Goal: Transaction & Acquisition: Purchase product/service

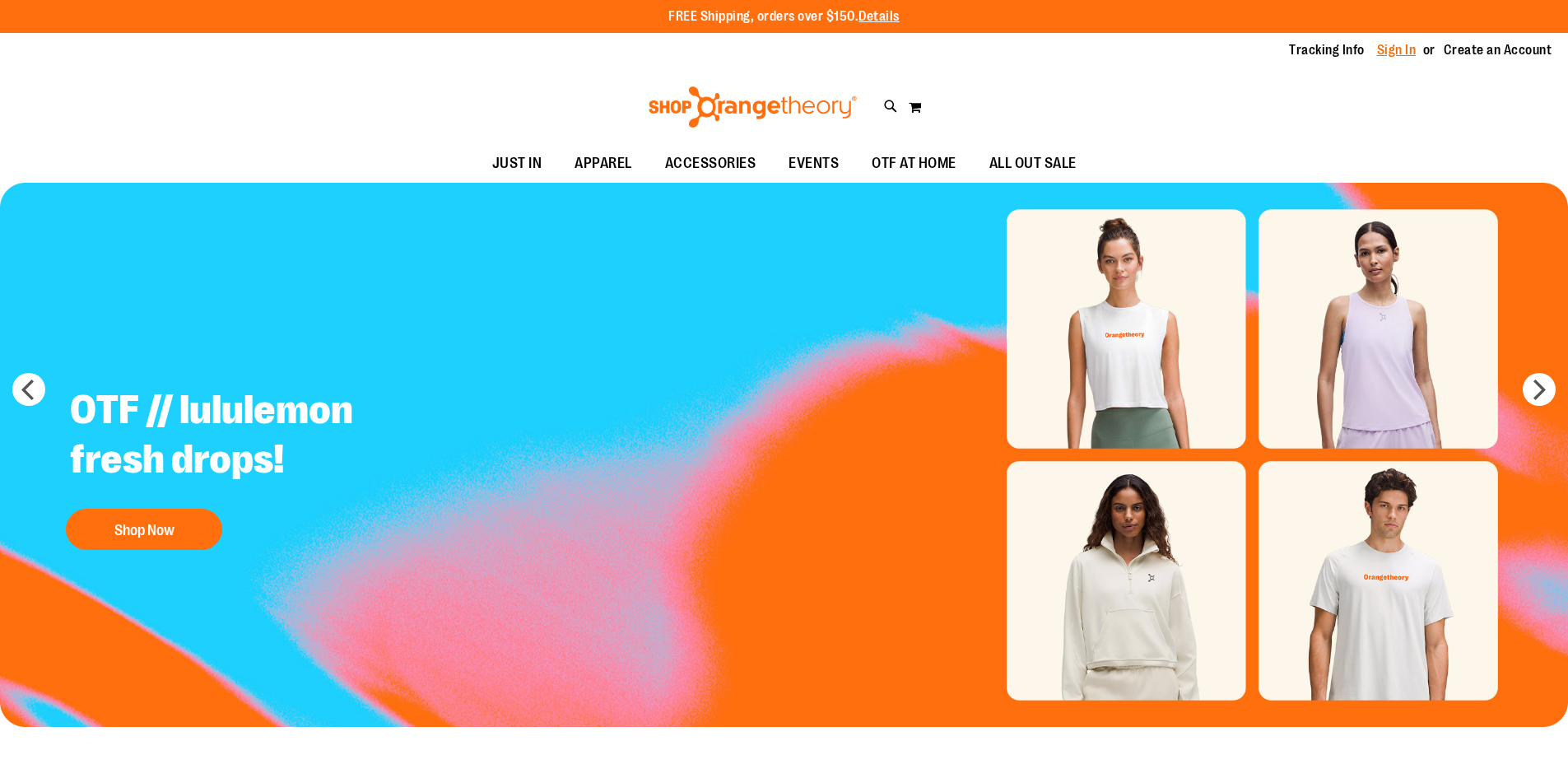
drag, startPoint x: 0, startPoint y: 0, endPoint x: 1377, endPoint y: 53, distance: 1378.0
click at [1377, 53] on link "Sign In" at bounding box center [1396, 50] width 40 height 18
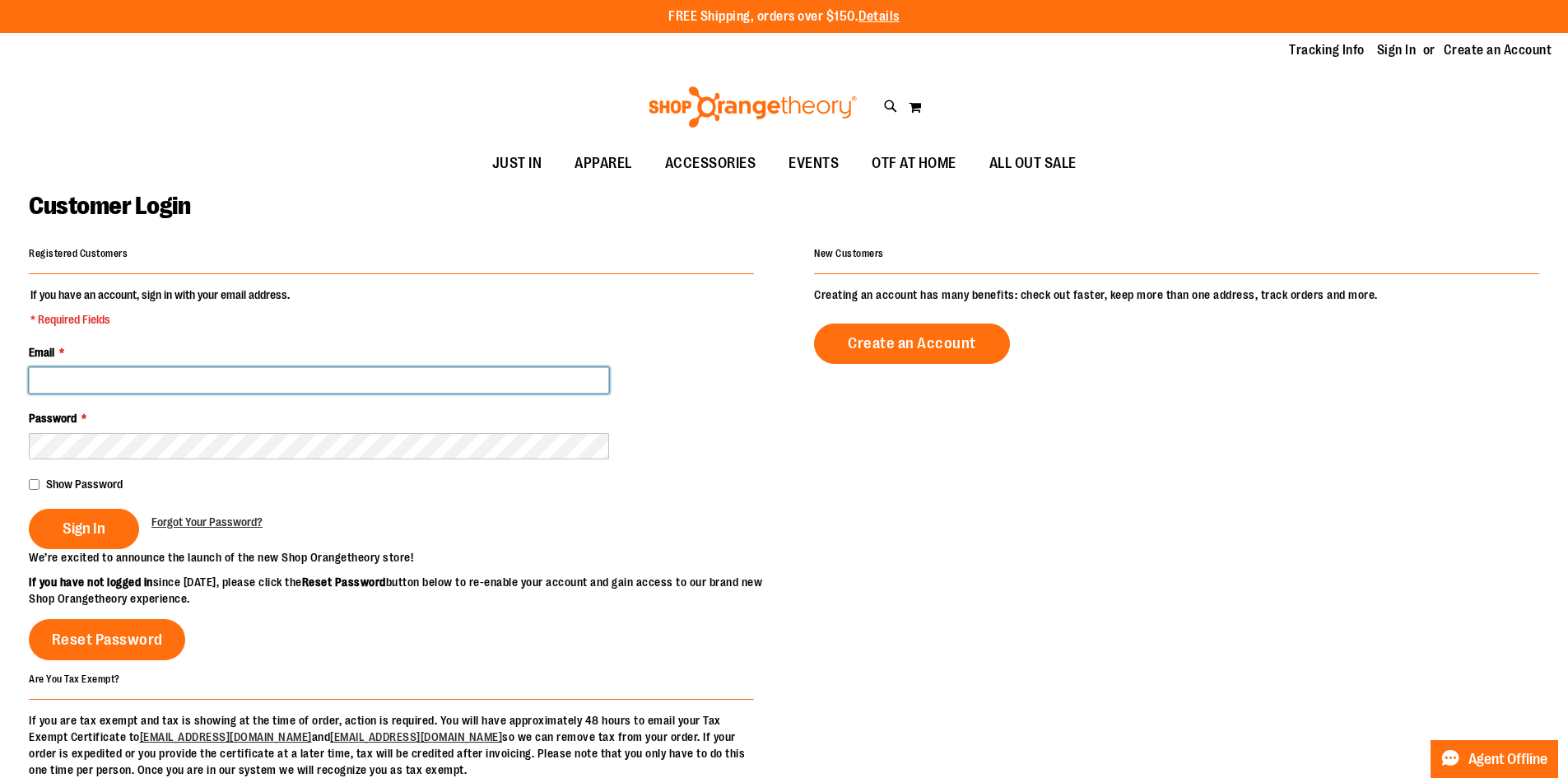
click at [306, 382] on input "Email *" at bounding box center [319, 380] width 580 height 26
click at [312, 376] on input "Email *" at bounding box center [319, 380] width 580 height 26
paste input "**********"
type input "**********"
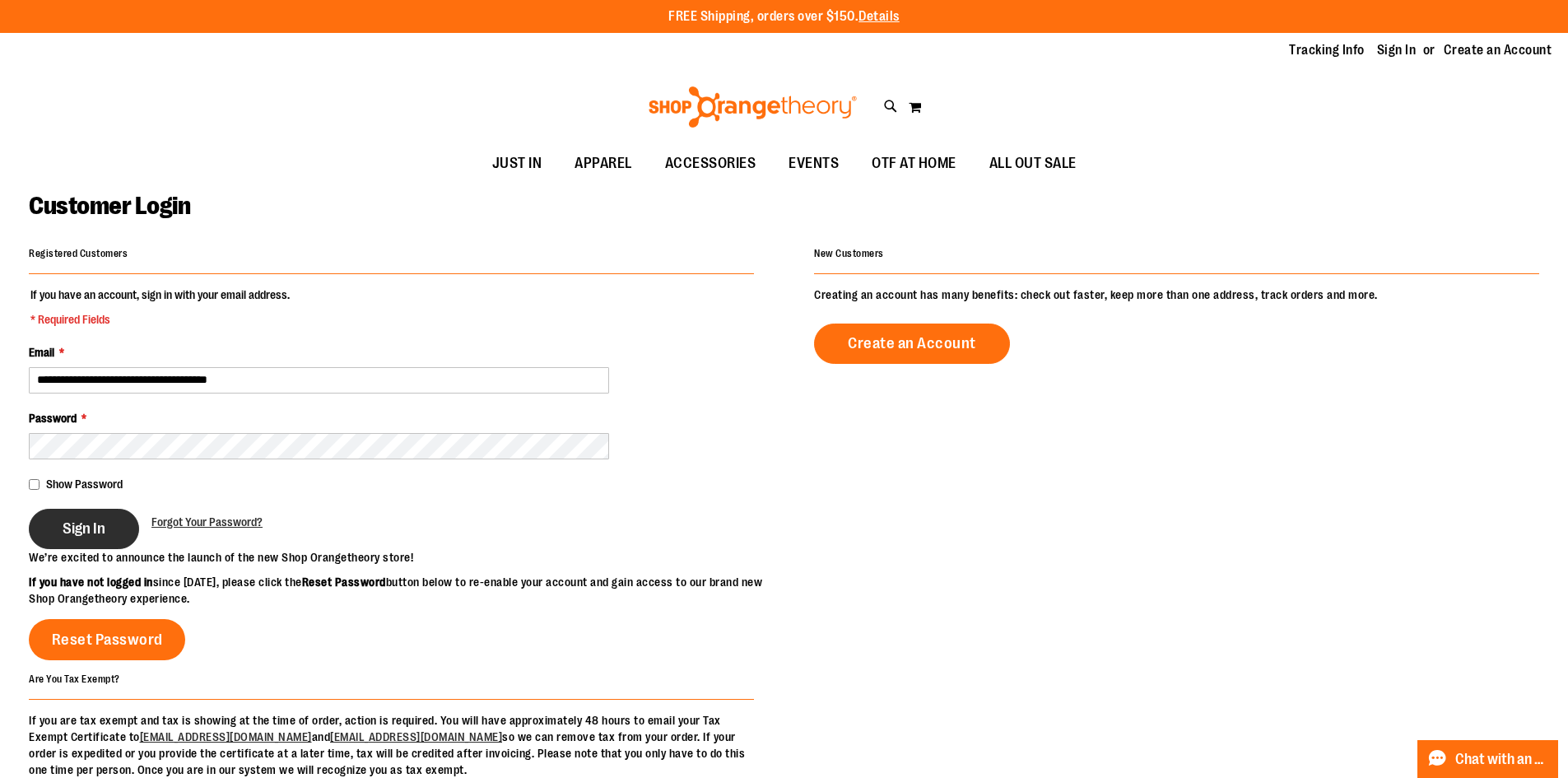
click at [96, 523] on span "Sign In" at bounding box center [84, 528] width 43 height 18
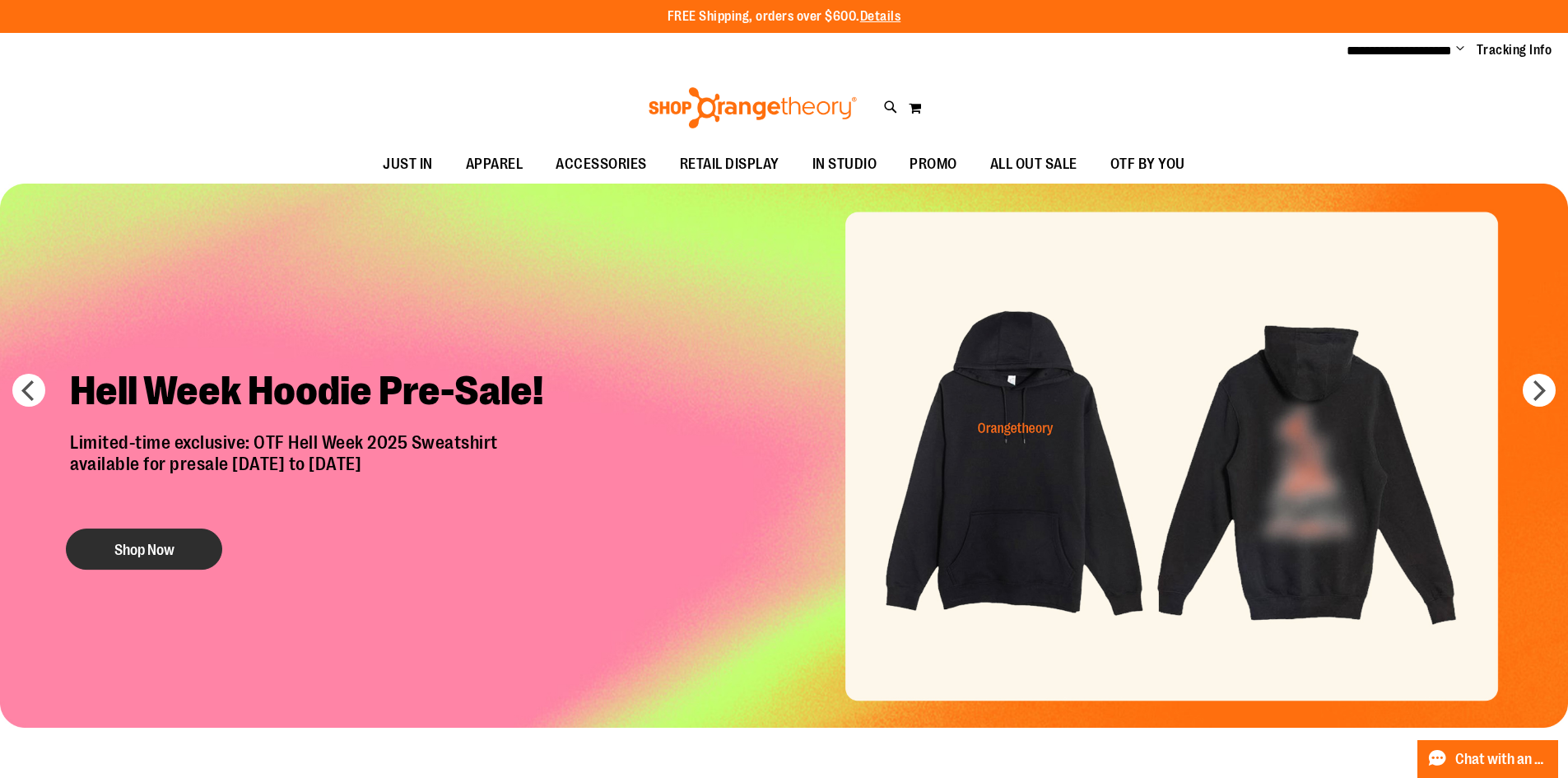
click at [171, 558] on button "Shop Now" at bounding box center [144, 549] width 156 height 41
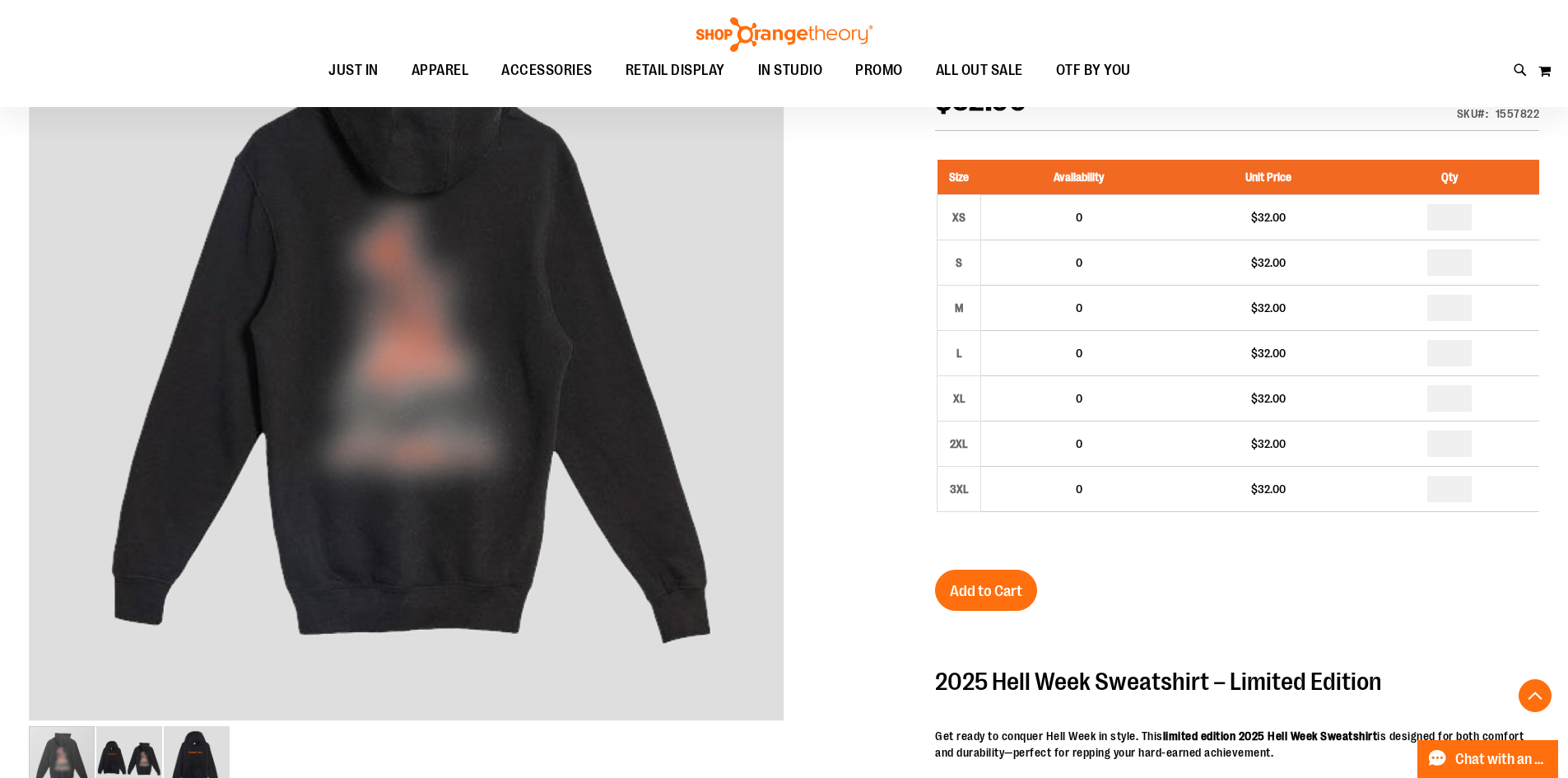
scroll to position [246, 0]
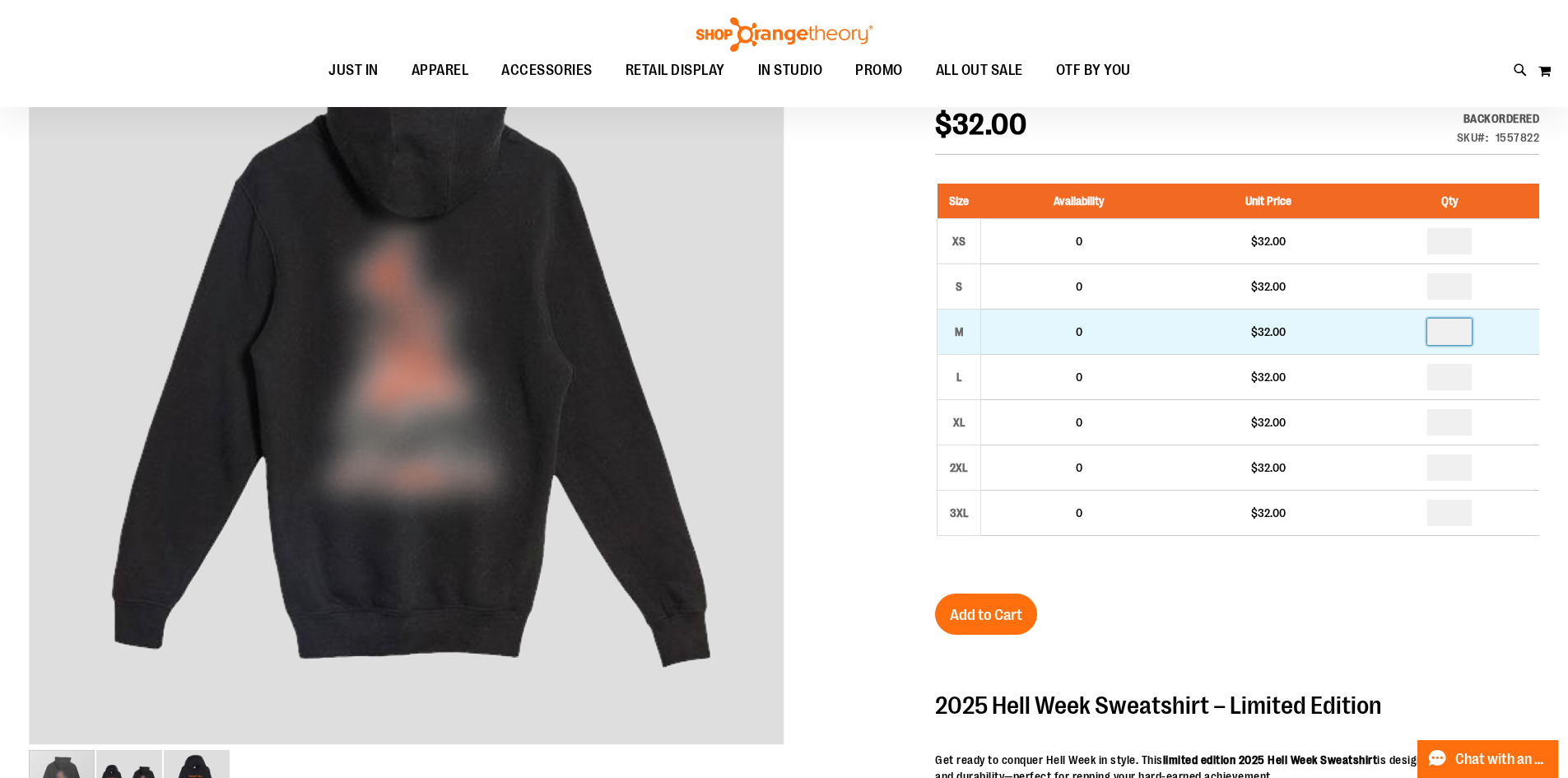
click at [1461, 332] on input "number" at bounding box center [1449, 332] width 44 height 26
click at [1461, 332] on input "number" at bounding box center [1449, 332] width 44 height 26
type input "*"
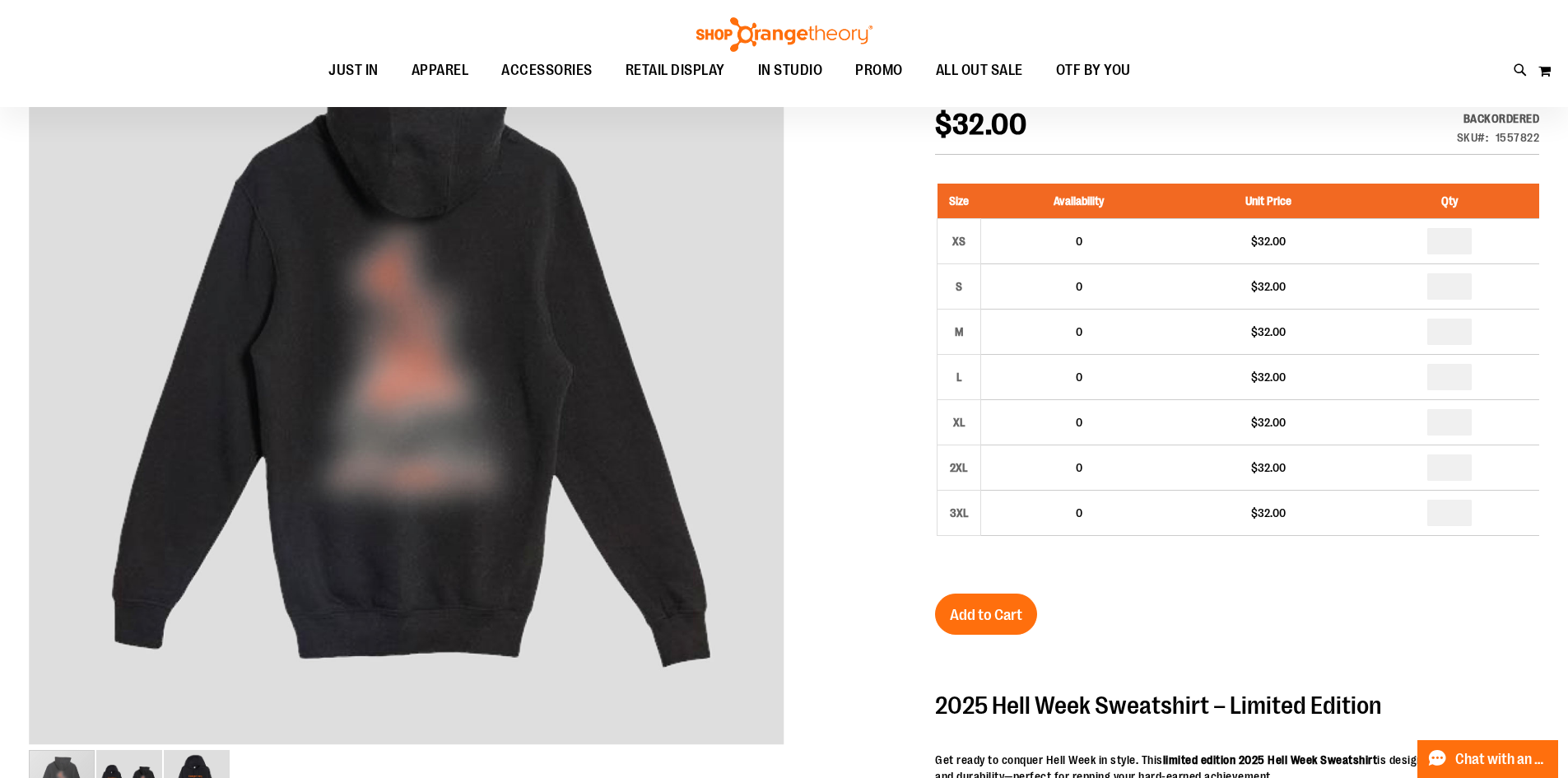
click at [1367, 618] on div "2025 Unisex Hell Week Hooded Sweatshirt $32.00 Backordered Only %1 left SKU 155…" at bounding box center [1237, 641] width 604 height 1145
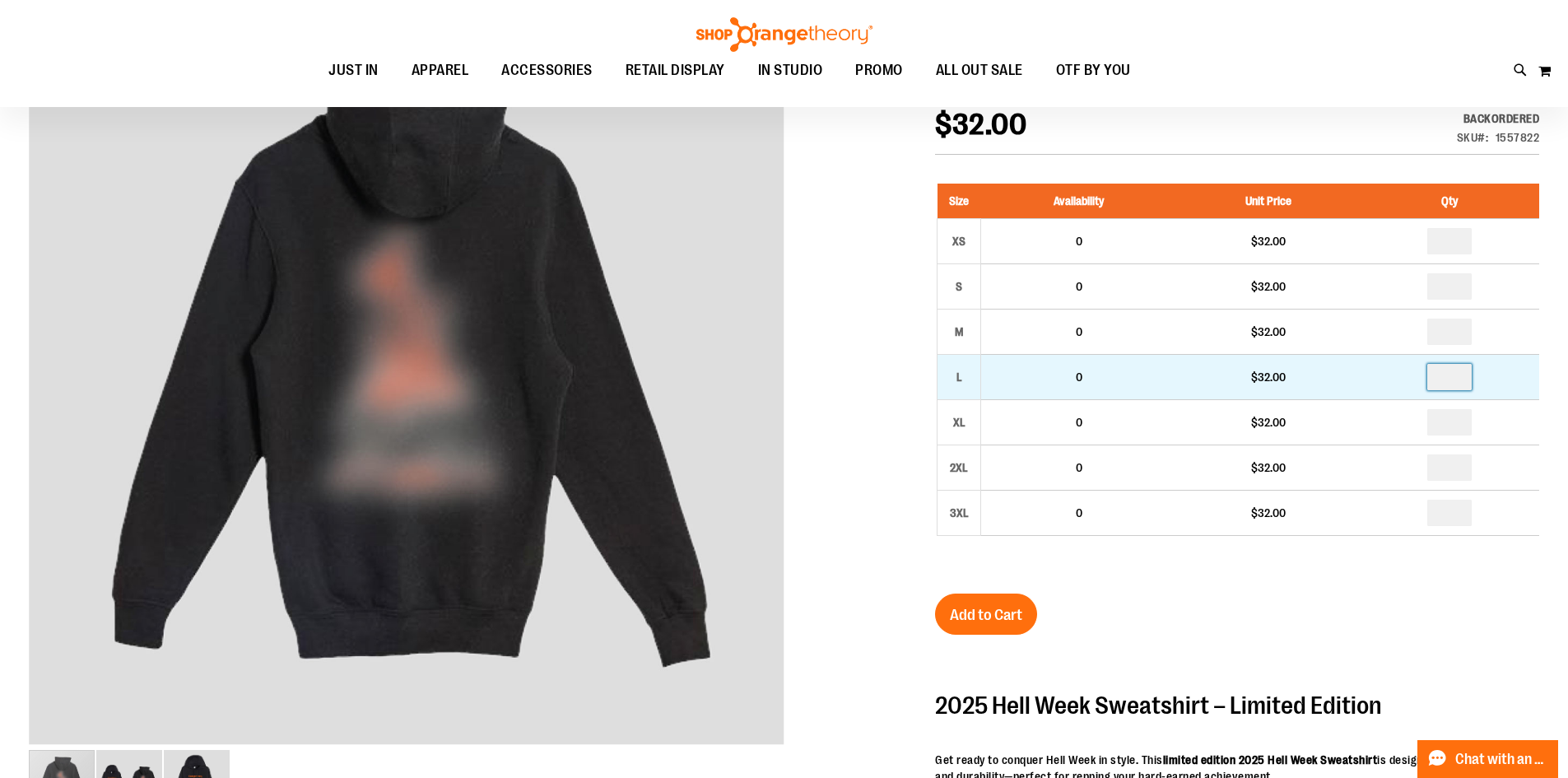
click at [1471, 380] on input "number" at bounding box center [1449, 376] width 44 height 26
click at [1469, 378] on input "number" at bounding box center [1449, 376] width 44 height 26
type input "*"
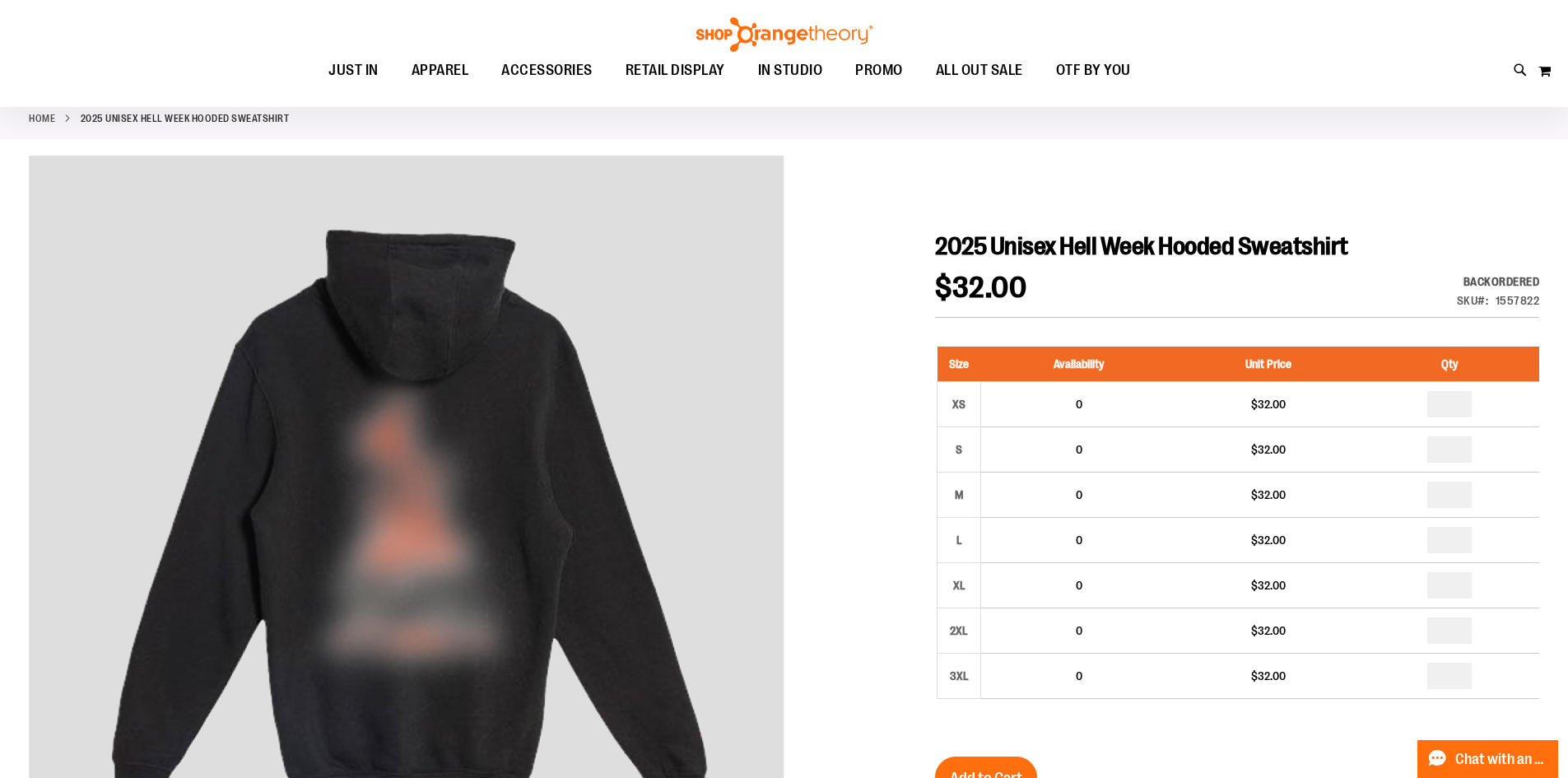
scroll to position [164, 0]
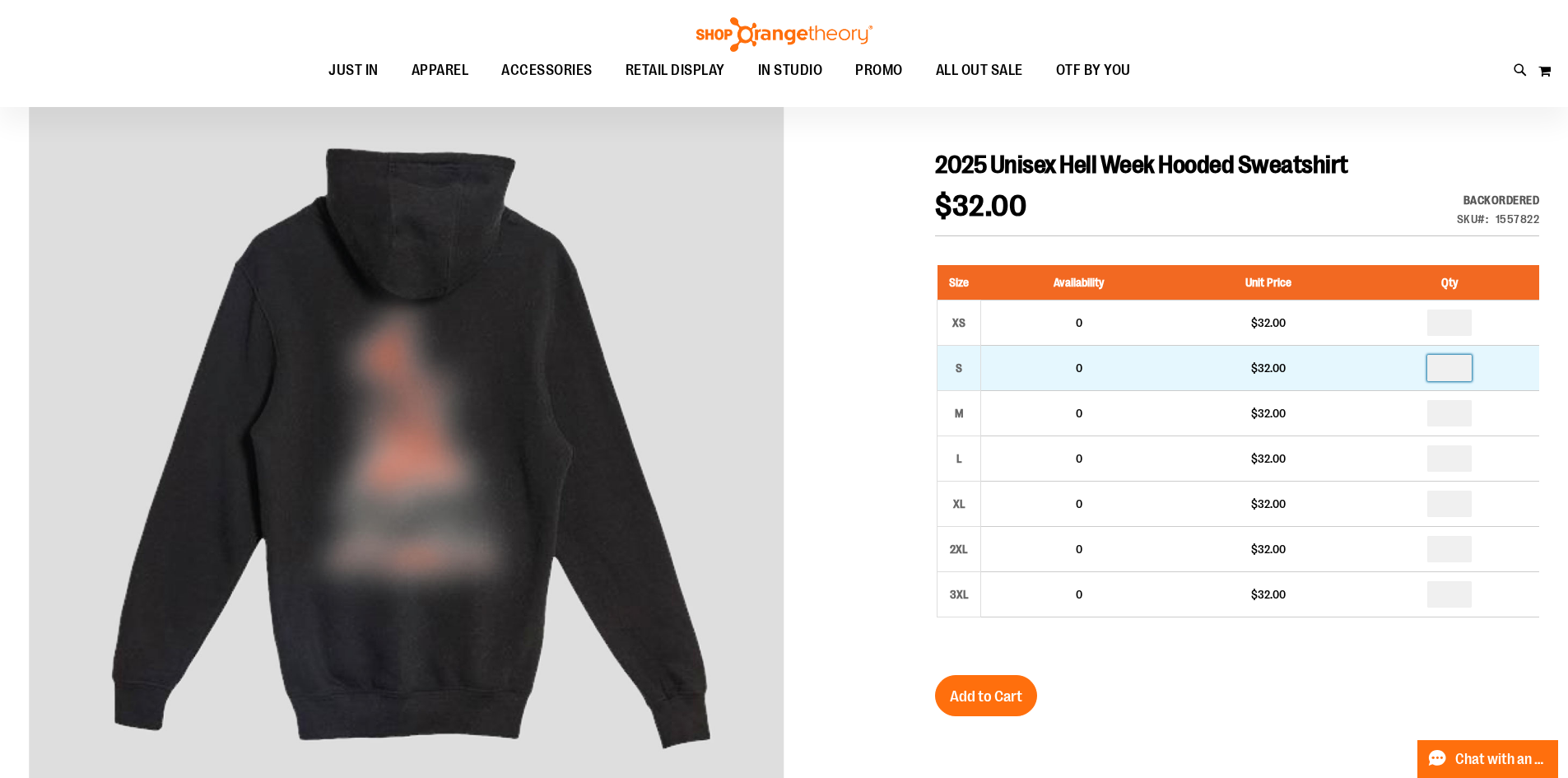
click at [1462, 365] on input "number" at bounding box center [1449, 367] width 44 height 26
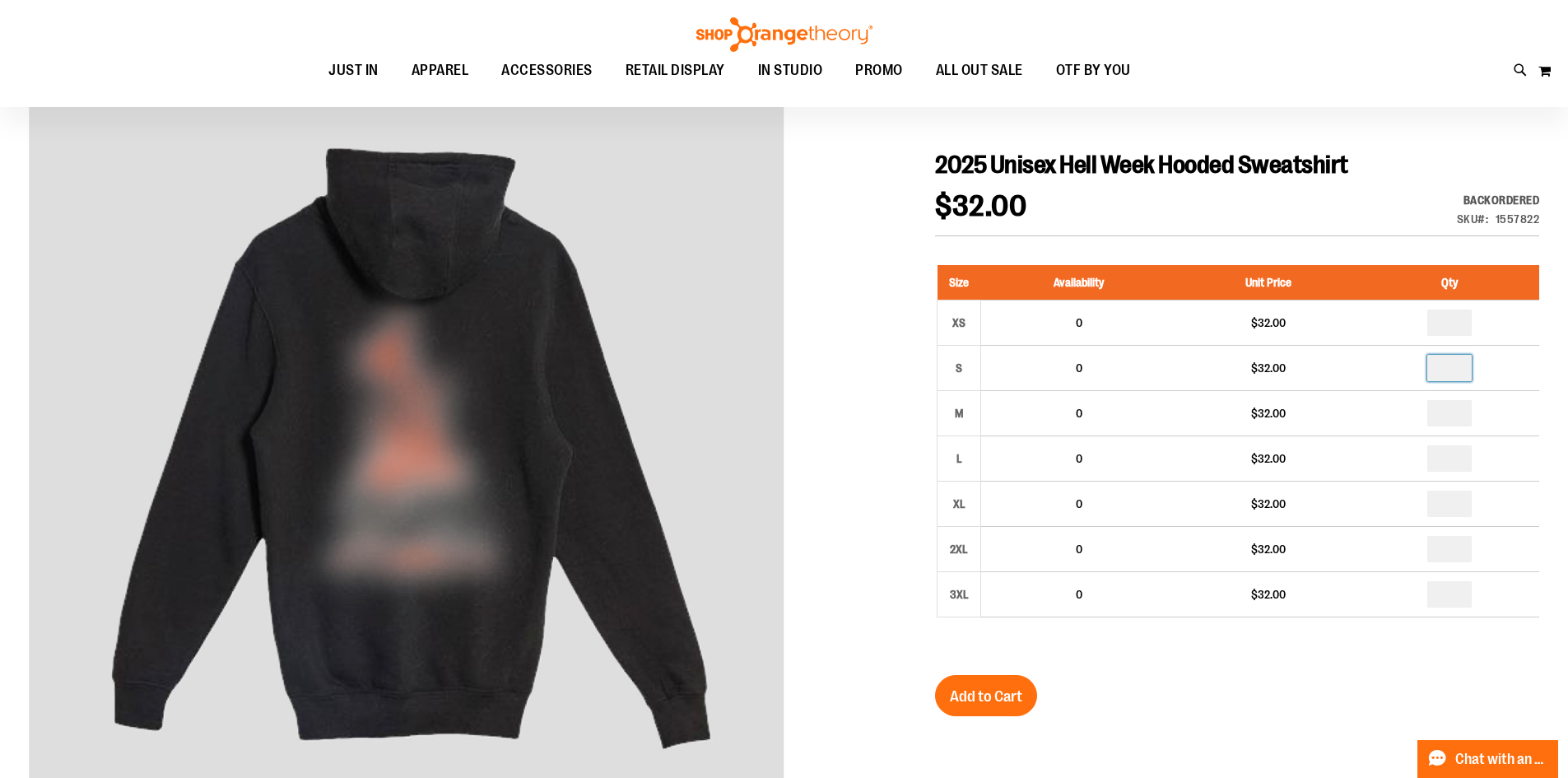
type input "*"
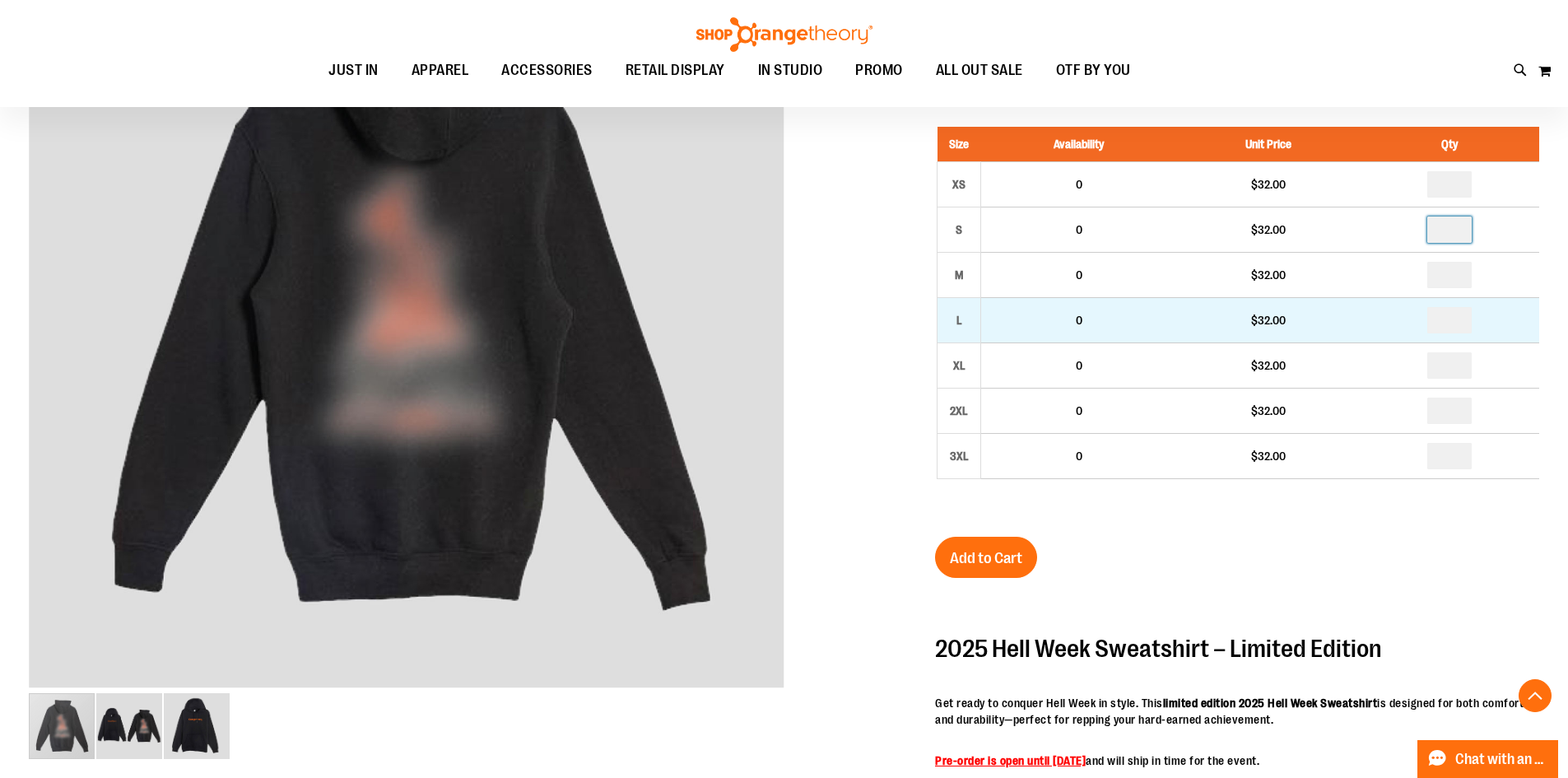
scroll to position [330, 0]
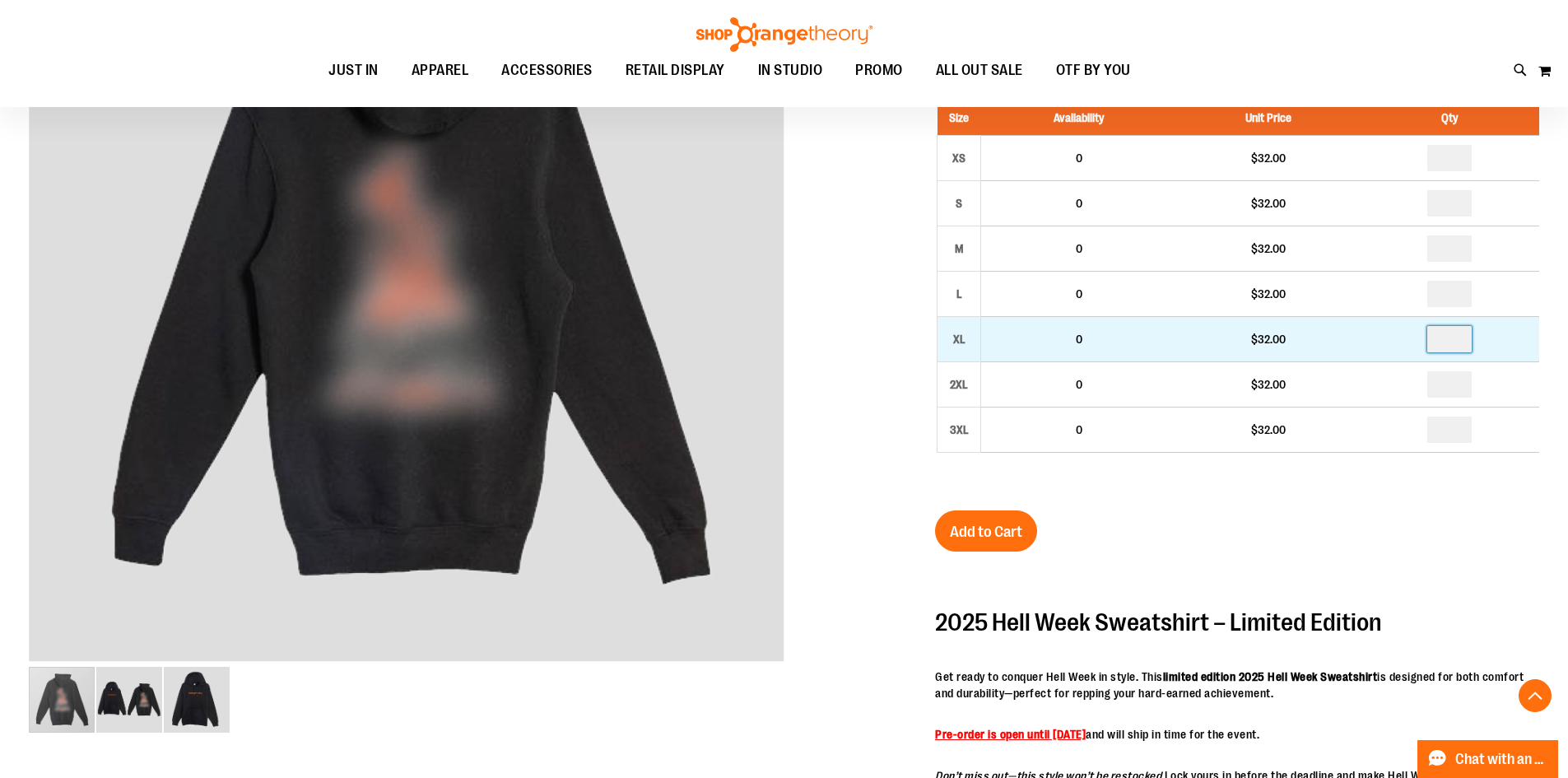
click at [1455, 341] on input "number" at bounding box center [1449, 339] width 44 height 26
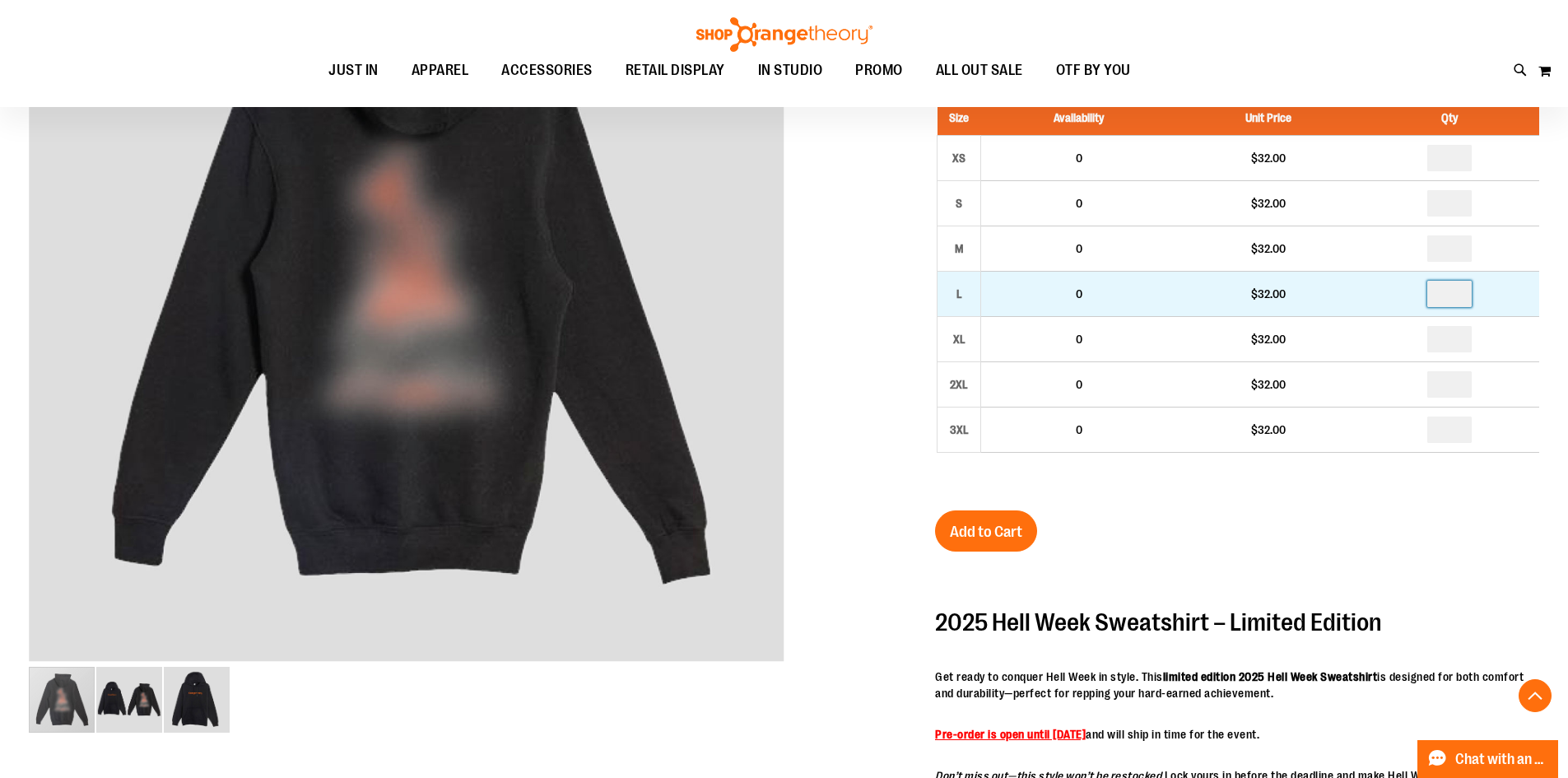
type input "*"
click at [1458, 300] on input "*" at bounding box center [1449, 294] width 44 height 26
type input "*"
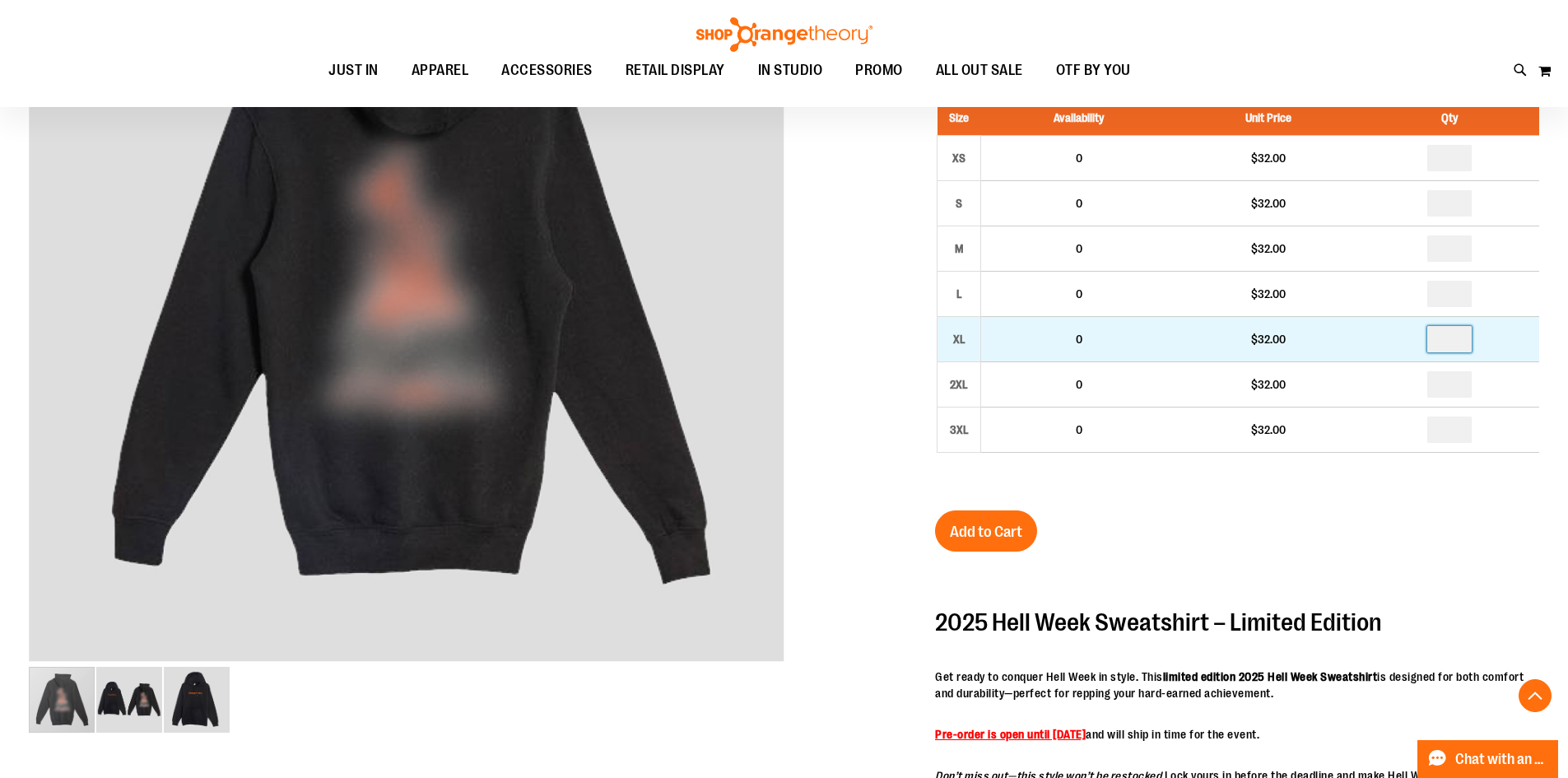
click at [1462, 338] on input "number" at bounding box center [1449, 339] width 44 height 26
type input "*"
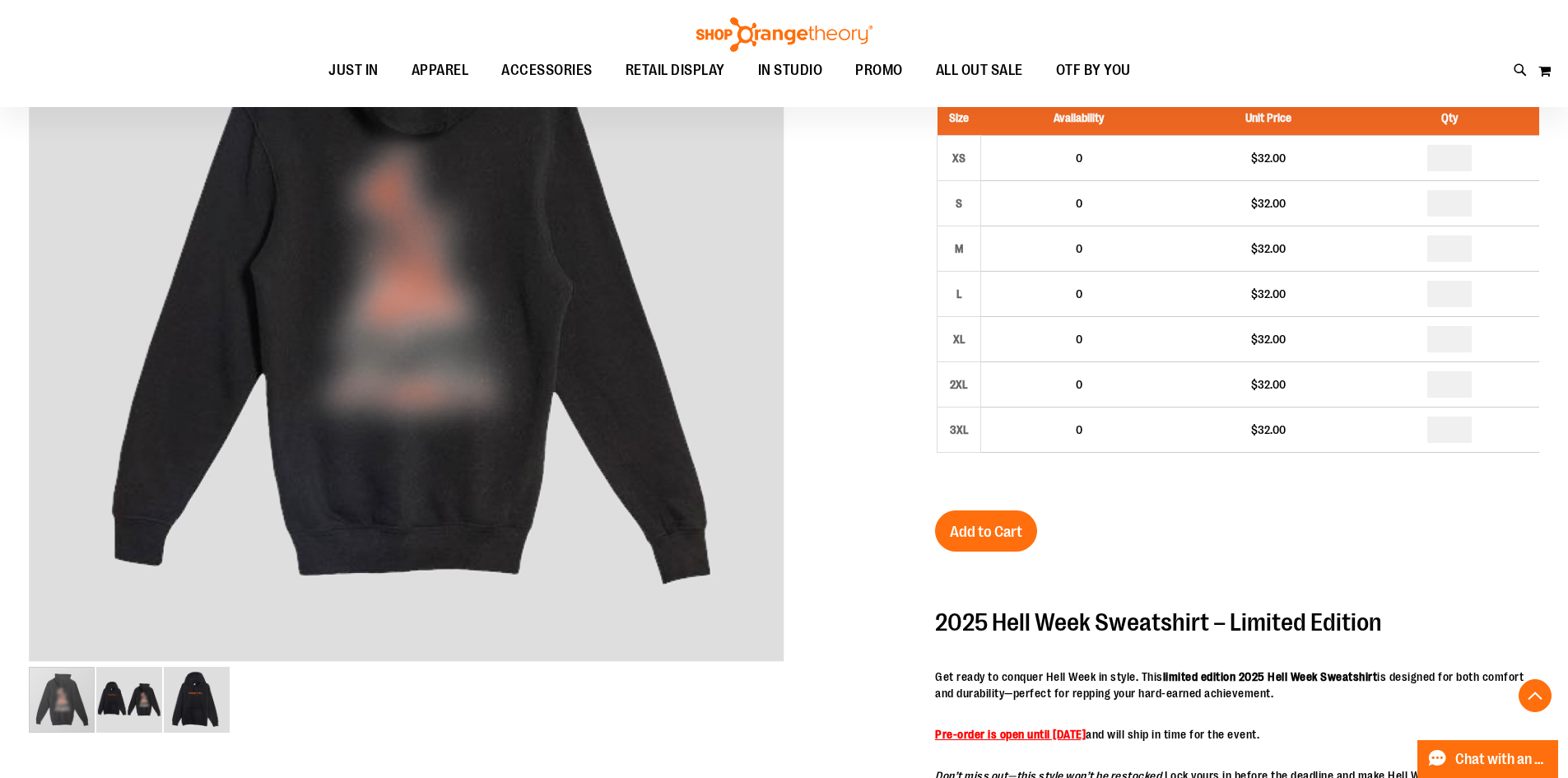
click at [1444, 550] on div "2025 Unisex Hell Week Hooded Sweatshirt $32.00 Backordered Only %1 left SKU 155…" at bounding box center [1237, 558] width 604 height 1145
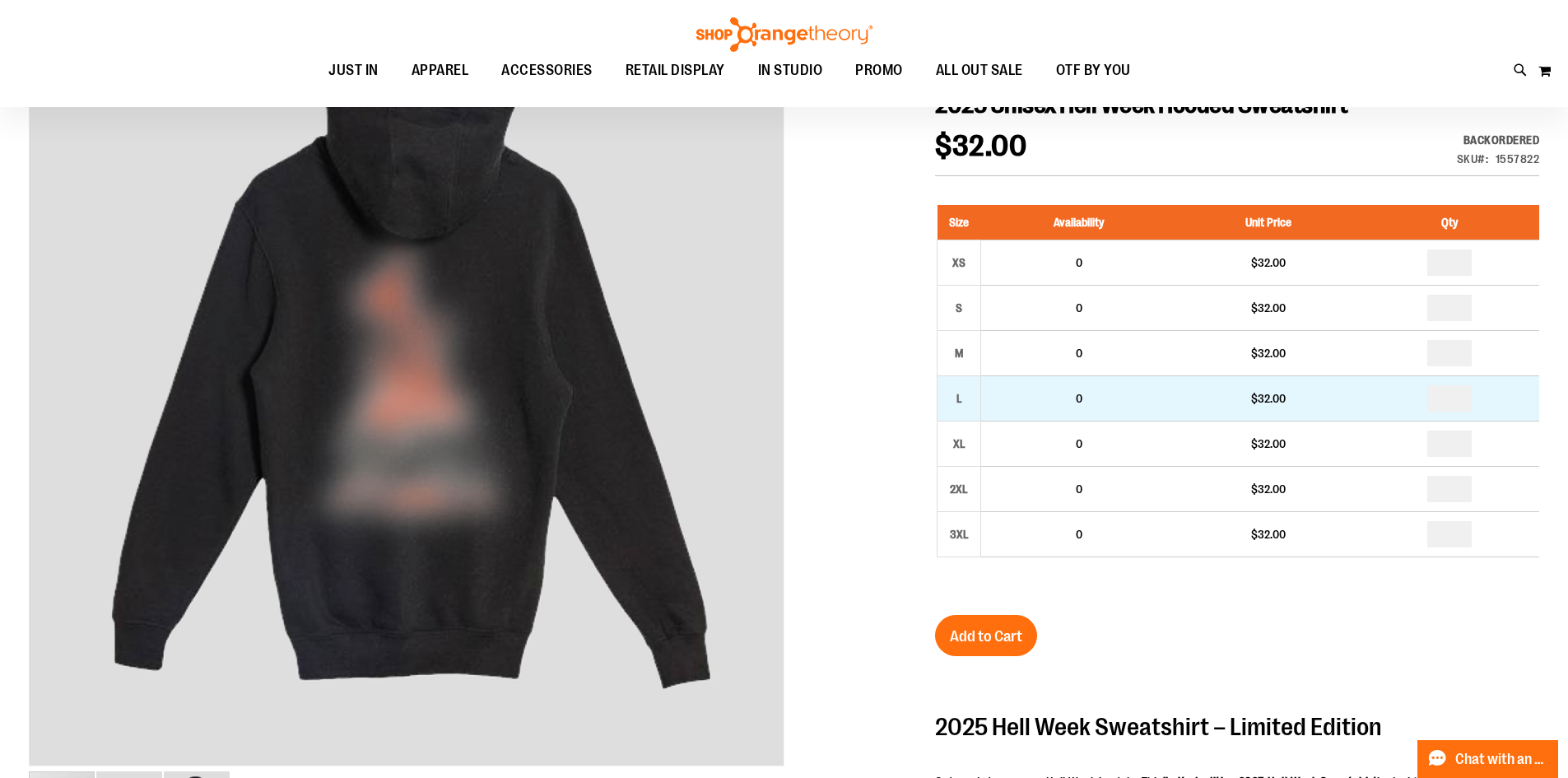
scroll to position [246, 0]
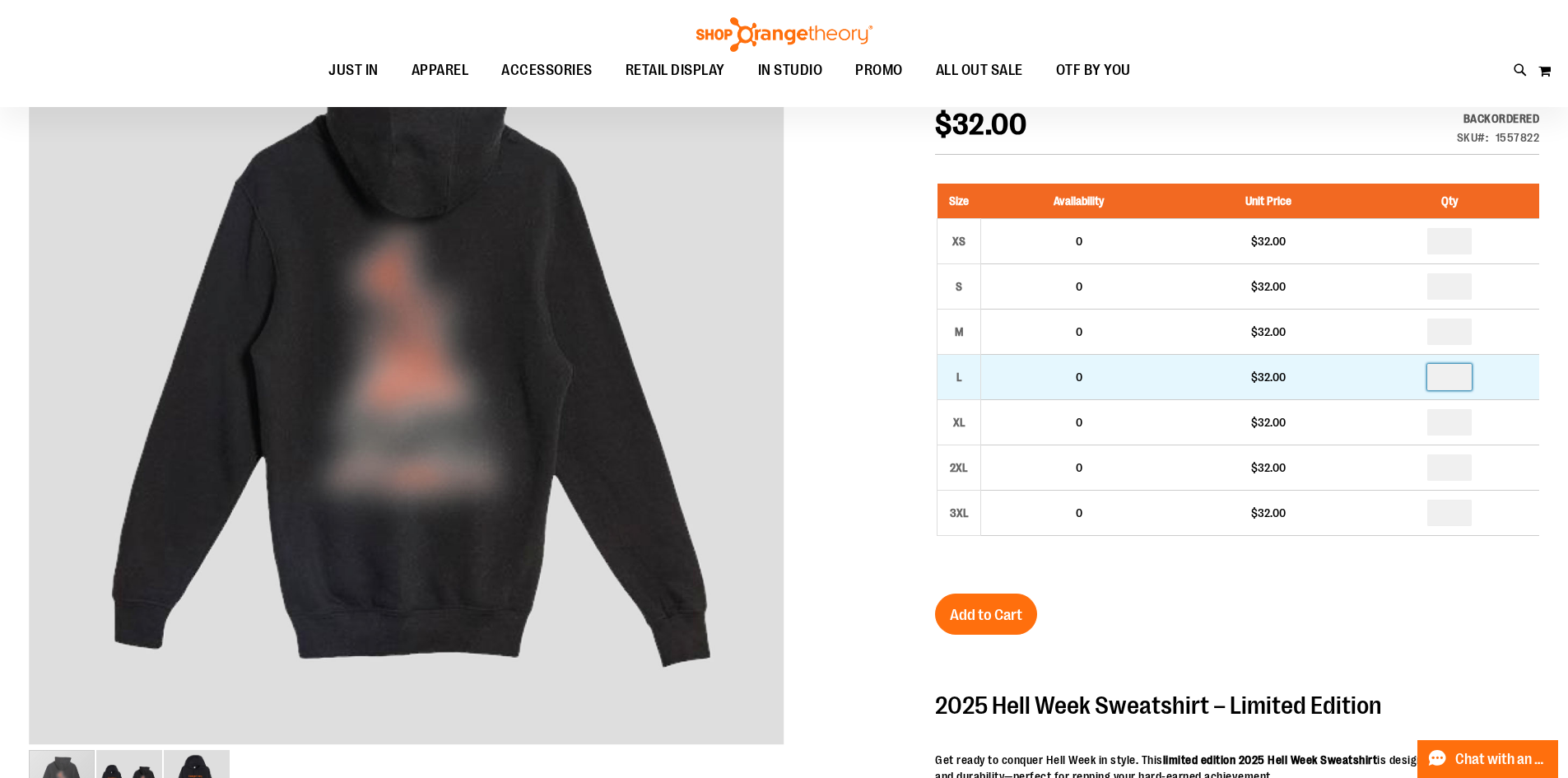
click at [1465, 370] on input "*" at bounding box center [1449, 376] width 44 height 26
type input "*"
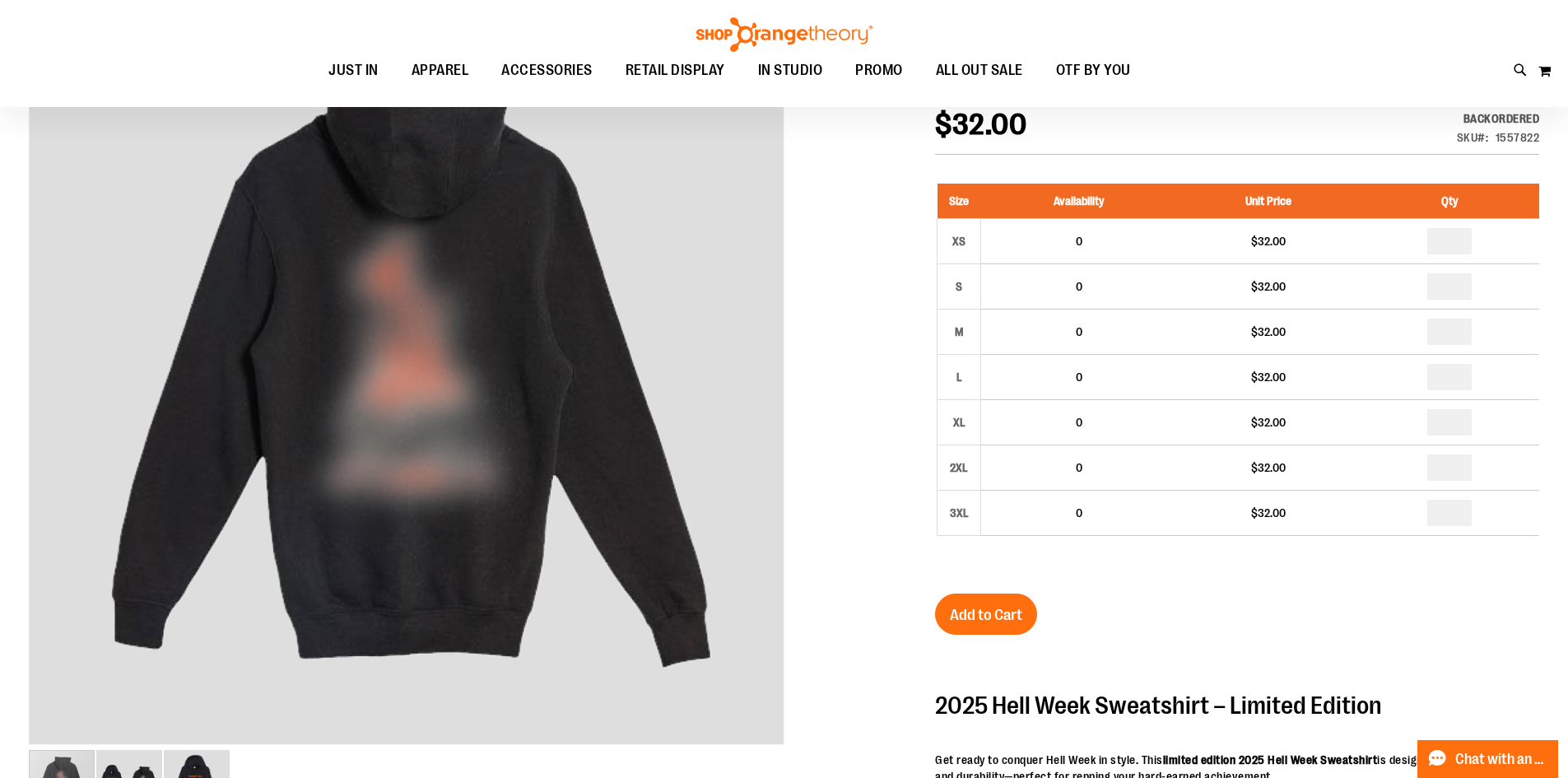
click at [1007, 602] on button "Add to Cart" at bounding box center [986, 614] width 102 height 41
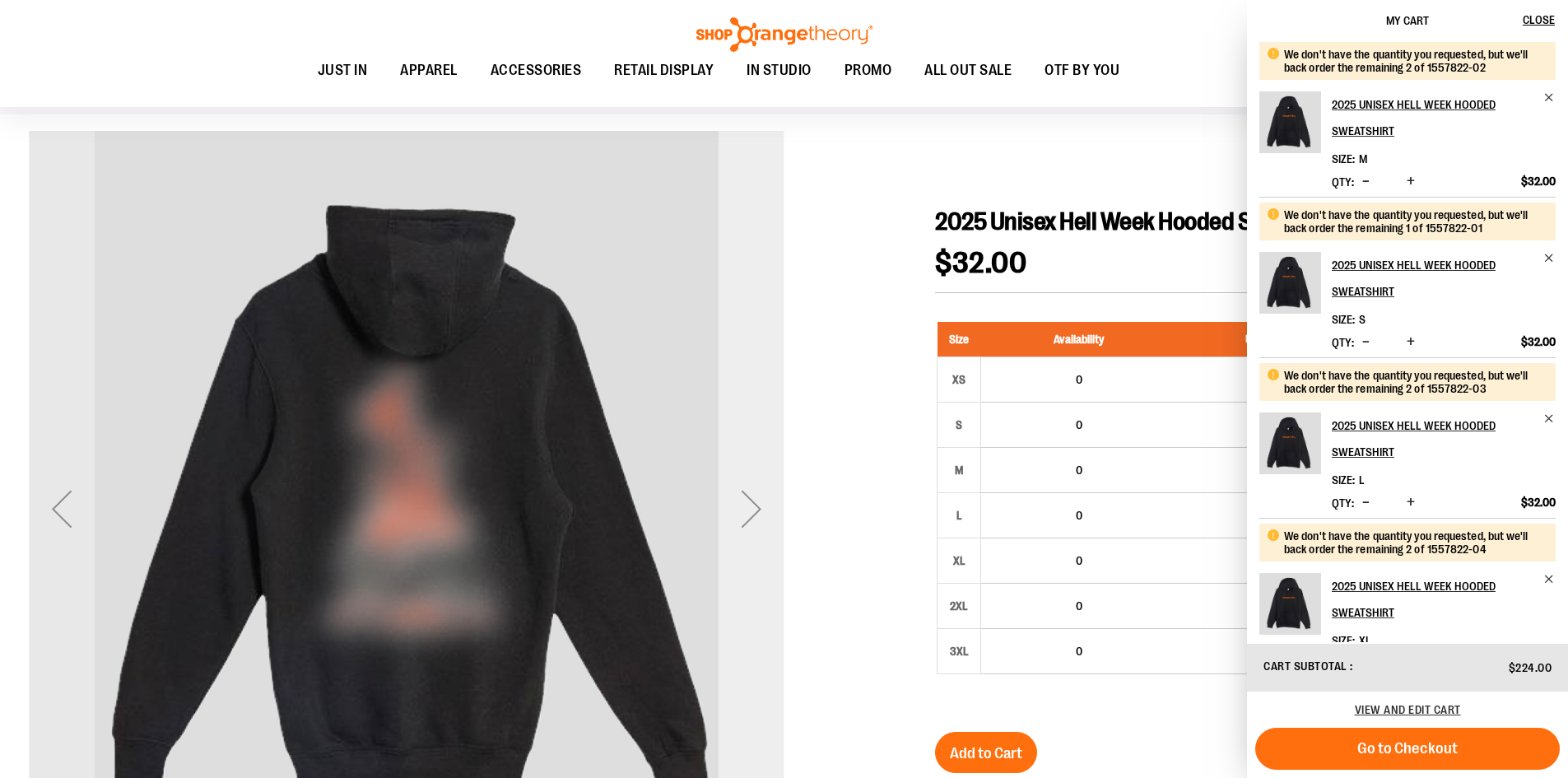
scroll to position [164, 0]
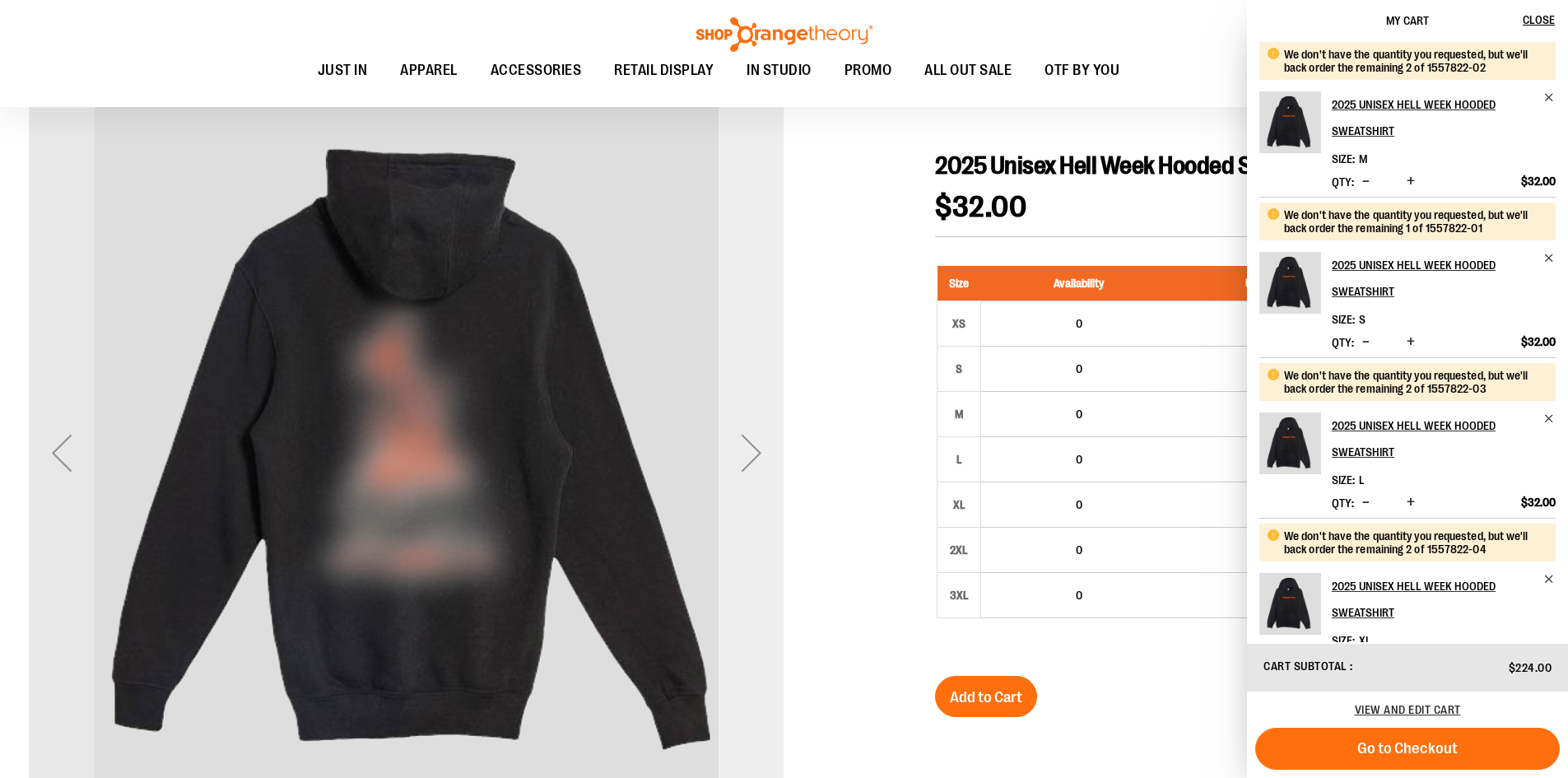
click at [745, 462] on div "Next" at bounding box center [751, 452] width 66 height 66
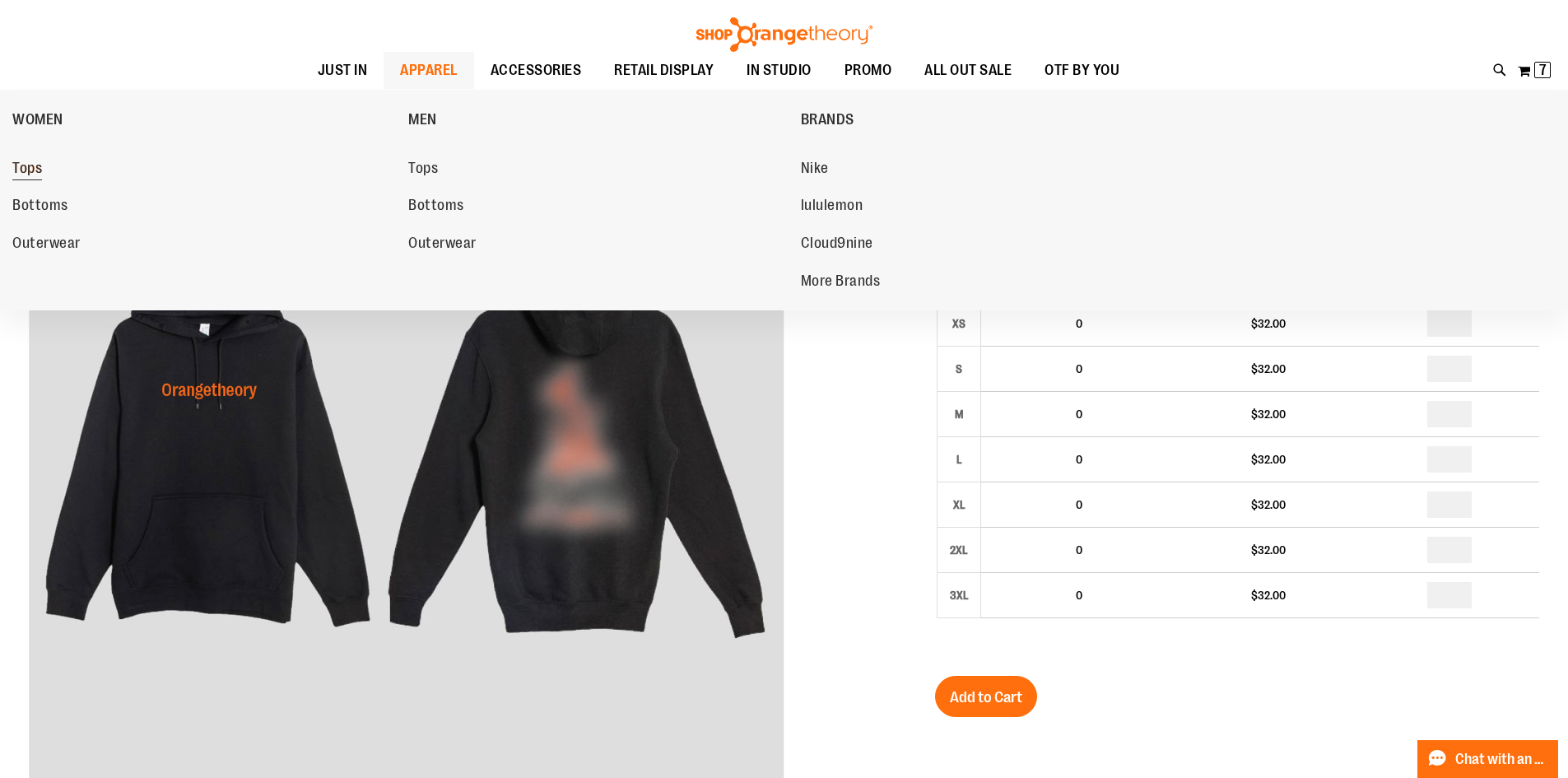
click at [40, 168] on span "Tops" at bounding box center [27, 170] width 30 height 21
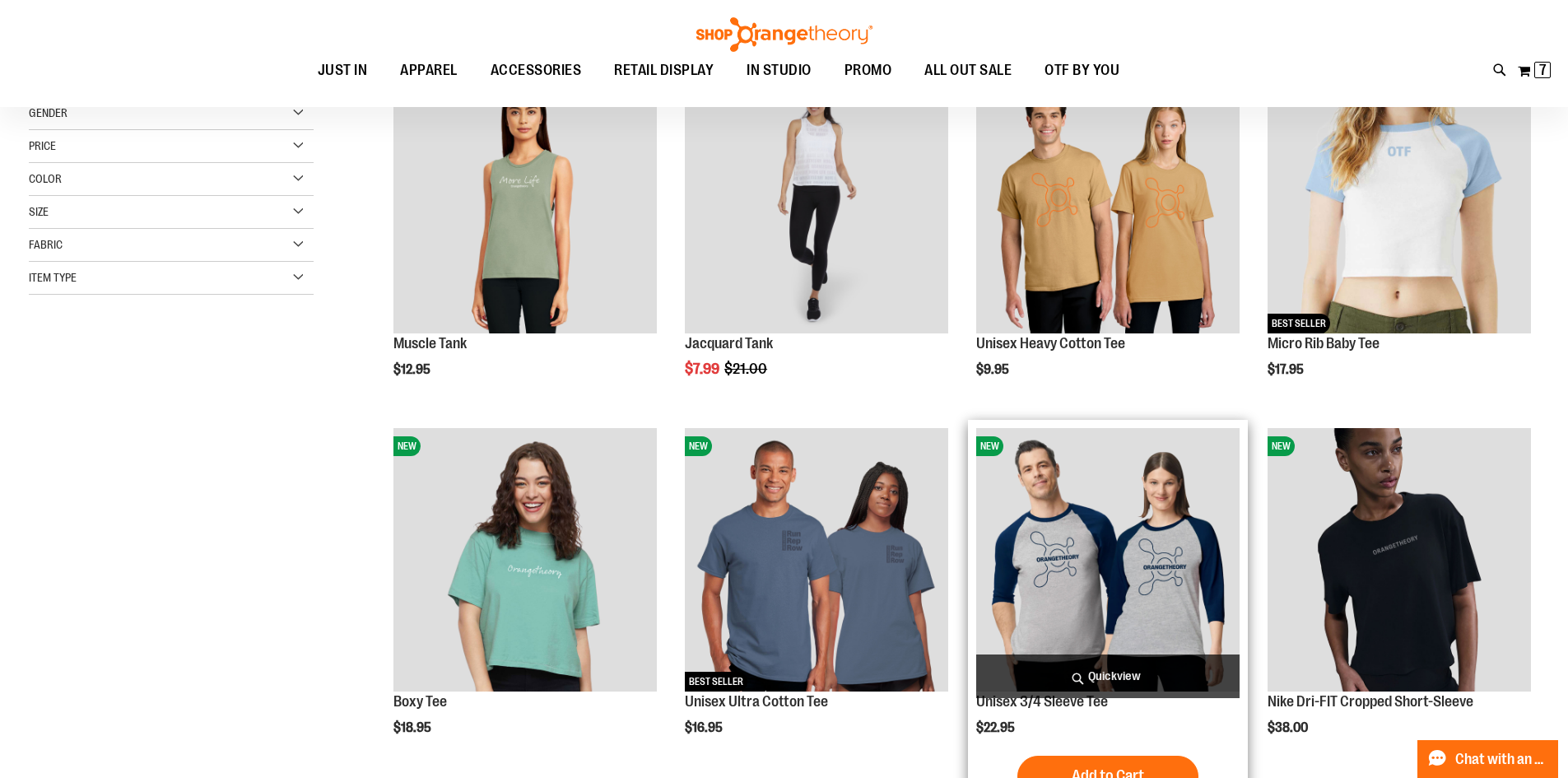
scroll to position [329, 0]
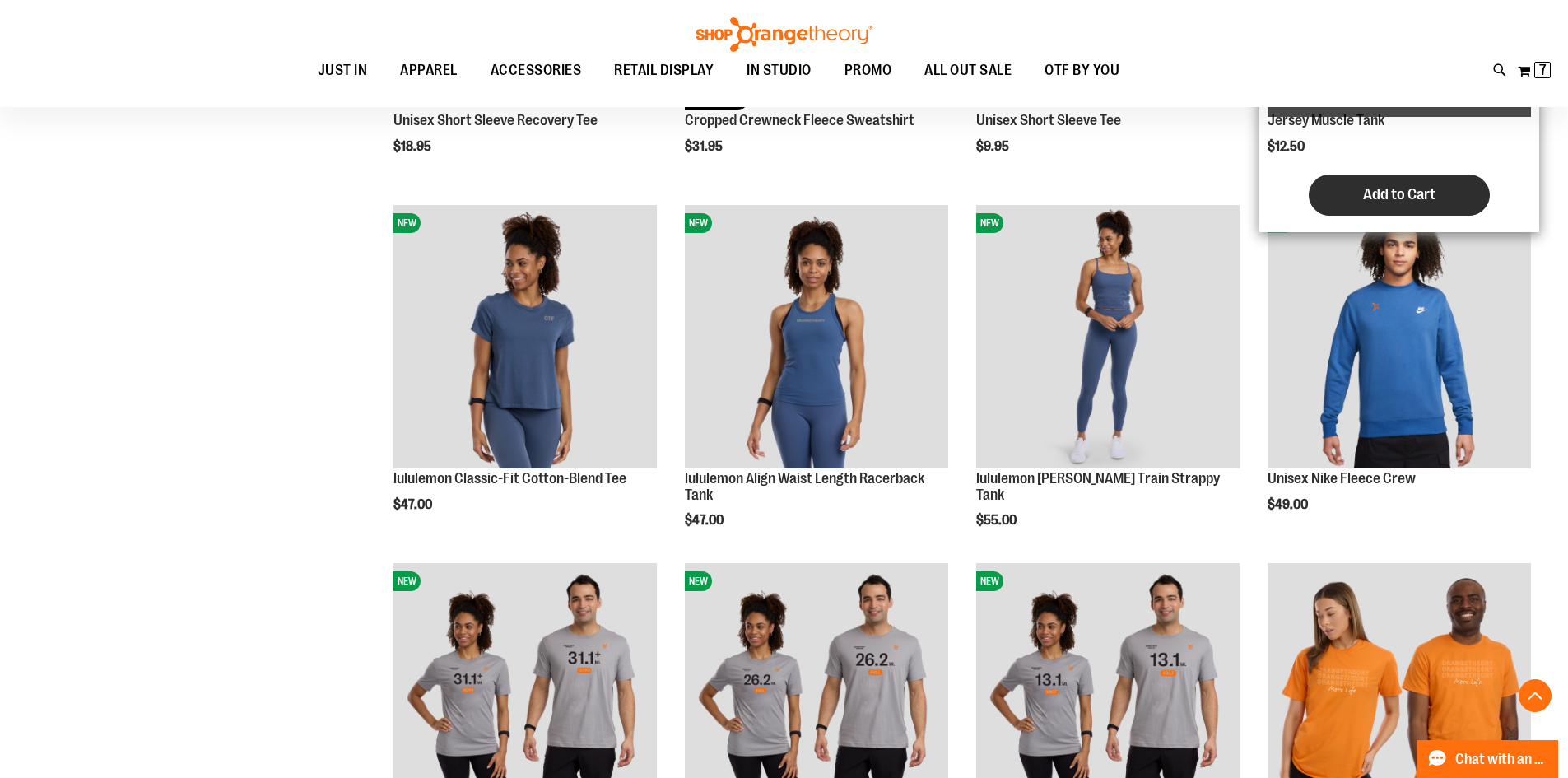
scroll to position [1564, 0]
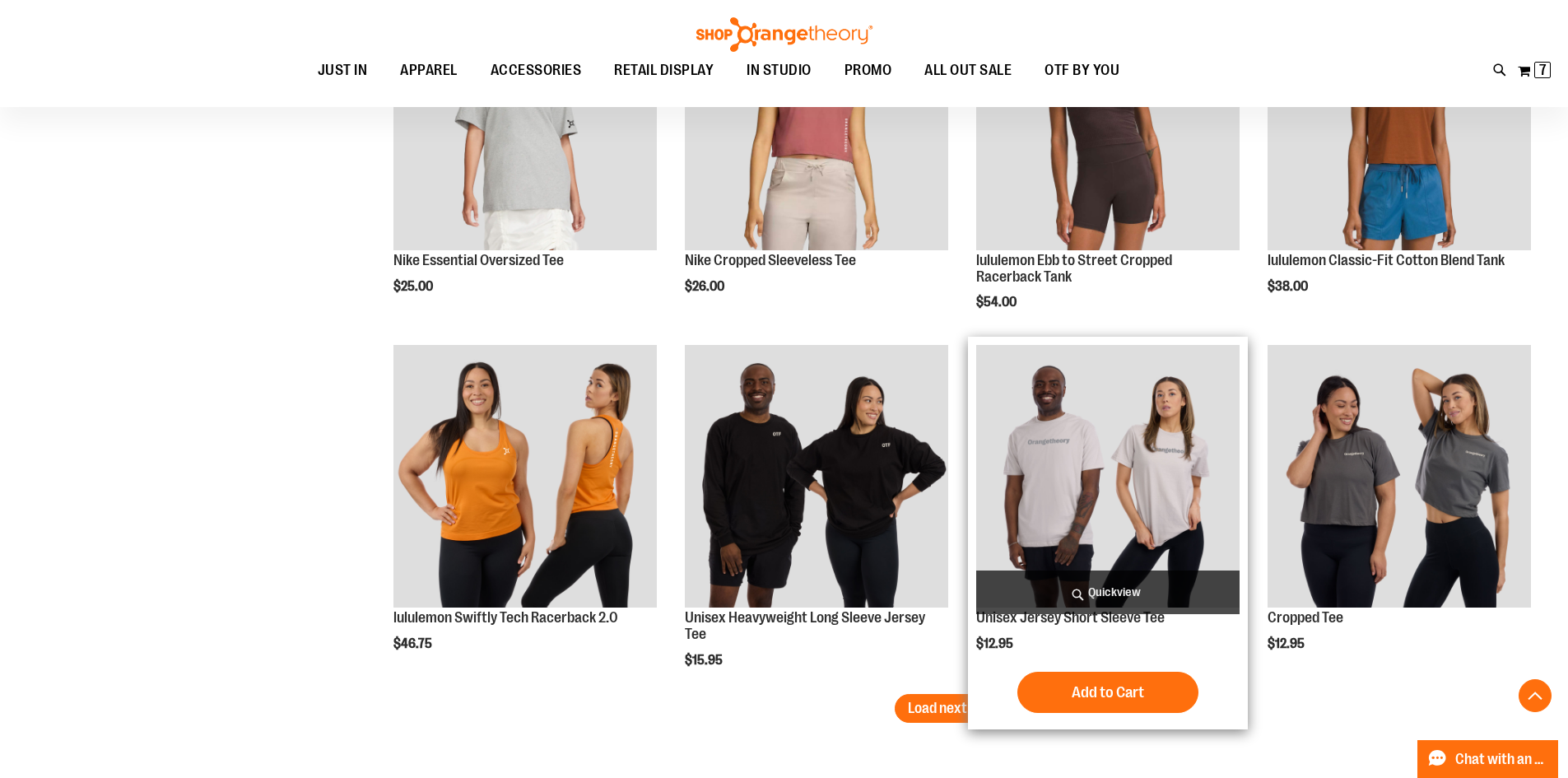
scroll to position [2881, 0]
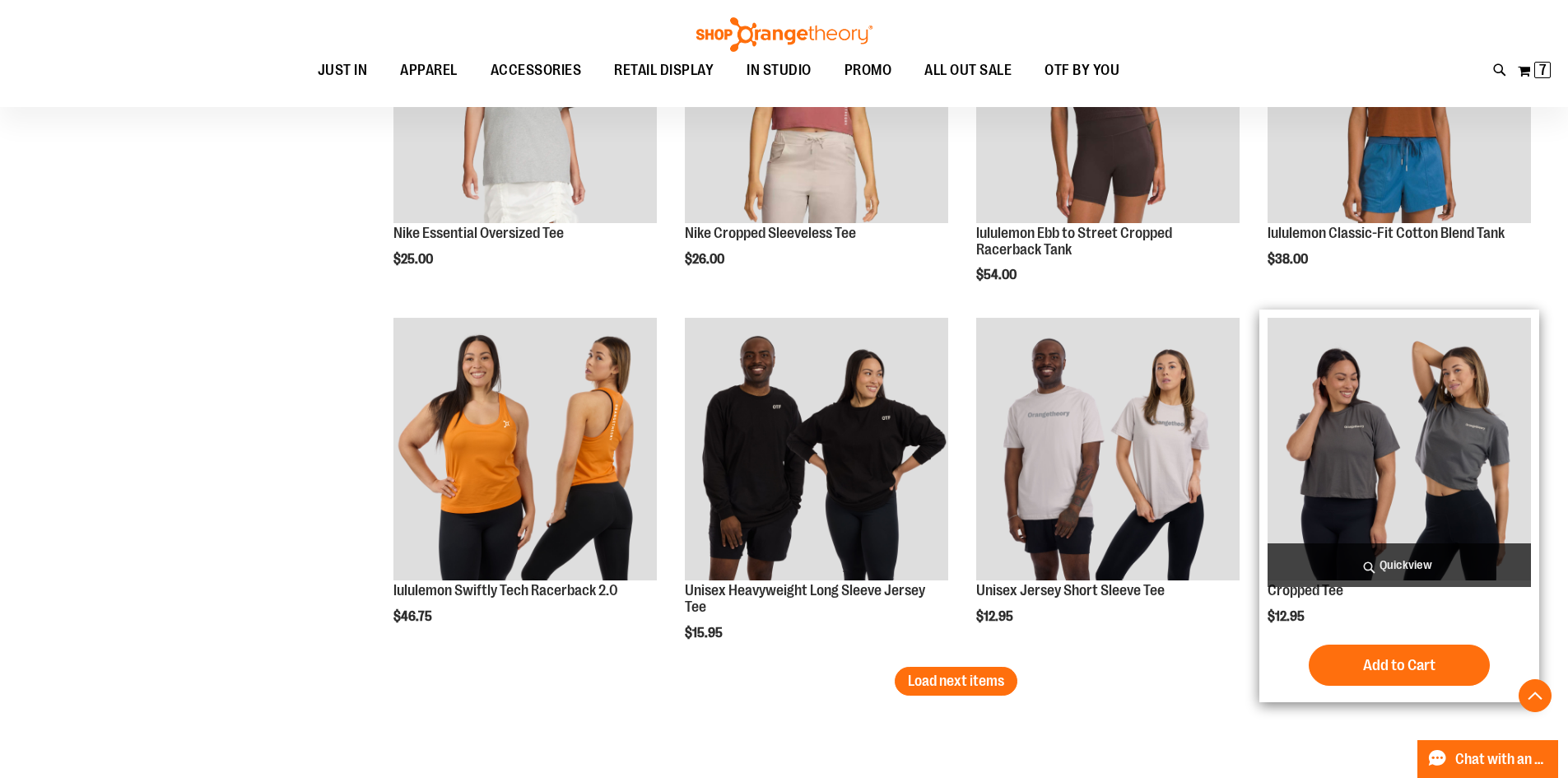
click at [1381, 400] on img "product" at bounding box center [1399, 449] width 263 height 263
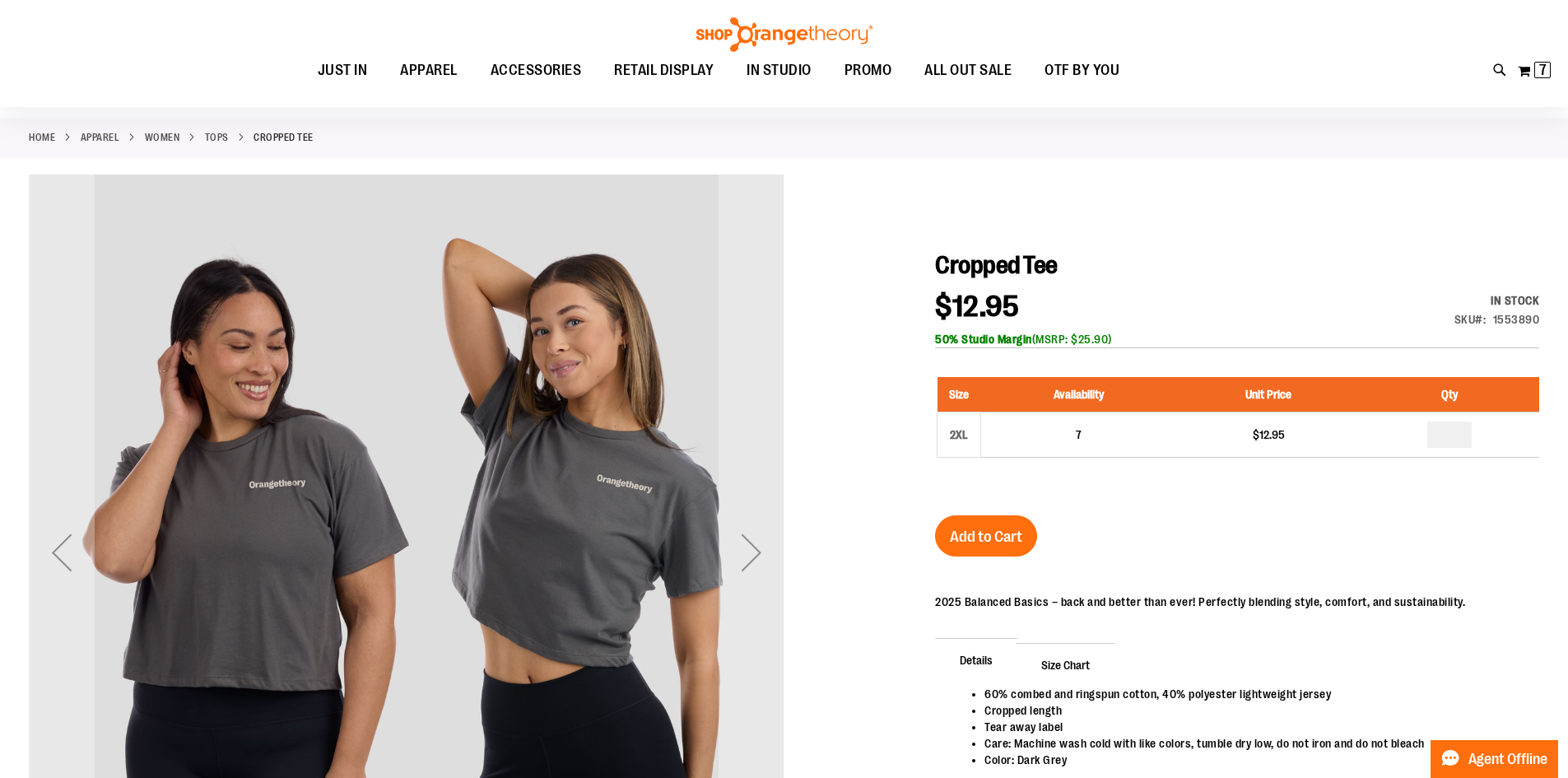
scroll to position [82, 0]
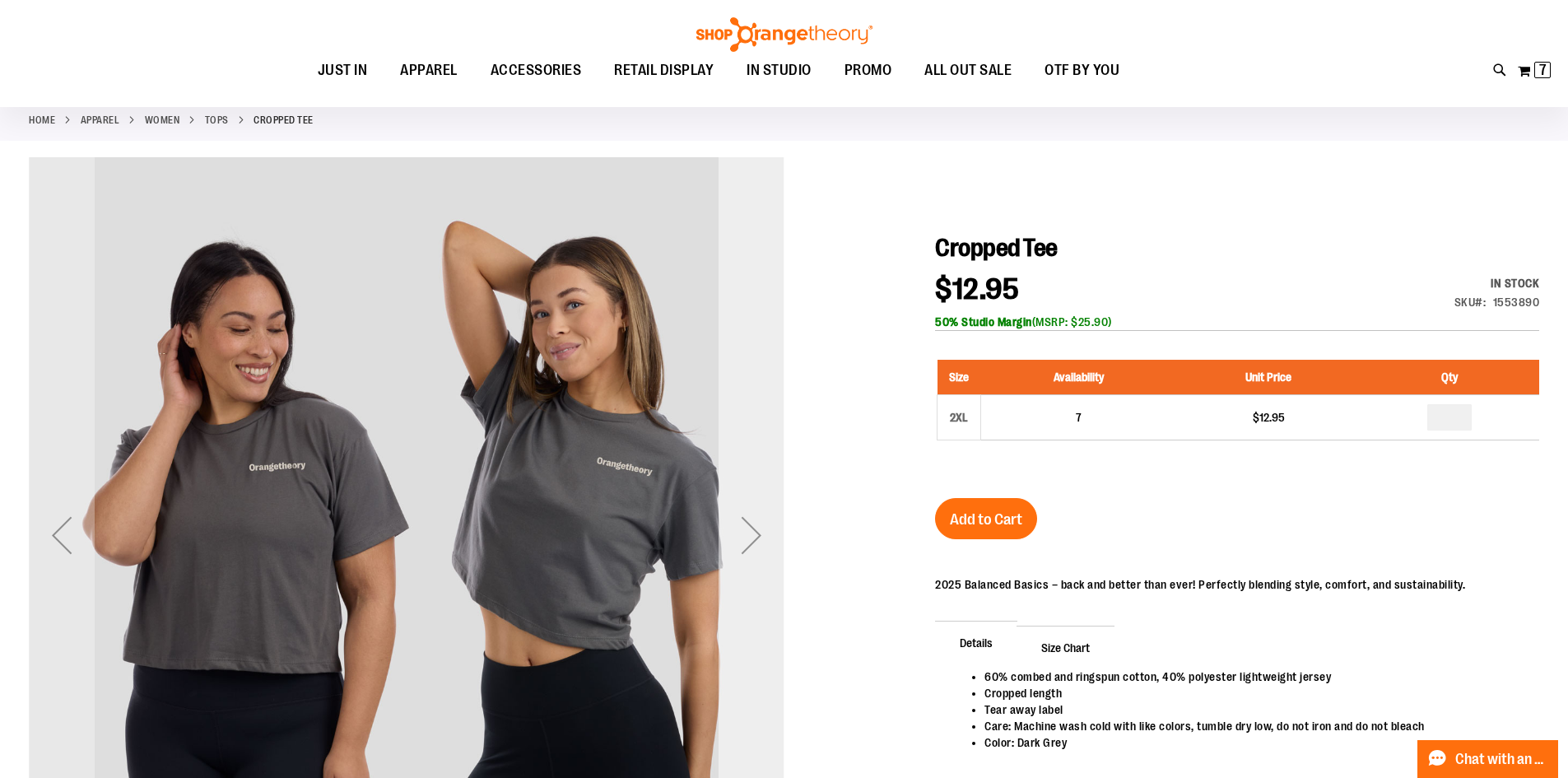
click at [751, 536] on div "Next" at bounding box center [751, 535] width 66 height 66
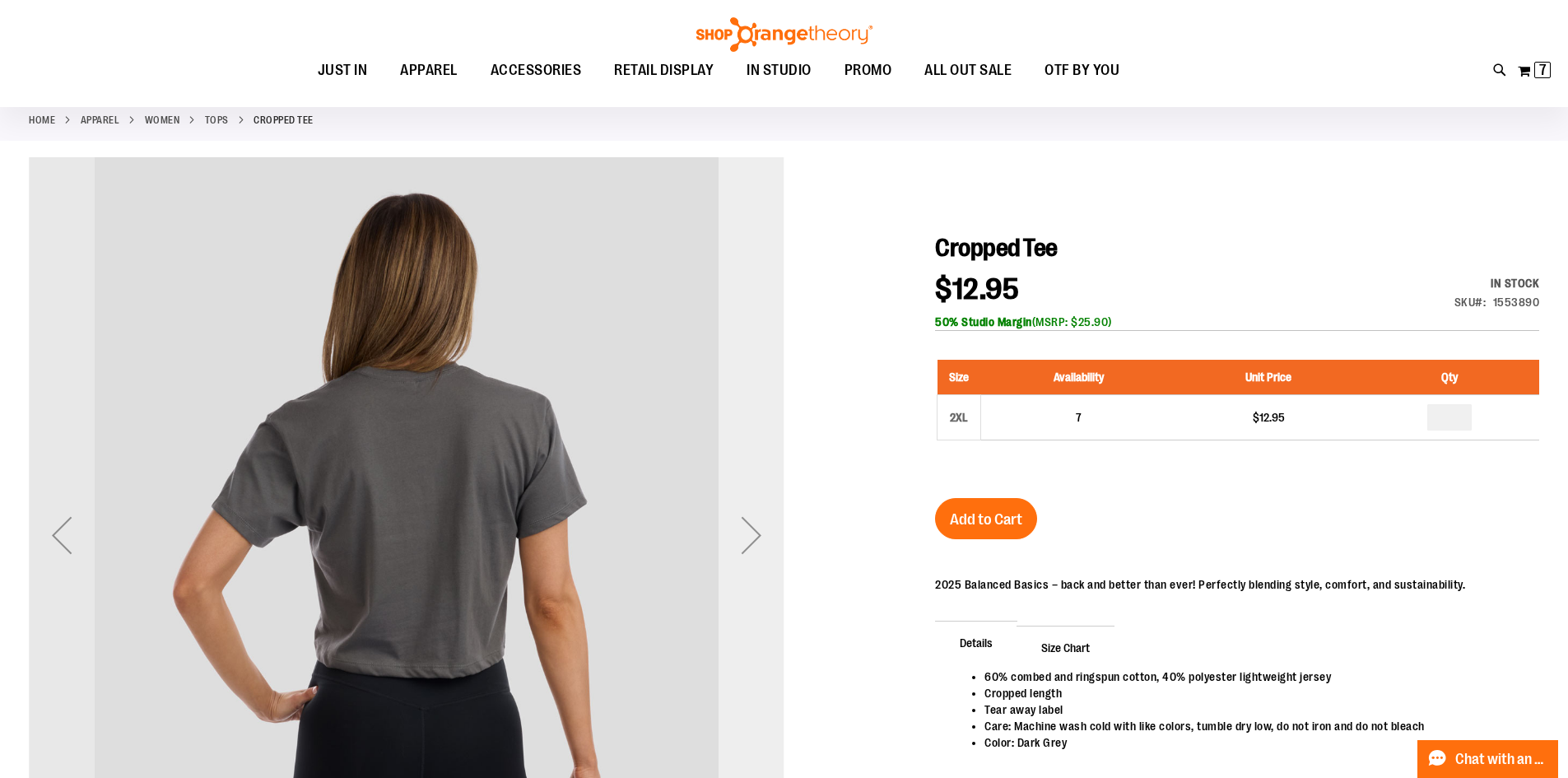
drag, startPoint x: 755, startPoint y: 538, endPoint x: 748, endPoint y: 547, distance: 11.4
click at [755, 538] on div "Next" at bounding box center [751, 535] width 66 height 66
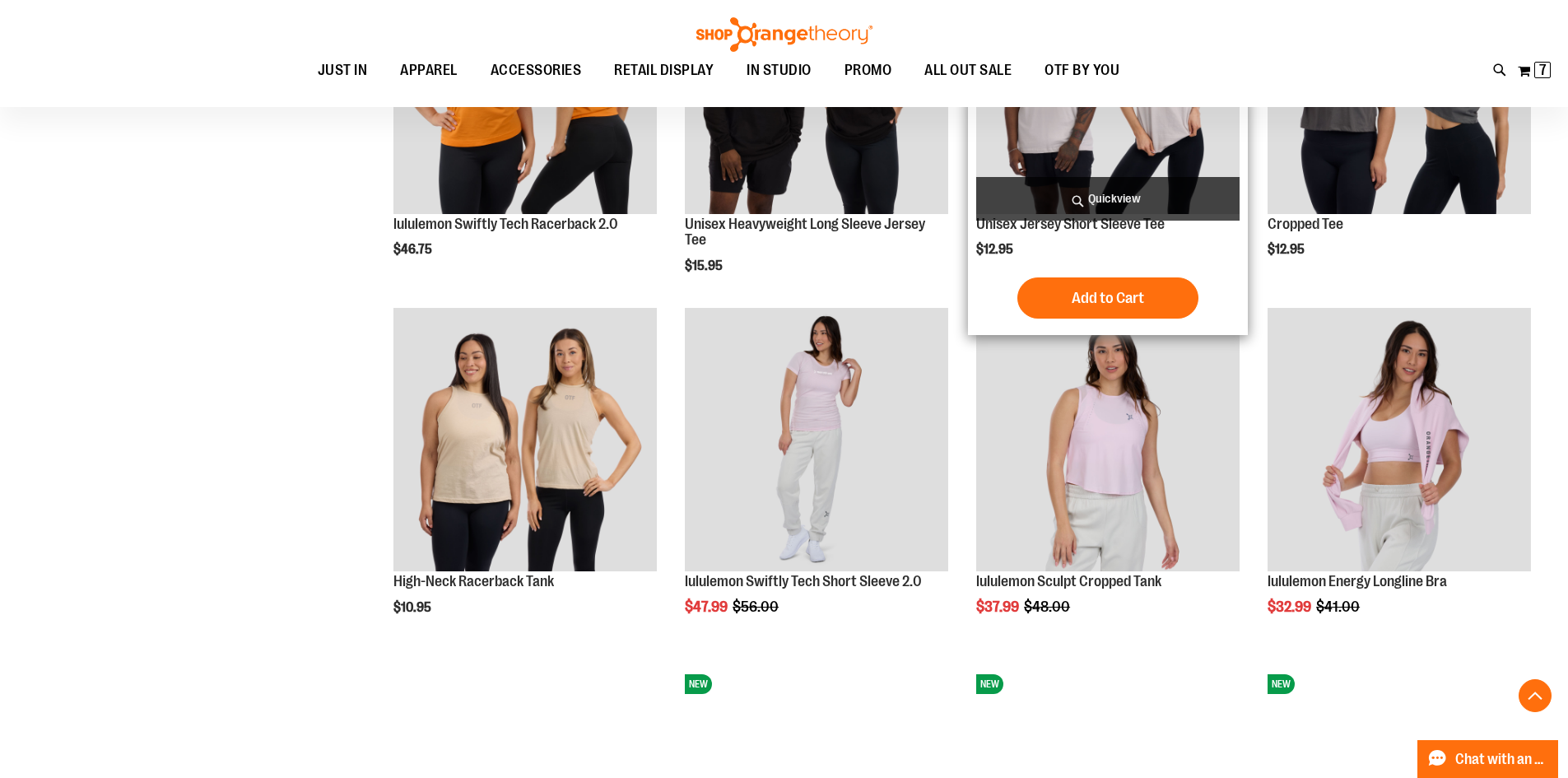
scroll to position [1070, 0]
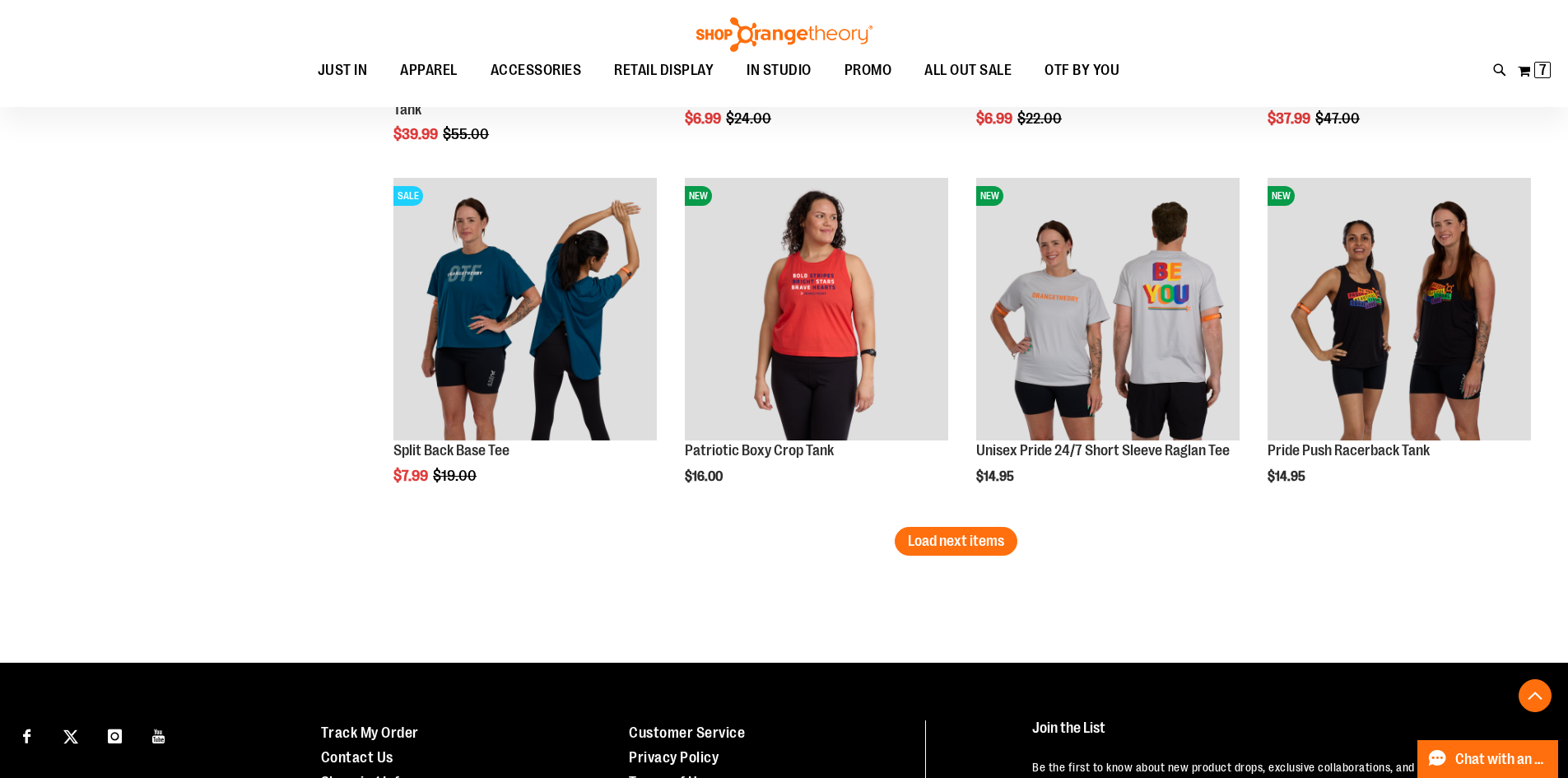
scroll to position [2881, 0]
click at [927, 534] on span "Load next items" at bounding box center [956, 540] width 96 height 16
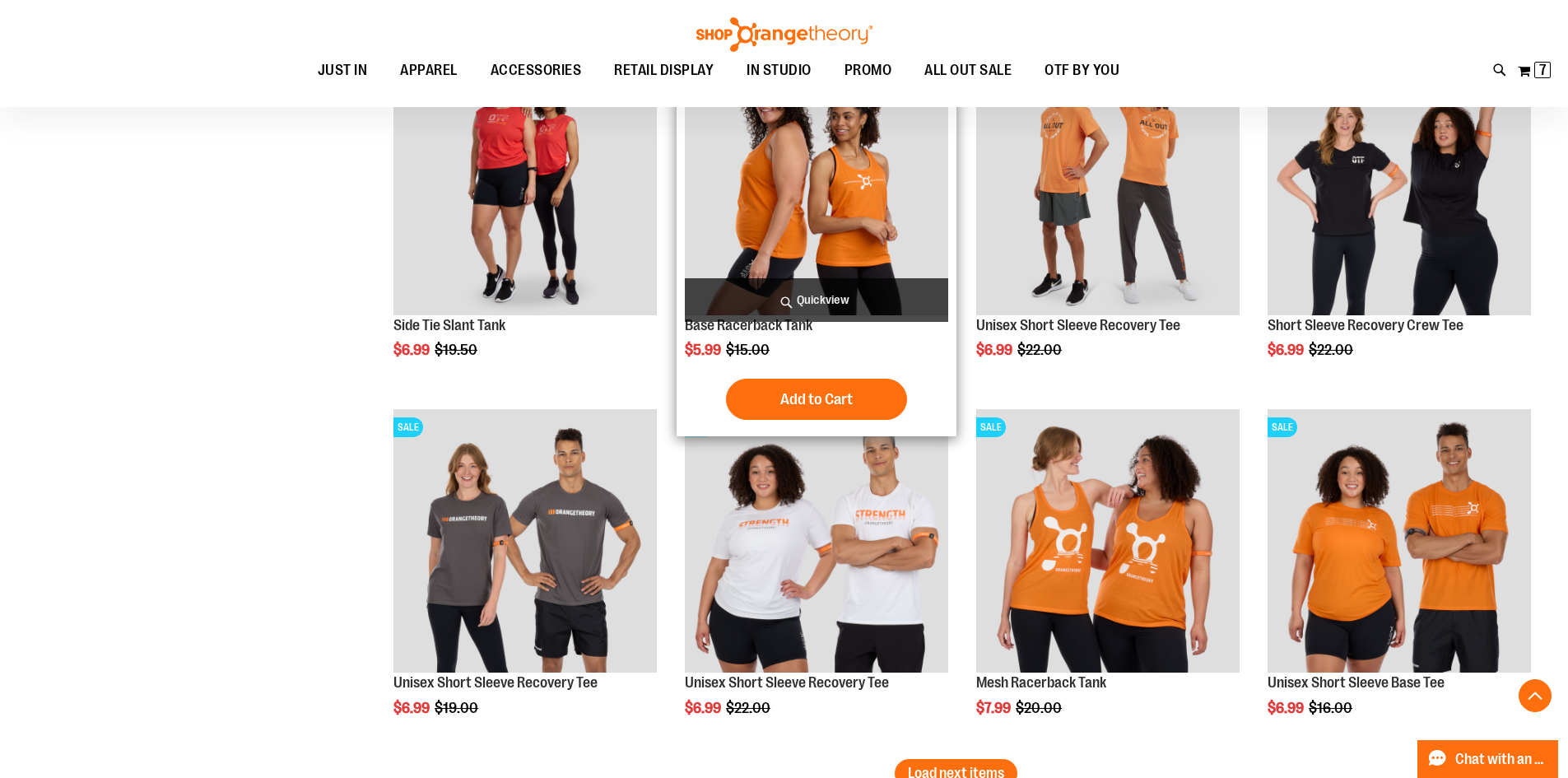
scroll to position [3869, 0]
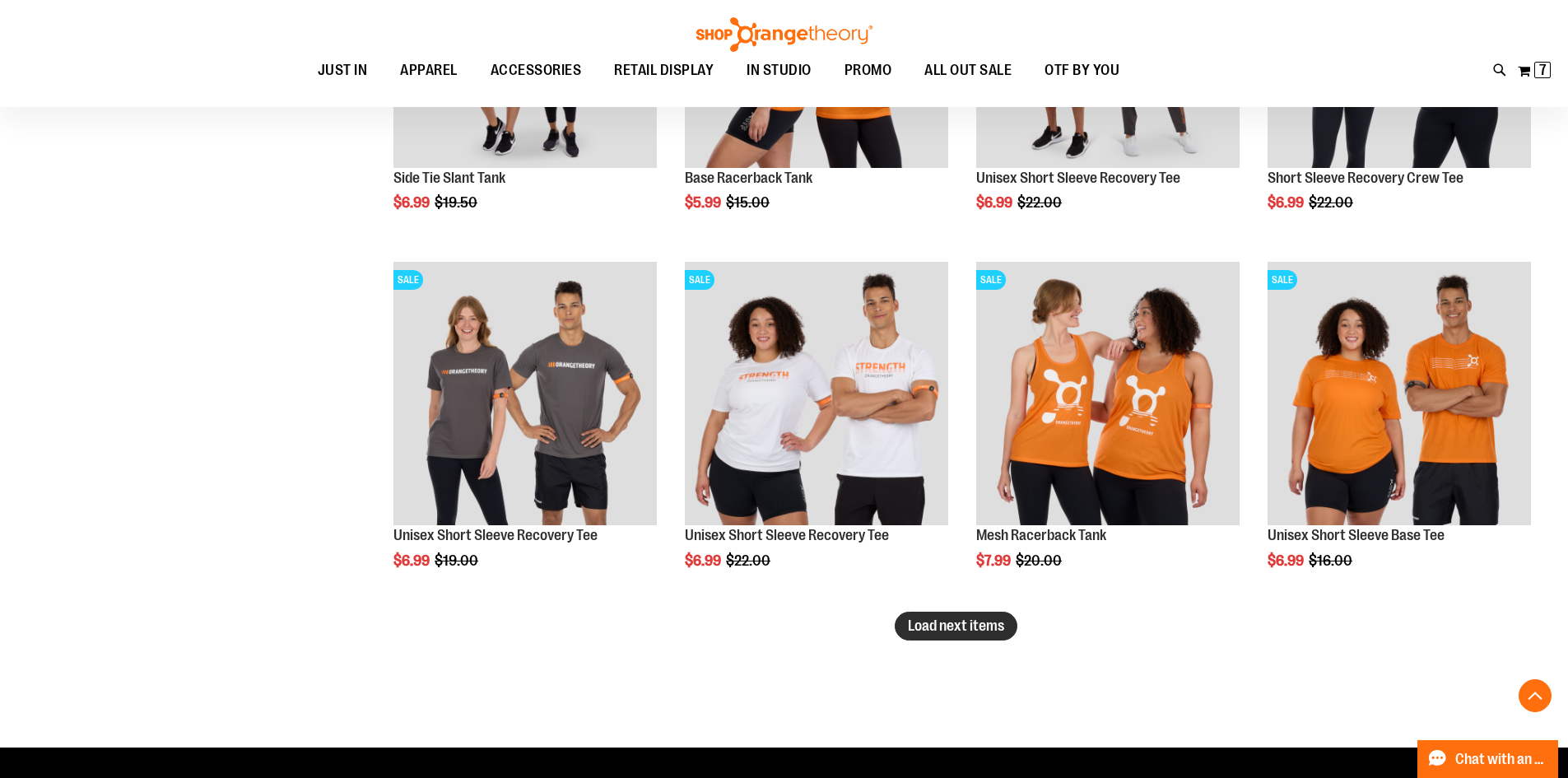
click at [958, 622] on span "Load next items" at bounding box center [956, 625] width 96 height 16
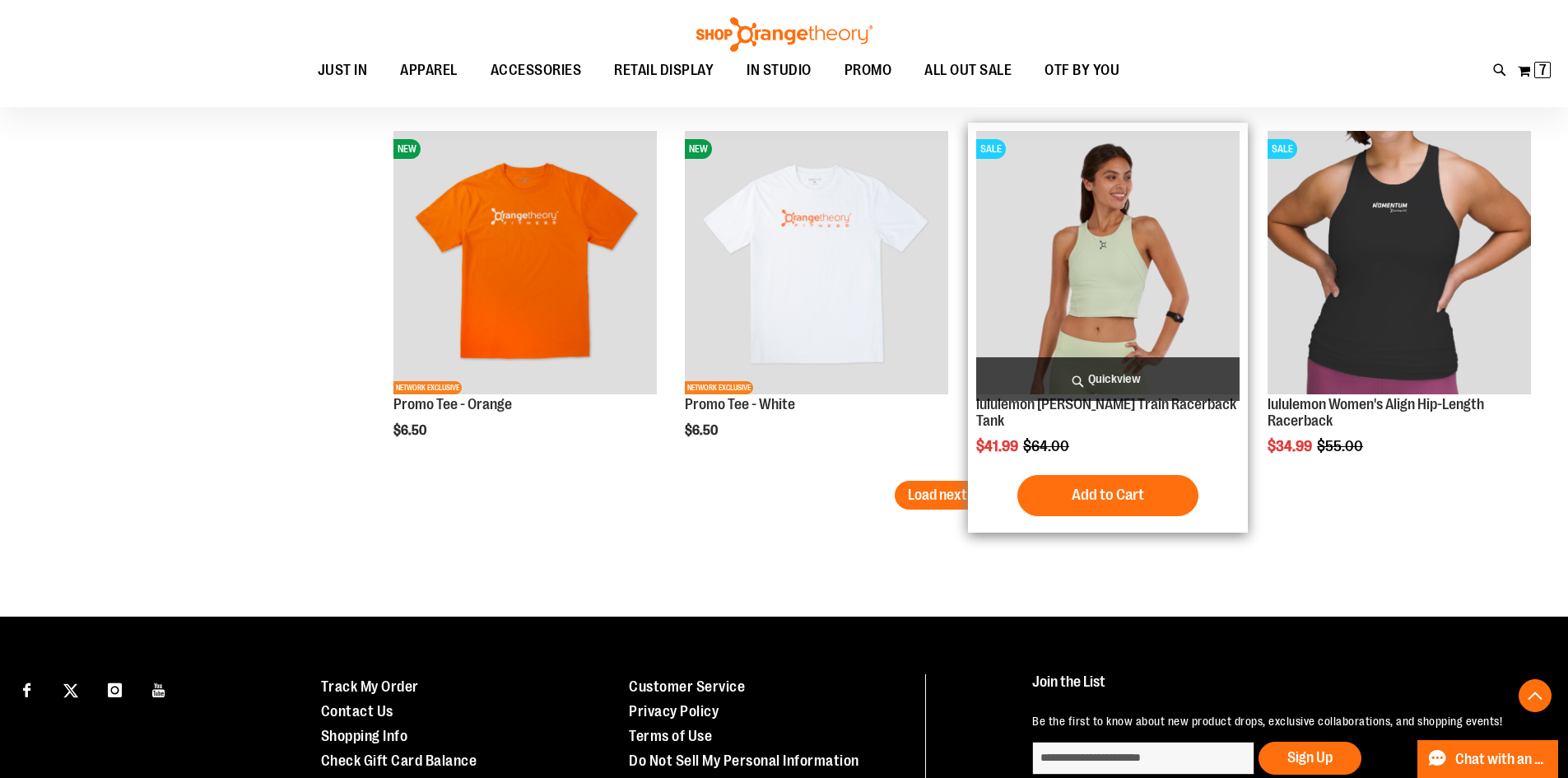
scroll to position [5105, 0]
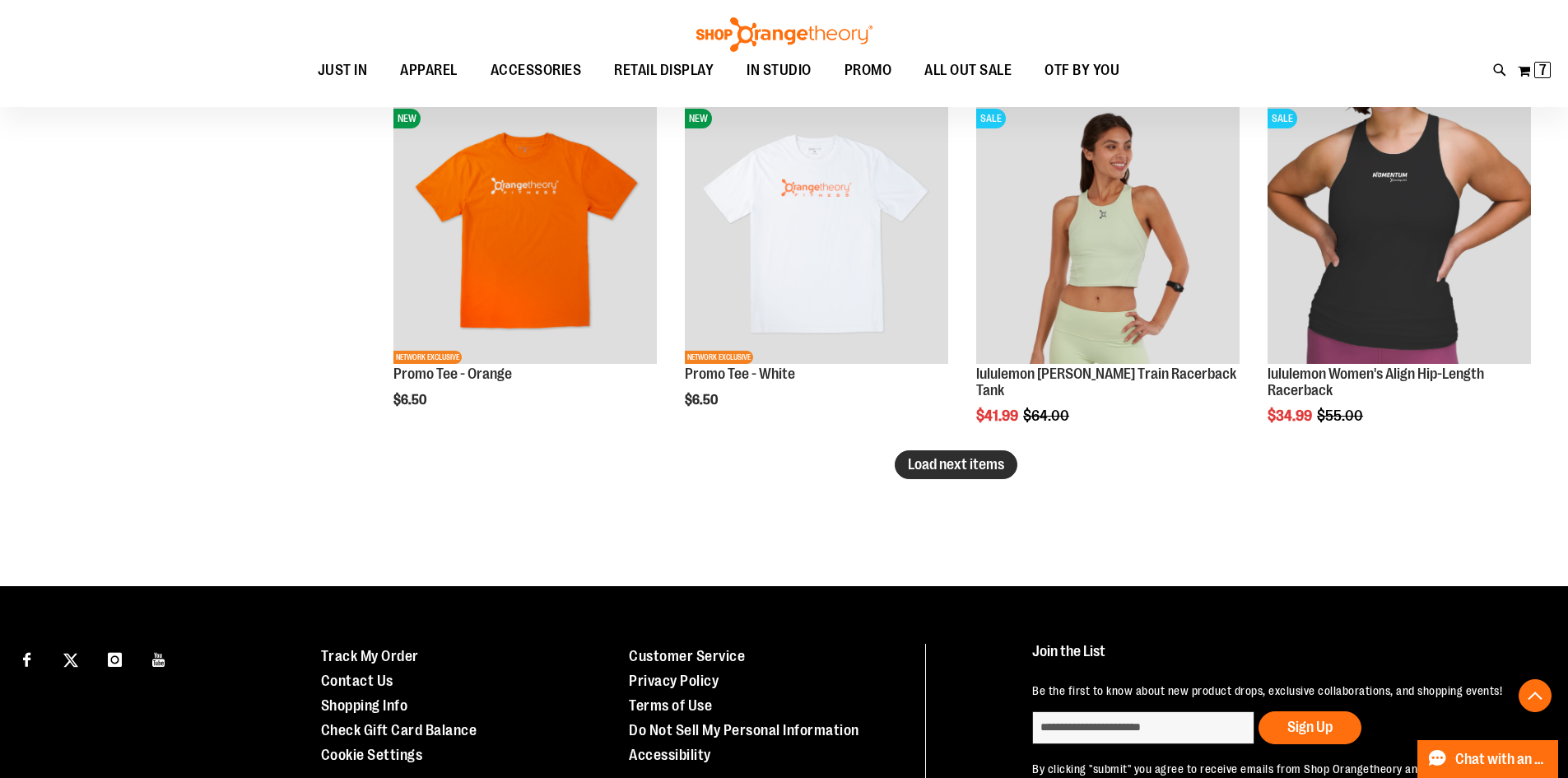
click at [901, 464] on button "Load next items" at bounding box center [956, 464] width 123 height 29
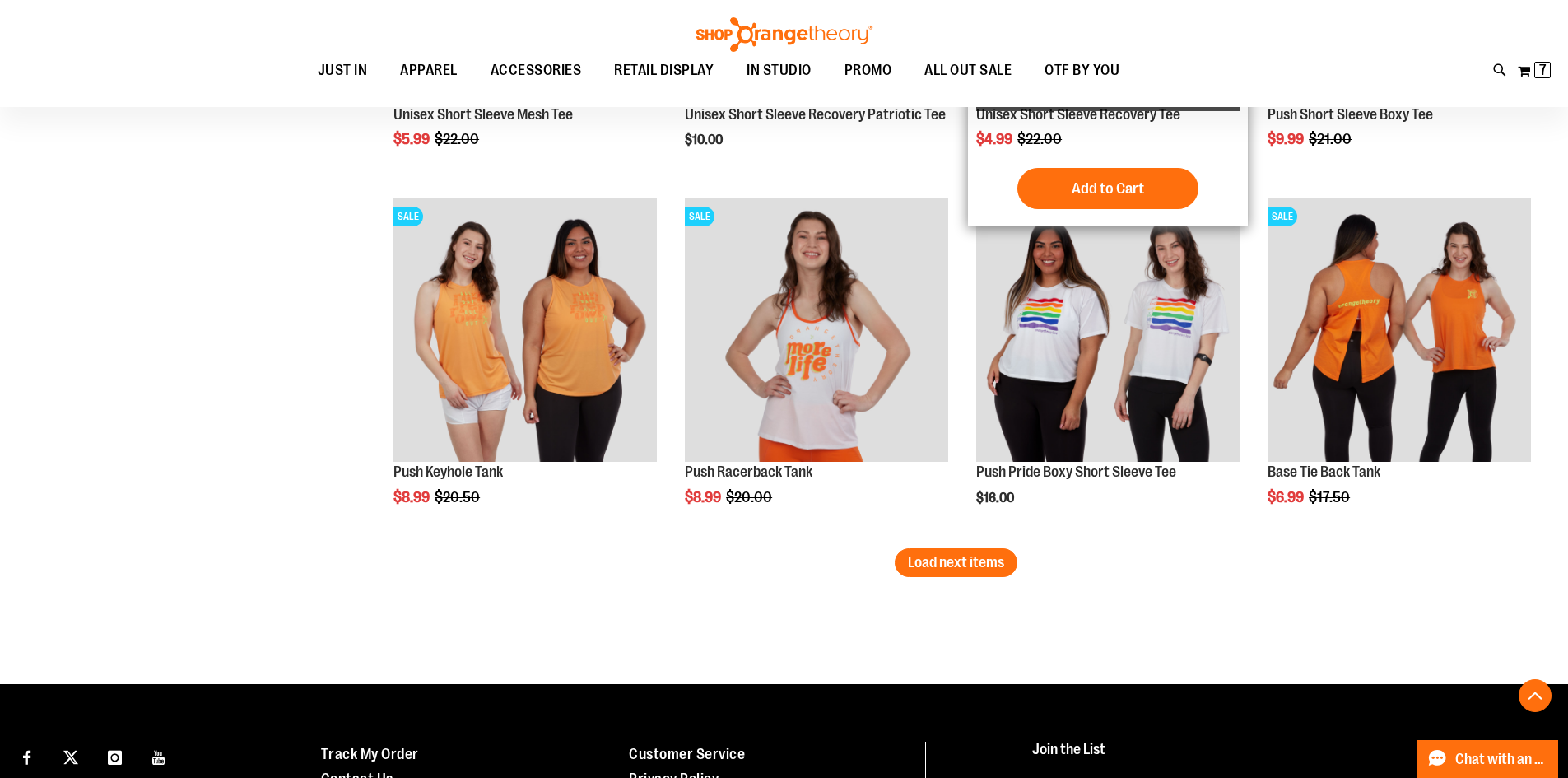
scroll to position [6093, 0]
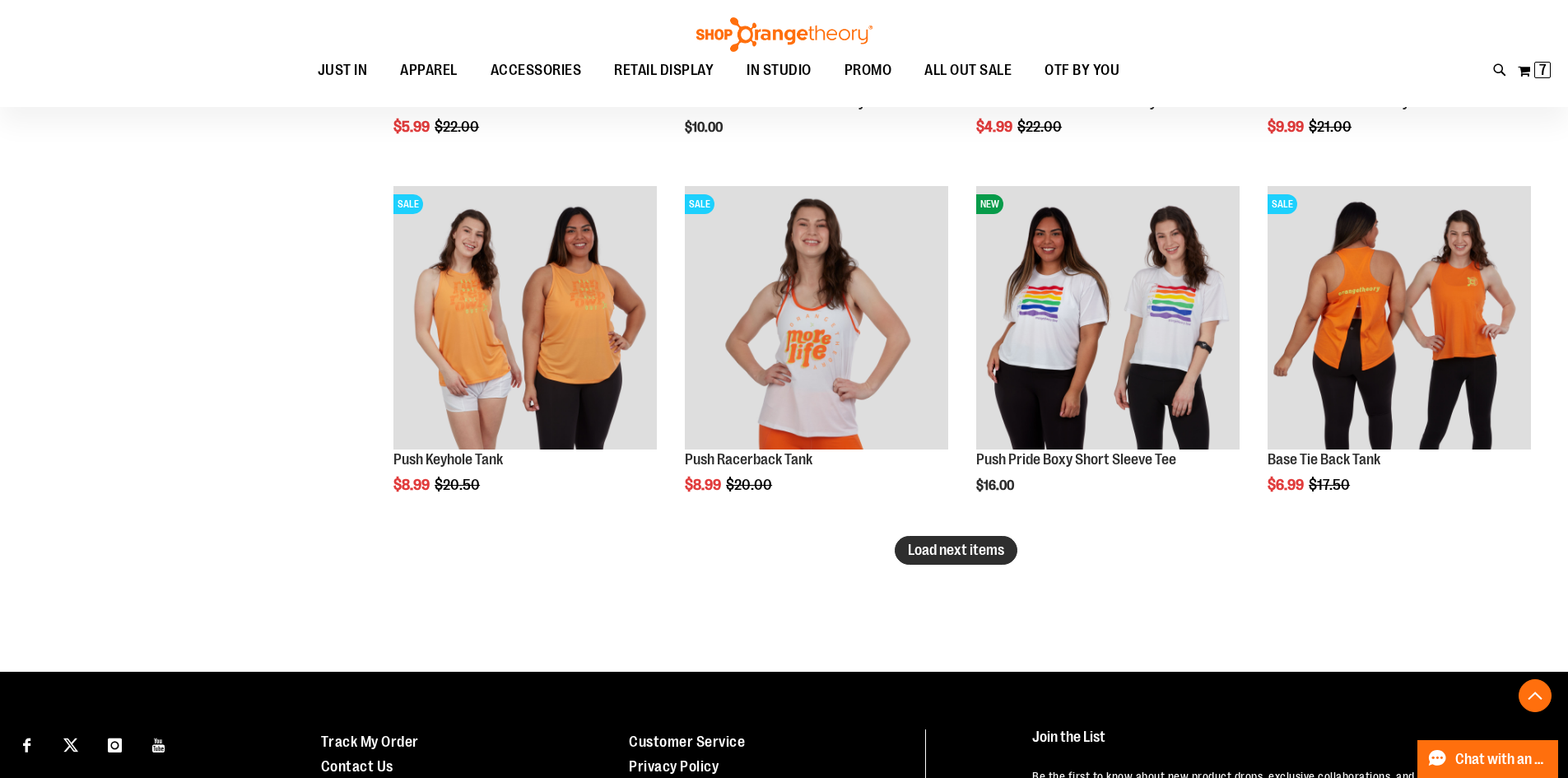
click at [1003, 556] on span "Load next items" at bounding box center [956, 550] width 96 height 16
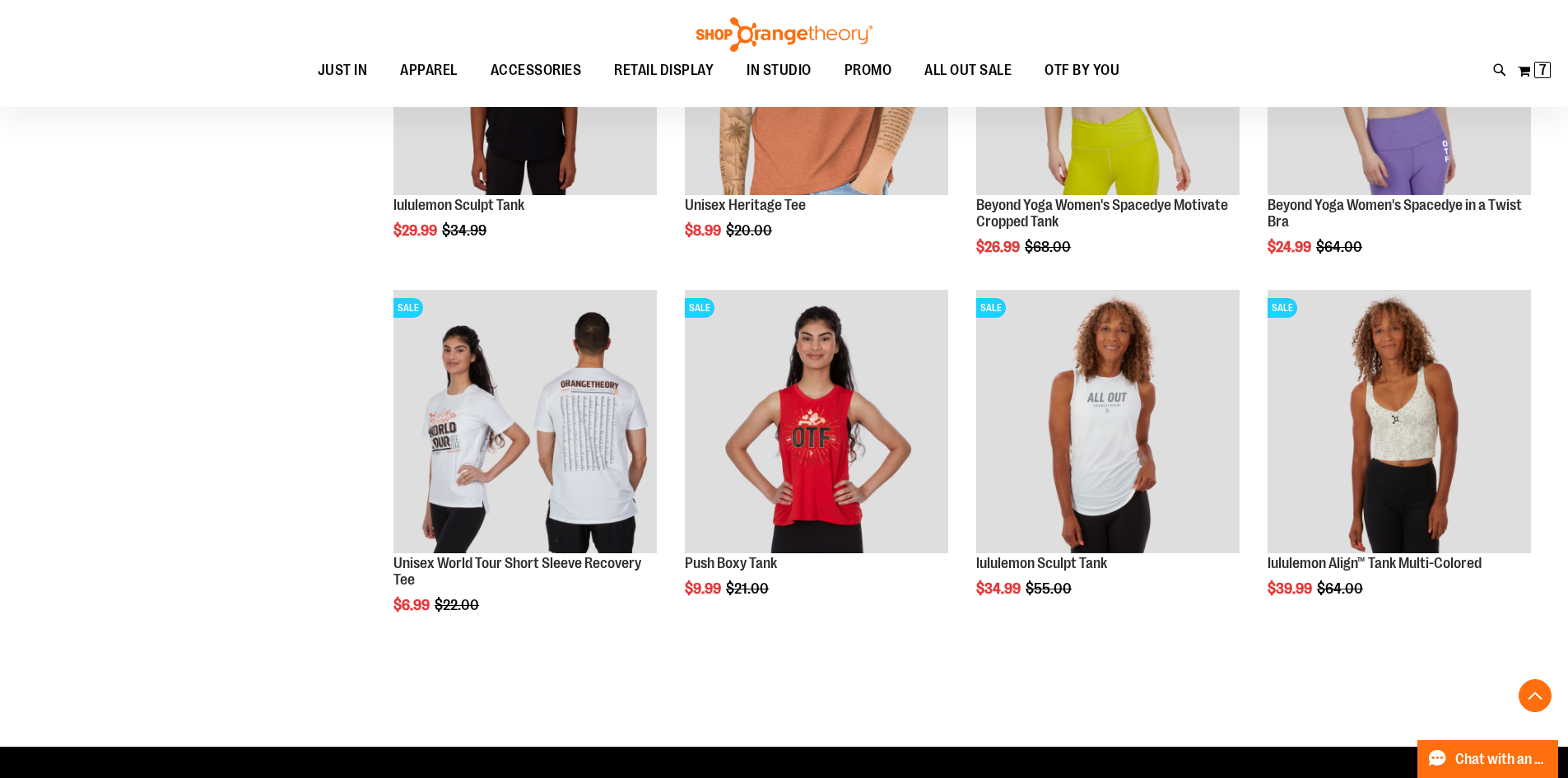
scroll to position [7081, 0]
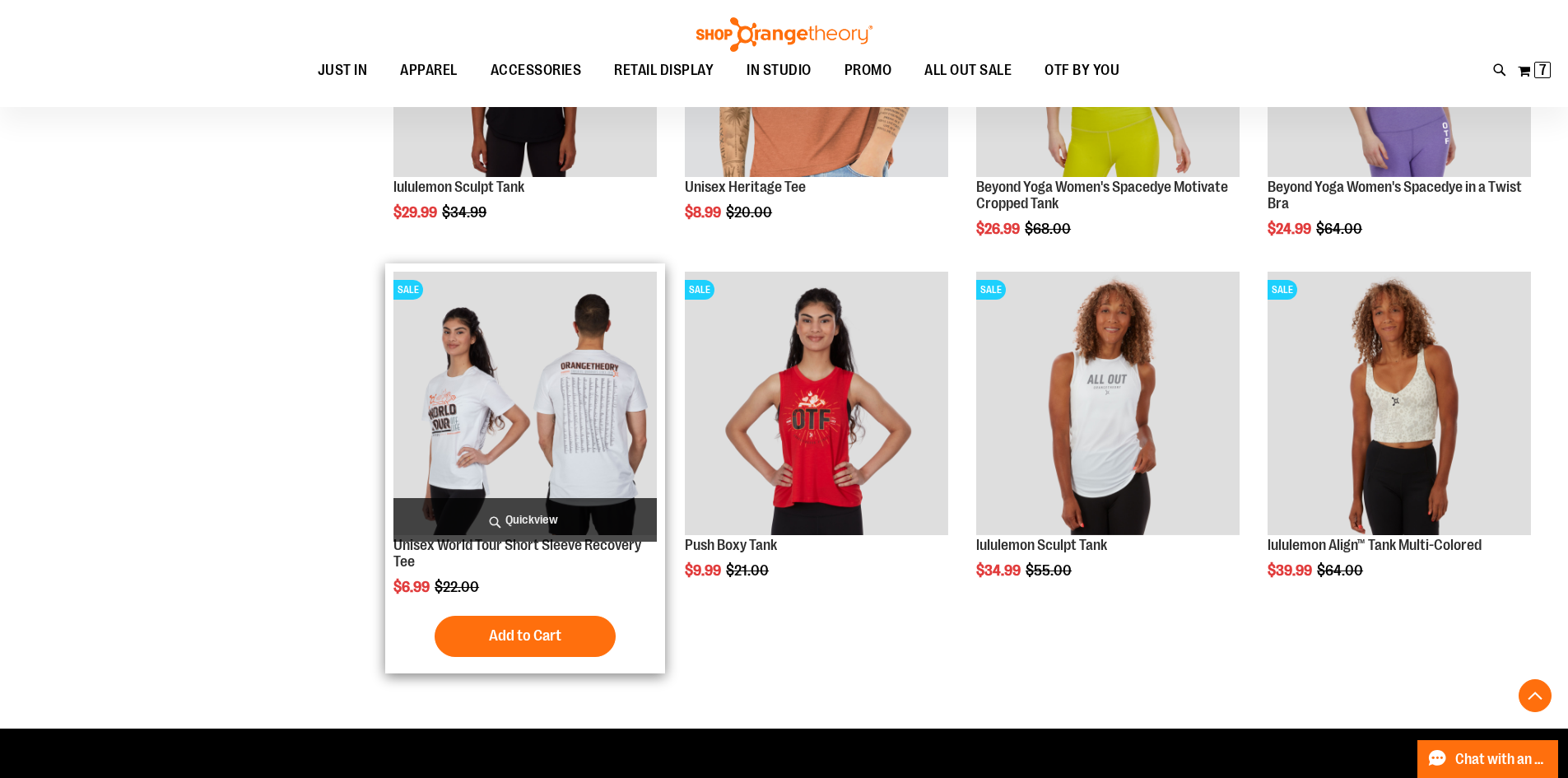
click at [555, 412] on img "product" at bounding box center [524, 402] width 263 height 263
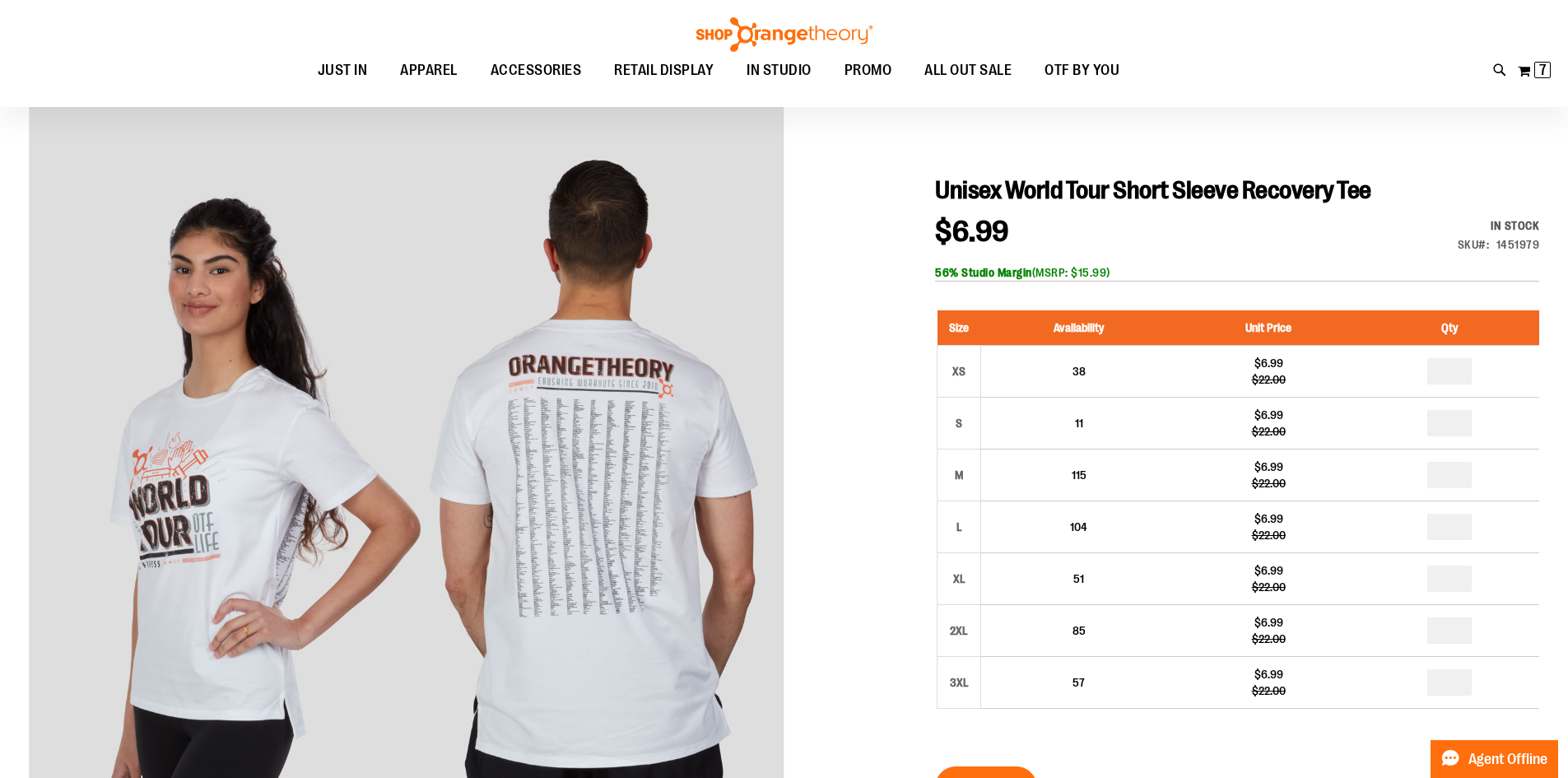
scroll to position [164, 0]
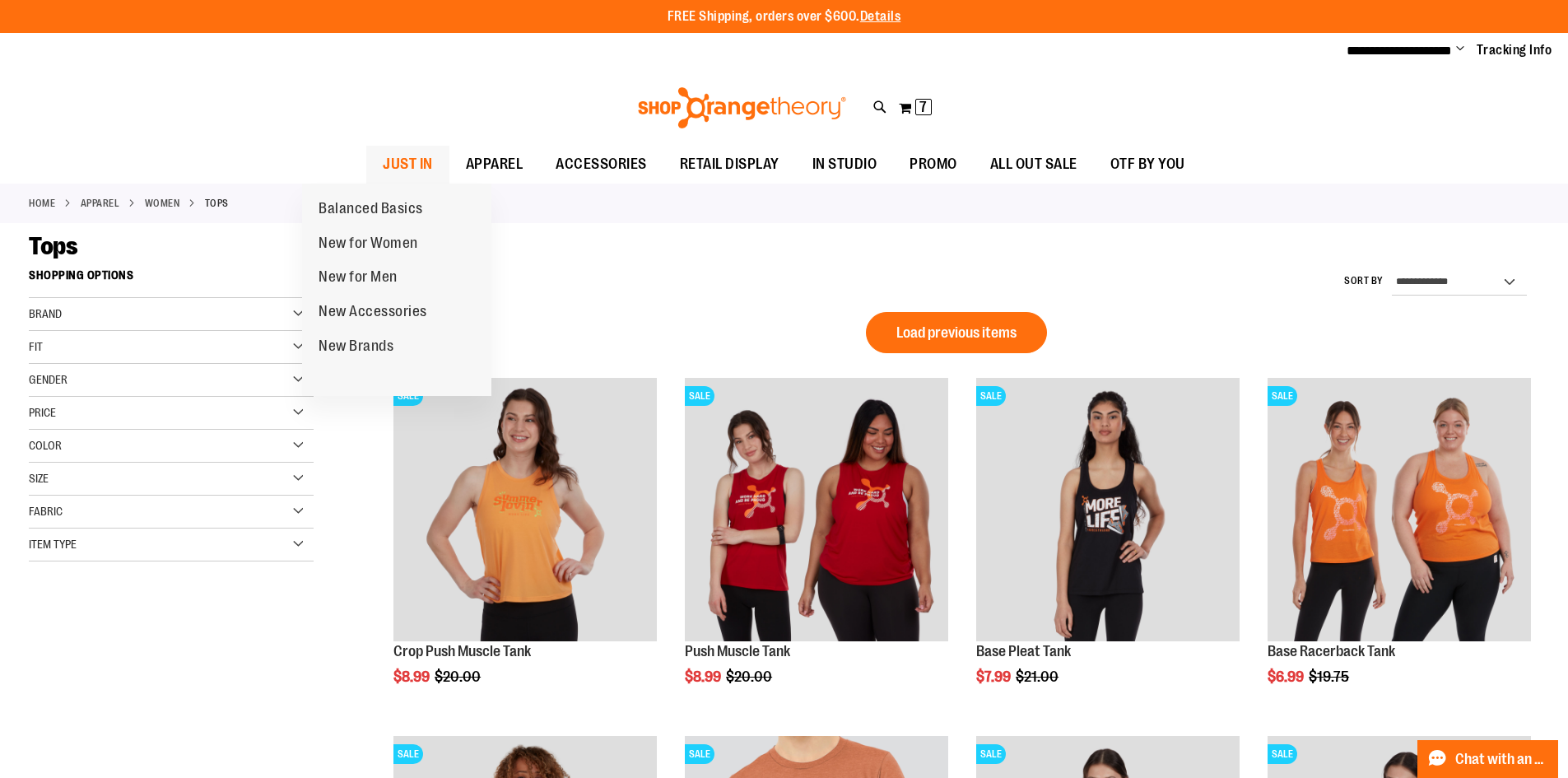
click at [383, 162] on span "JUST IN" at bounding box center [408, 164] width 50 height 37
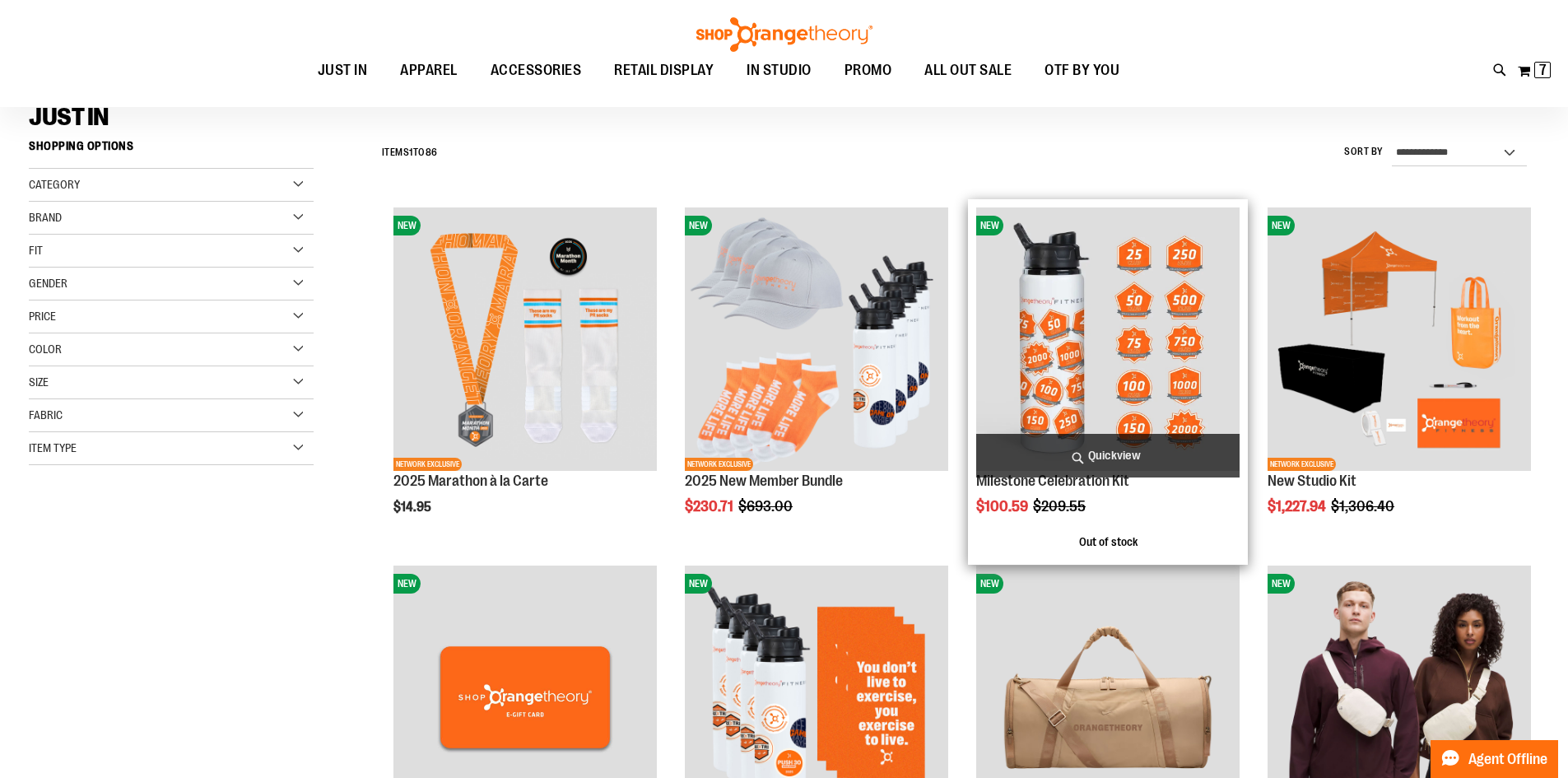
scroll to position [246, 0]
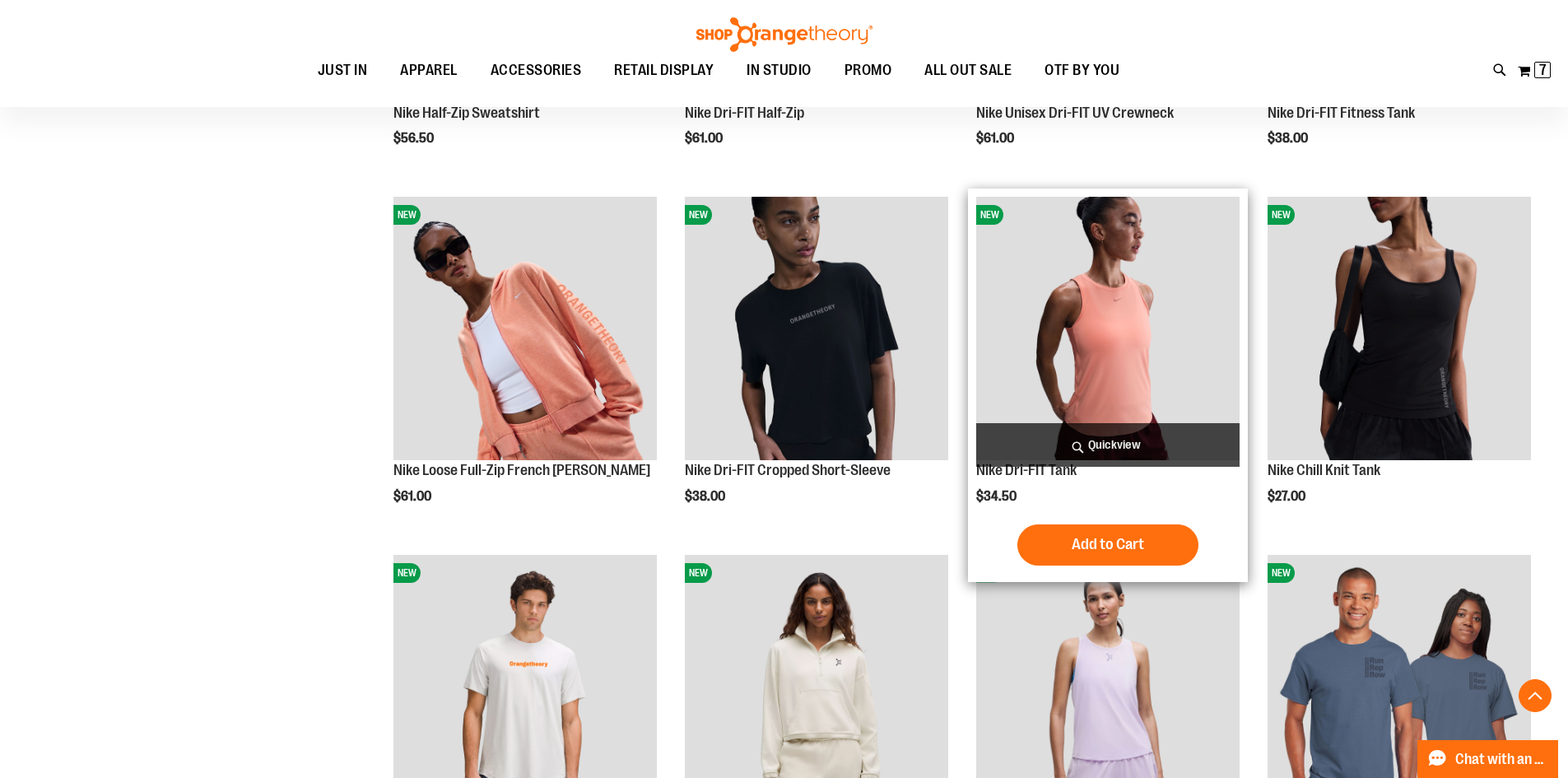
scroll to position [1234, 0]
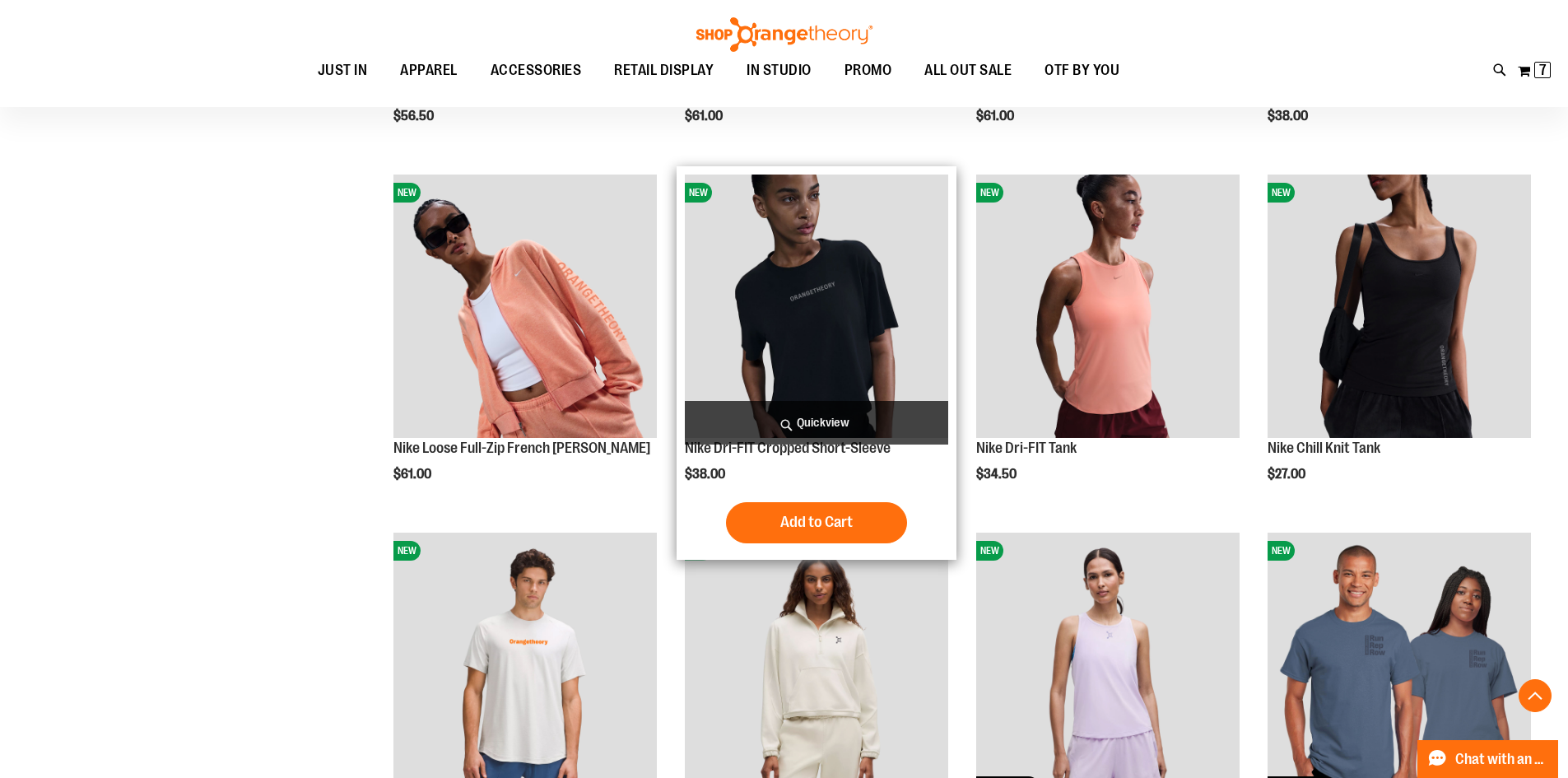
click at [851, 265] on img "product" at bounding box center [816, 305] width 263 height 263
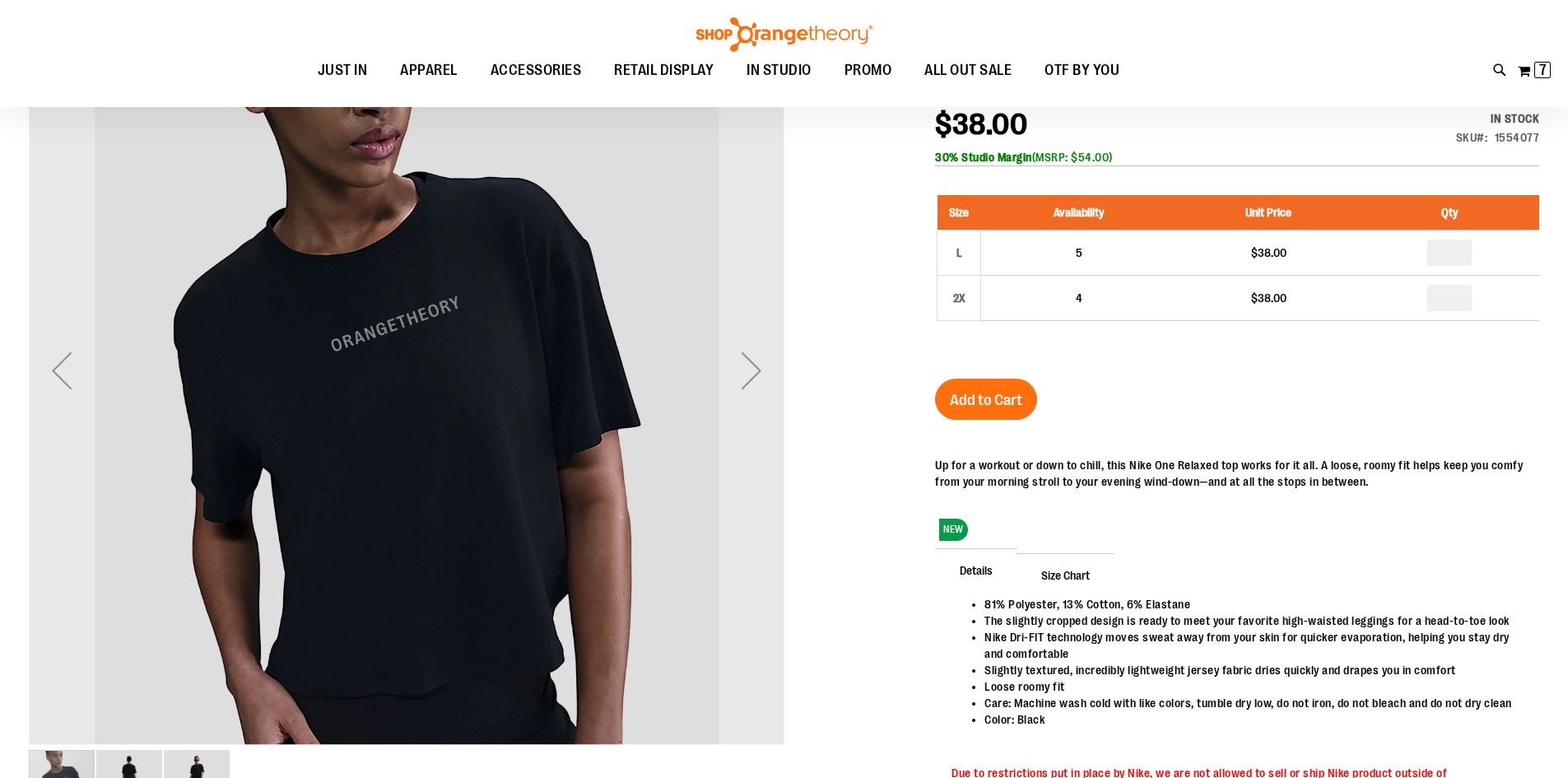
scroll to position [245, 0]
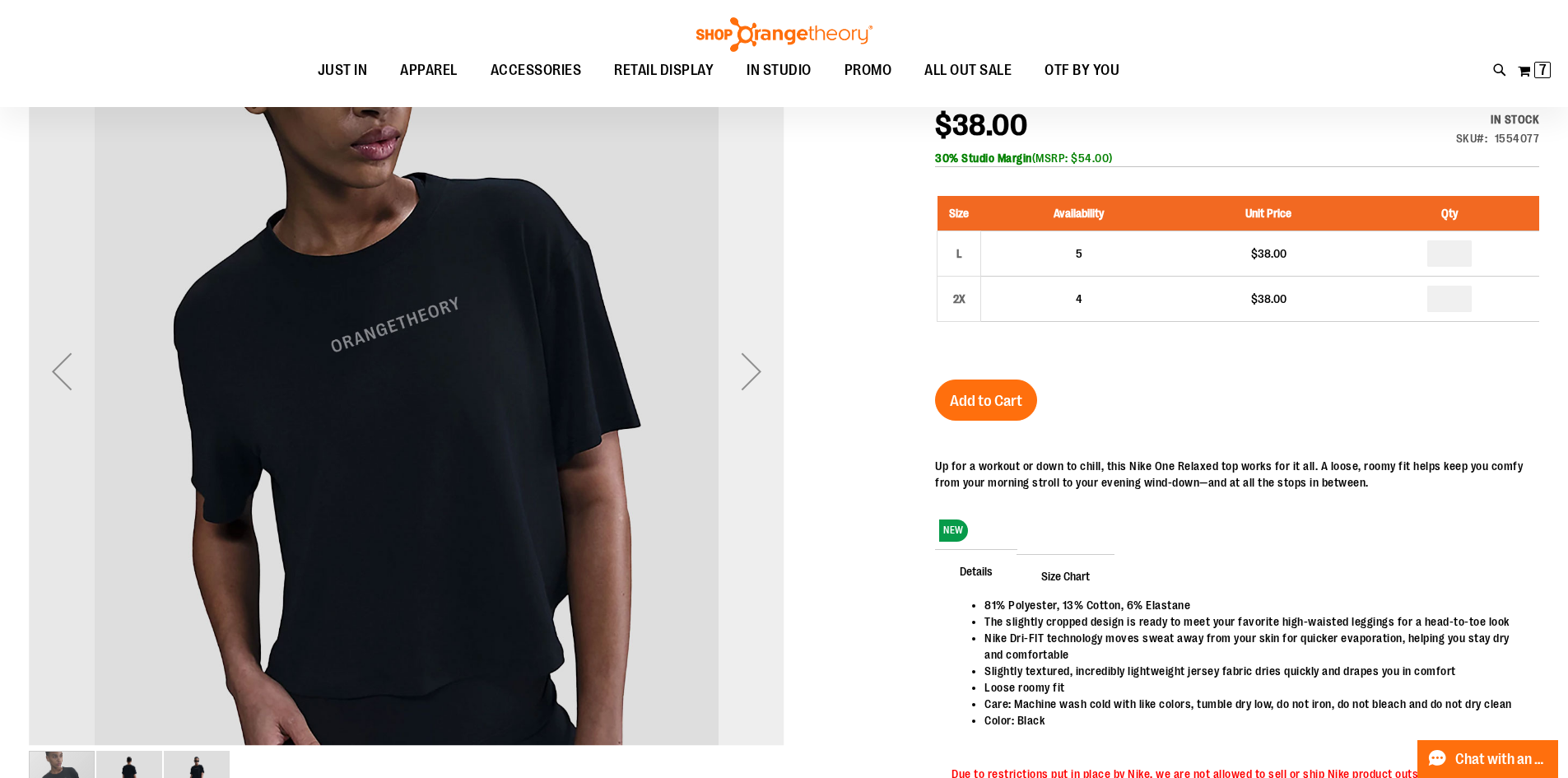
click at [748, 376] on div "Next" at bounding box center [751, 371] width 66 height 66
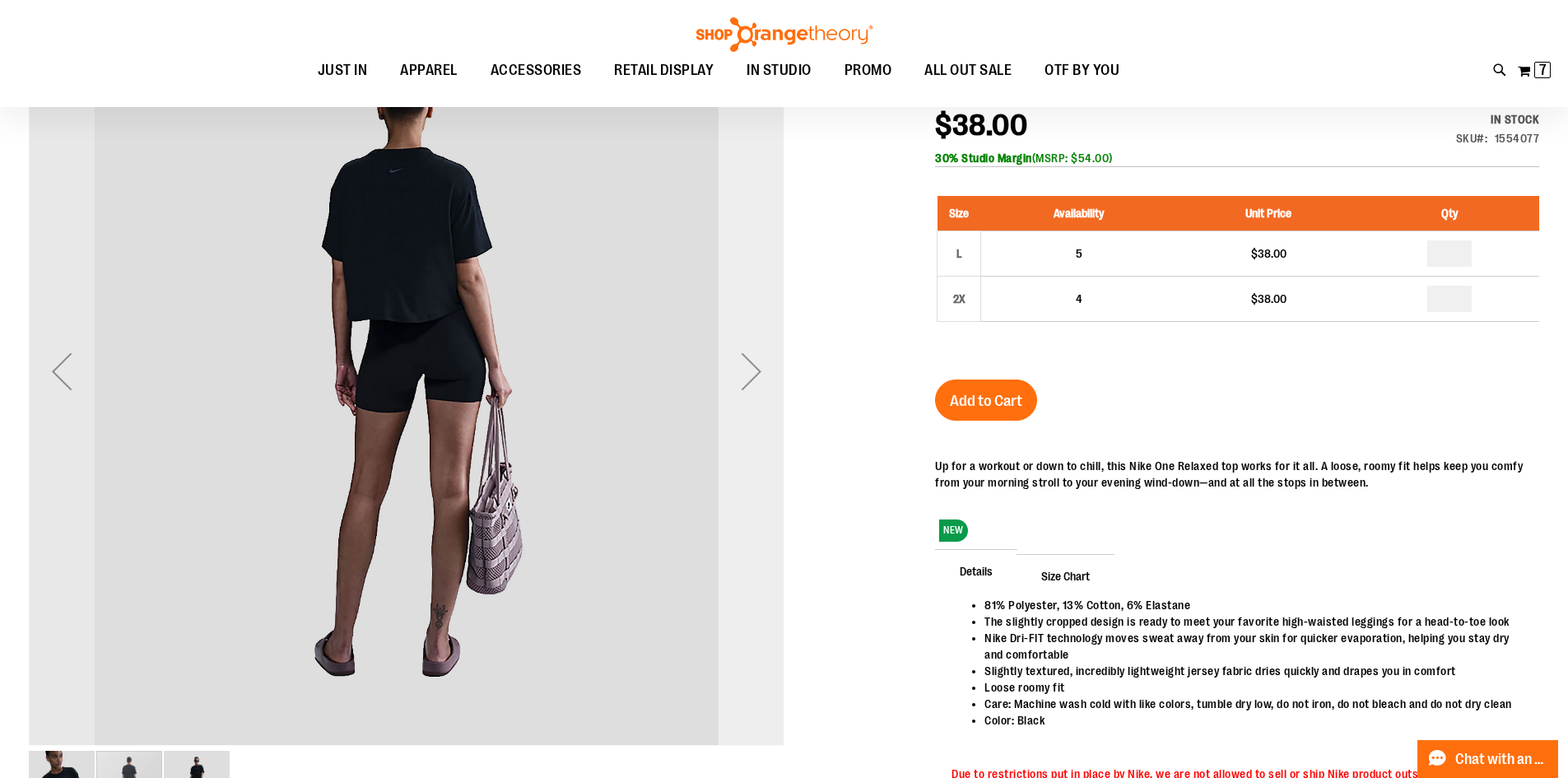
click at [746, 372] on div "Next" at bounding box center [751, 371] width 66 height 66
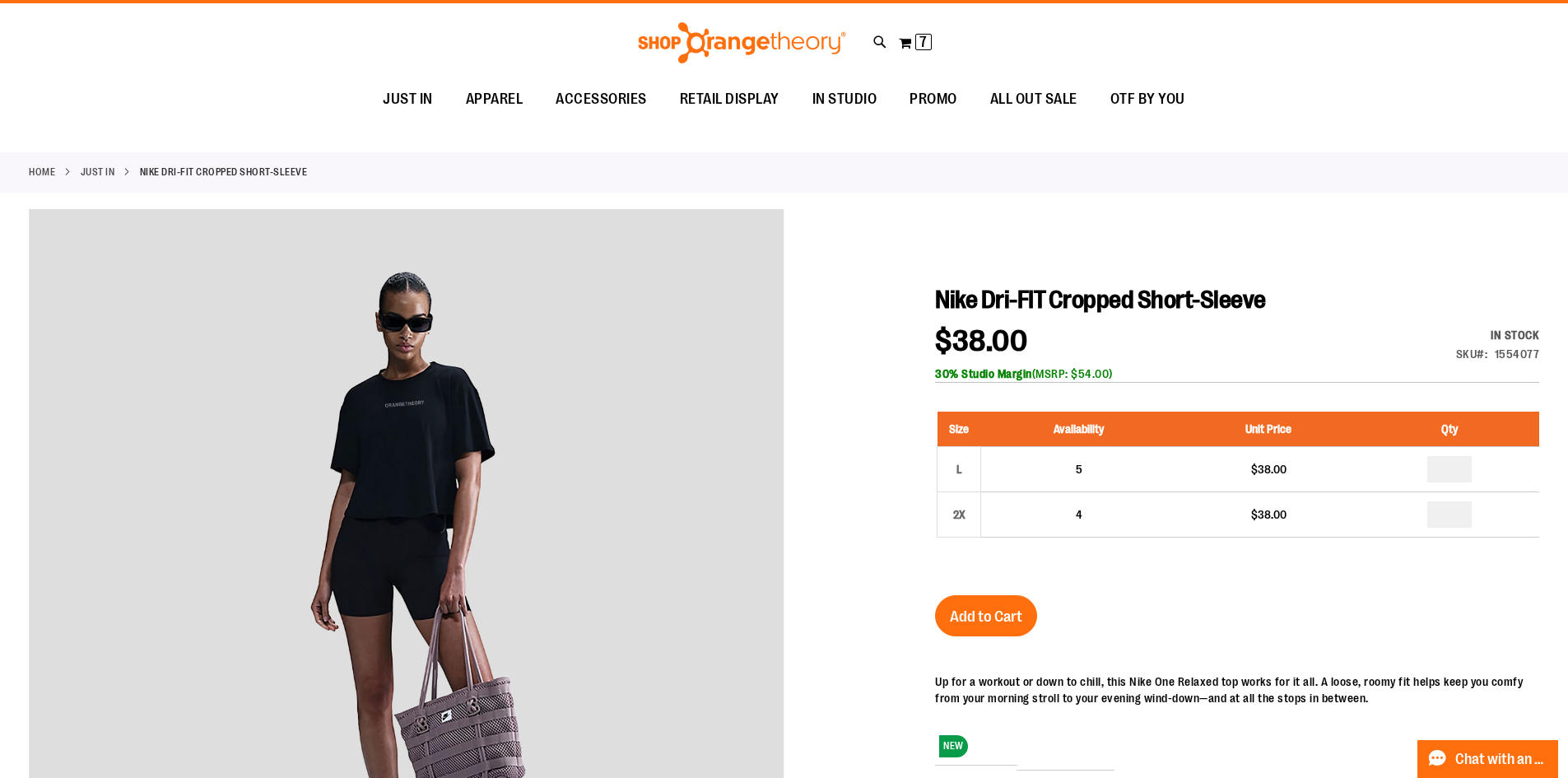
scroll to position [0, 0]
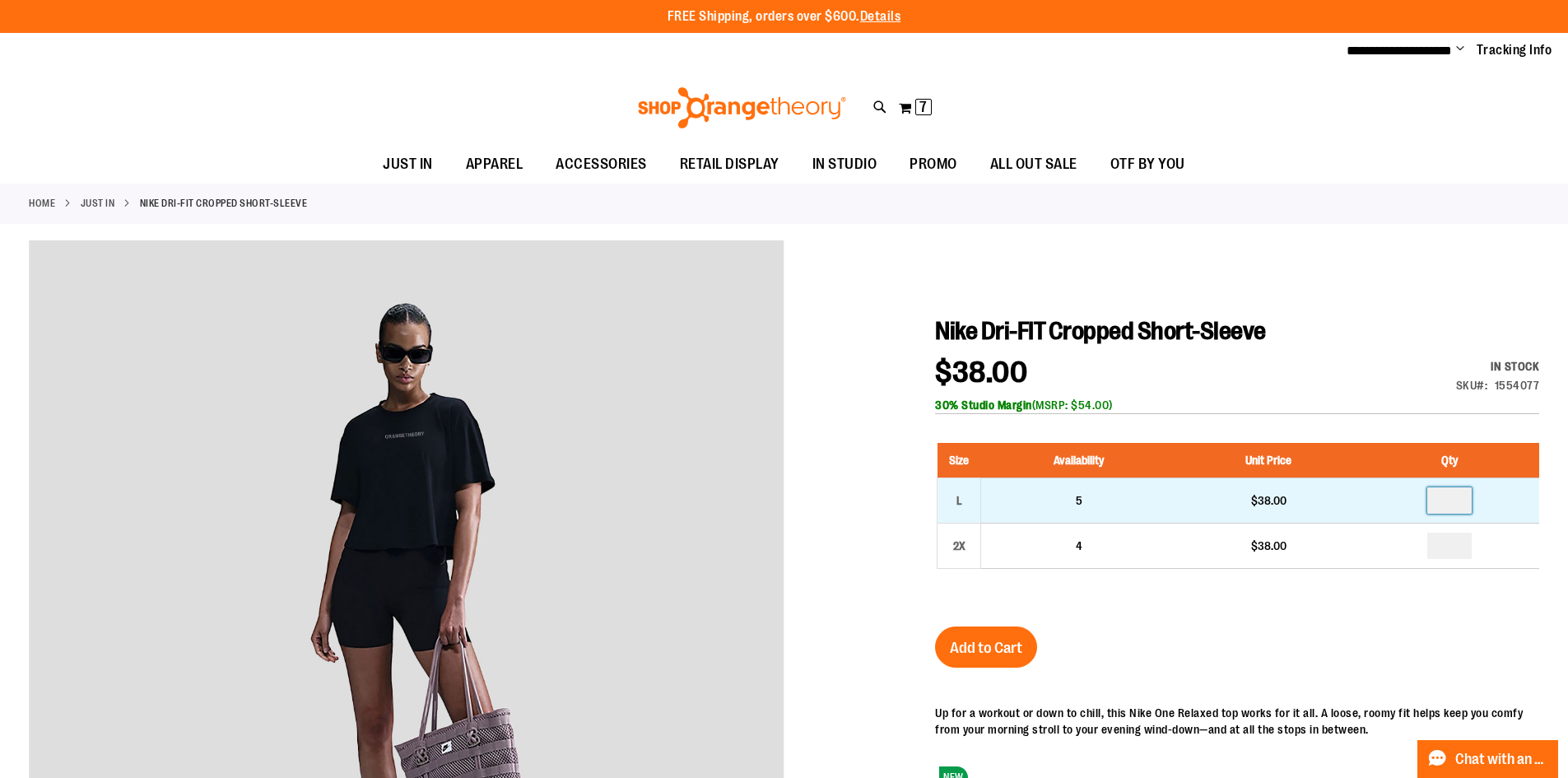
click at [1469, 503] on input "number" at bounding box center [1449, 500] width 44 height 26
type input "*"
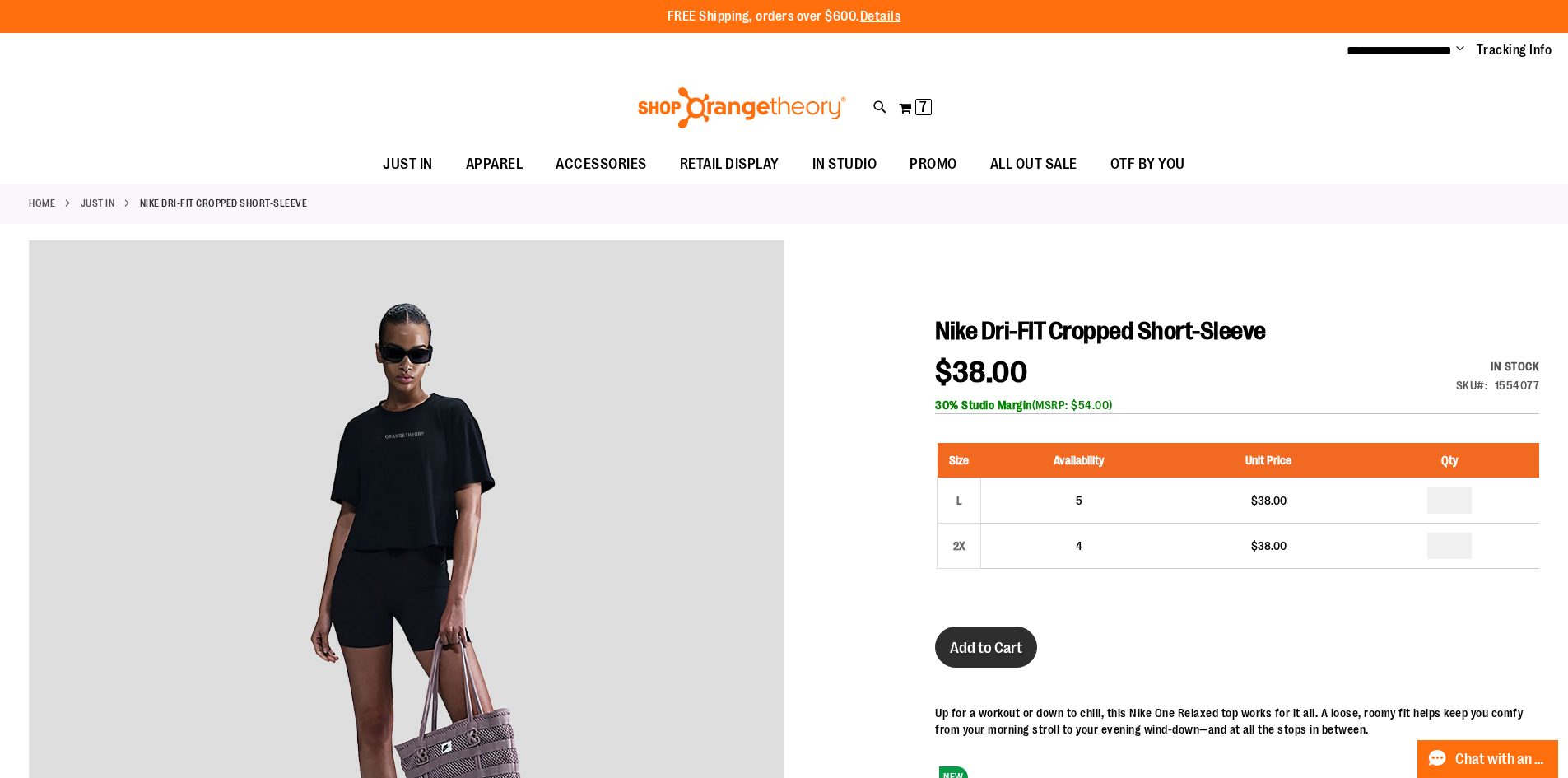
click at [993, 645] on span "Add to Cart" at bounding box center [986, 648] width 73 height 18
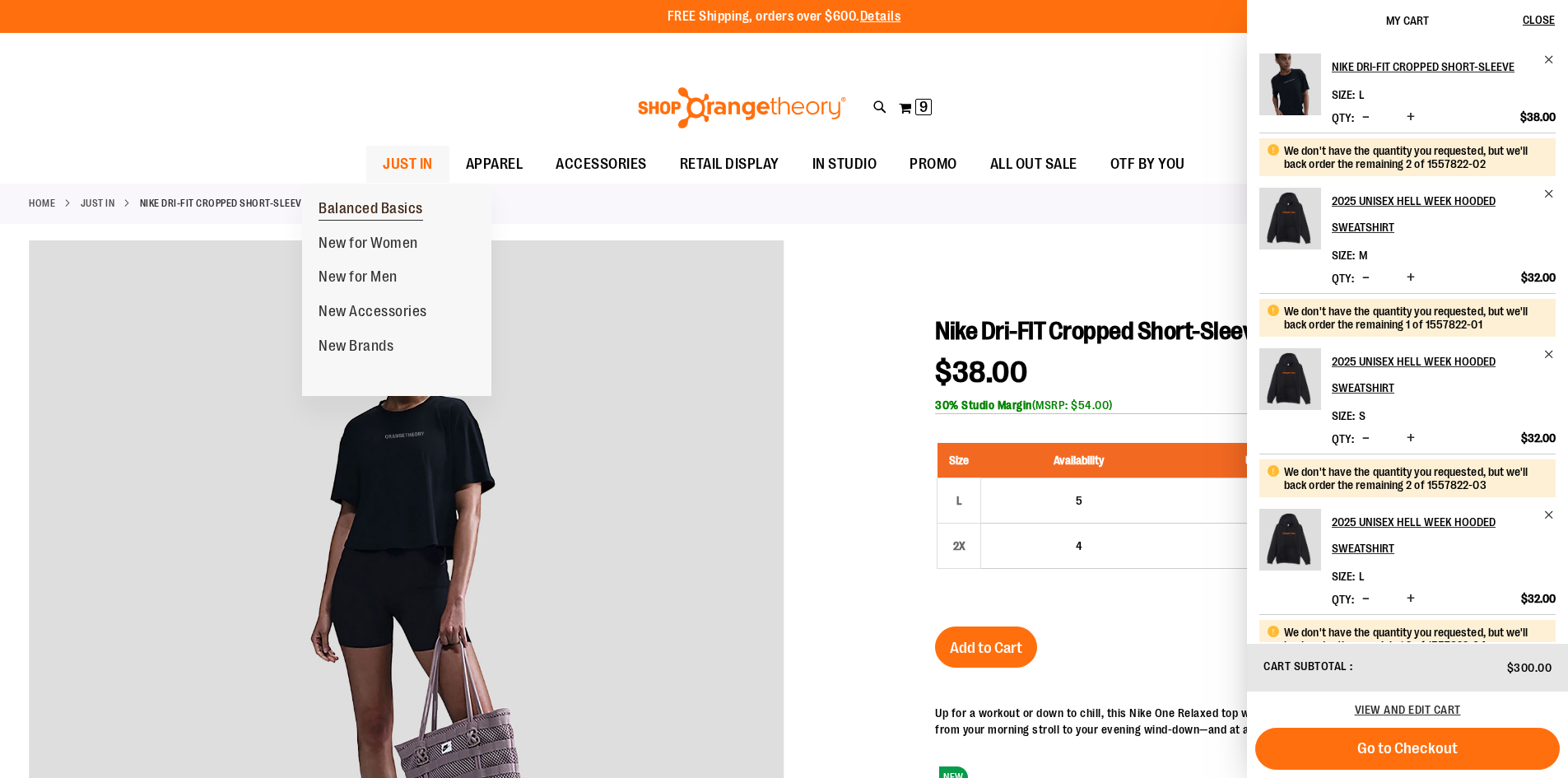
click at [373, 211] on span "Balanced Basics" at bounding box center [371, 210] width 104 height 21
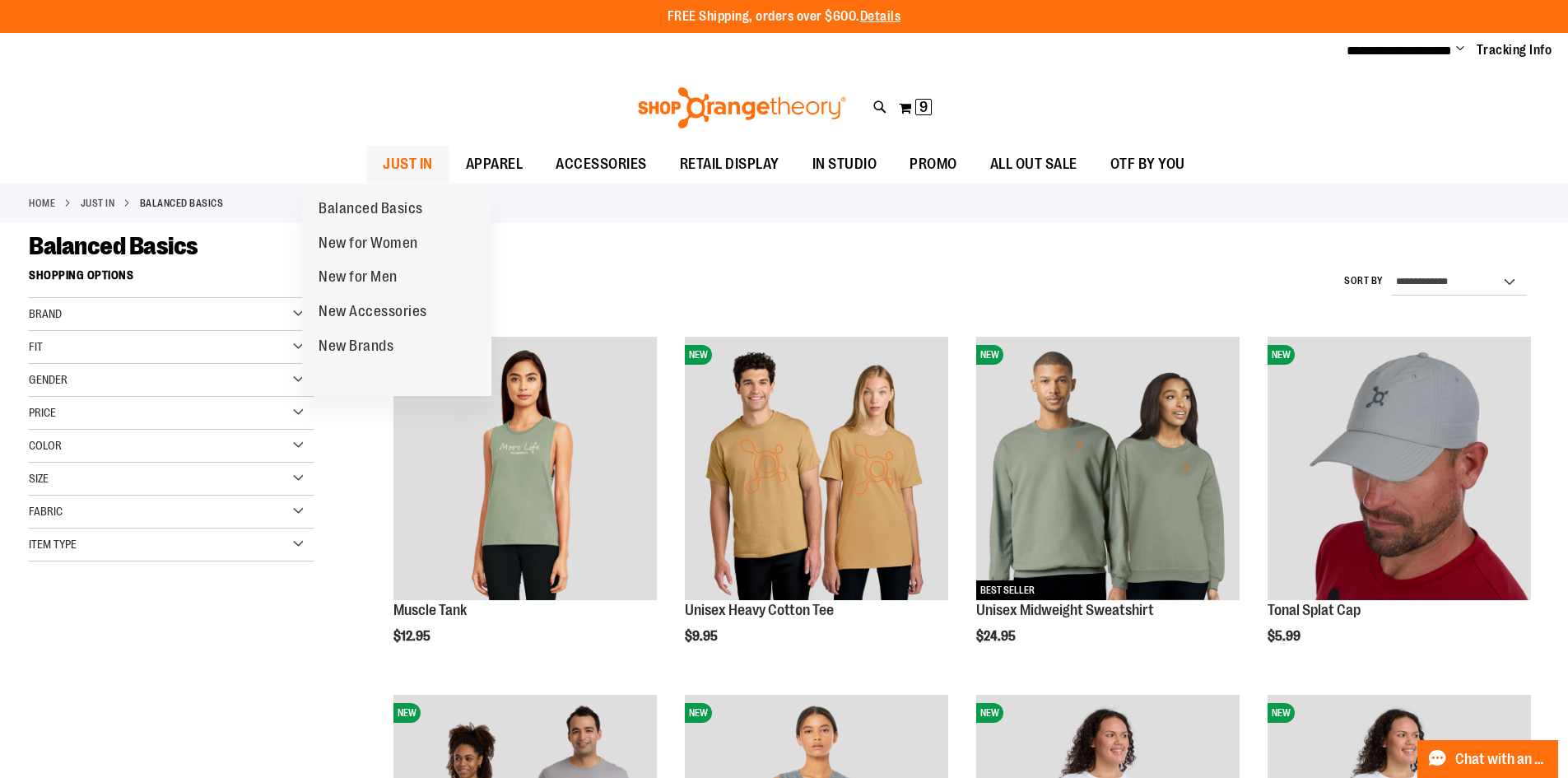
click at [383, 152] on span "JUST IN" at bounding box center [408, 164] width 50 height 37
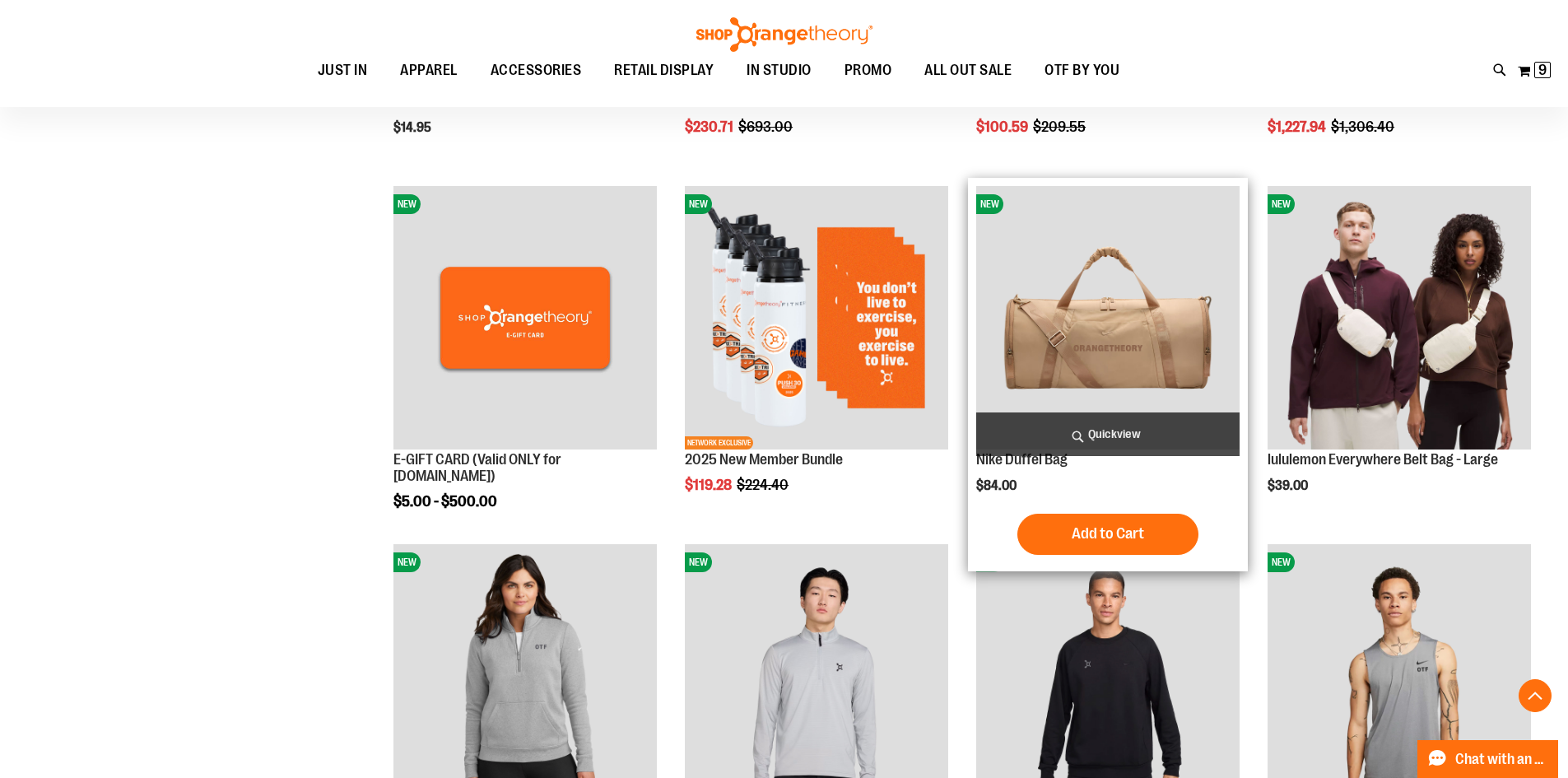
scroll to position [823, 0]
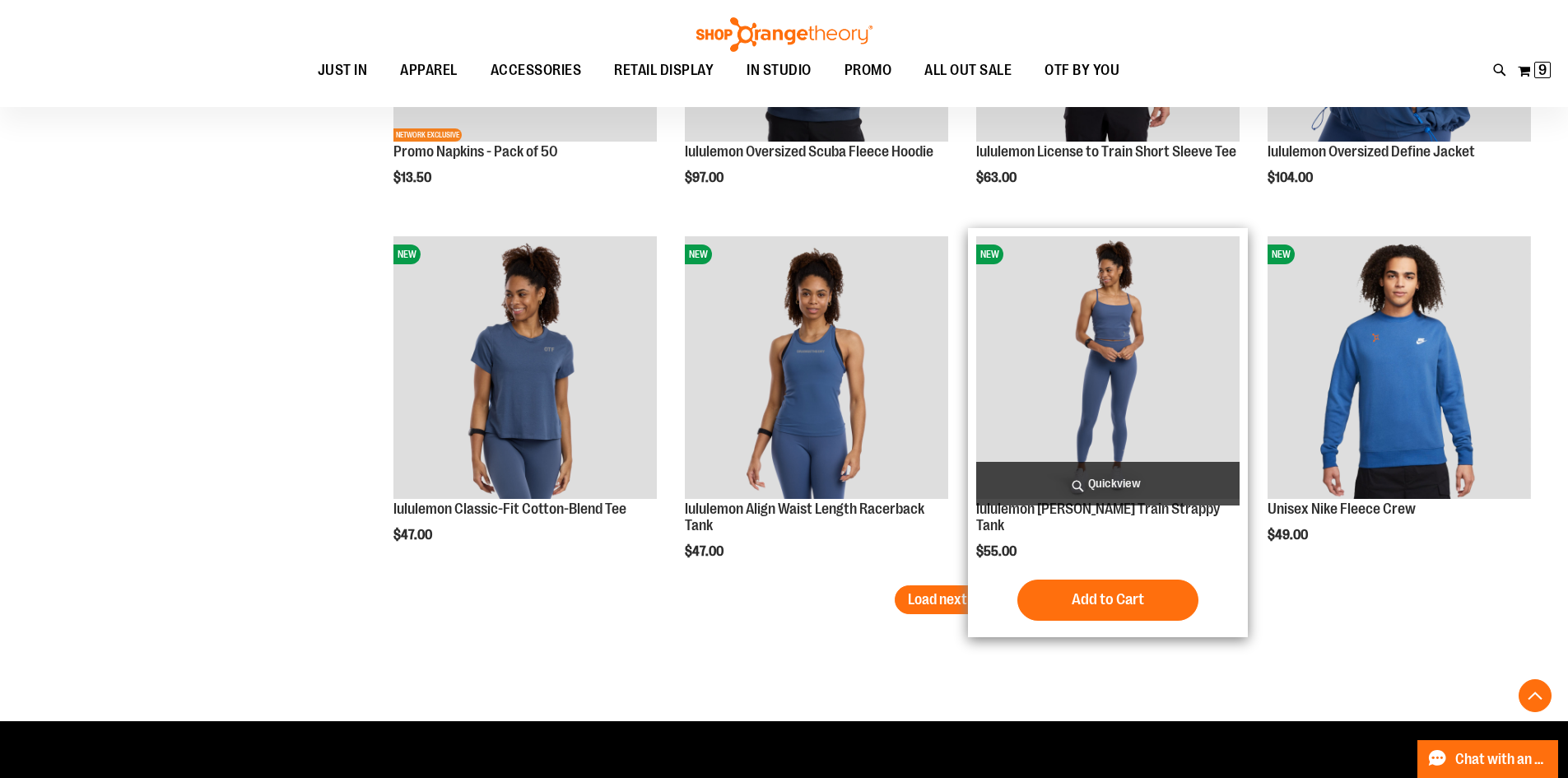
scroll to position [2964, 0]
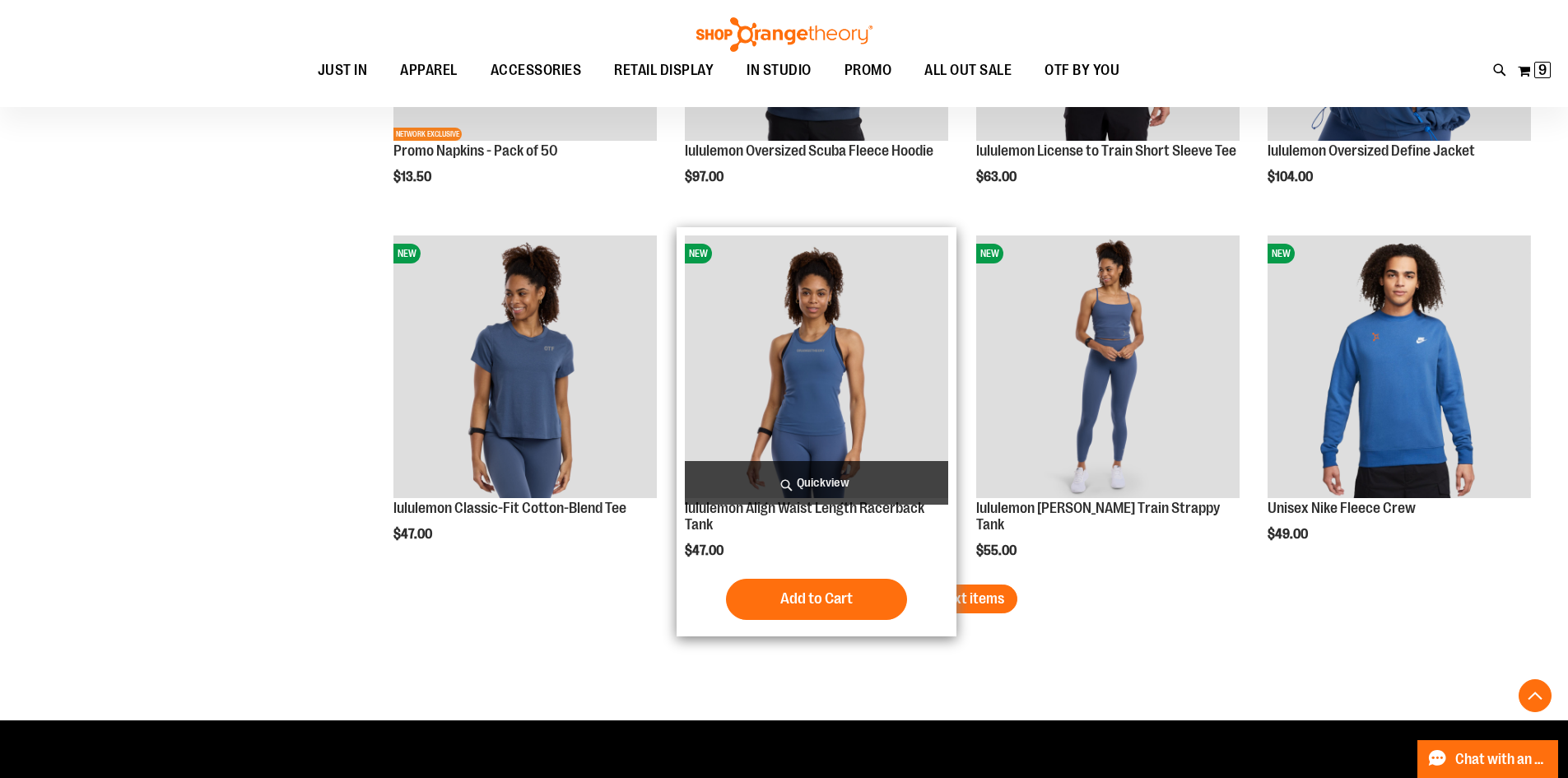
click at [811, 415] on img "product" at bounding box center [816, 367] width 263 height 263
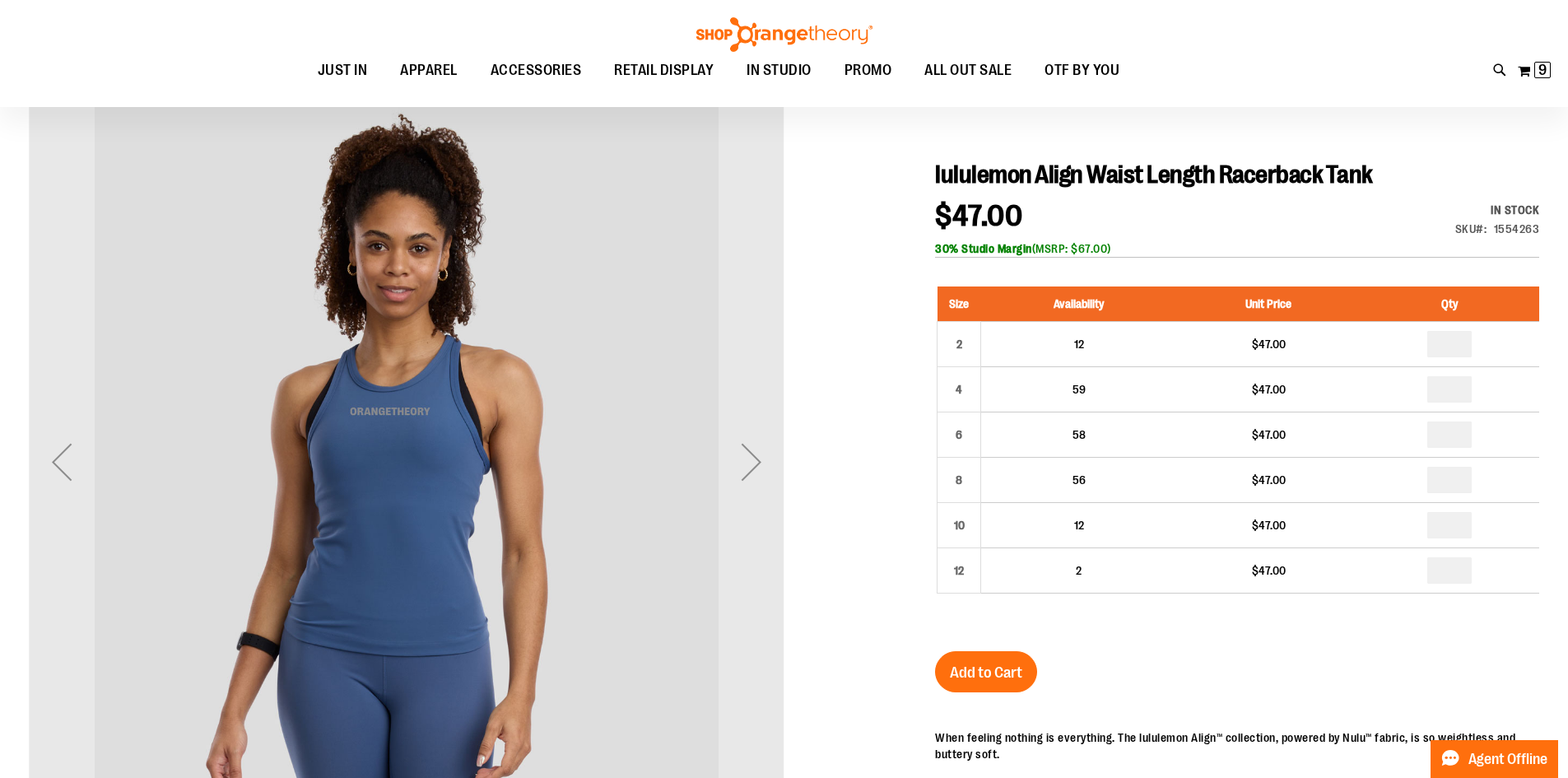
scroll to position [164, 0]
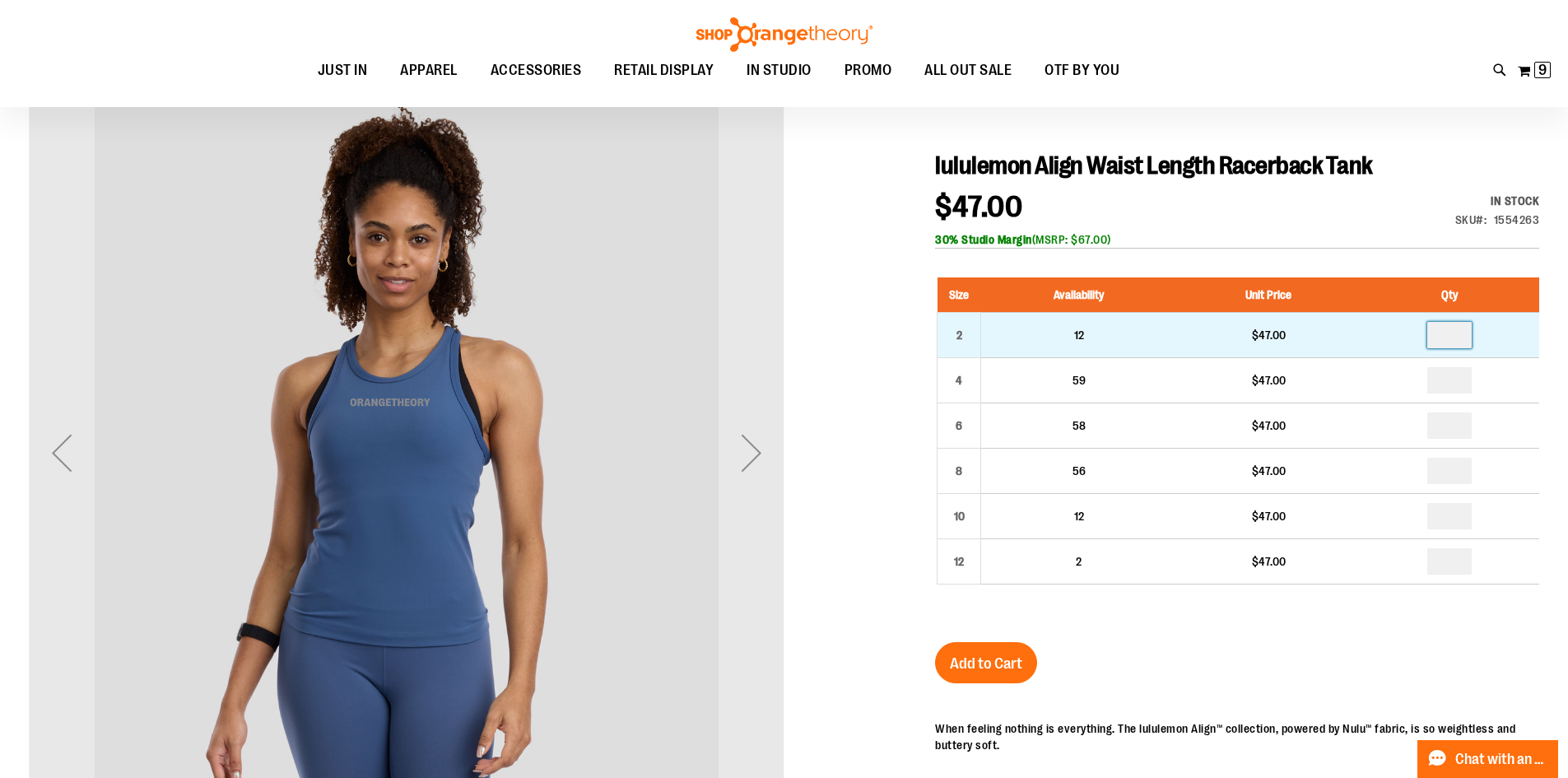
click at [1463, 335] on input "number" at bounding box center [1449, 334] width 44 height 26
type input "*"
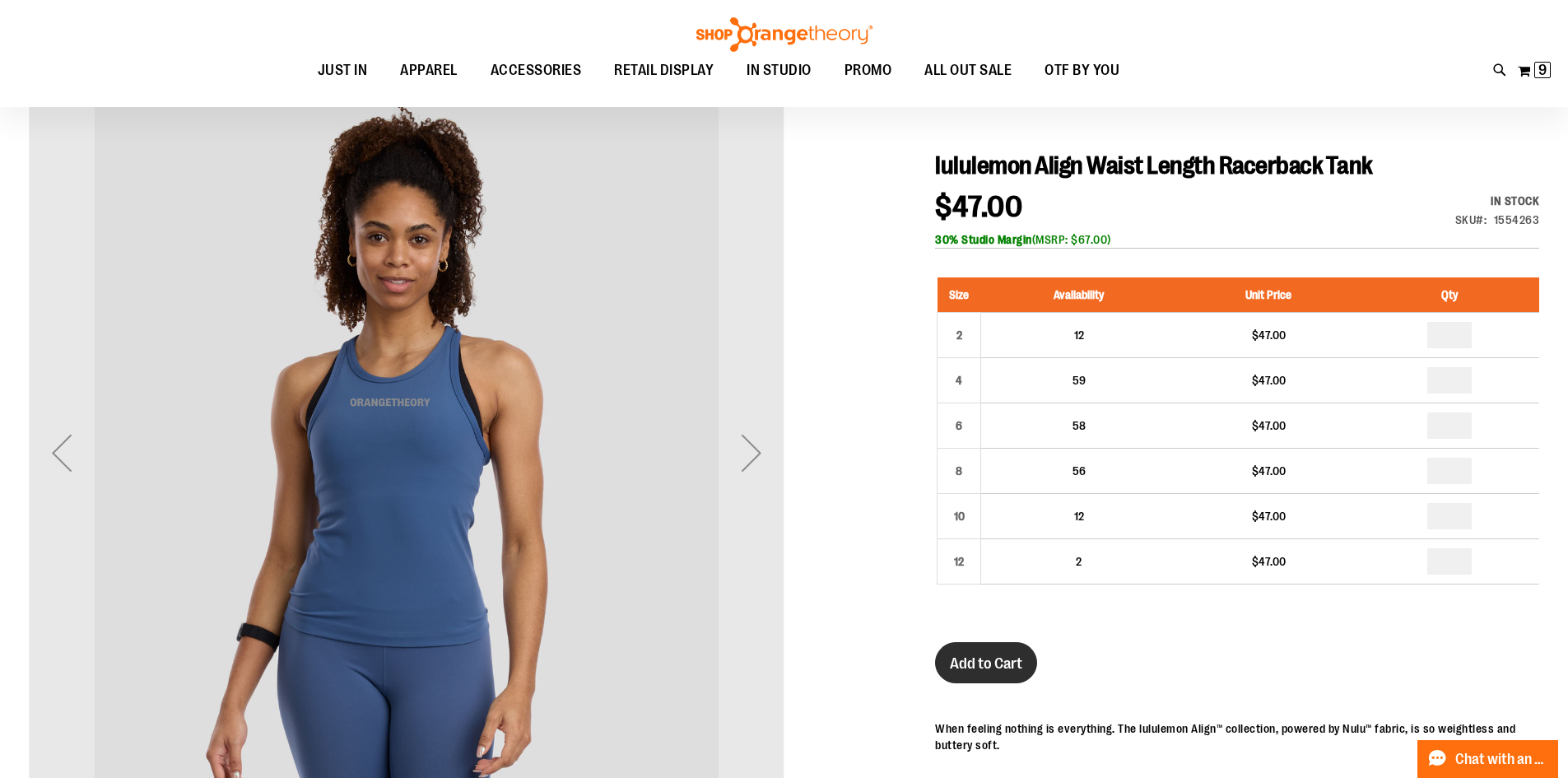
click at [1010, 647] on button "Add to Cart" at bounding box center [986, 663] width 102 height 41
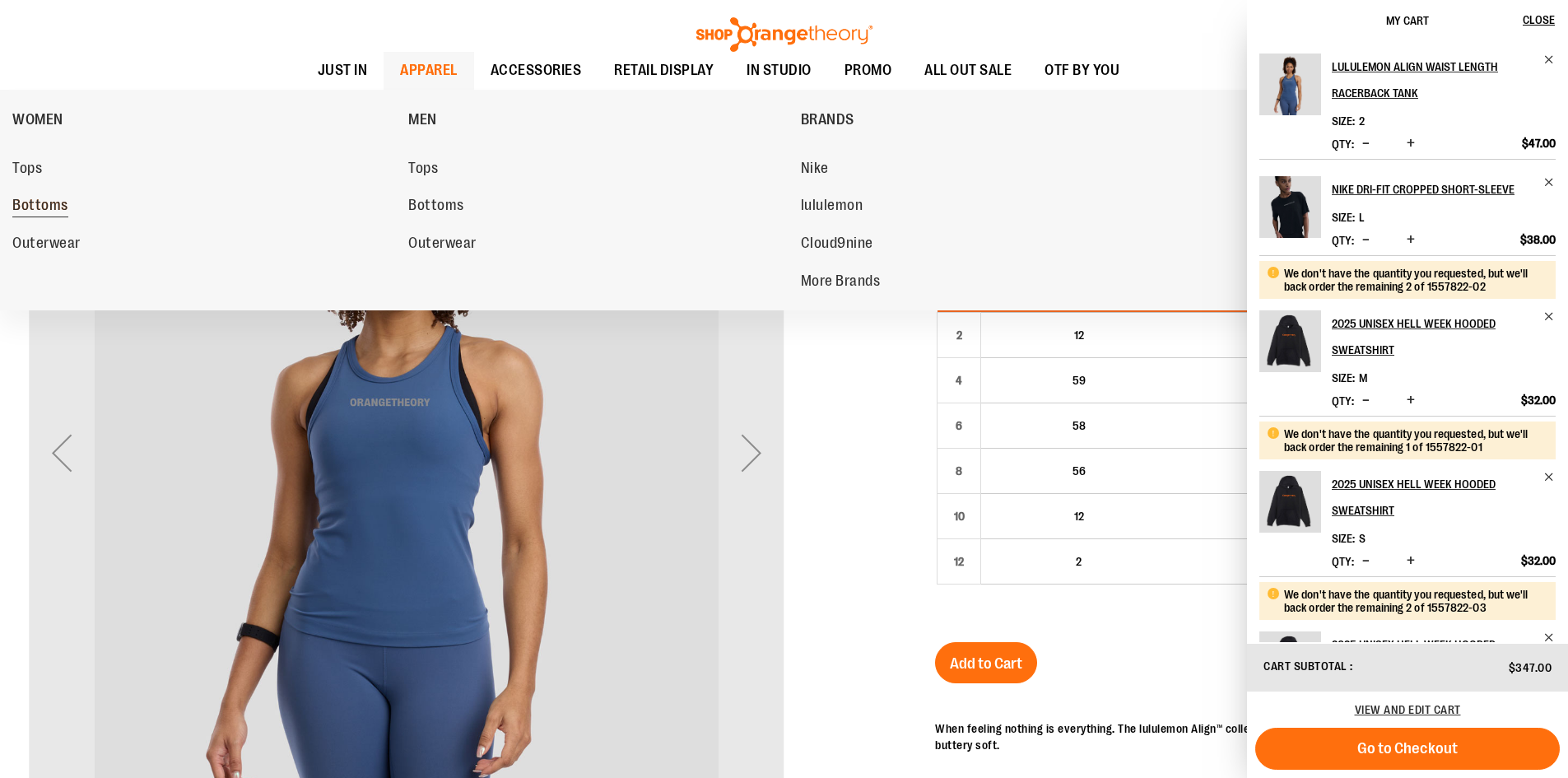
click at [40, 199] on span "Bottoms" at bounding box center [40, 207] width 56 height 21
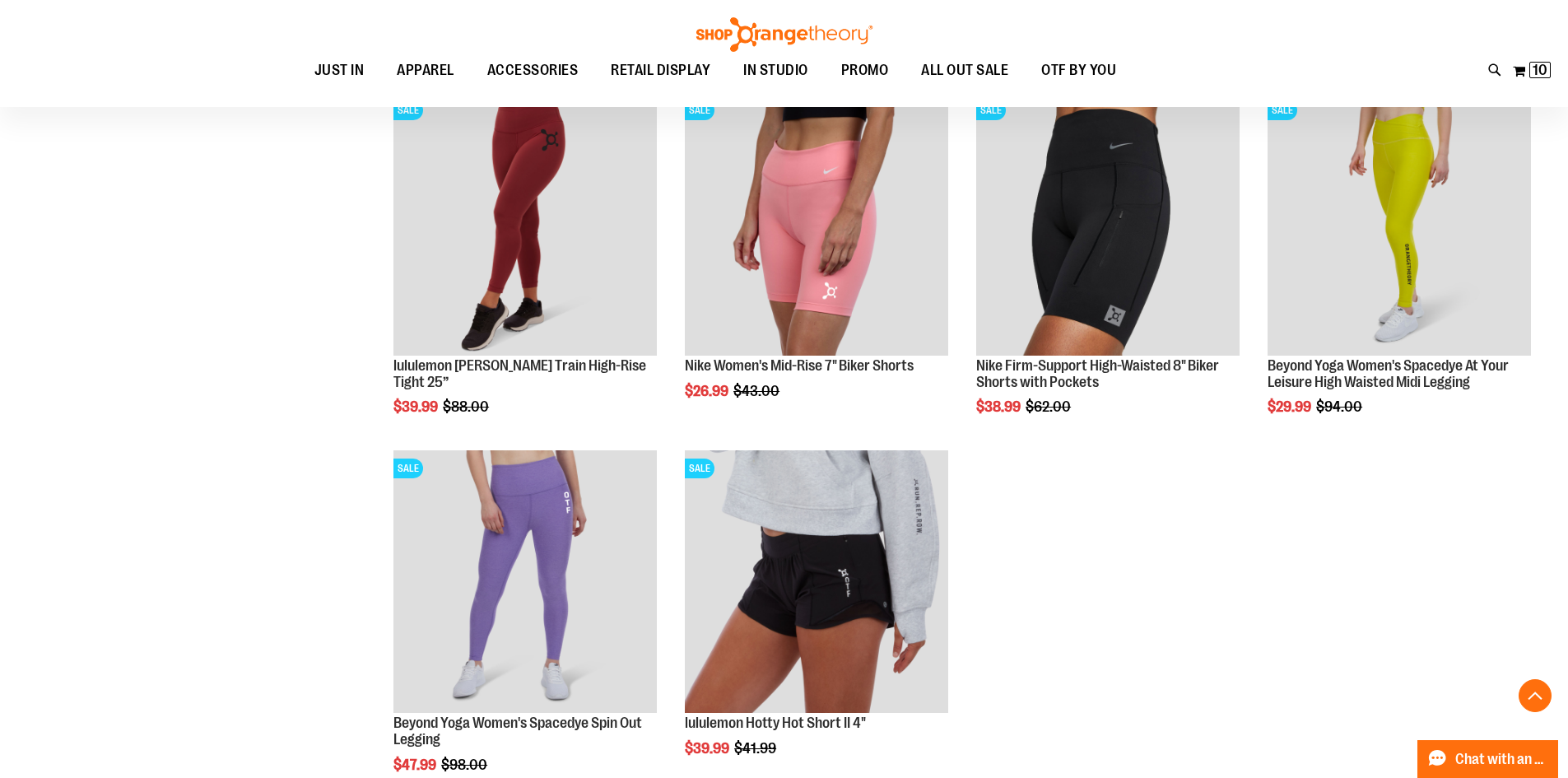
scroll to position [1646, 0]
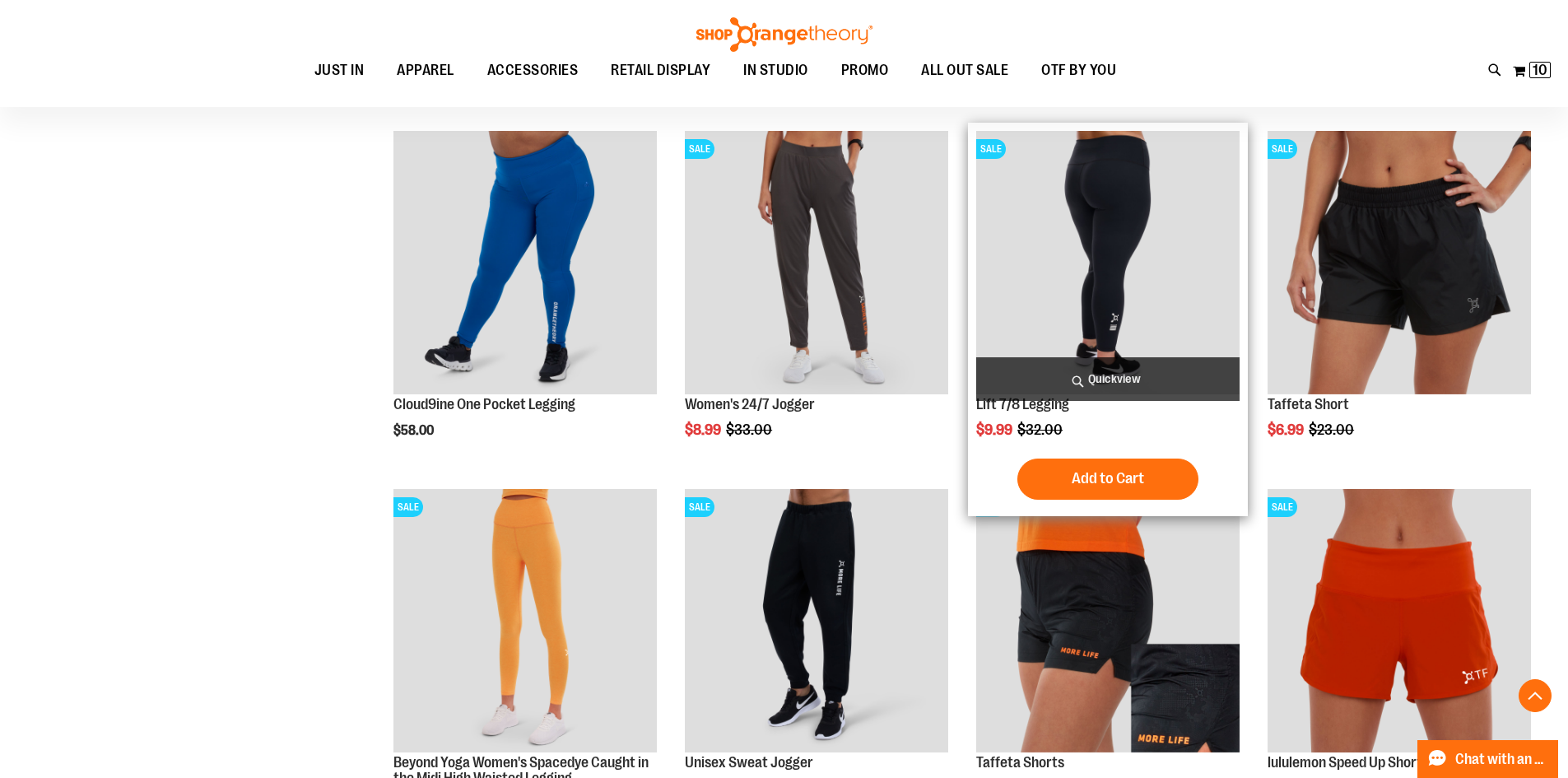
scroll to position [411, 0]
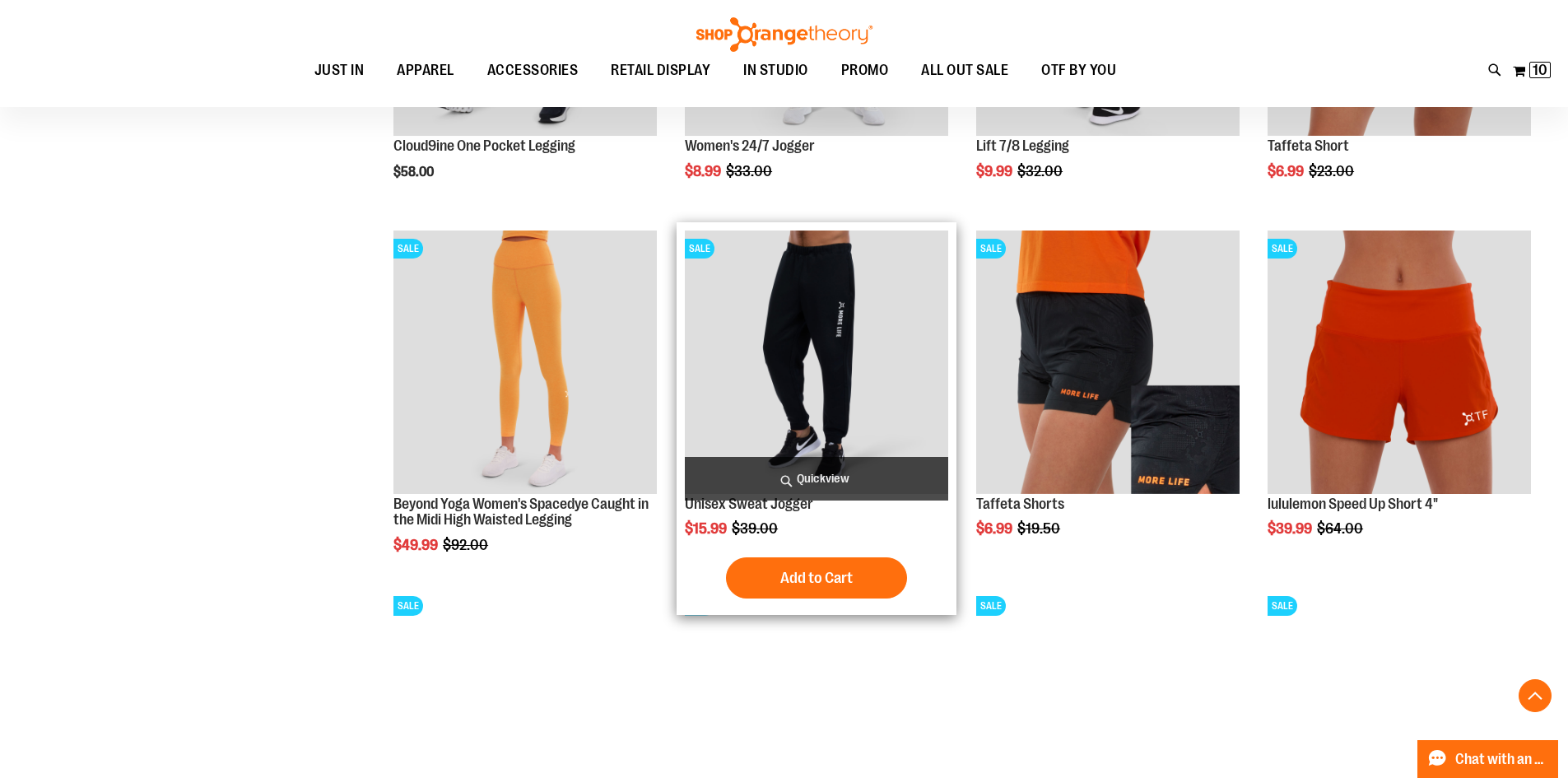
scroll to position [823, 0]
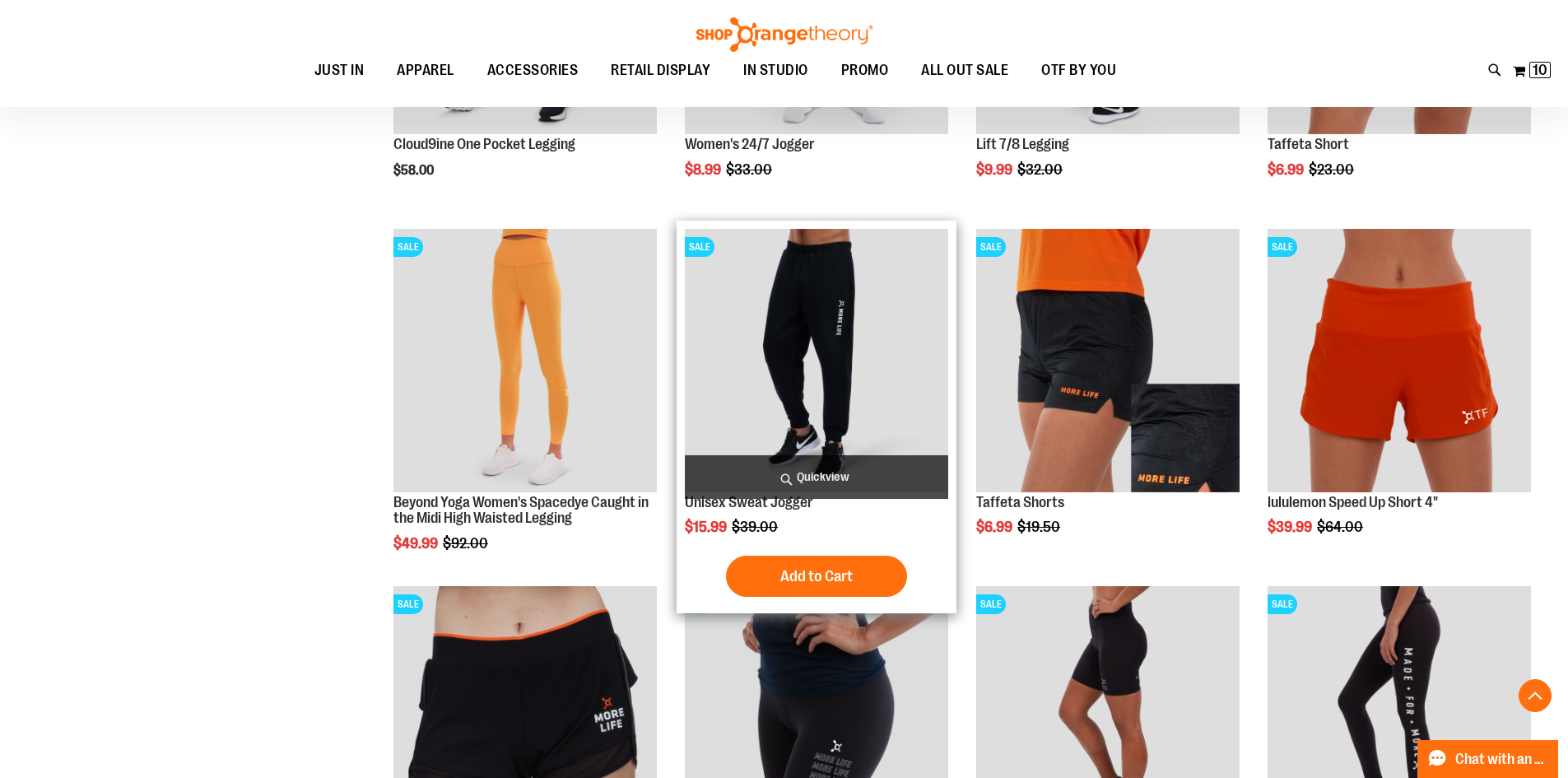
click at [887, 323] on img "product" at bounding box center [816, 360] width 263 height 263
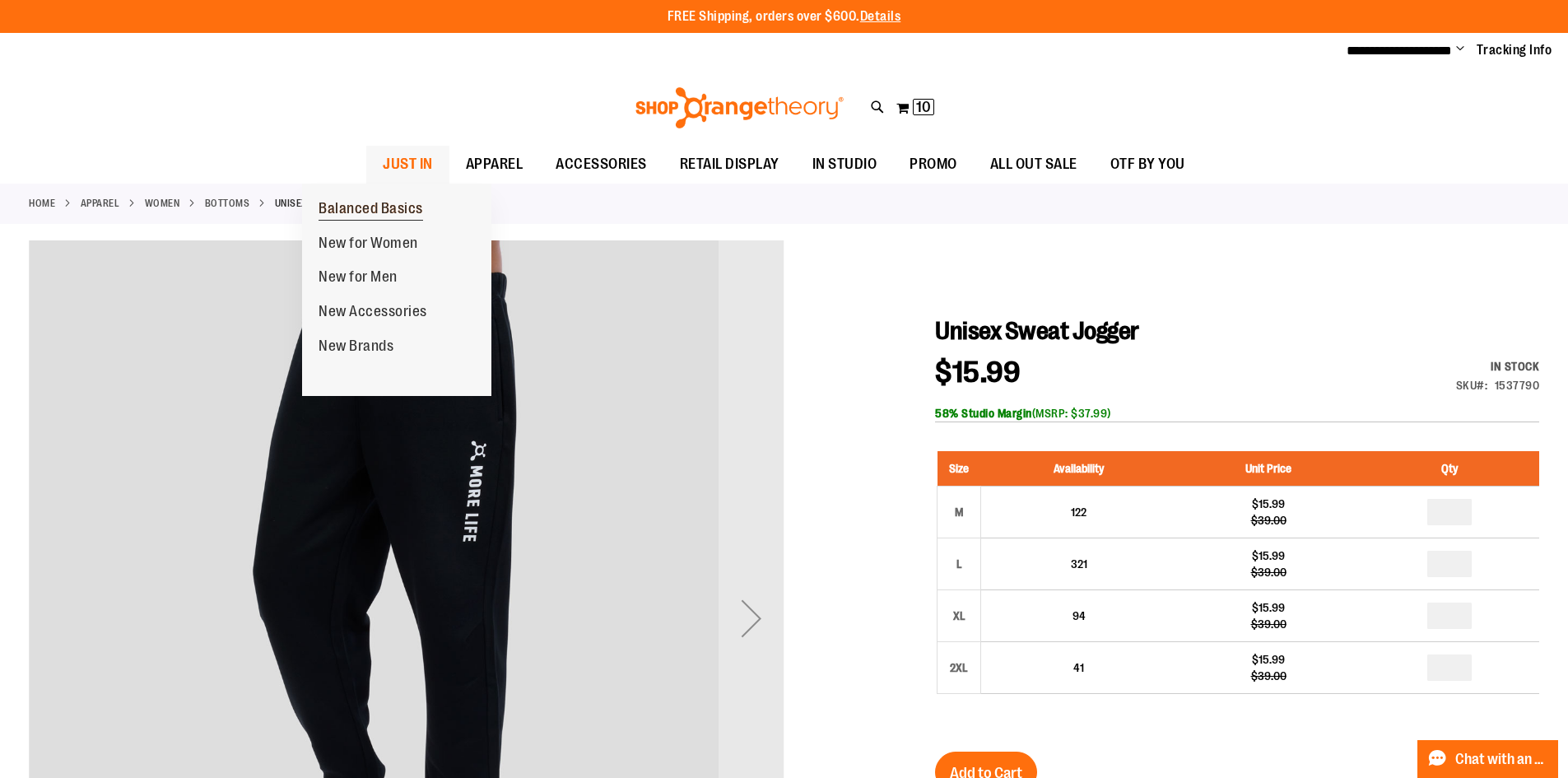
click at [360, 205] on span "Balanced Basics" at bounding box center [371, 210] width 104 height 21
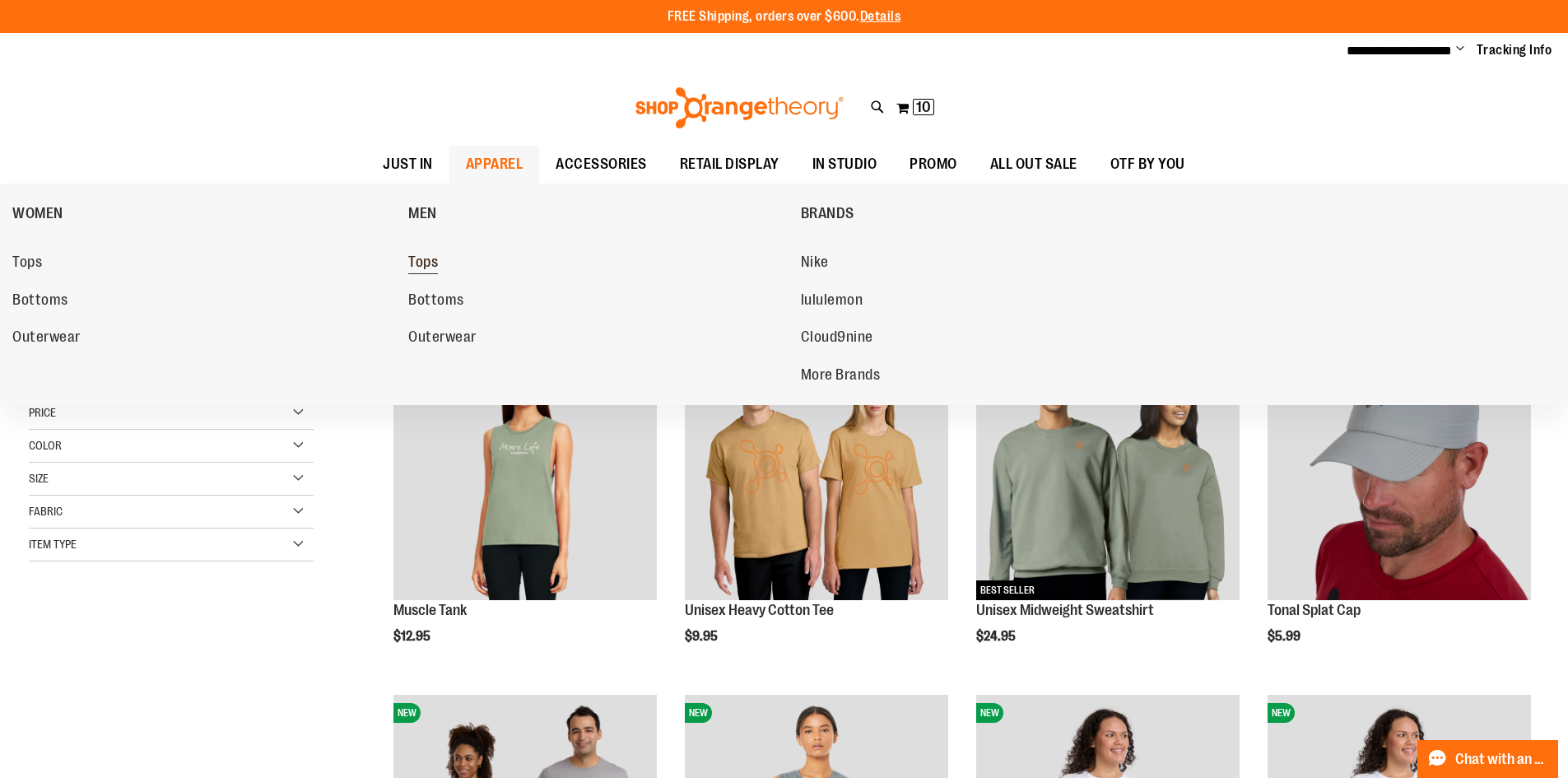
click at [430, 259] on span "Tops" at bounding box center [423, 263] width 30 height 21
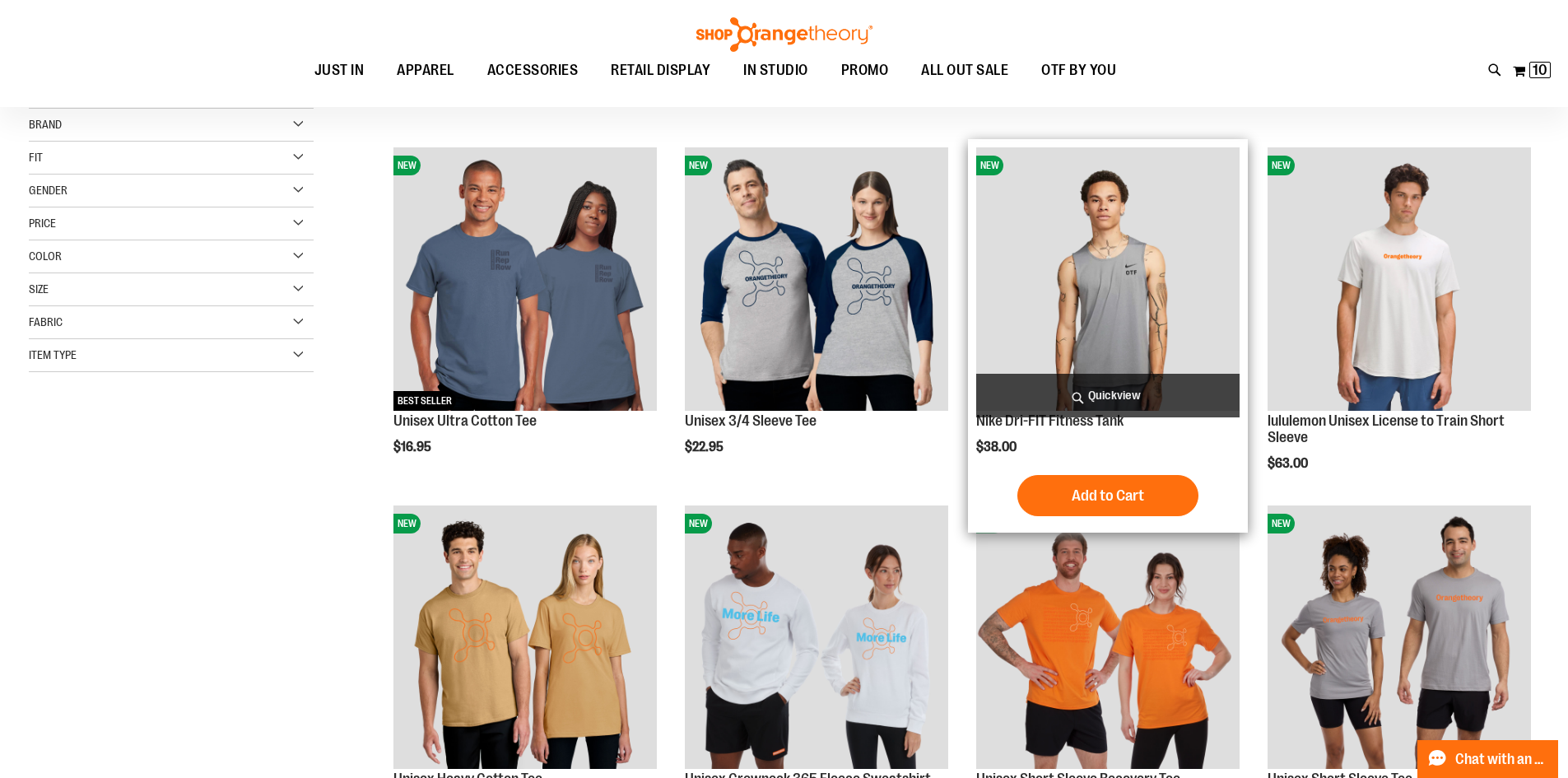
scroll to position [246, 0]
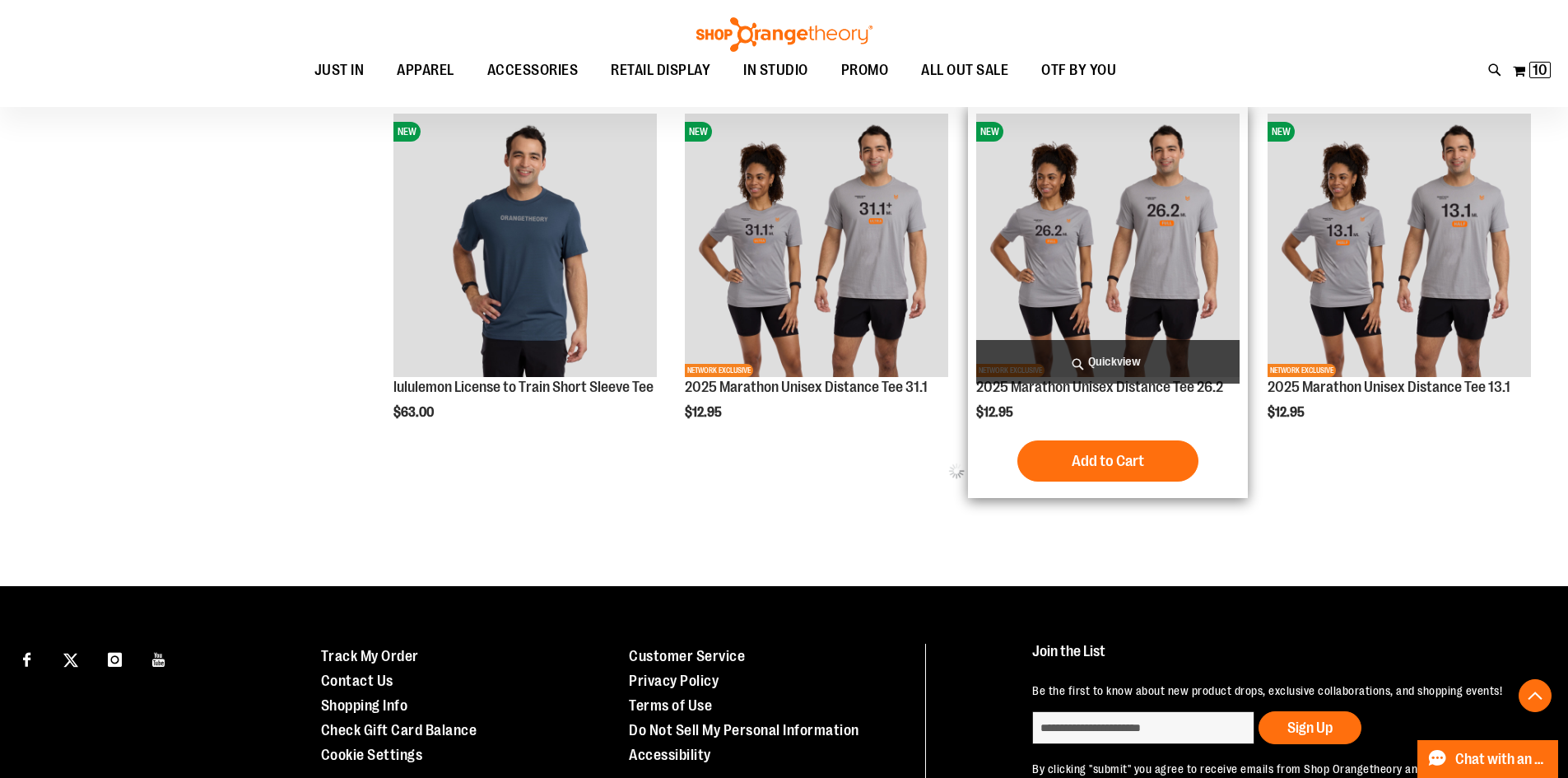
scroll to position [987, 0]
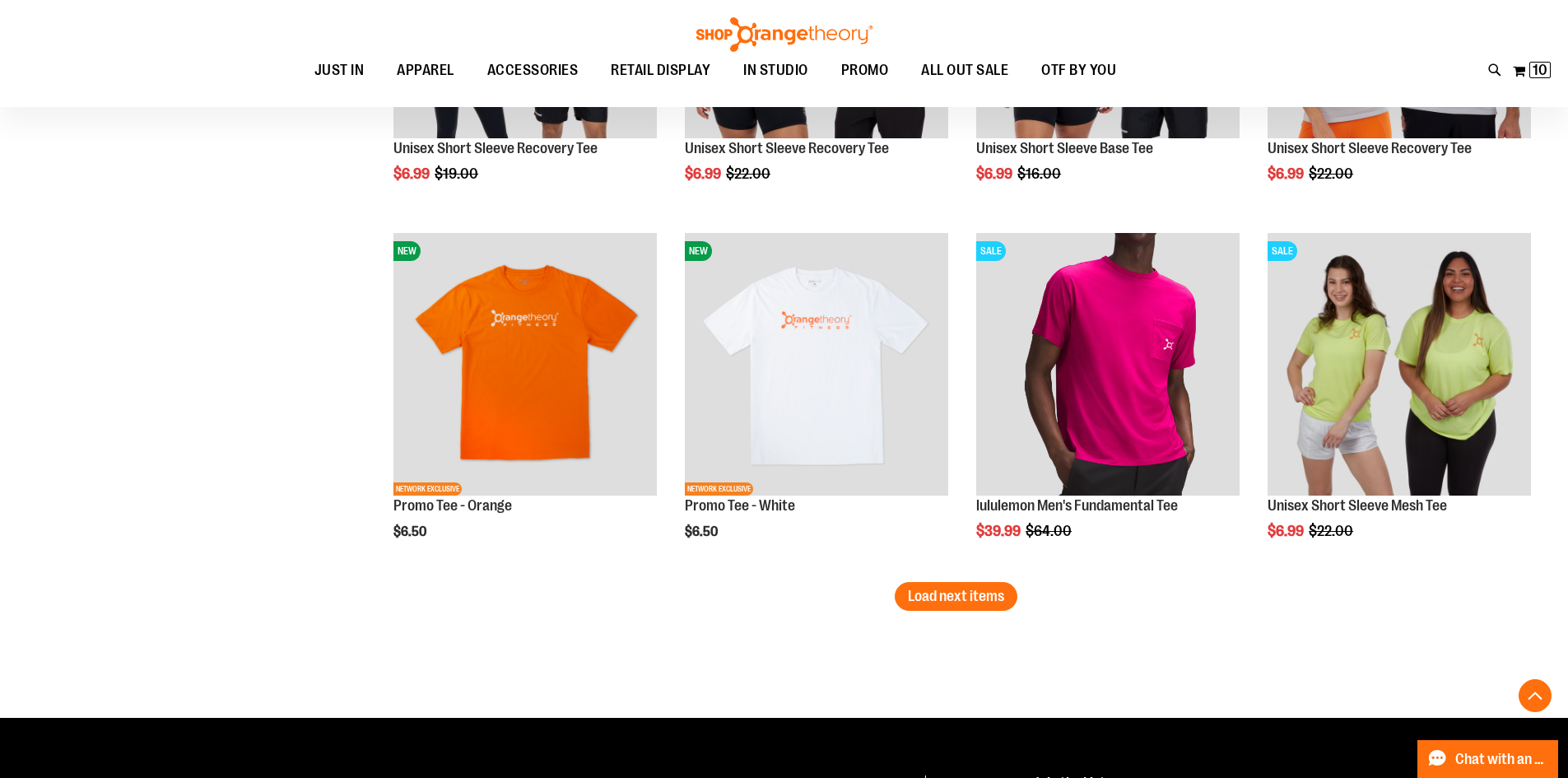
scroll to position [3046, 0]
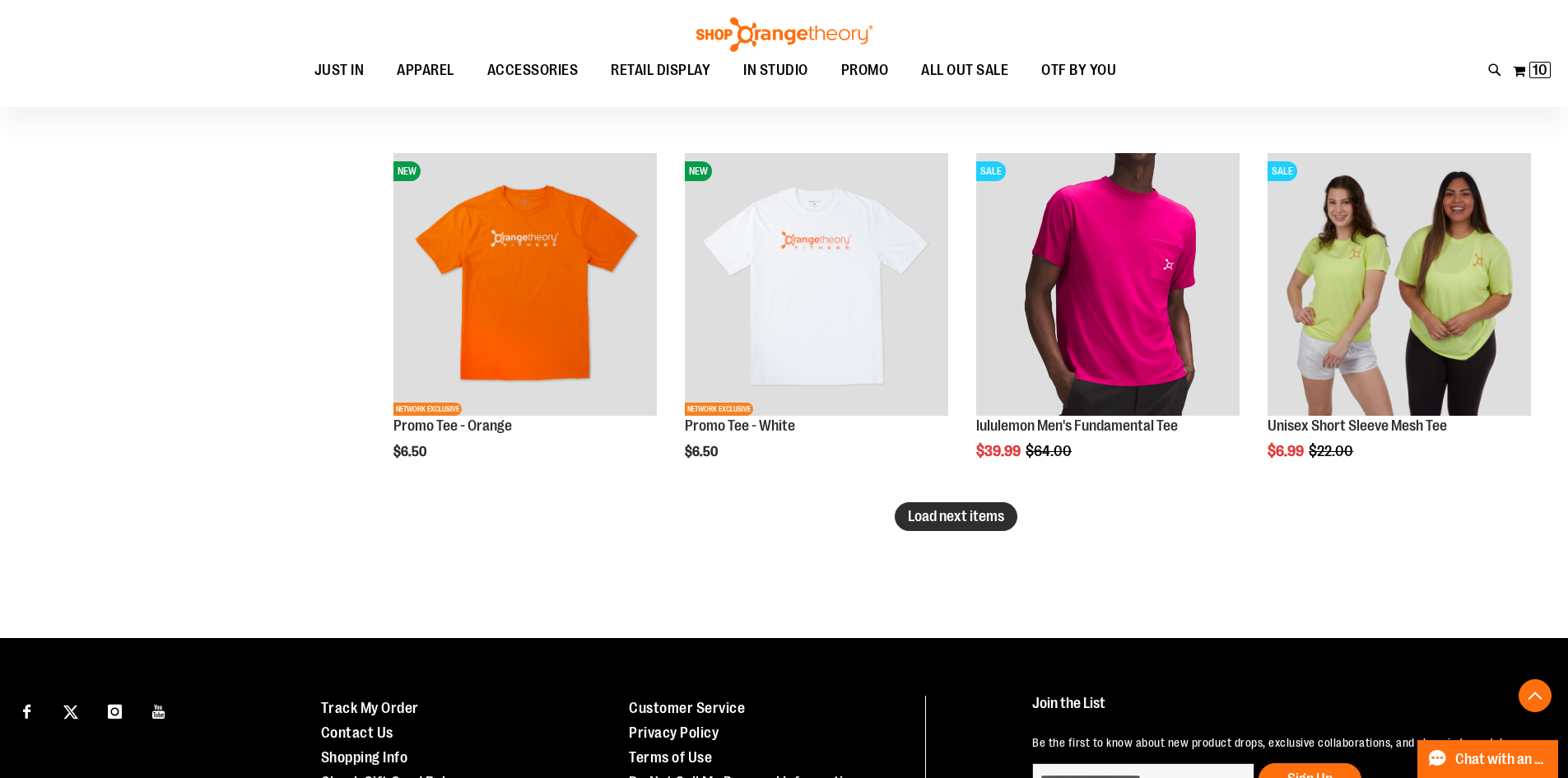
click at [997, 520] on span "Load next items" at bounding box center [956, 517] width 96 height 16
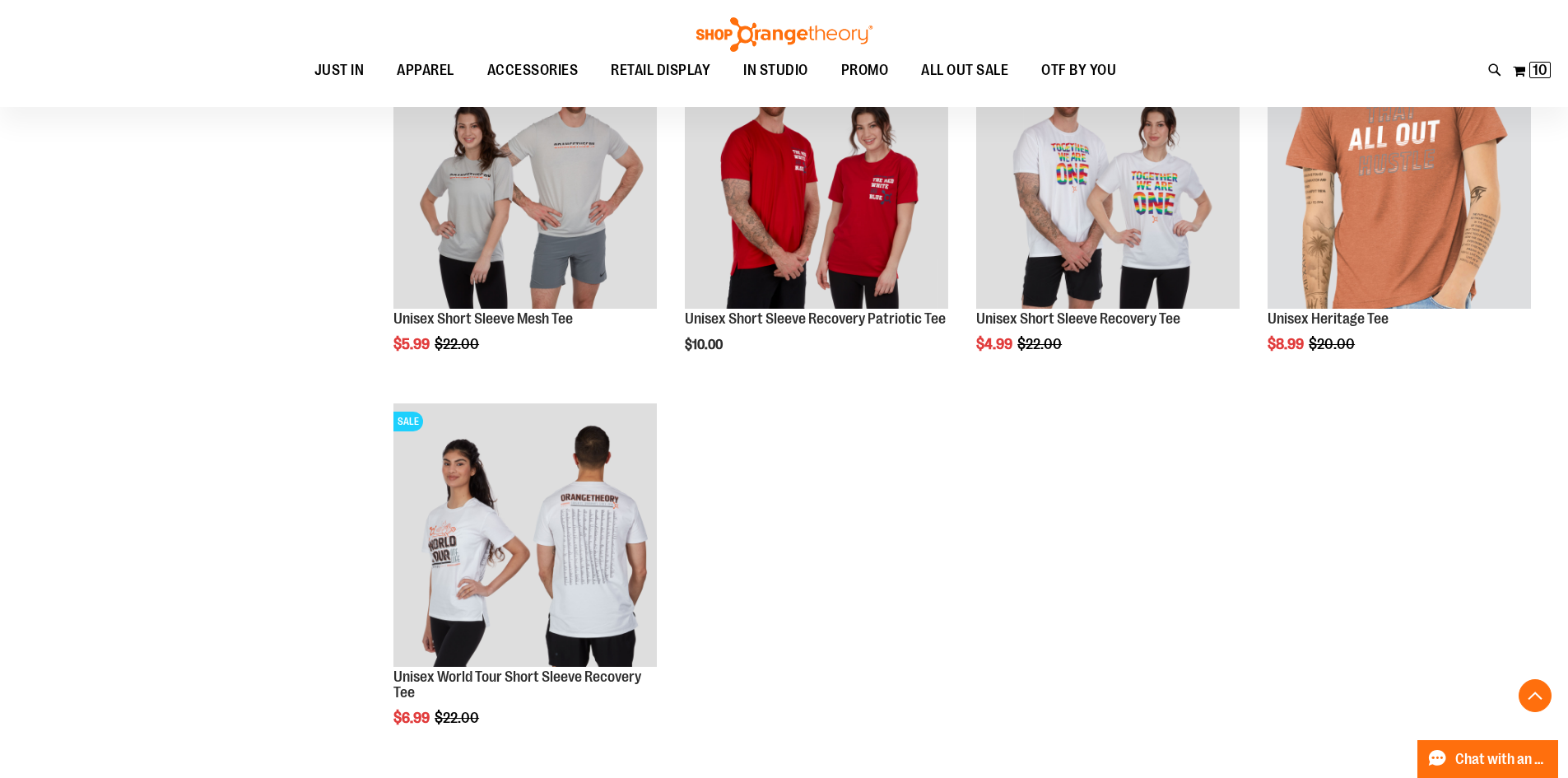
scroll to position [3540, 0]
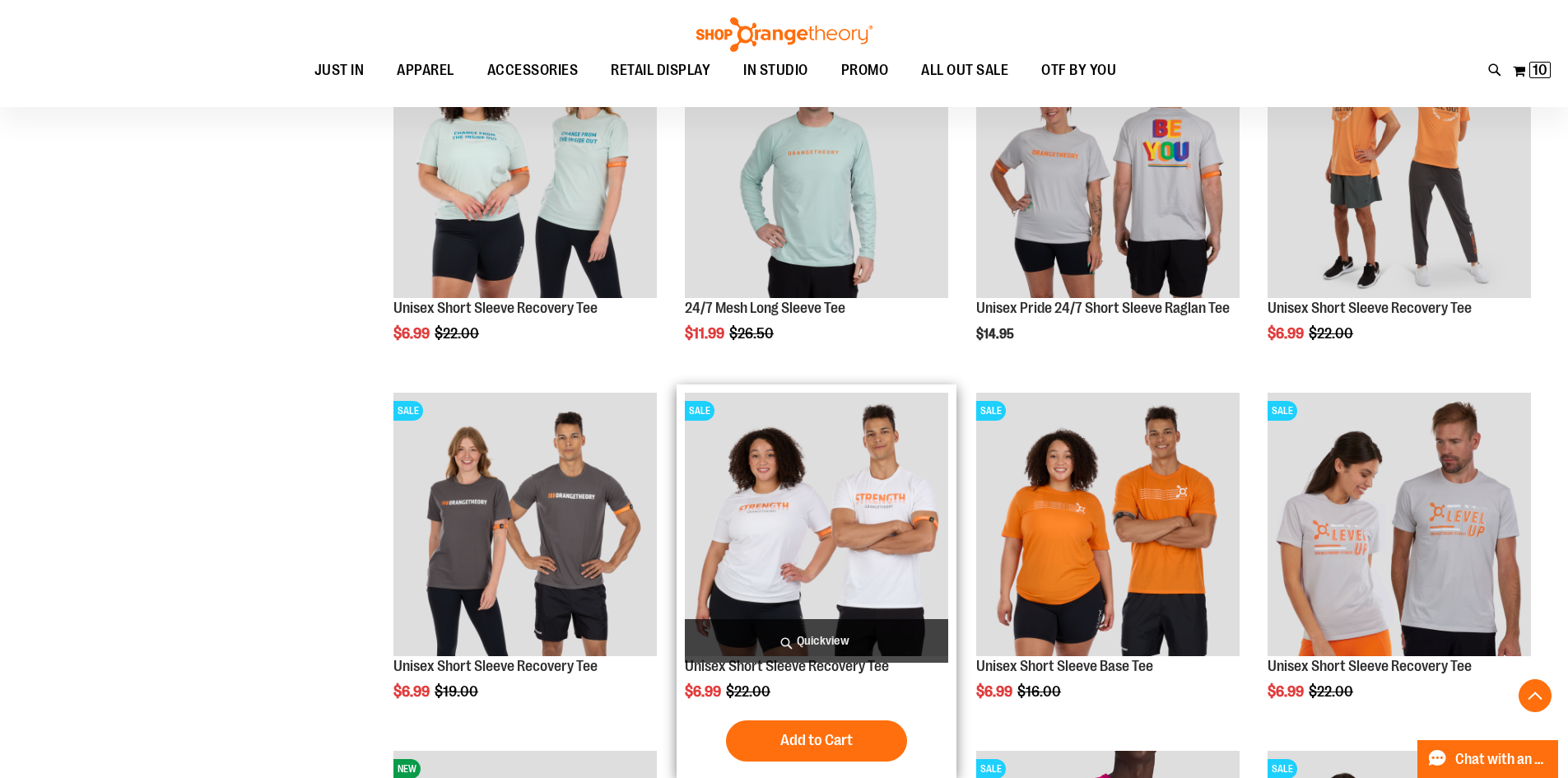
scroll to position [2470, 0]
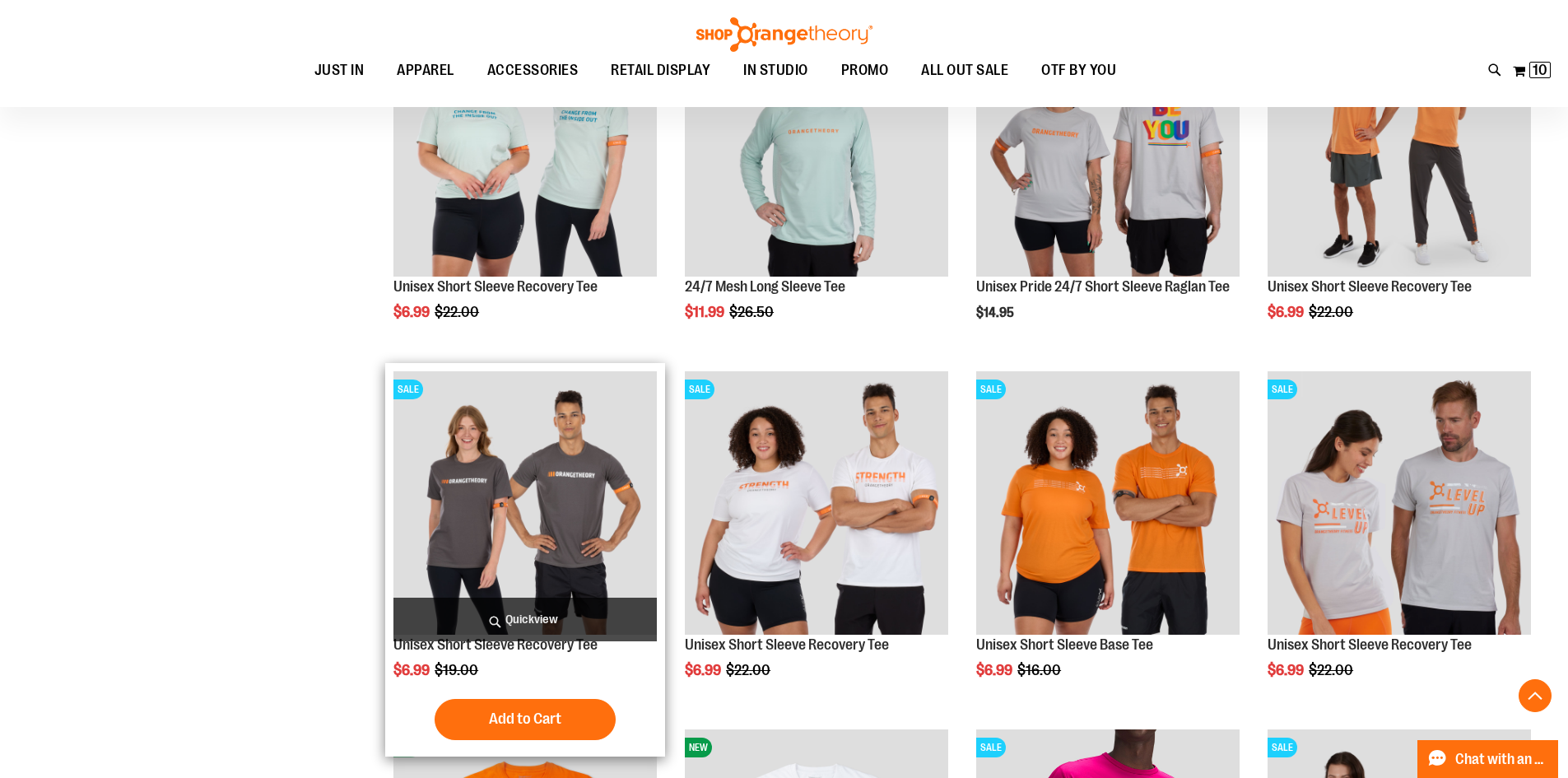
click at [560, 485] on img "product" at bounding box center [524, 502] width 263 height 263
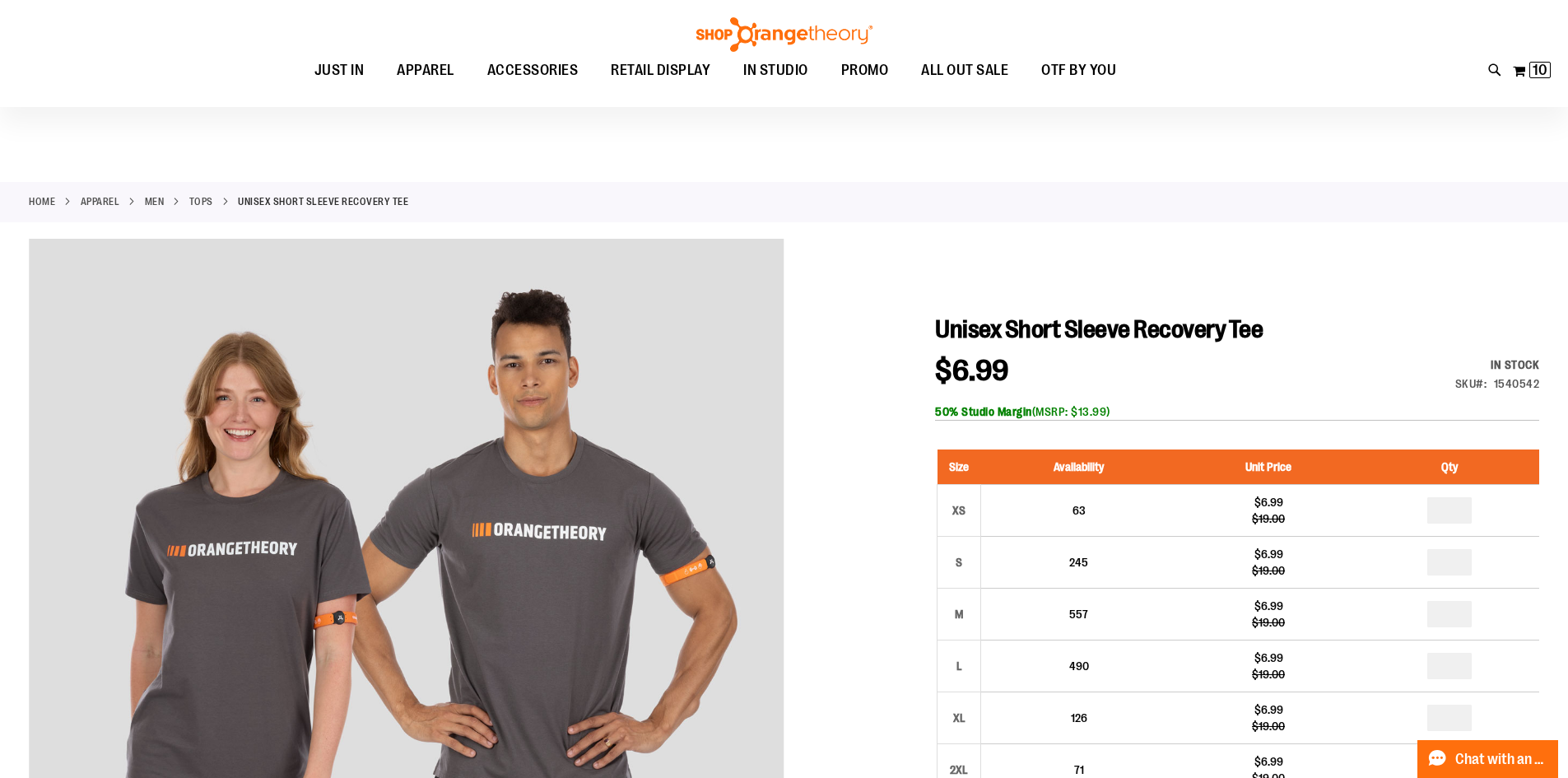
scroll to position [164, 0]
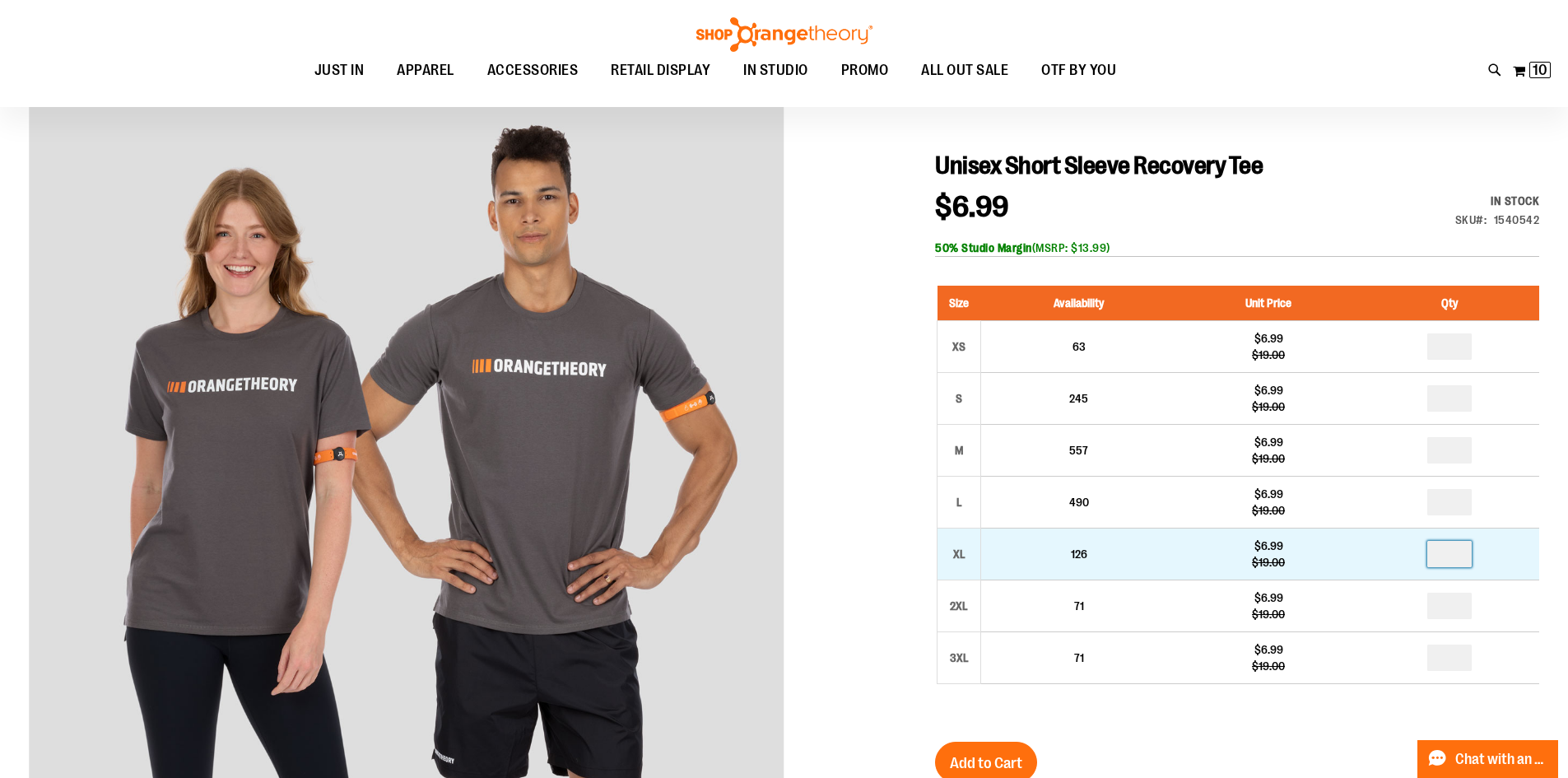
click at [1455, 561] on input "number" at bounding box center [1449, 553] width 44 height 26
type input "*"
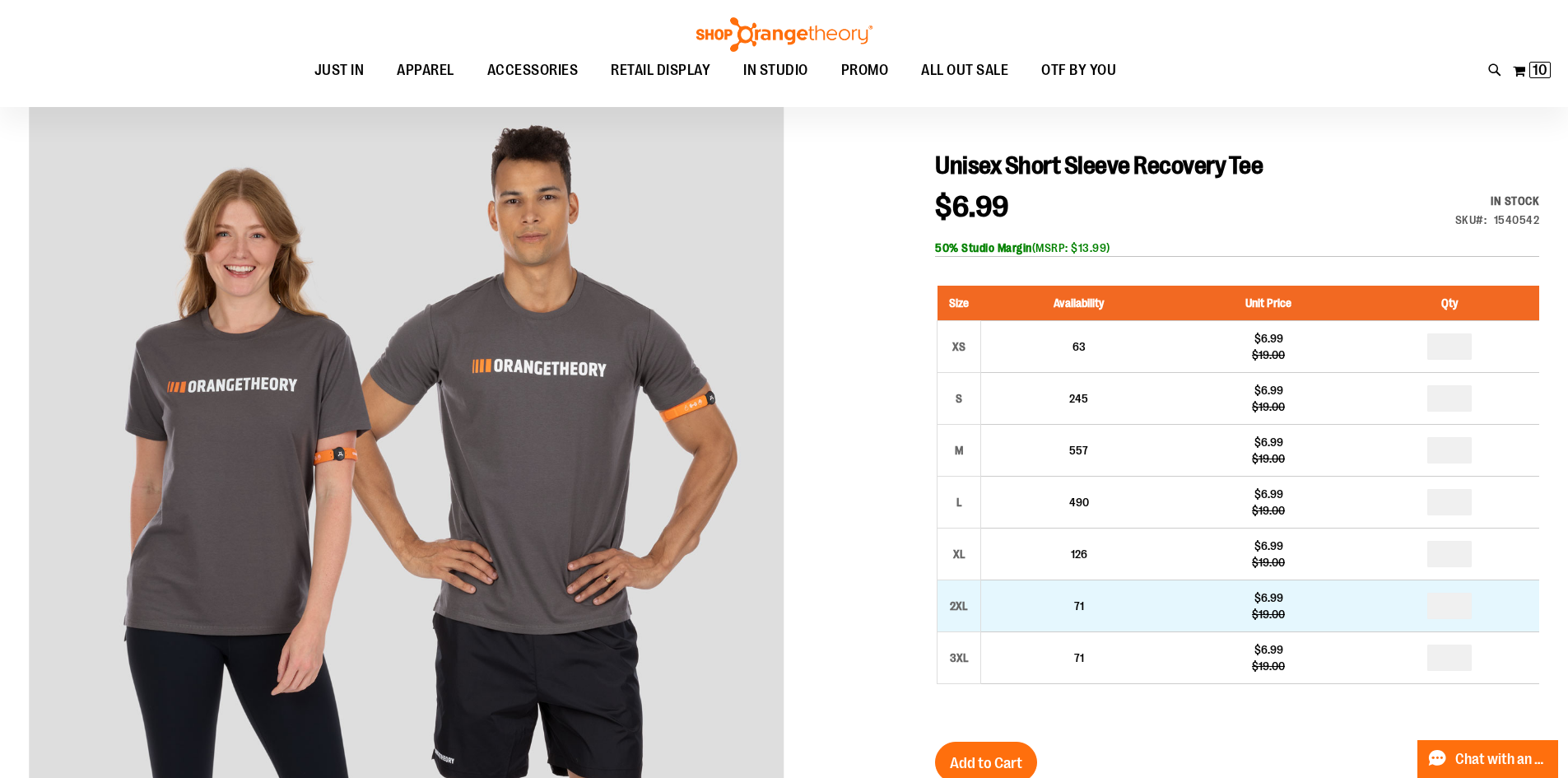
type input "*"
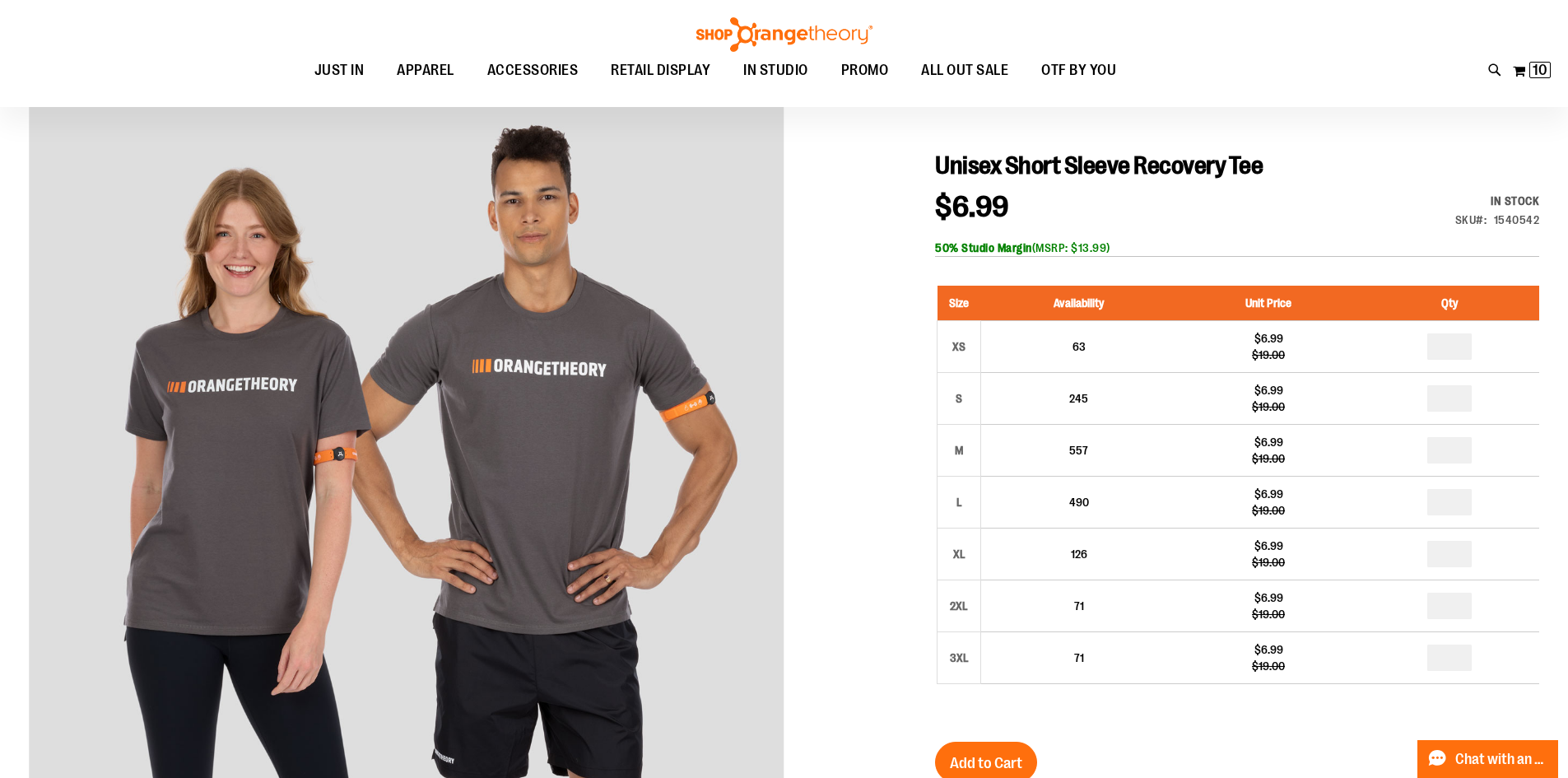
click at [1461, 557] on input "*" at bounding box center [1449, 553] width 44 height 26
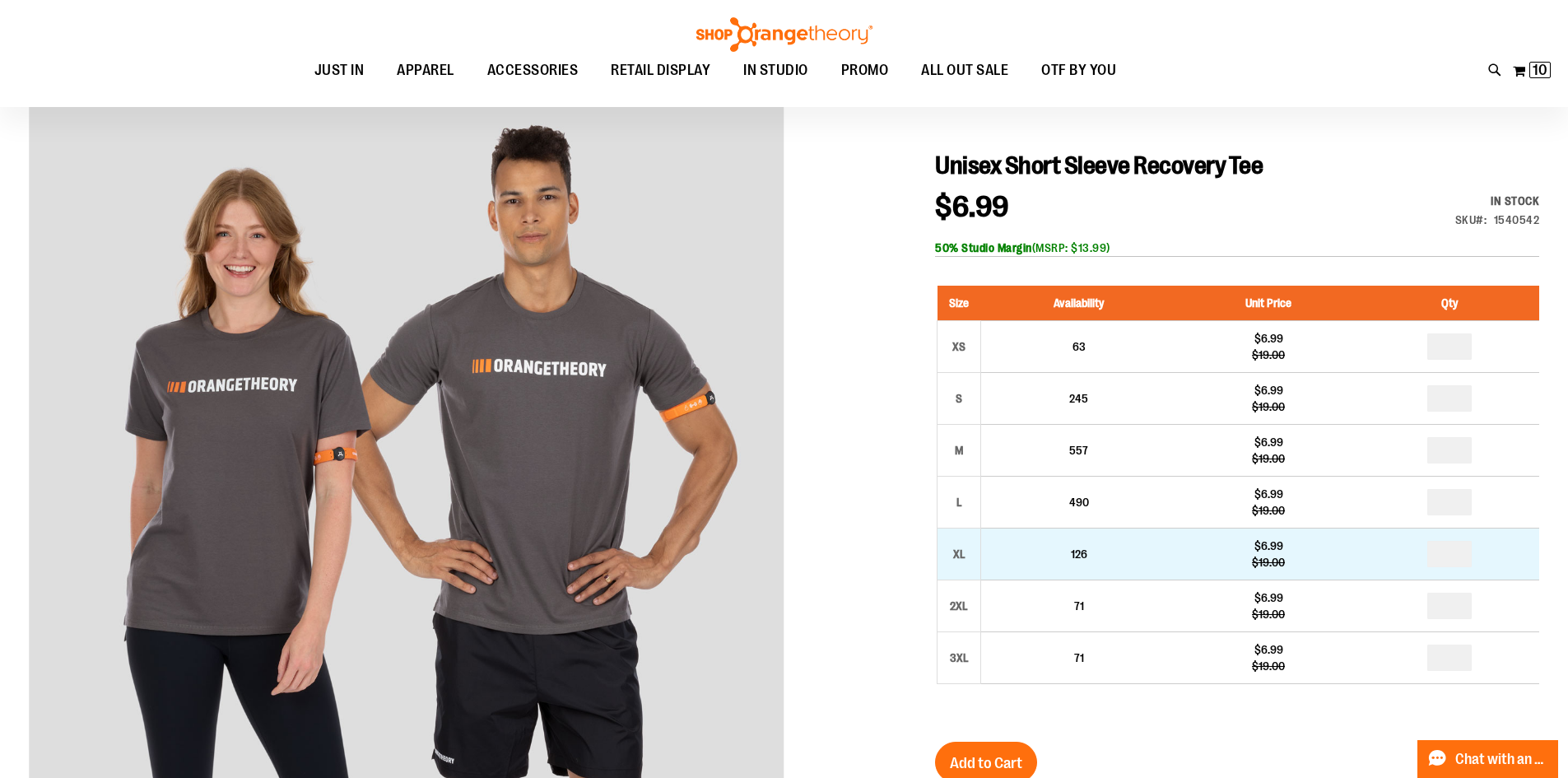
click at [1458, 557] on input "*" at bounding box center [1449, 553] width 44 height 26
drag, startPoint x: 1456, startPoint y: 557, endPoint x: 1445, endPoint y: 557, distance: 11.0
click at [1445, 557] on input "*" at bounding box center [1449, 553] width 44 height 26
type input "*"
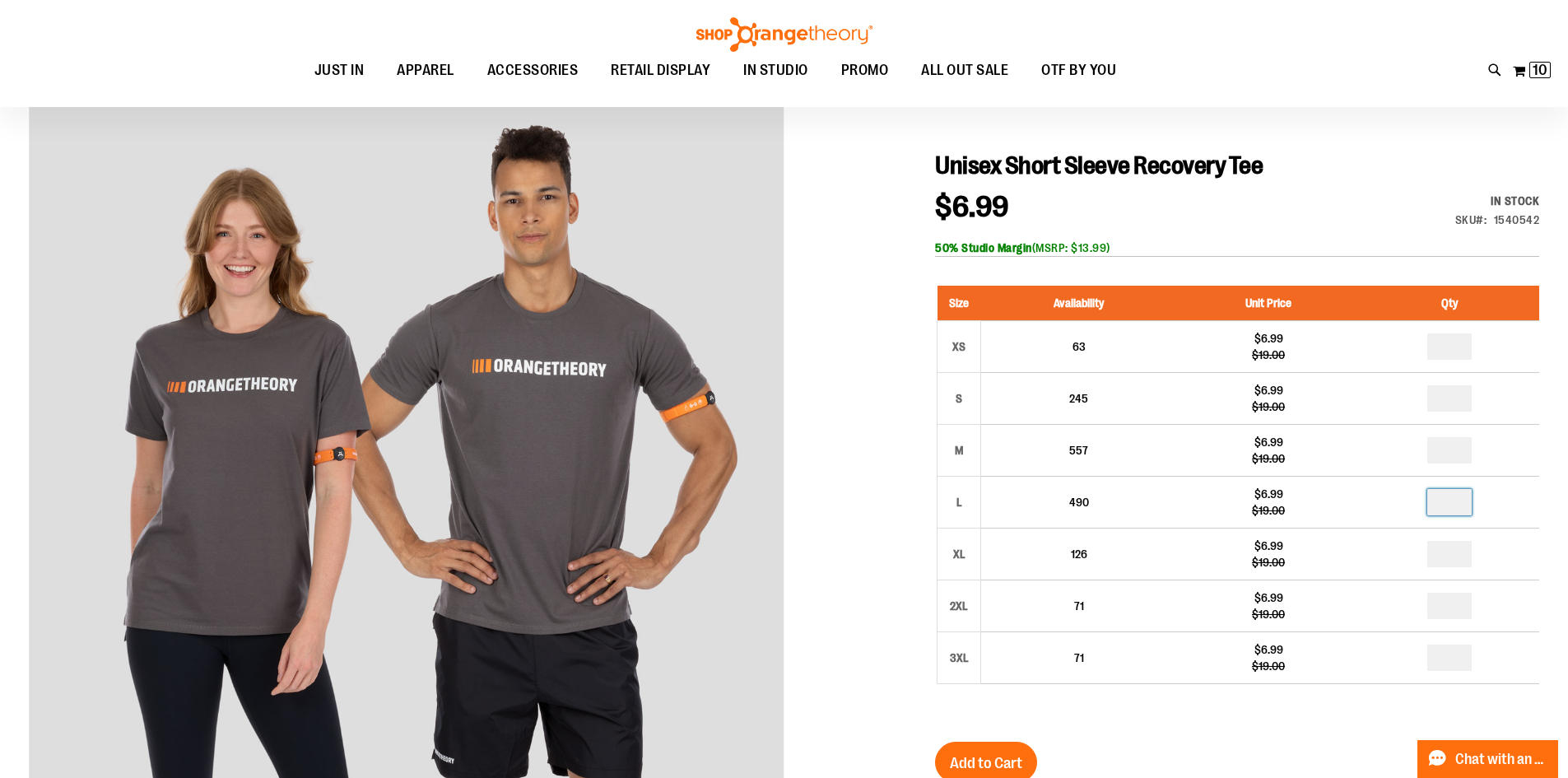
click at [1461, 504] on input "number" at bounding box center [1449, 501] width 44 height 26
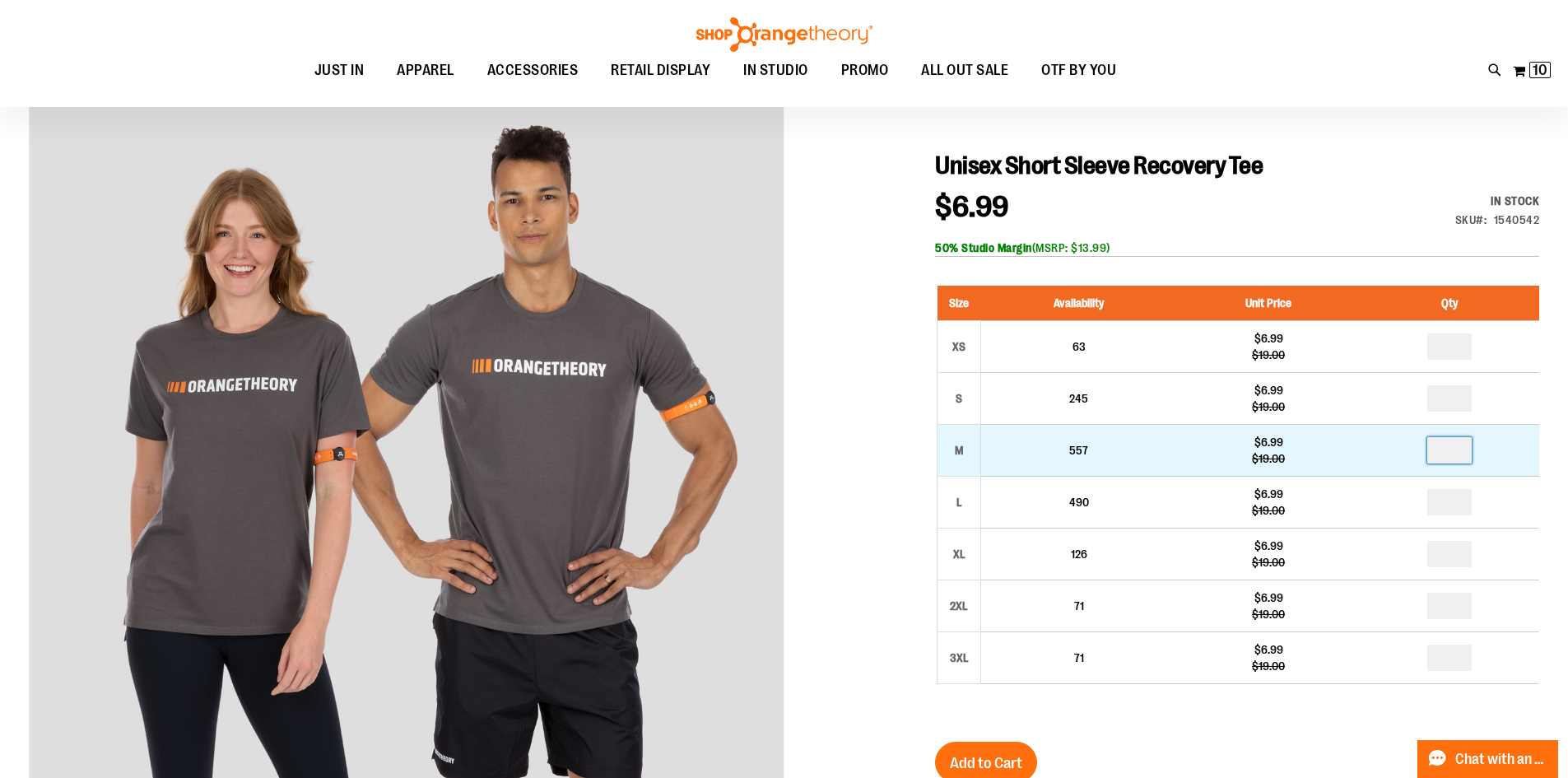
type input "*"
click at [1459, 454] on input "number" at bounding box center [1449, 450] width 44 height 26
type input "*"
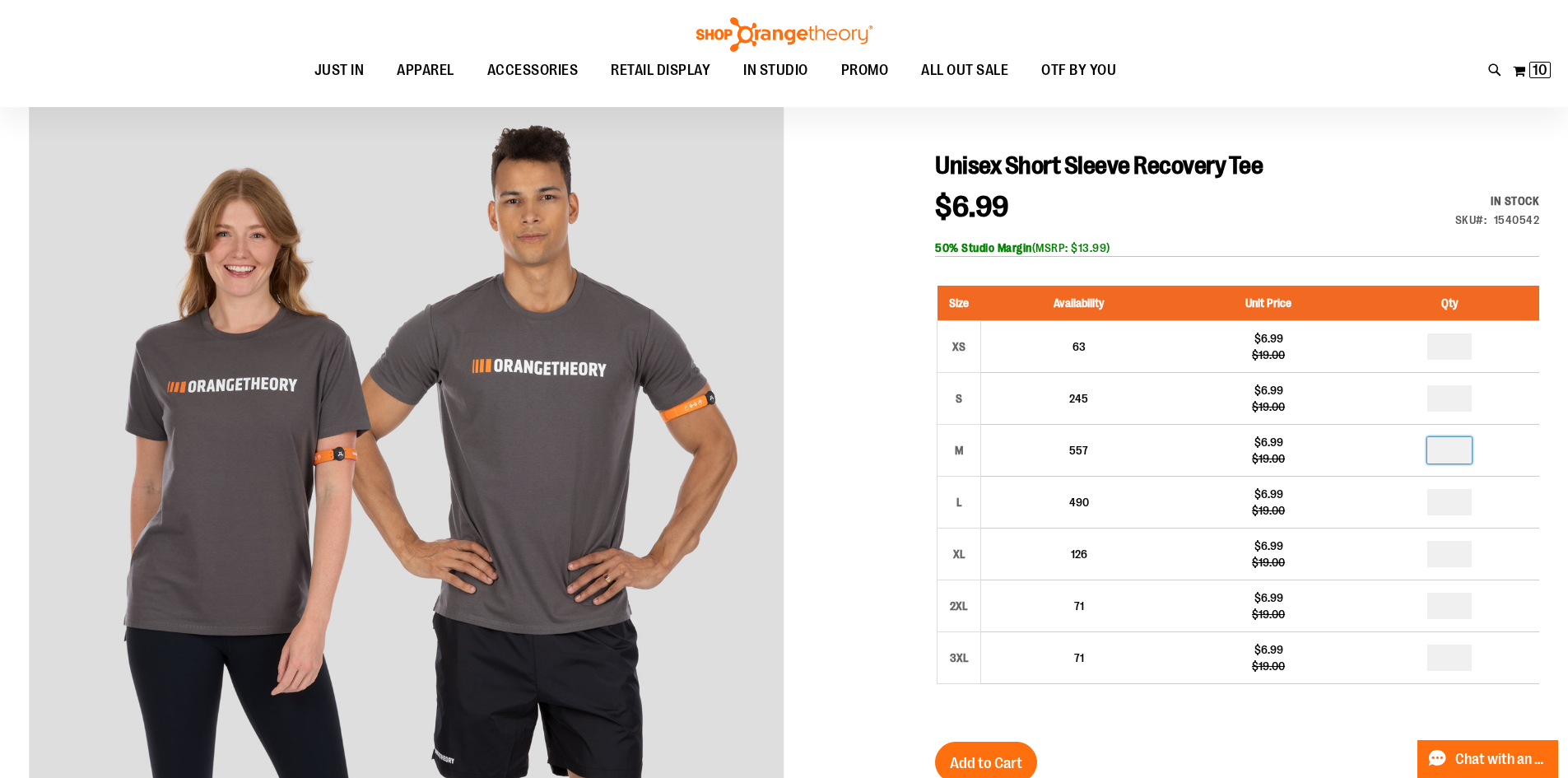
click at [1269, 723] on div "Size Availability Unit Price Qty XS 63 $6.99 $19.00 * S 245 $6.99" at bounding box center [1237, 498] width 604 height 456
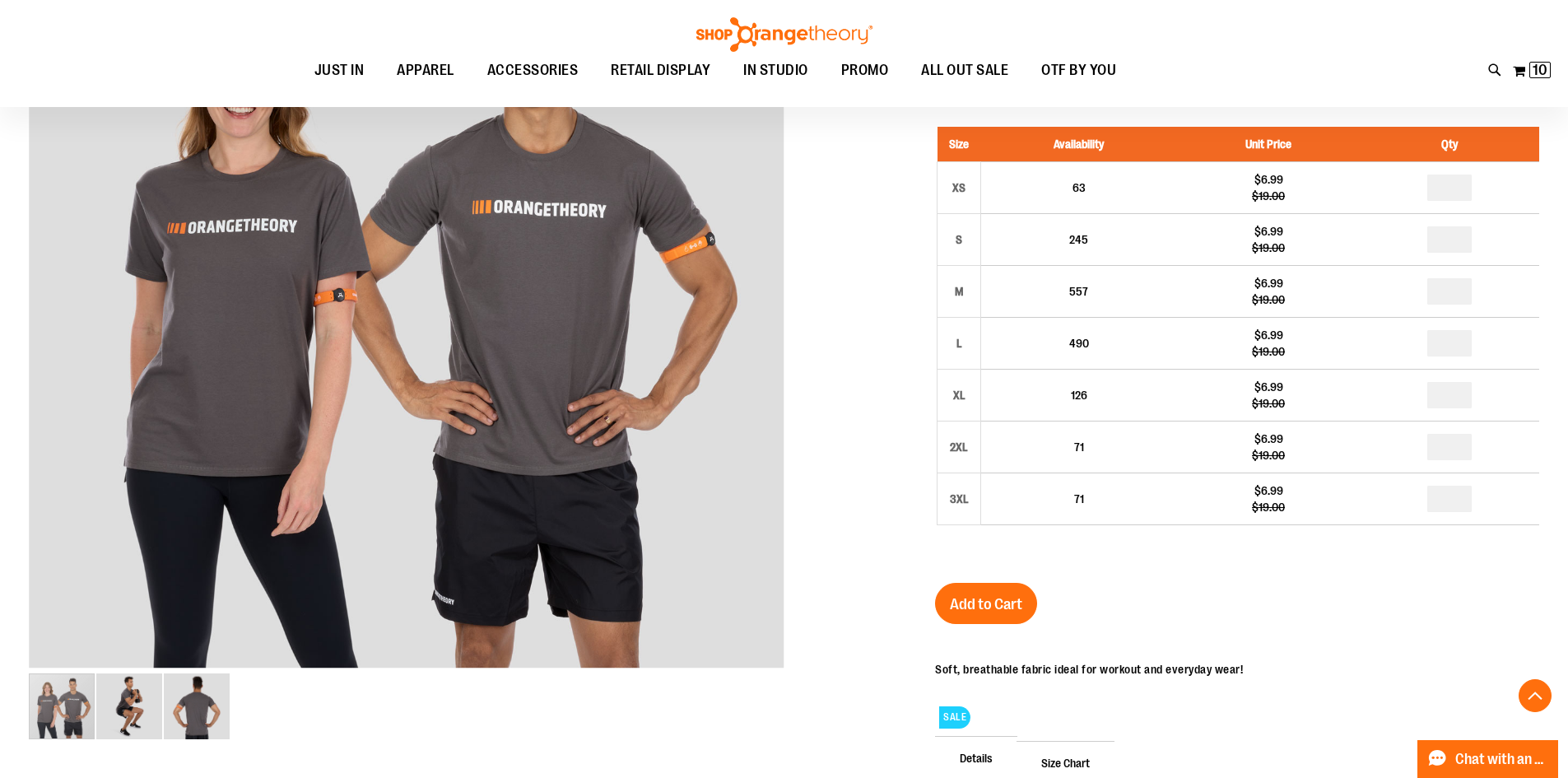
scroll to position [329, 0]
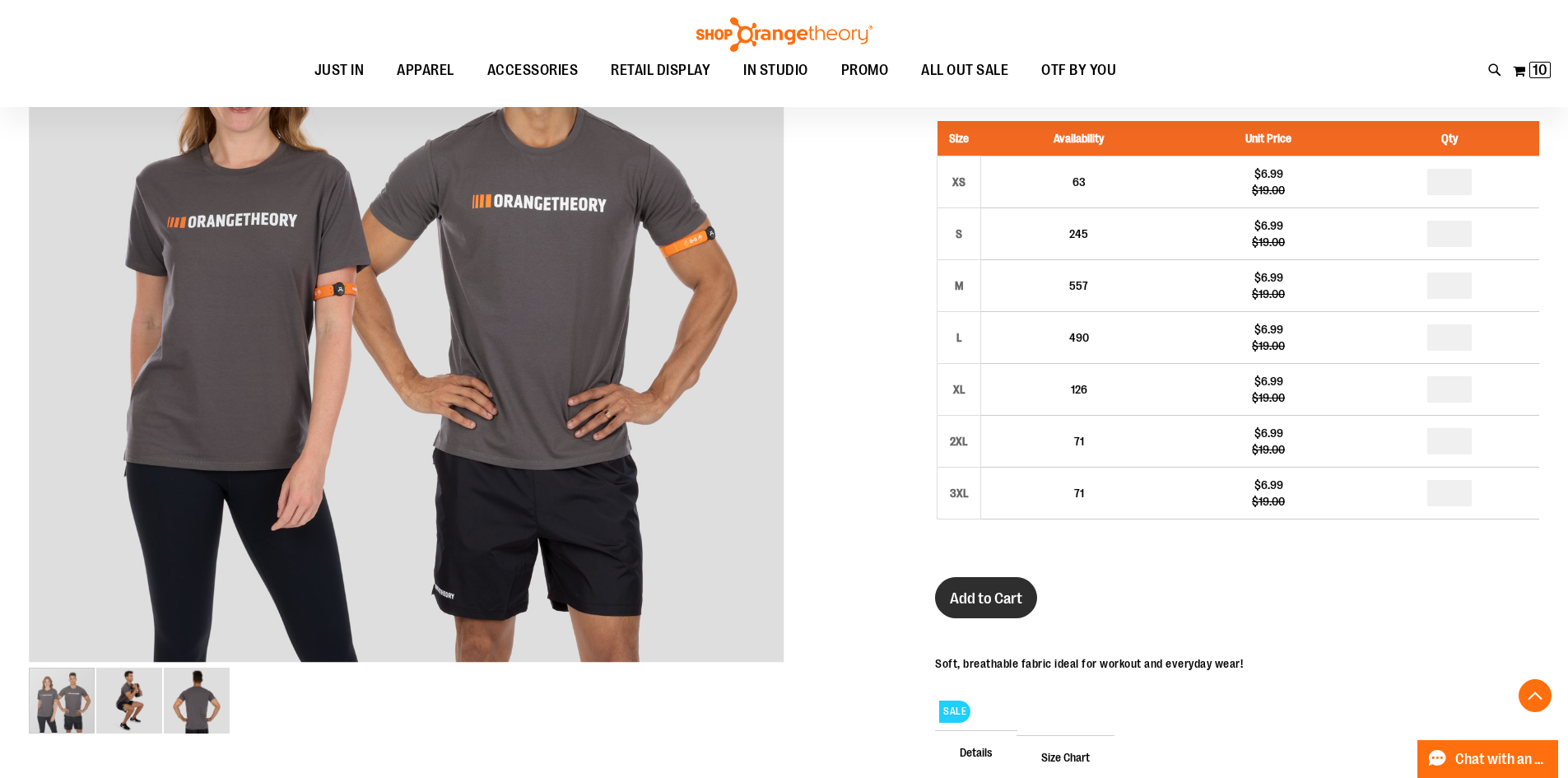
click at [1014, 595] on span "Add to Cart" at bounding box center [986, 598] width 73 height 18
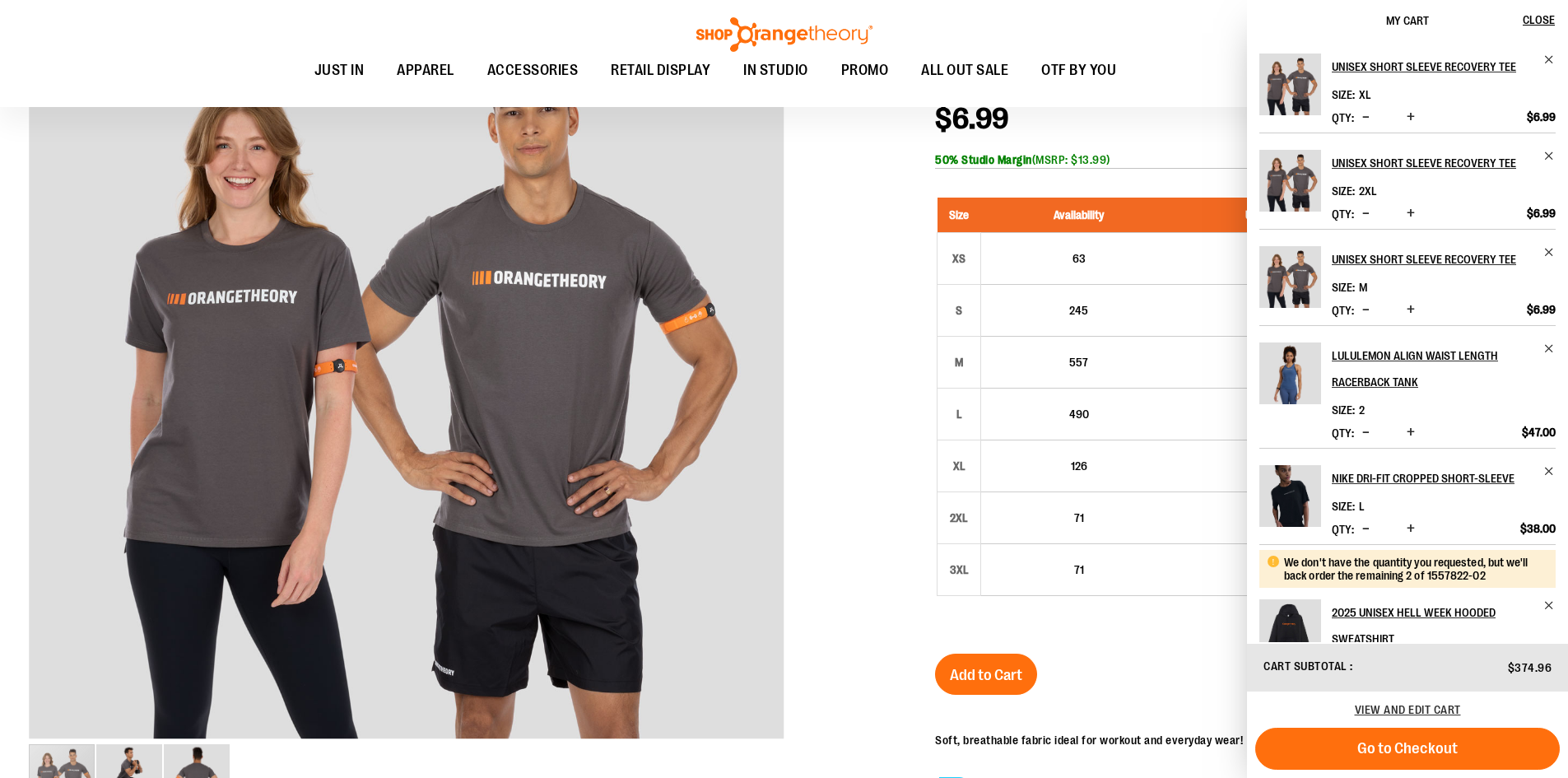
scroll to position [411, 0]
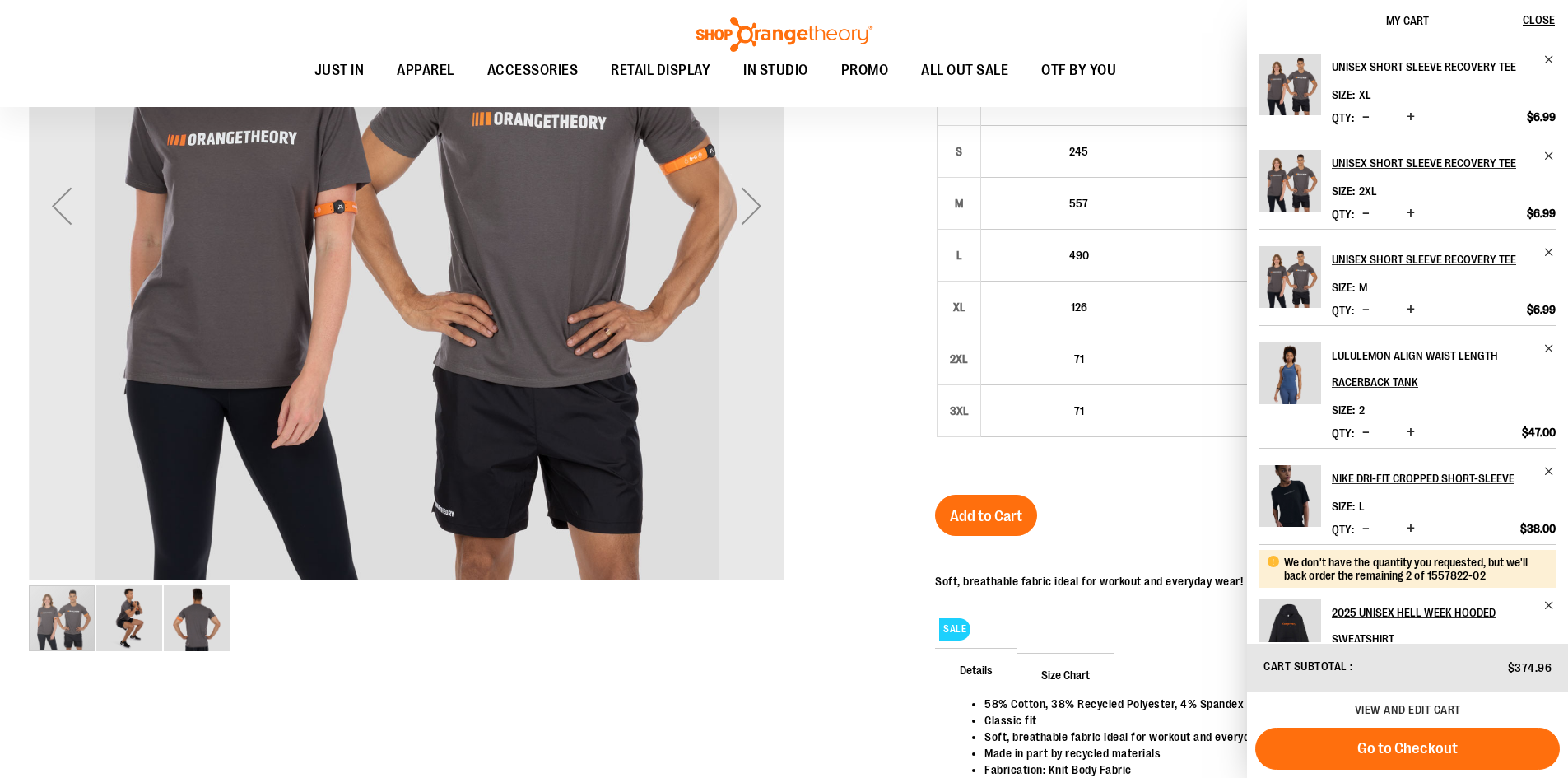
click at [133, 613] on img "image 2 of 3" at bounding box center [128, 618] width 66 height 66
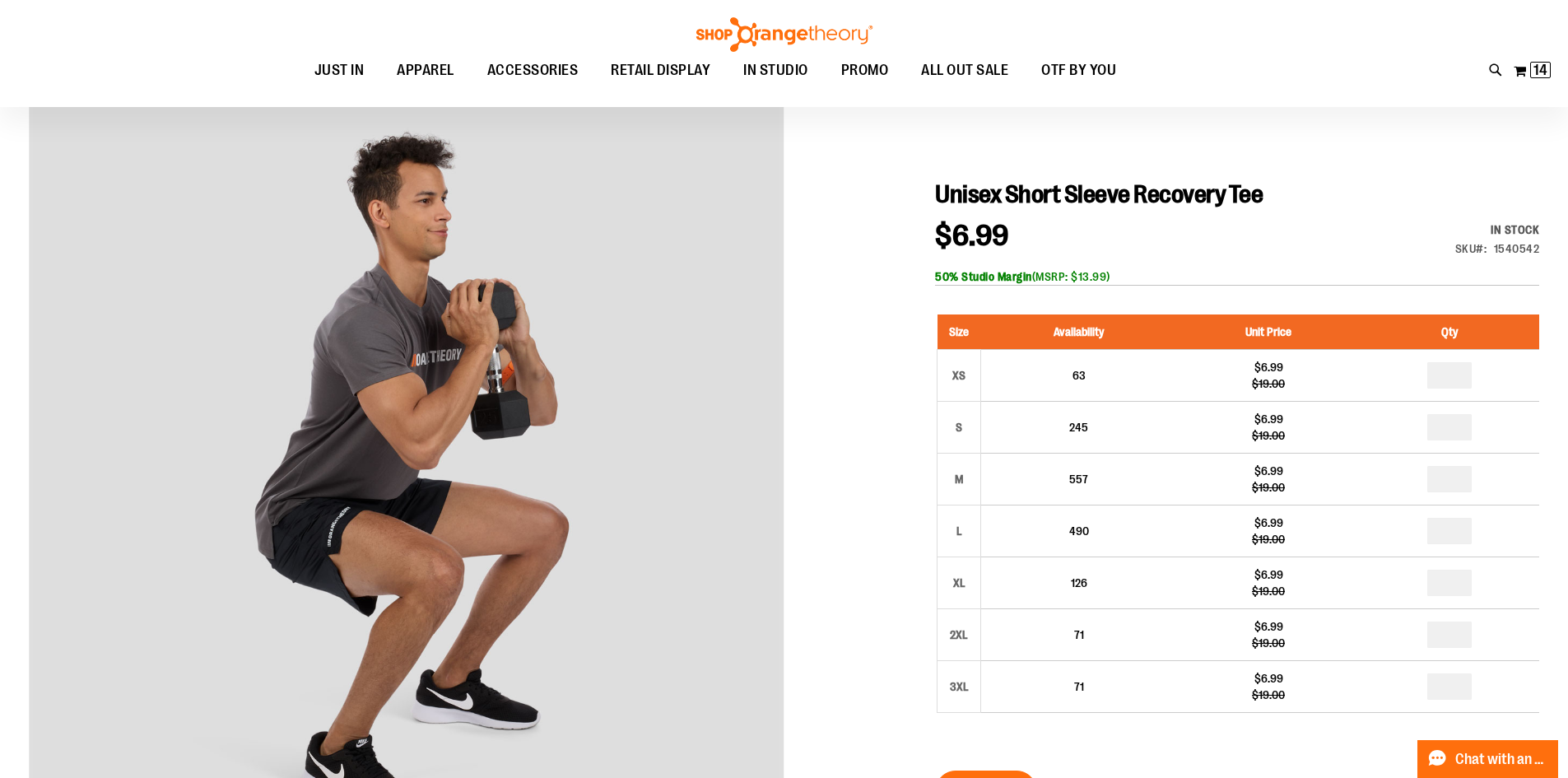
scroll to position [164, 0]
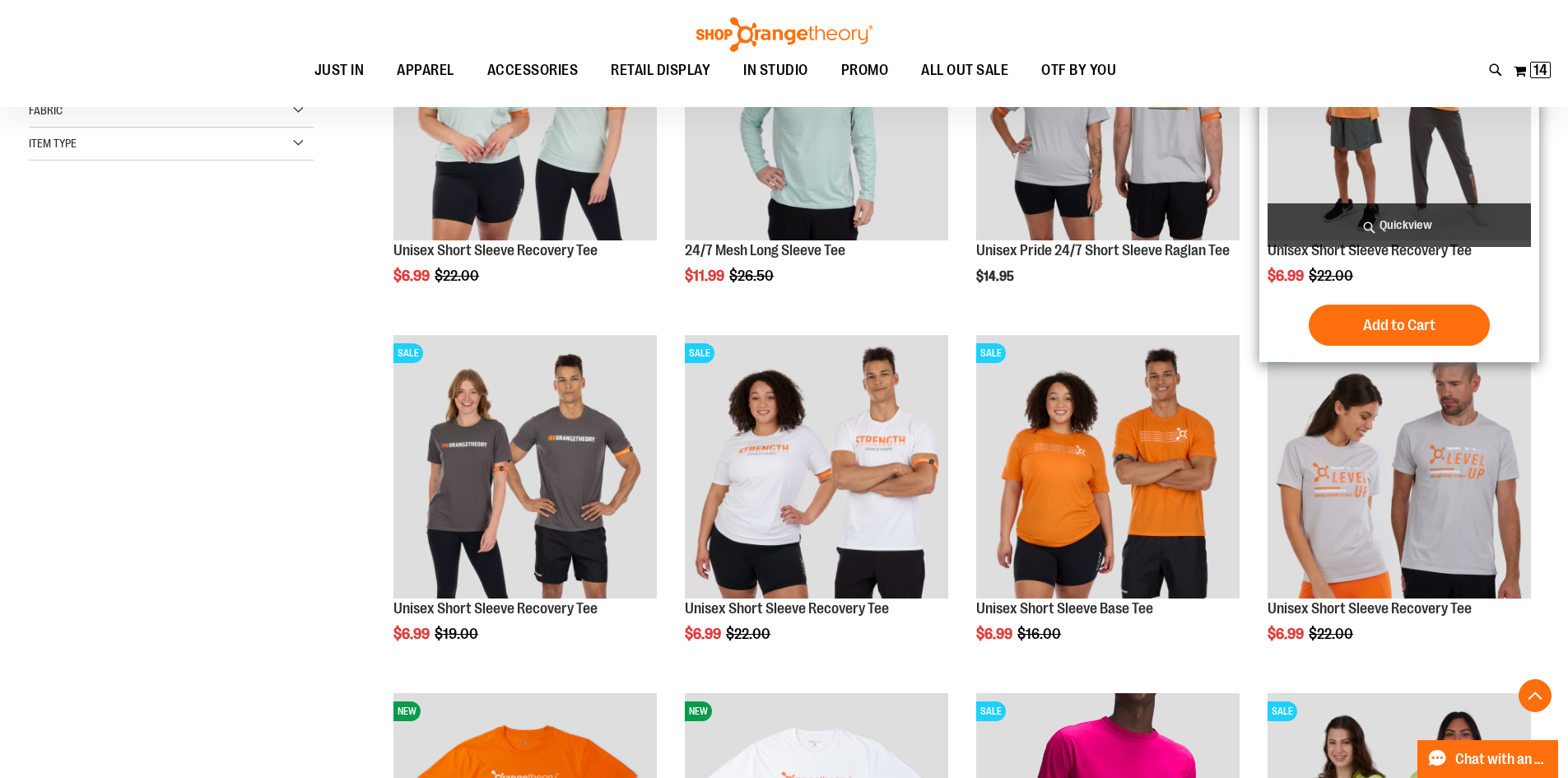
scroll to position [411, 0]
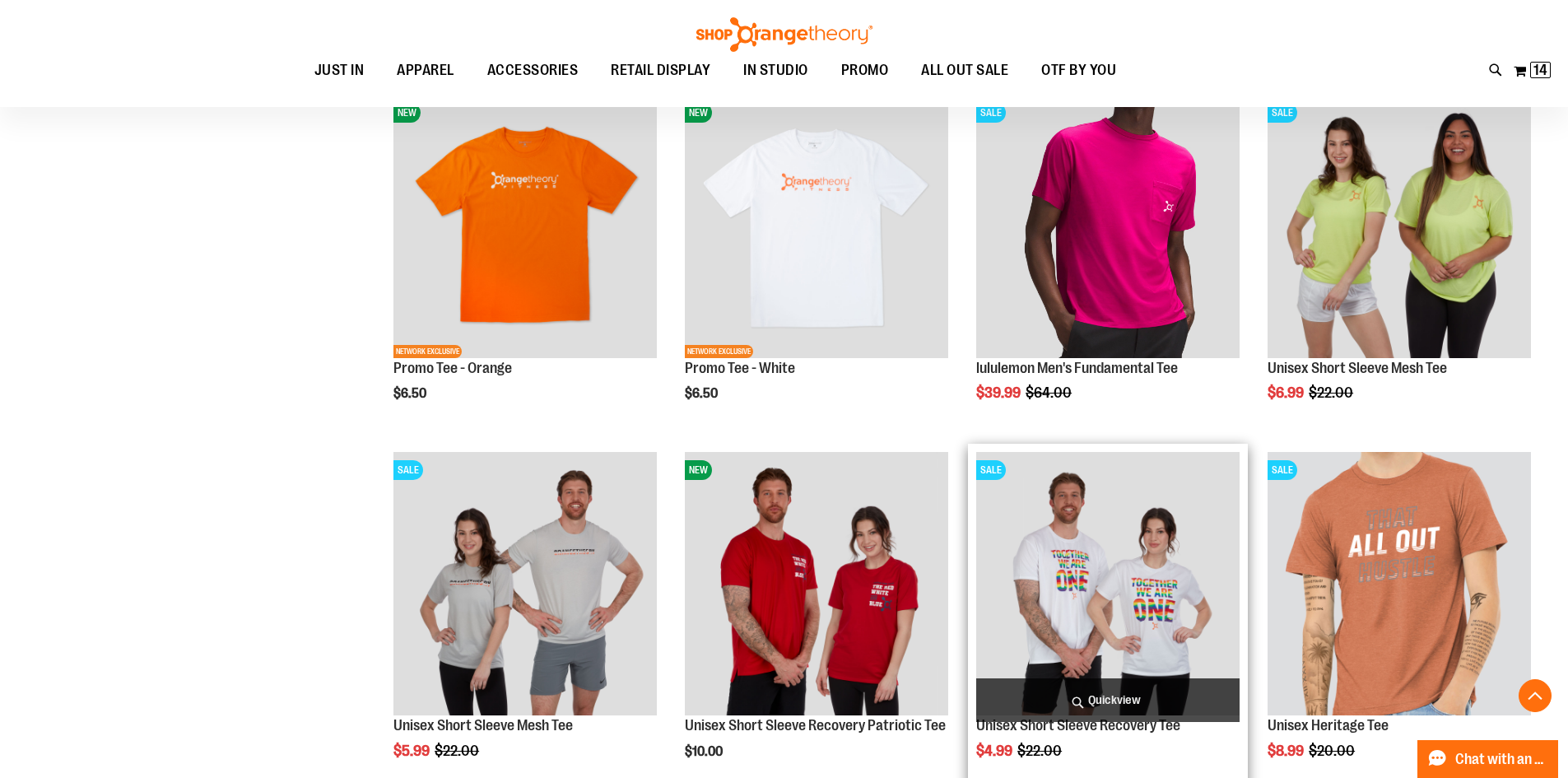
scroll to position [1152, 0]
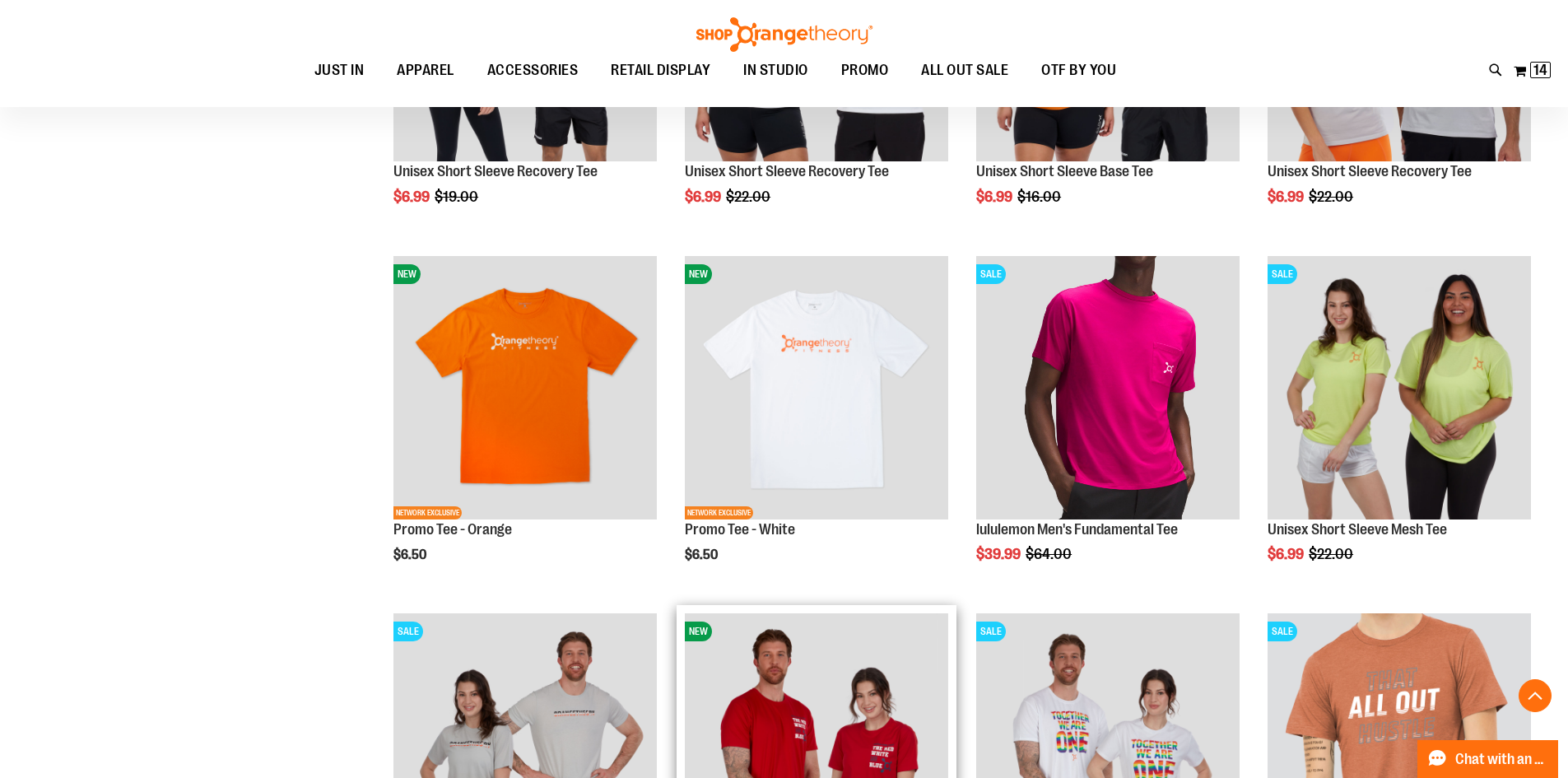
scroll to position [823, 0]
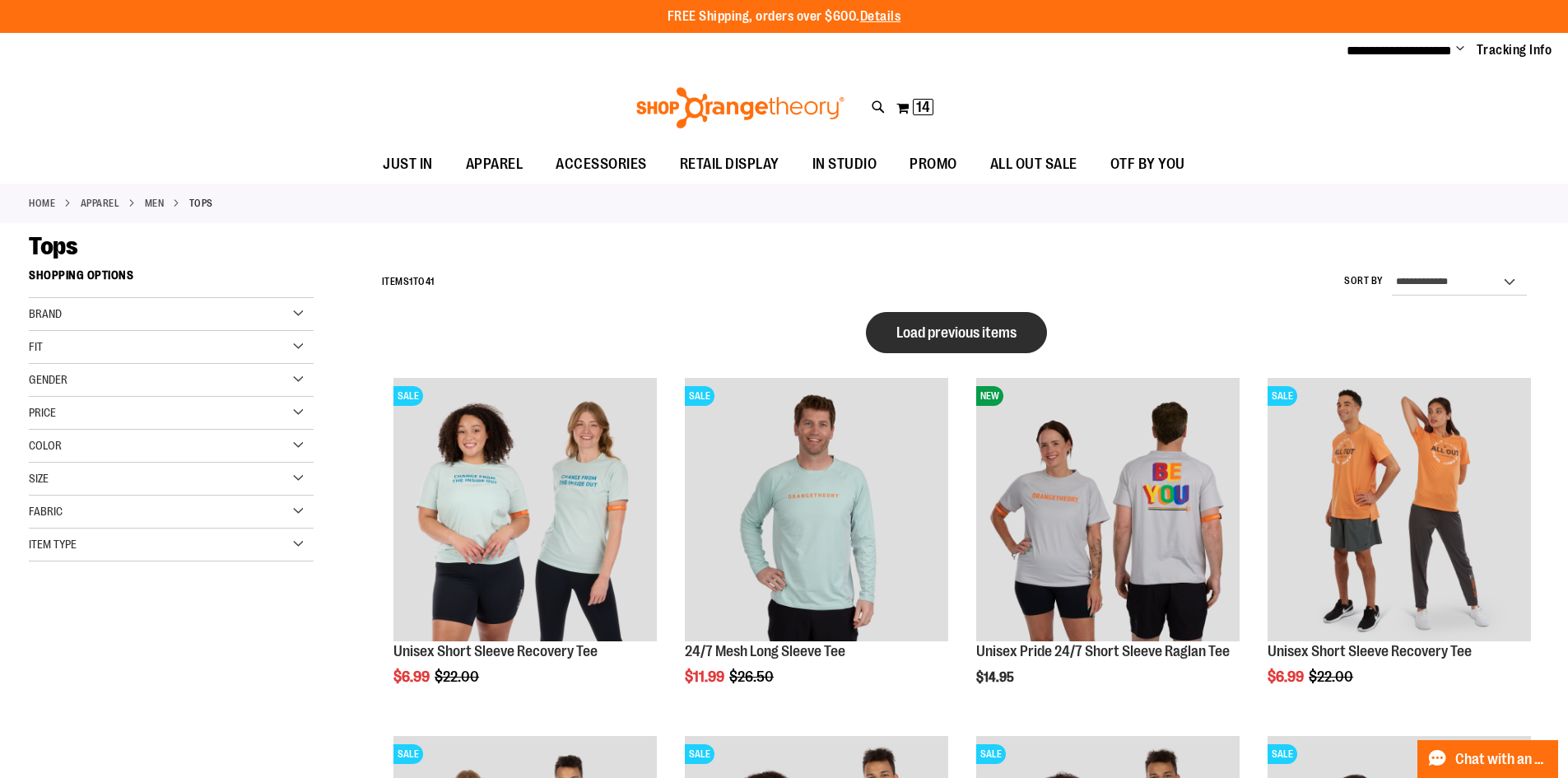
click at [995, 325] on span "Load previous items" at bounding box center [956, 332] width 120 height 16
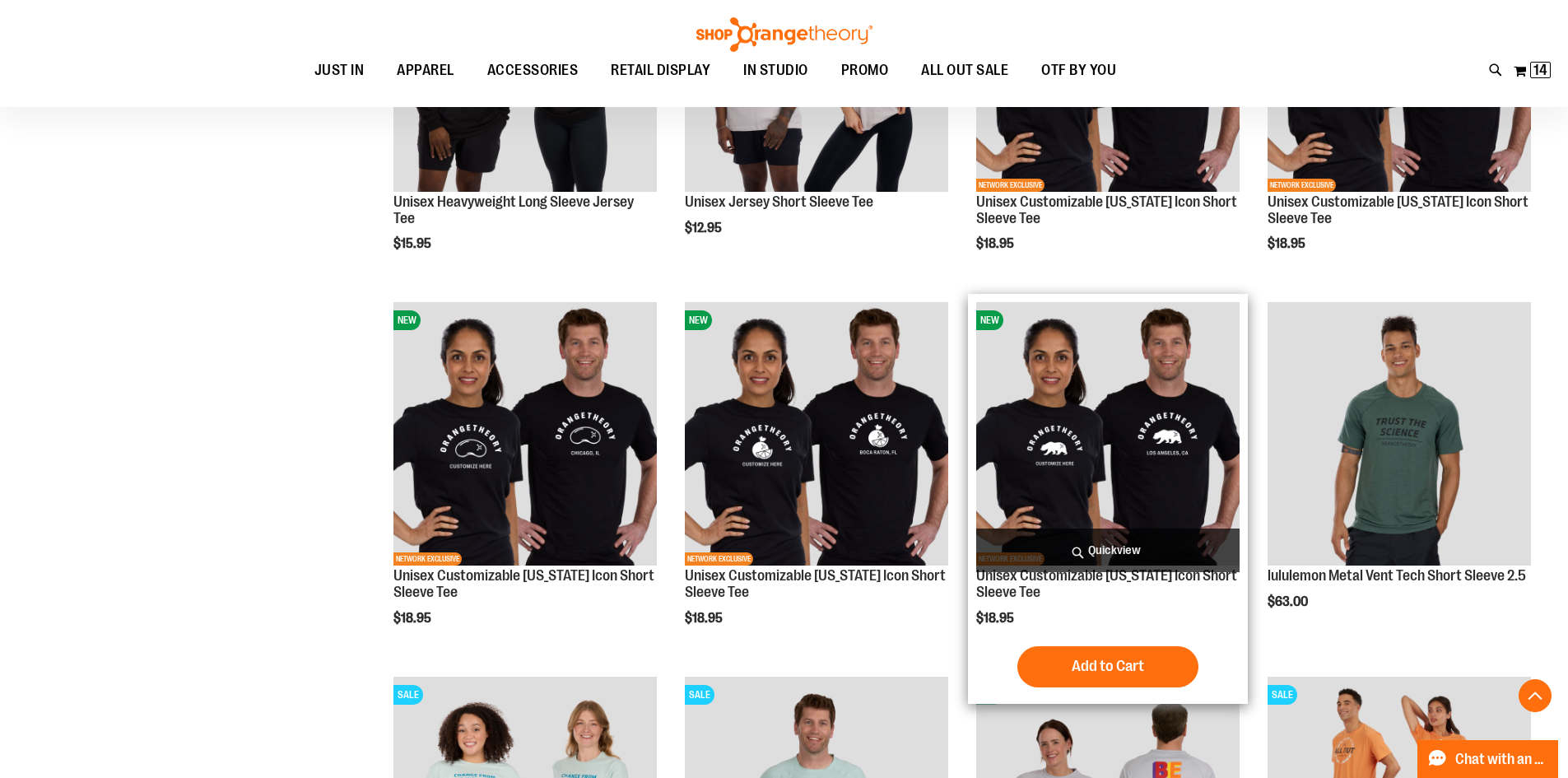
scroll to position [740, 0]
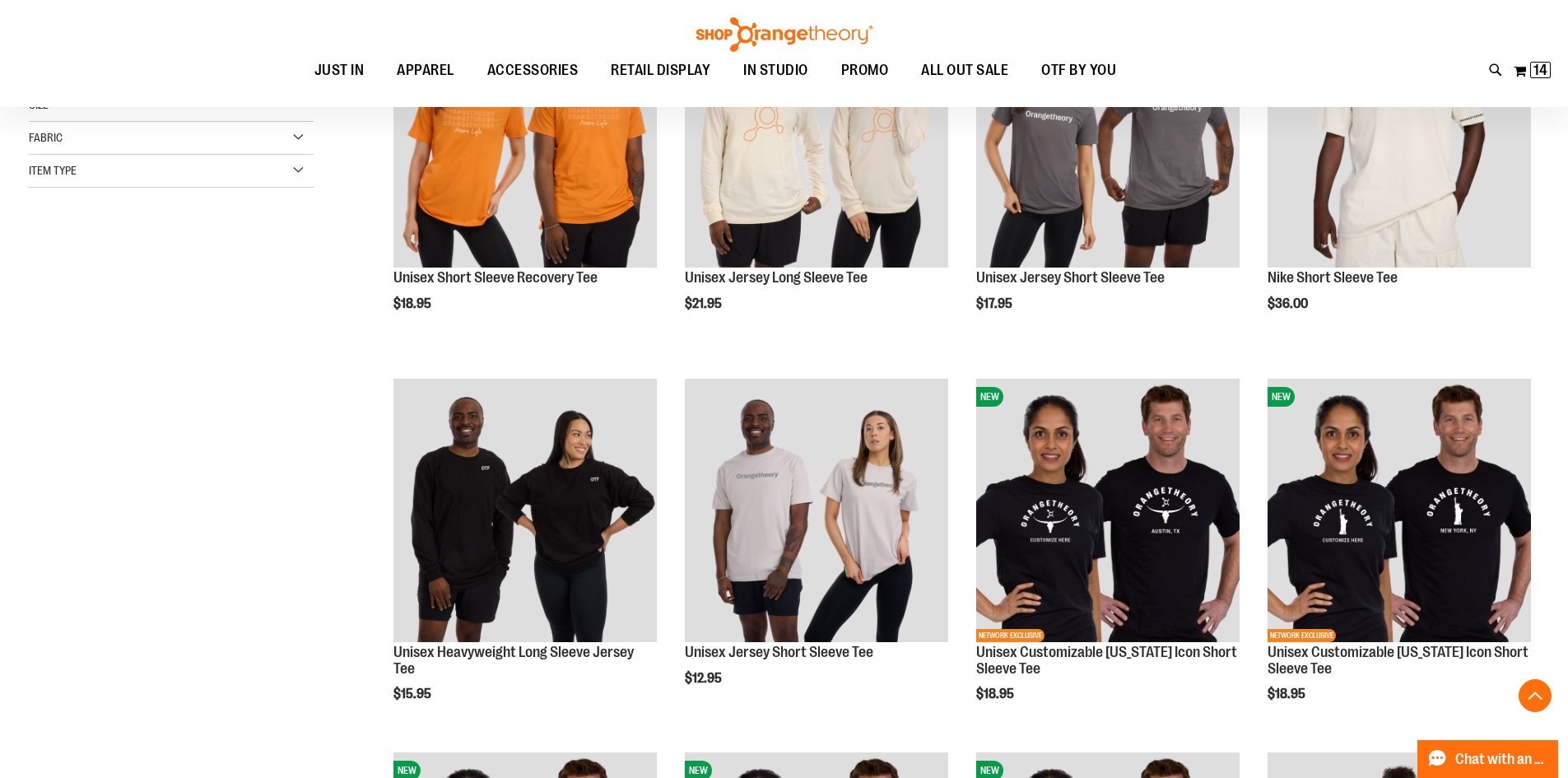
scroll to position [411, 0]
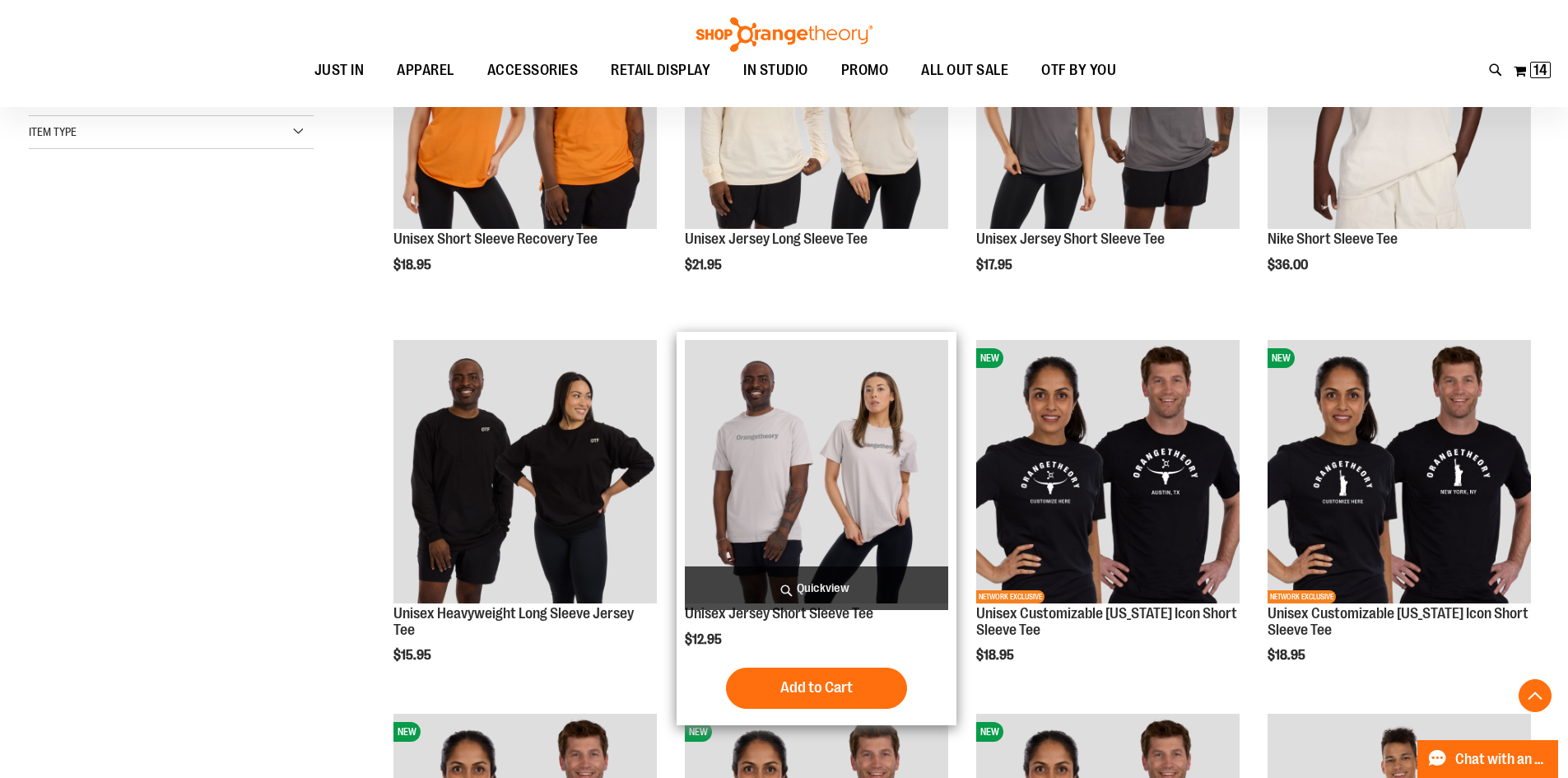
drag, startPoint x: 850, startPoint y: 418, endPoint x: 839, endPoint y: 417, distance: 11.0
click at [850, 418] on img "product" at bounding box center [816, 472] width 263 height 263
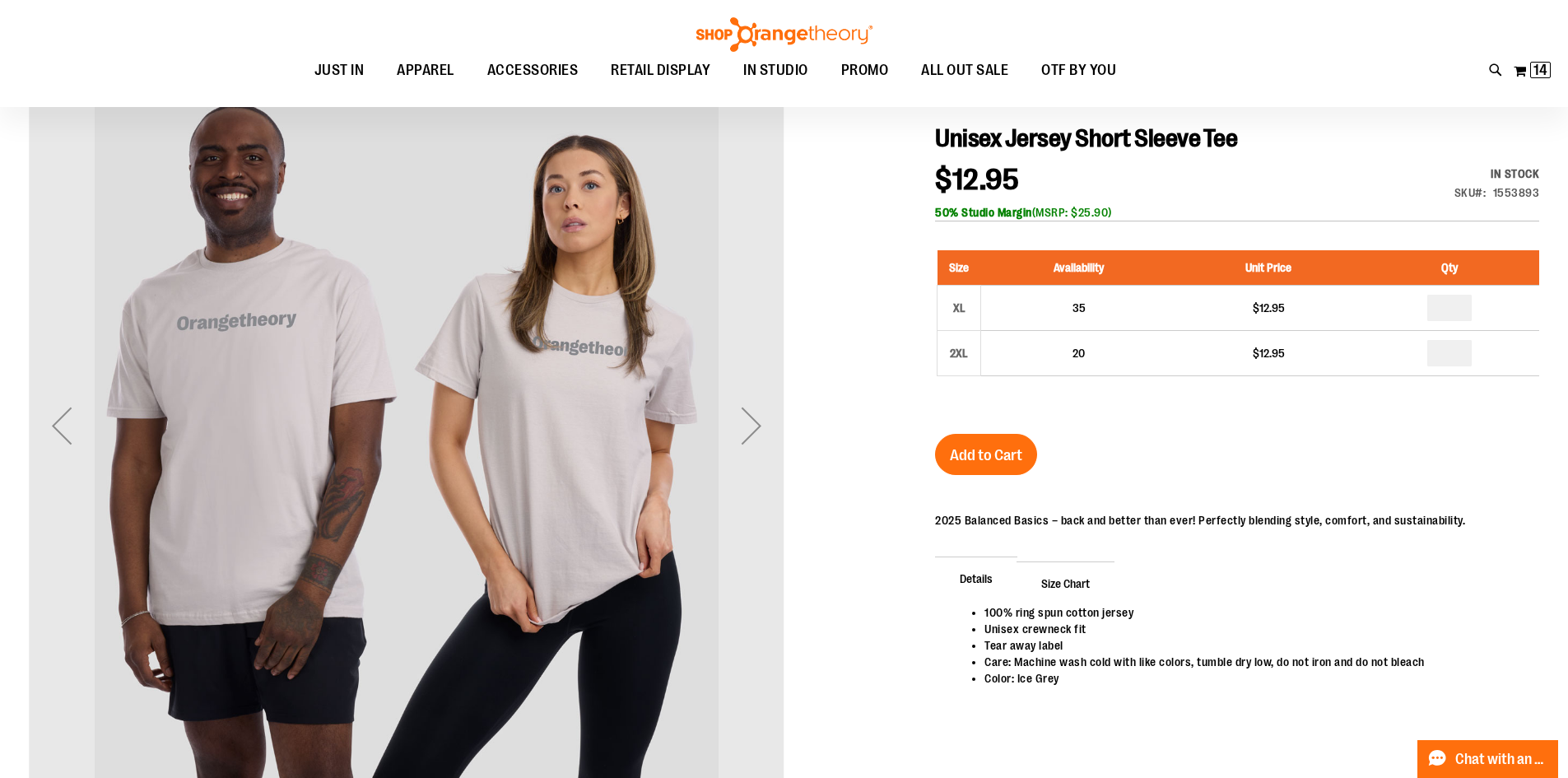
scroll to position [163, 0]
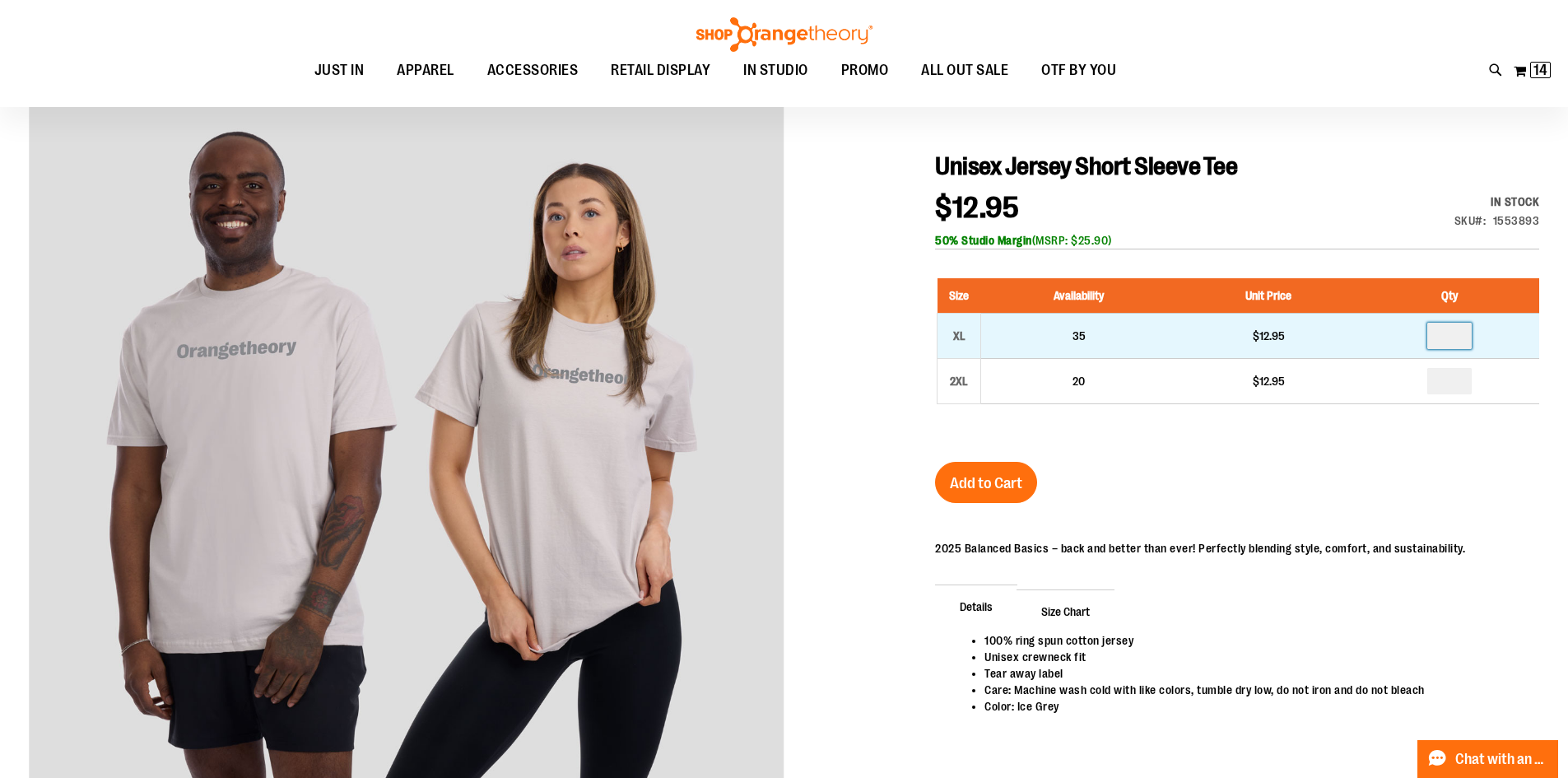
click at [1472, 330] on input "number" at bounding box center [1449, 335] width 44 height 26
type input "*"
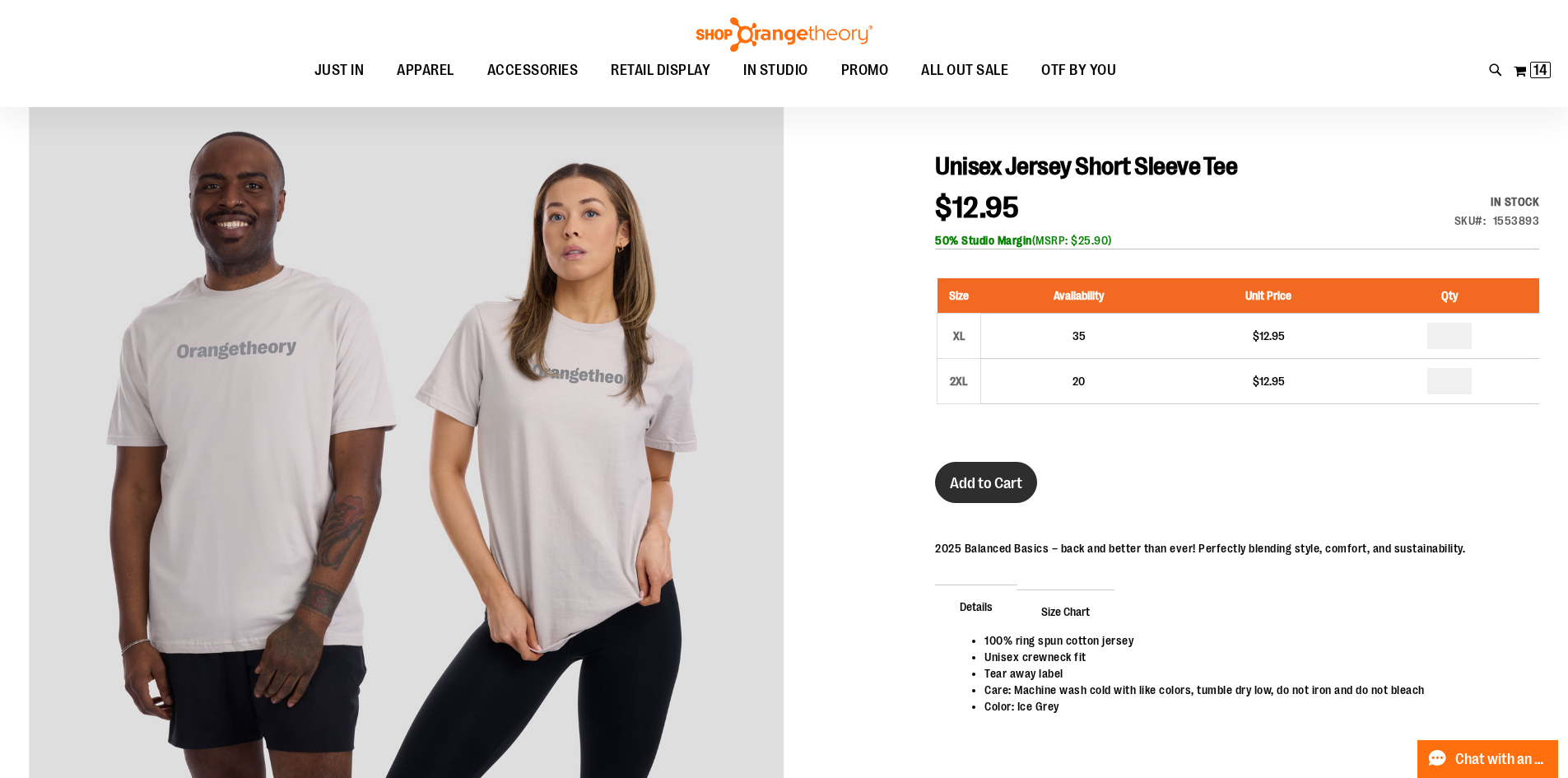
click at [996, 479] on span "Add to Cart" at bounding box center [986, 483] width 73 height 18
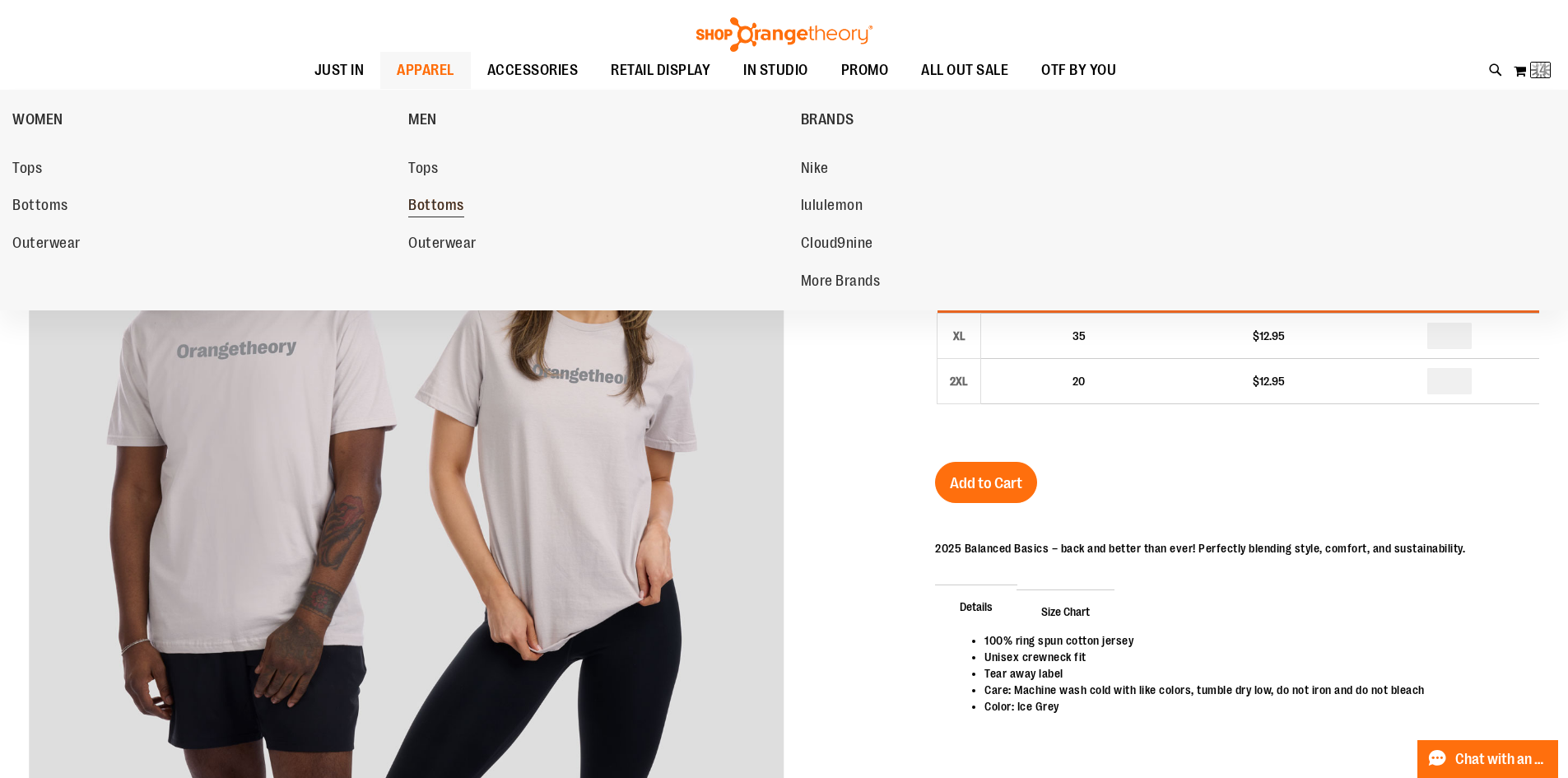
click at [433, 208] on span "Bottoms" at bounding box center [436, 207] width 56 height 21
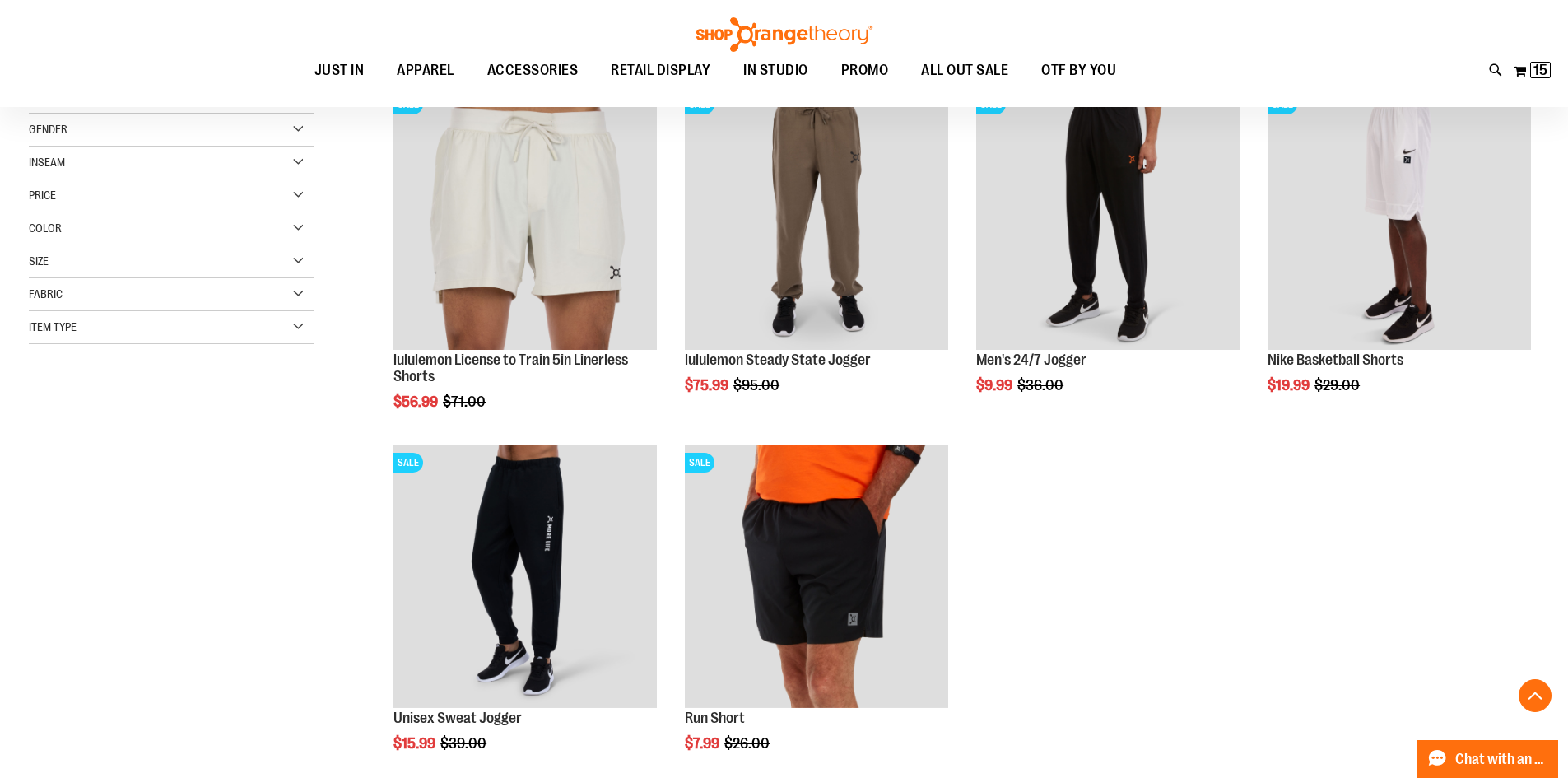
scroll to position [246, 0]
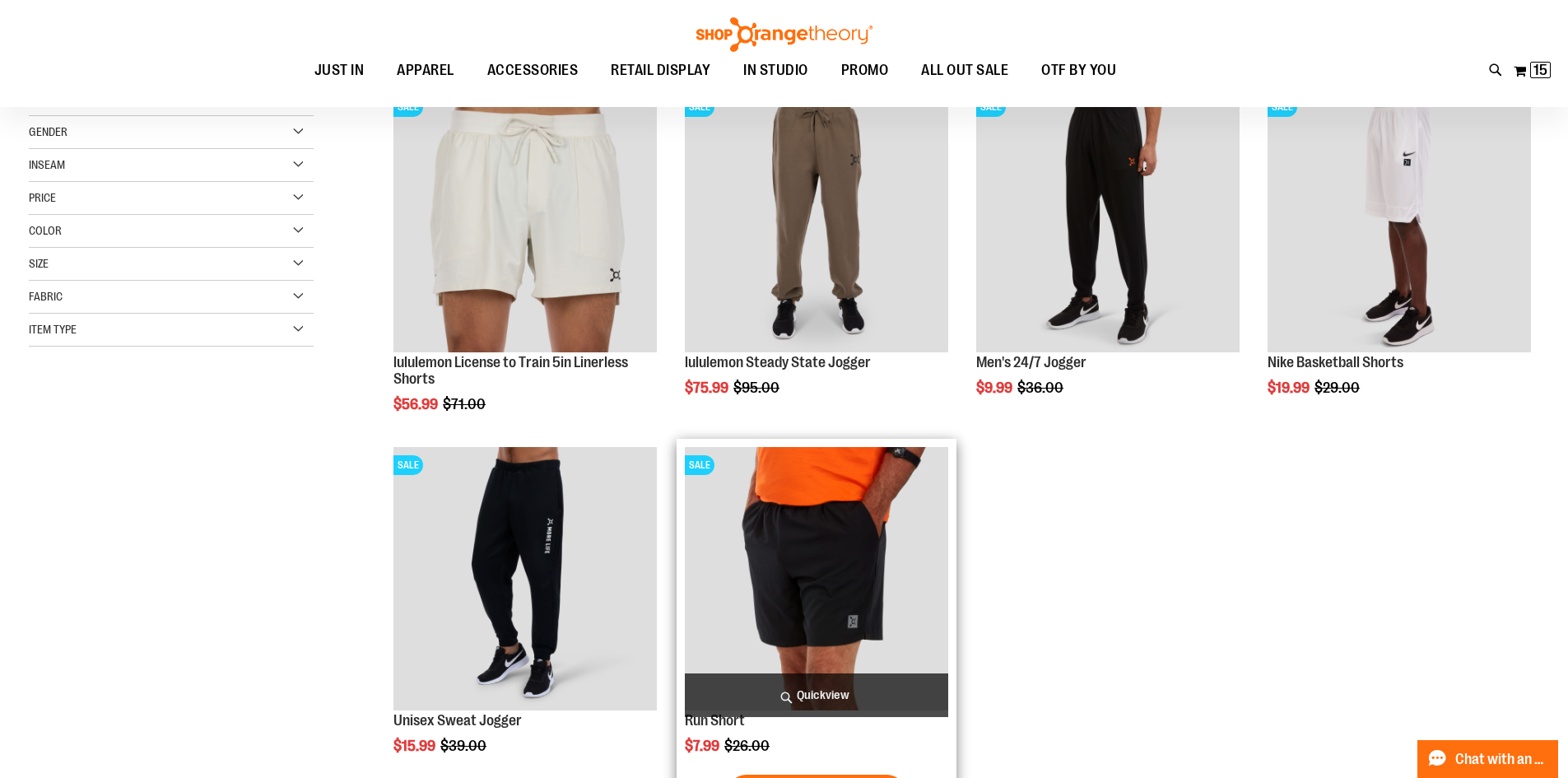
click at [853, 505] on img "product" at bounding box center [816, 579] width 263 height 263
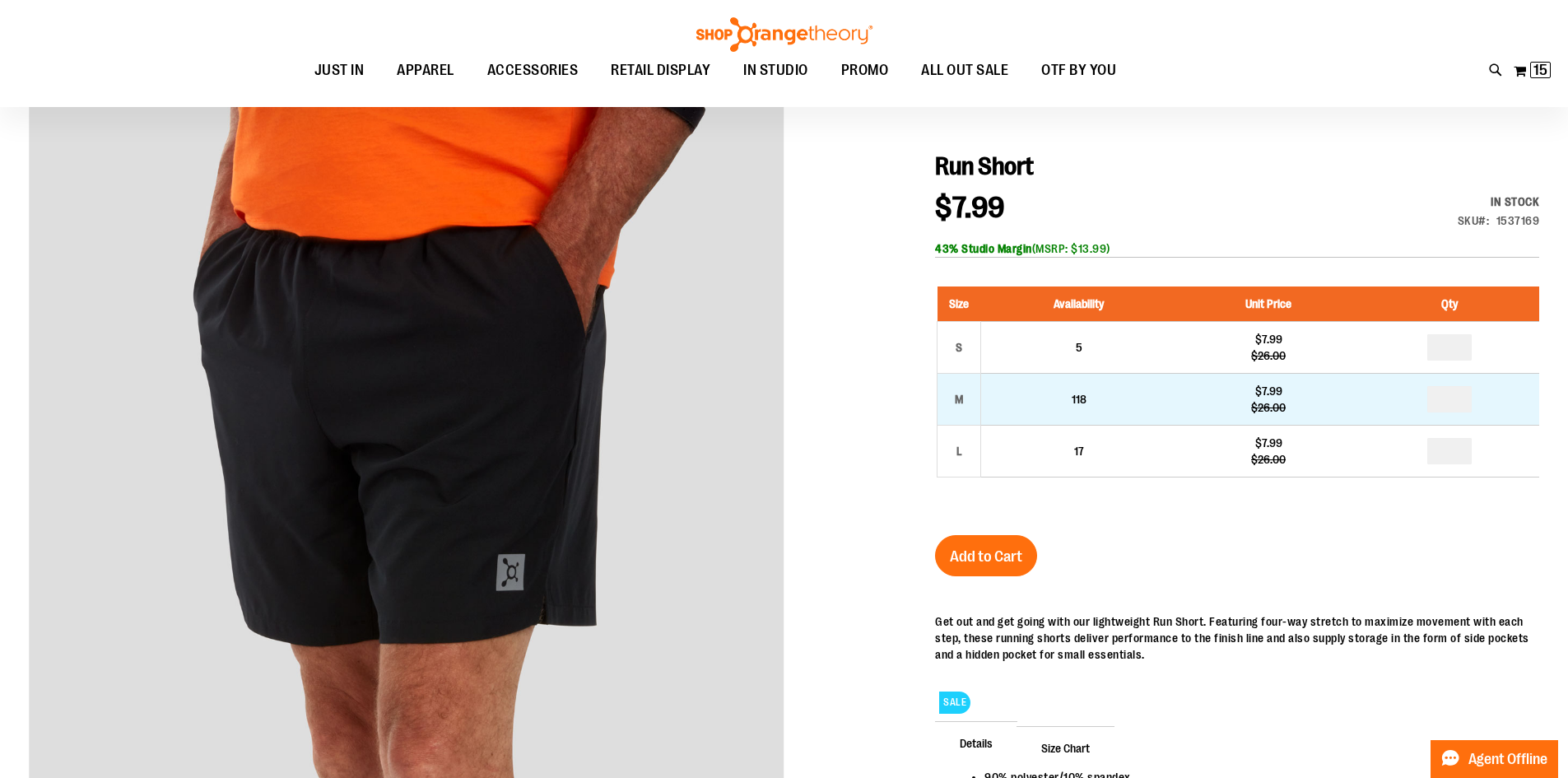
scroll to position [164, 0]
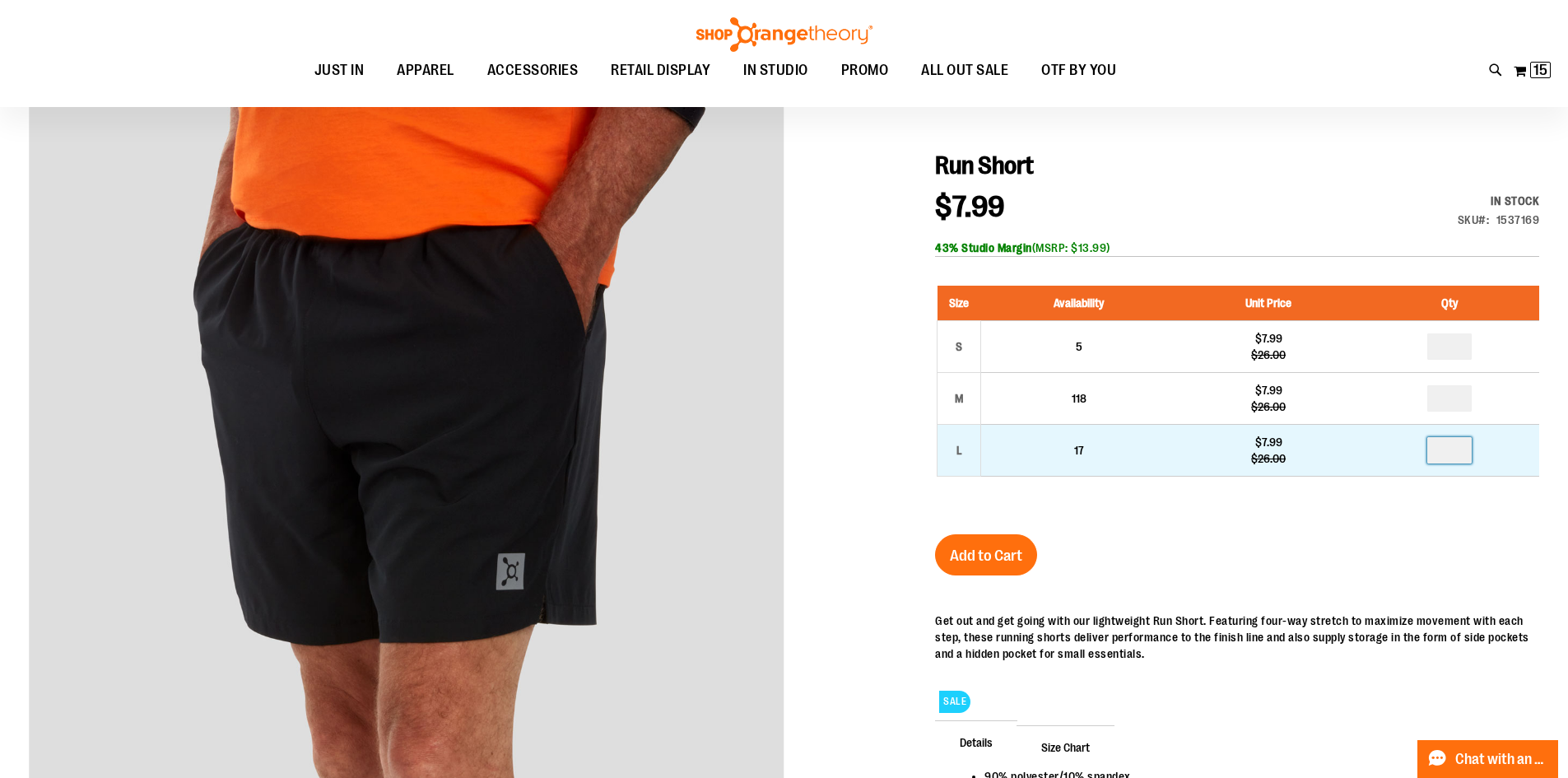
click at [1457, 449] on input "number" at bounding box center [1449, 450] width 44 height 26
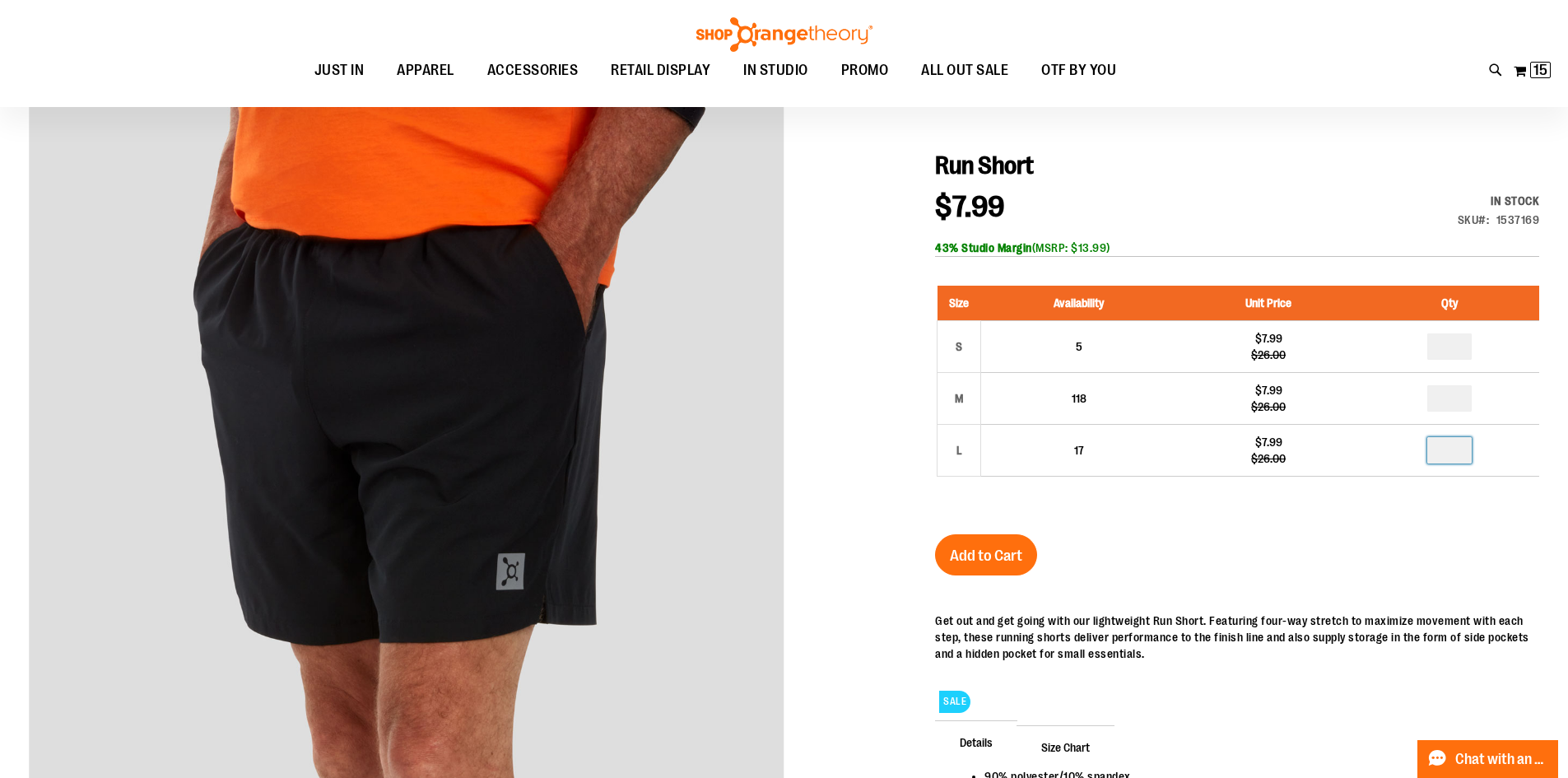
type input "*"
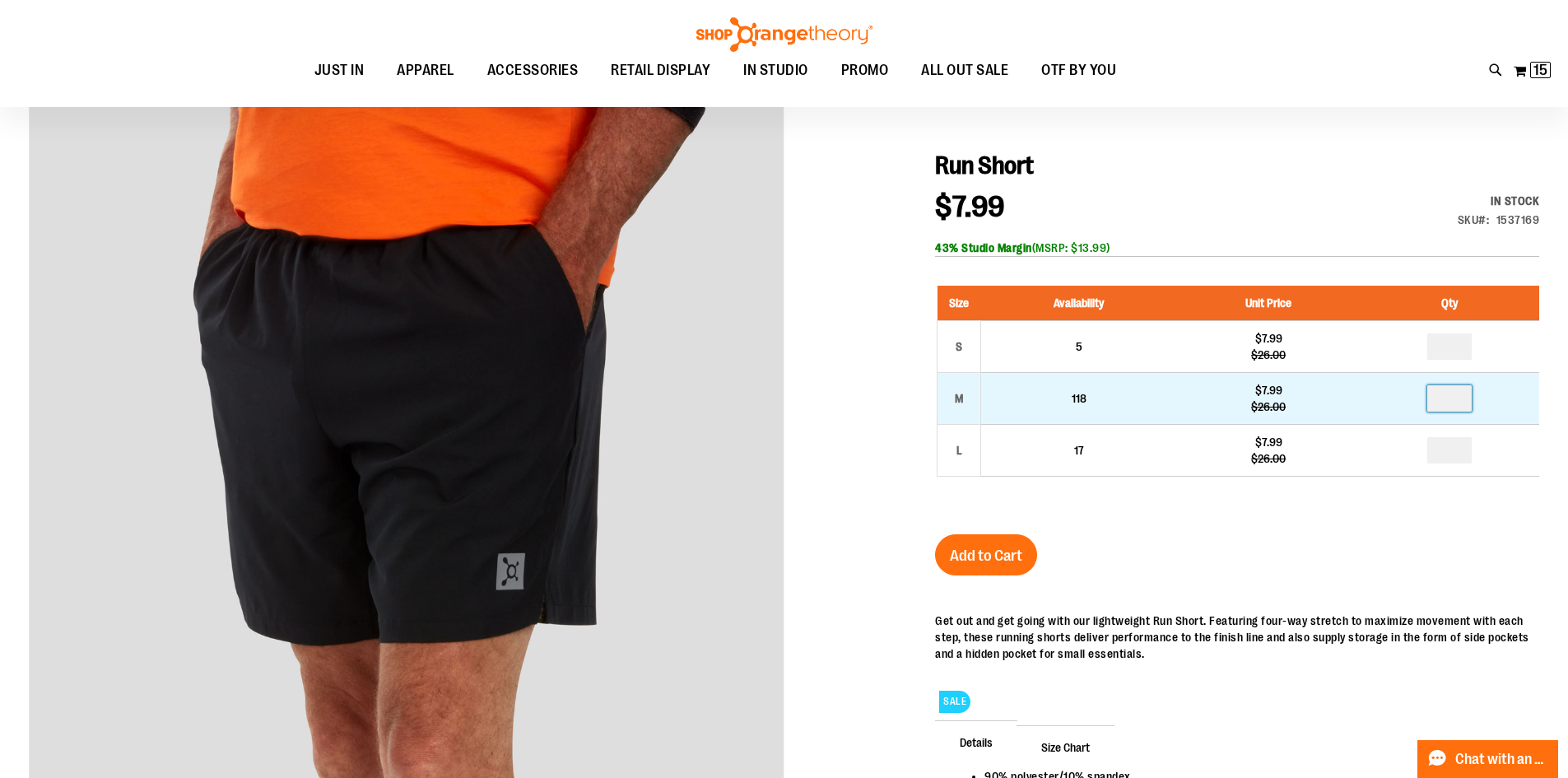
click at [1468, 395] on input "number" at bounding box center [1449, 398] width 44 height 26
click at [1467, 395] on input "number" at bounding box center [1449, 398] width 44 height 26
type input "*"
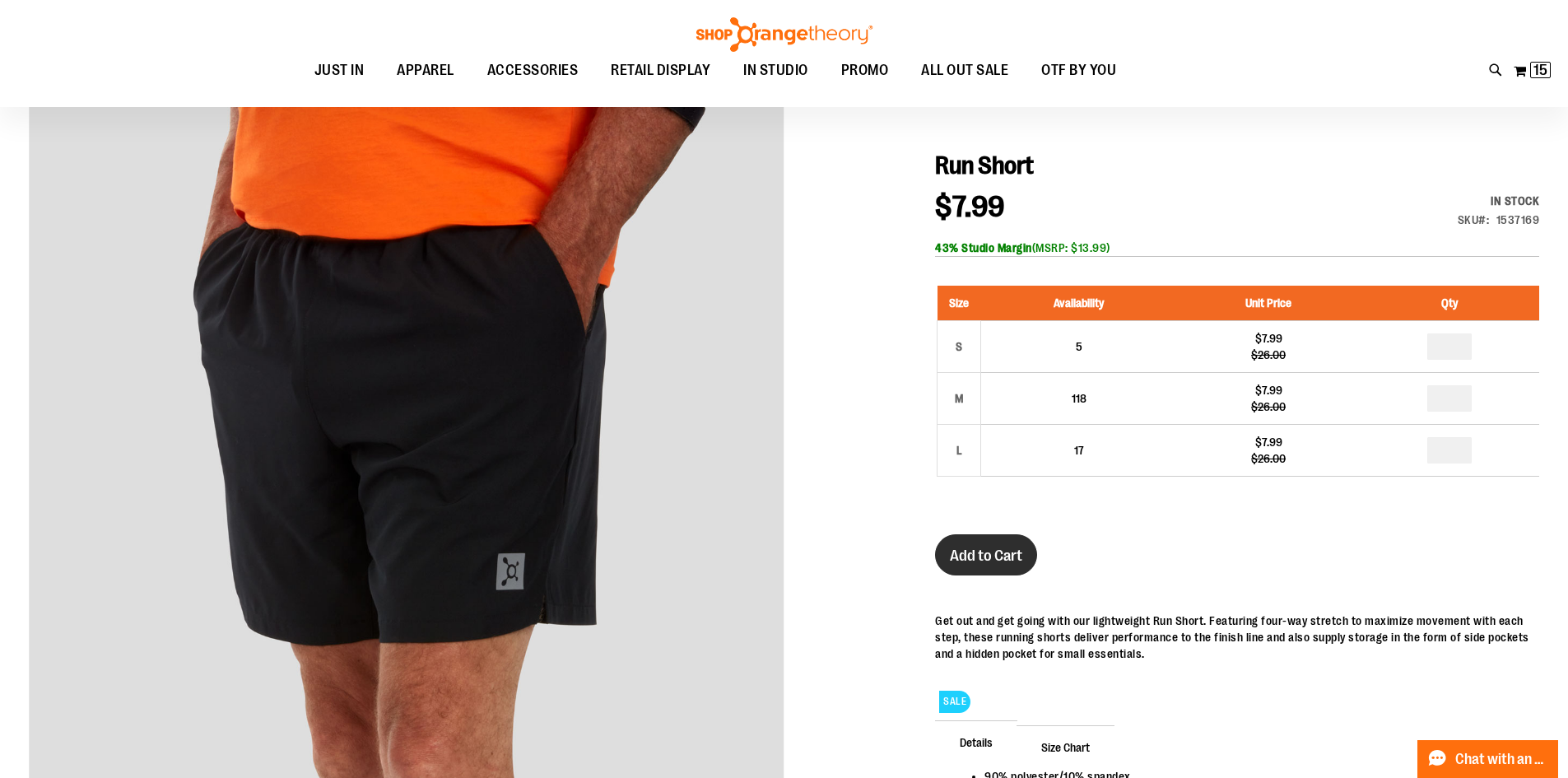
click at [988, 549] on span "Add to Cart" at bounding box center [986, 556] width 73 height 18
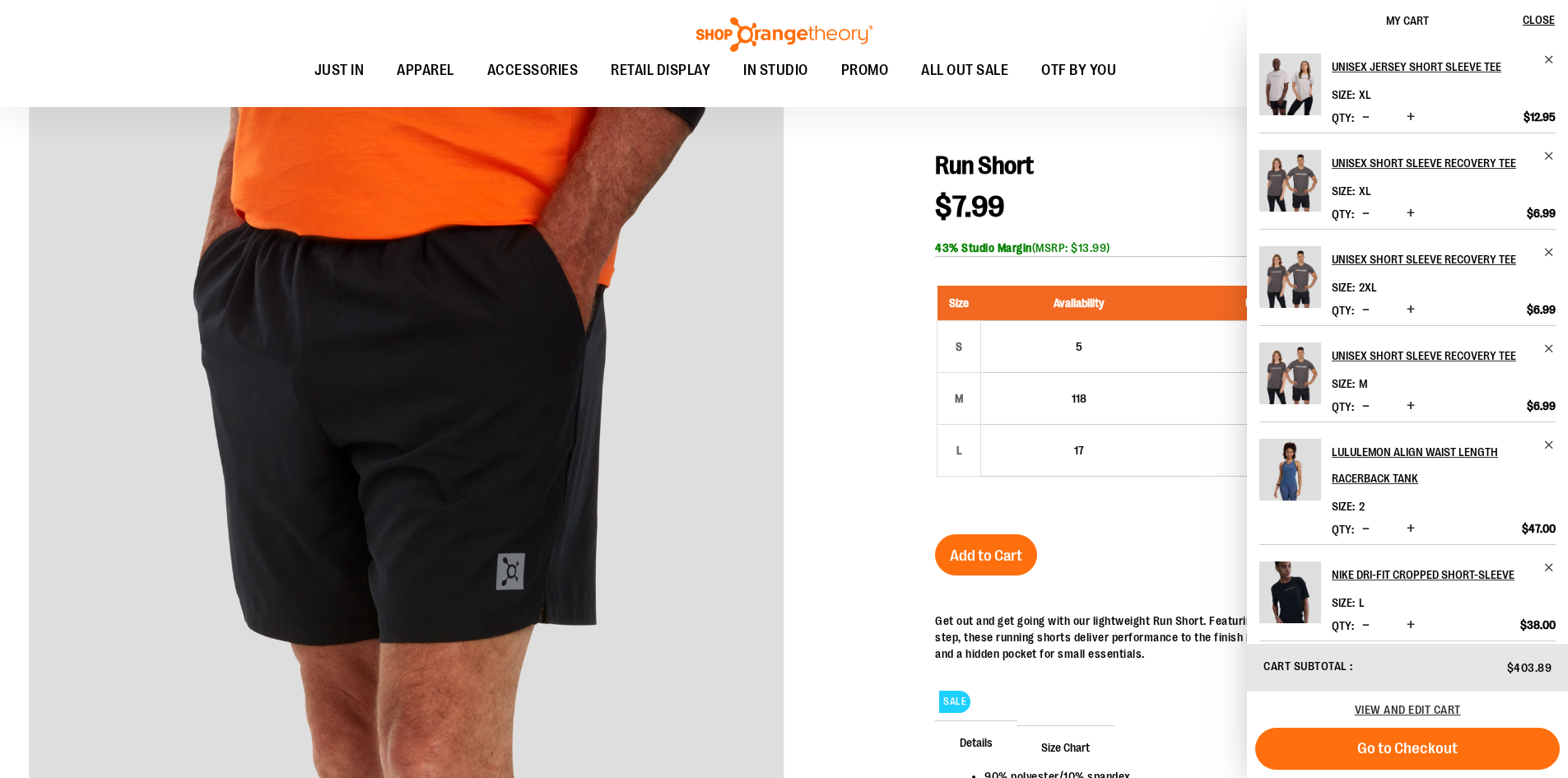
click at [883, 252] on div at bounding box center [784, 520] width 1511 height 892
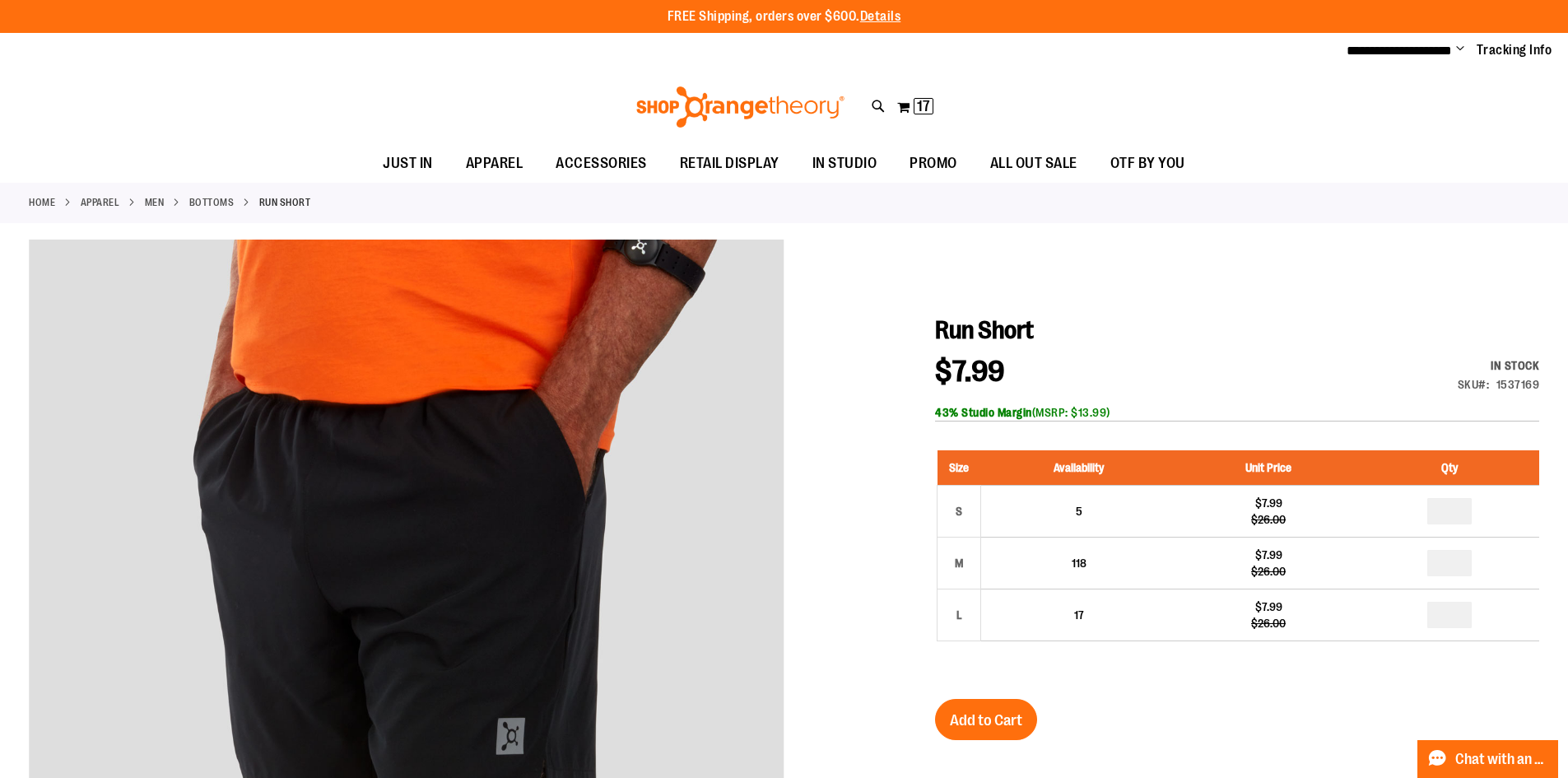
scroll to position [4, 0]
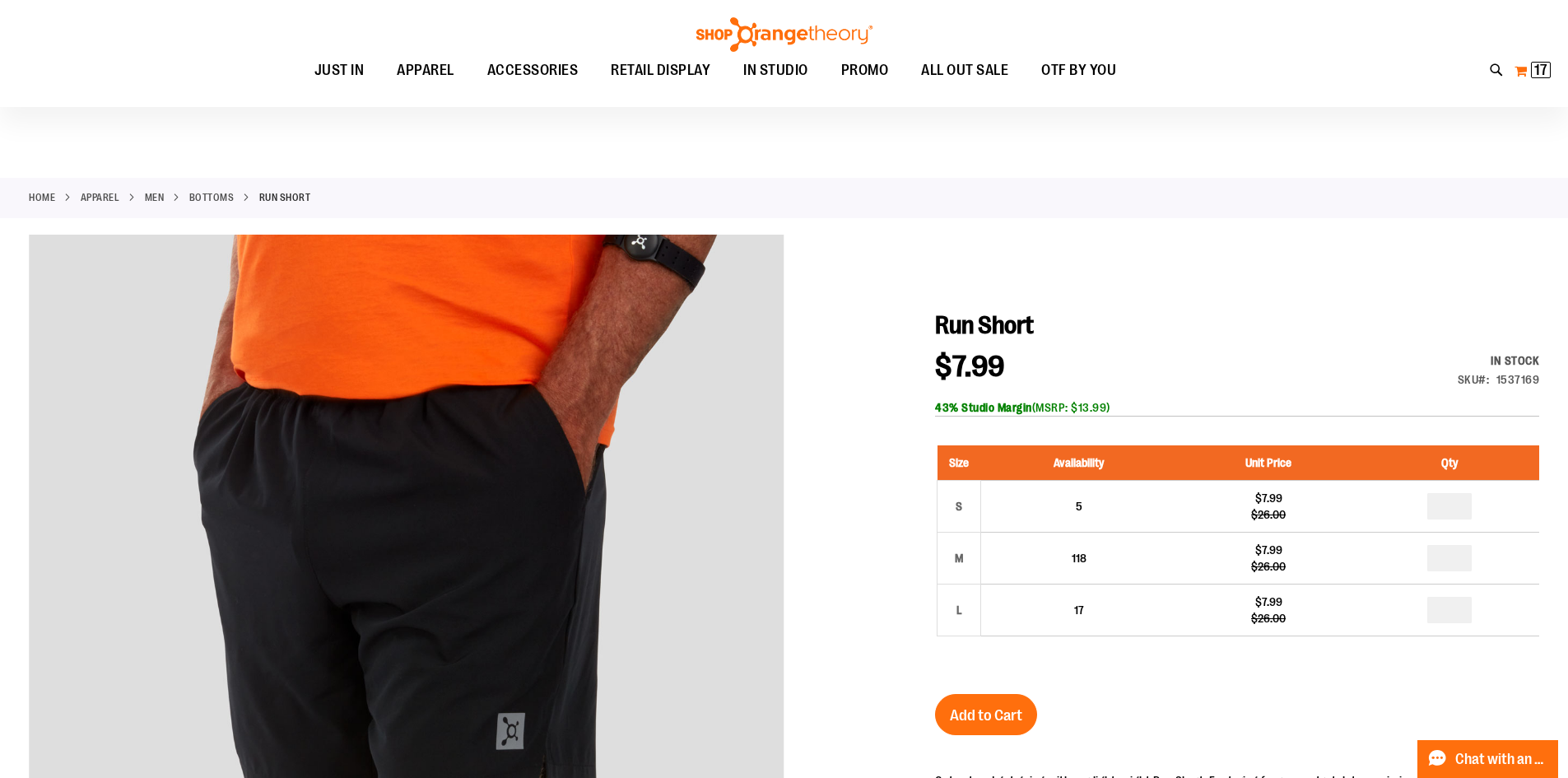
click at [1537, 66] on span "17" at bounding box center [1541, 70] width 13 height 16
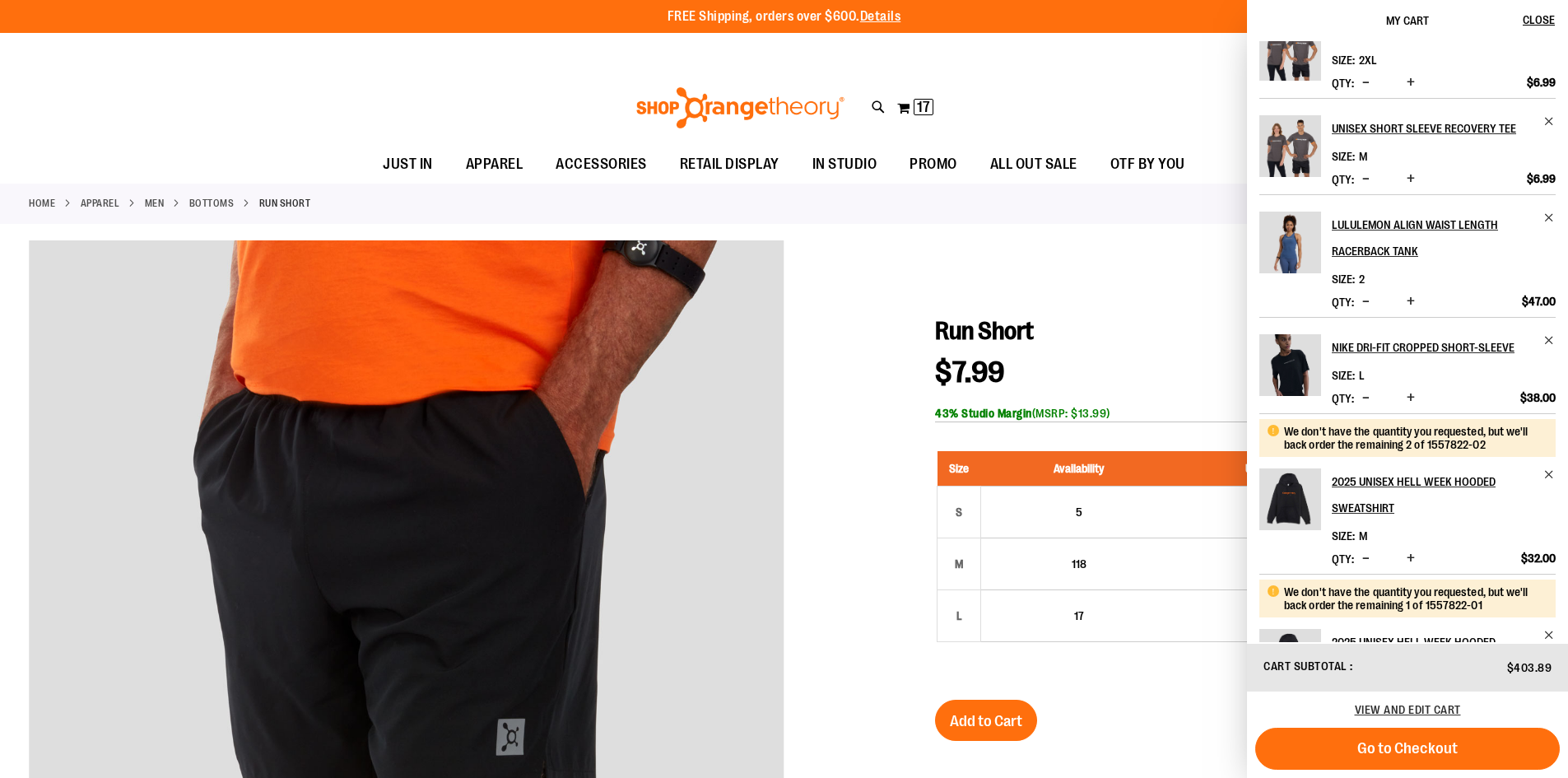
scroll to position [247, 0]
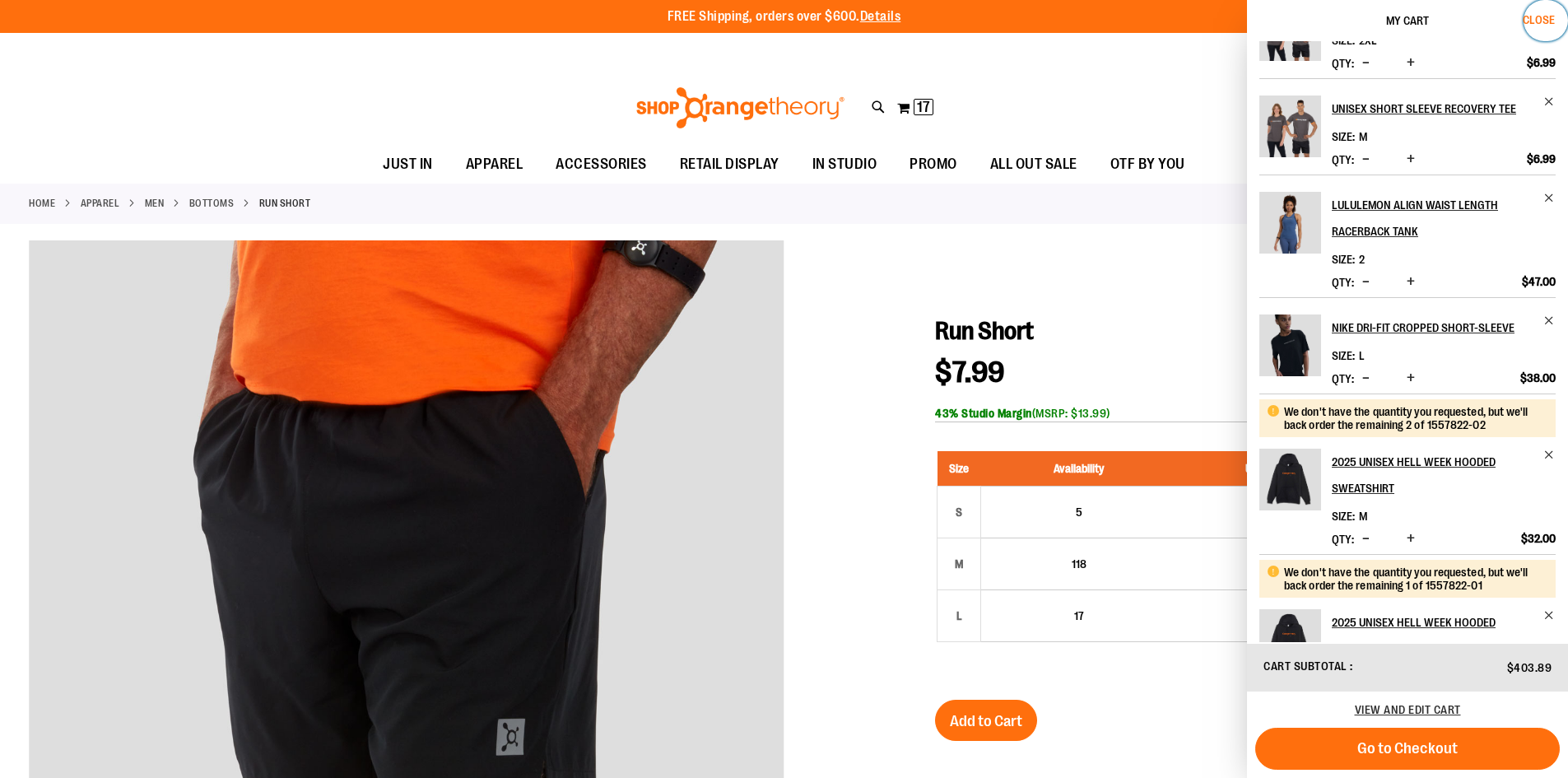
click at [1545, 10] on button "Close" at bounding box center [1546, 21] width 44 height 41
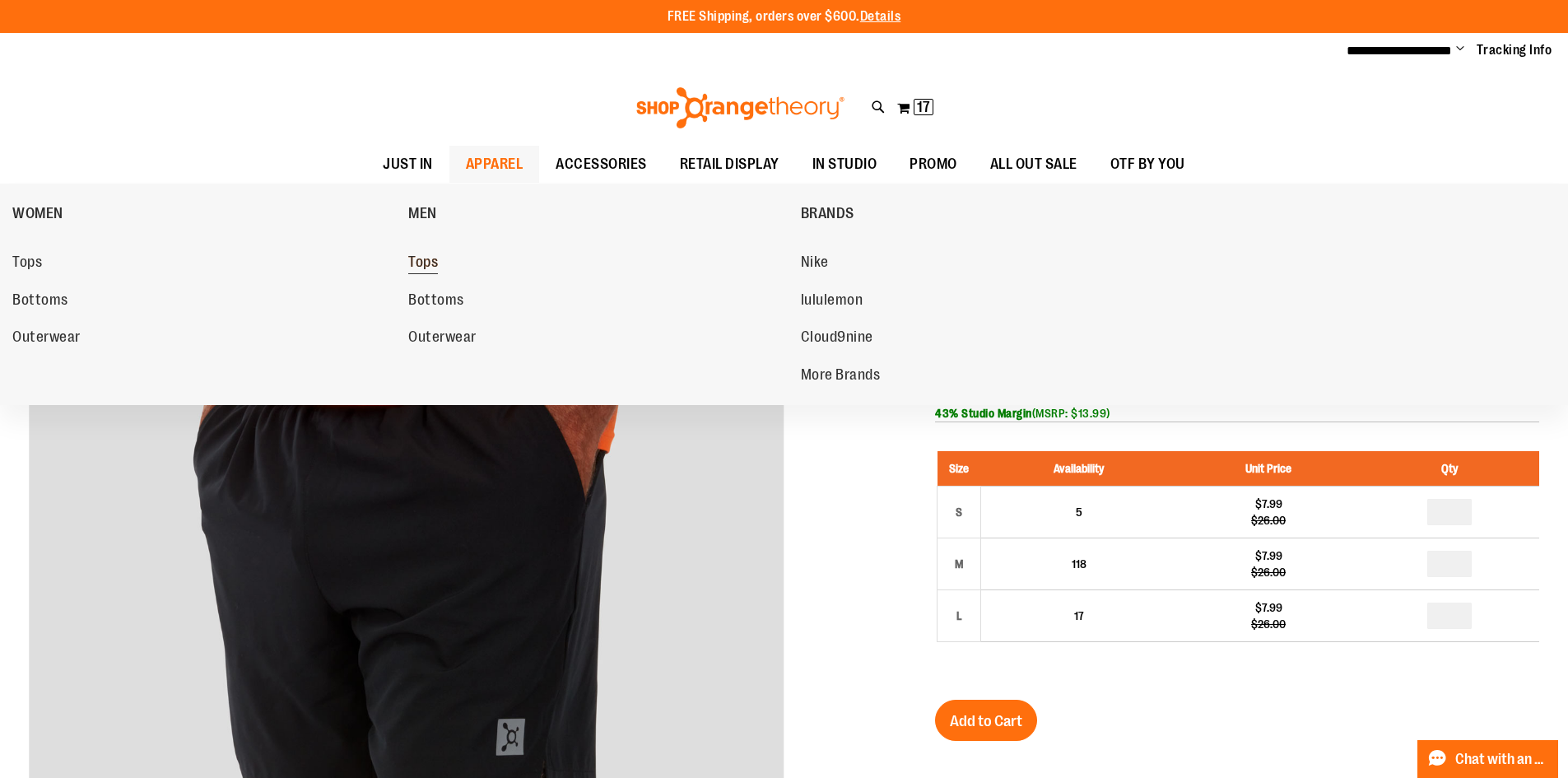
click at [421, 267] on span "Tops" at bounding box center [423, 263] width 30 height 21
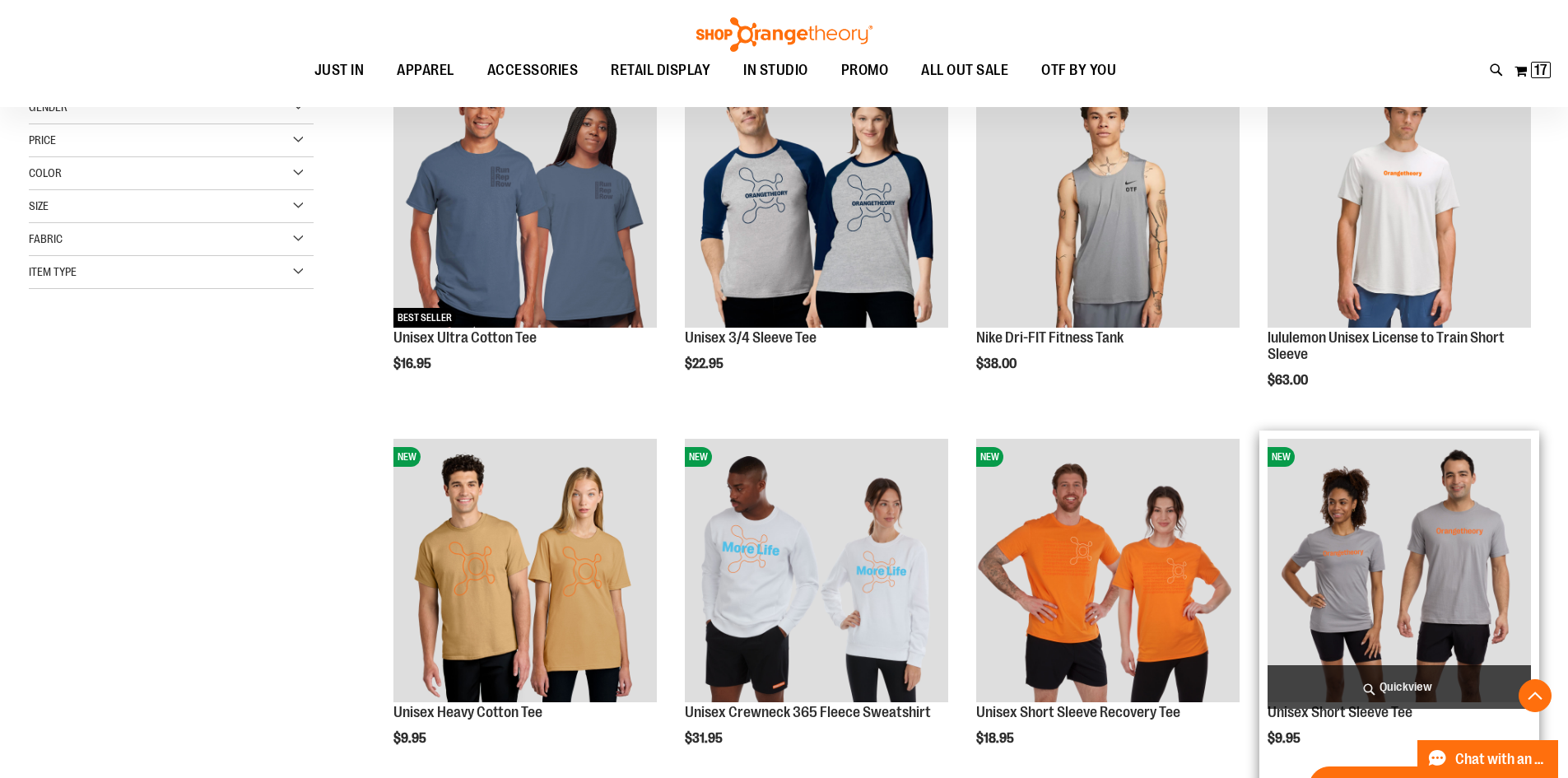
scroll to position [164, 0]
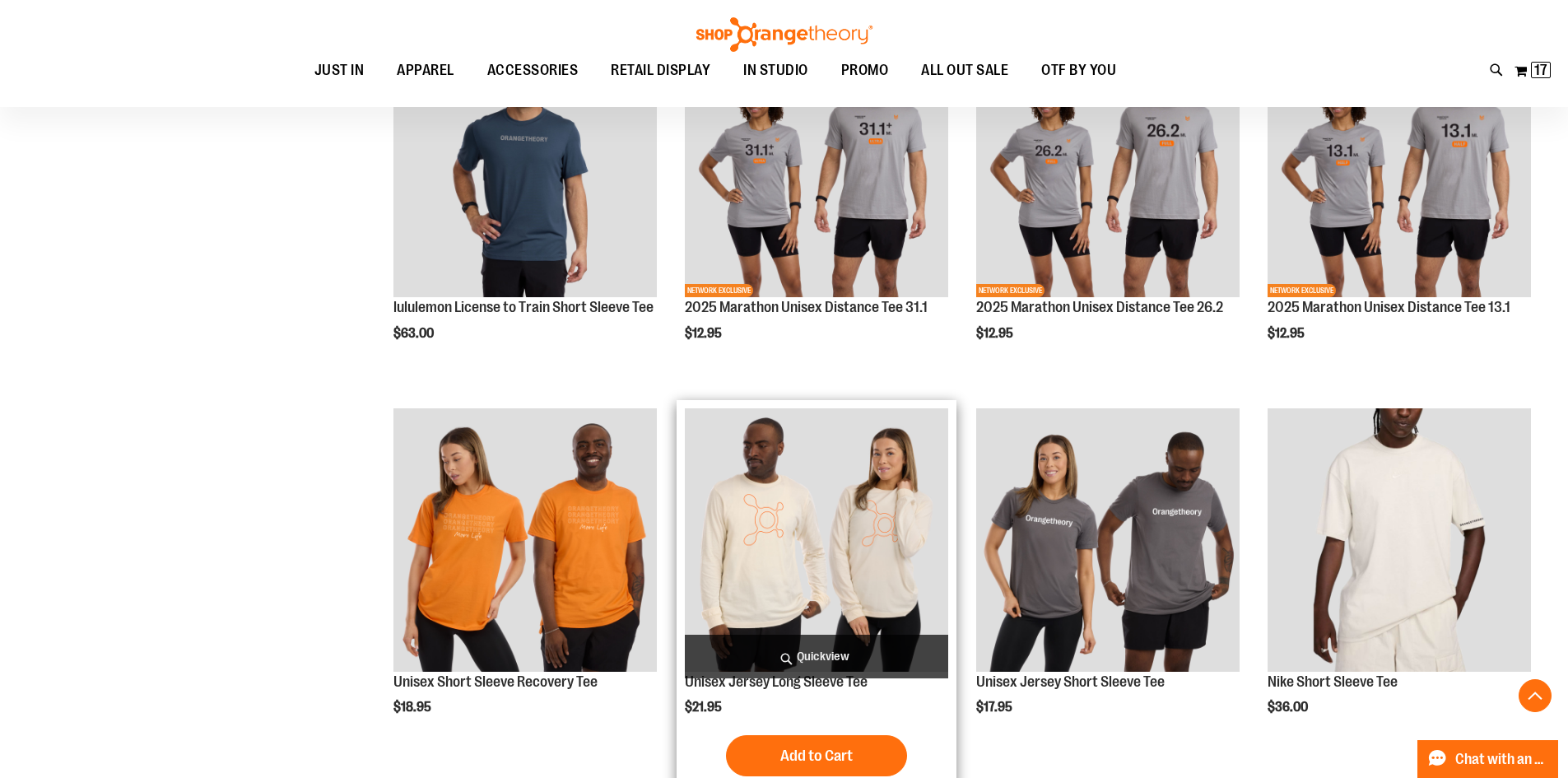
scroll to position [1070, 0]
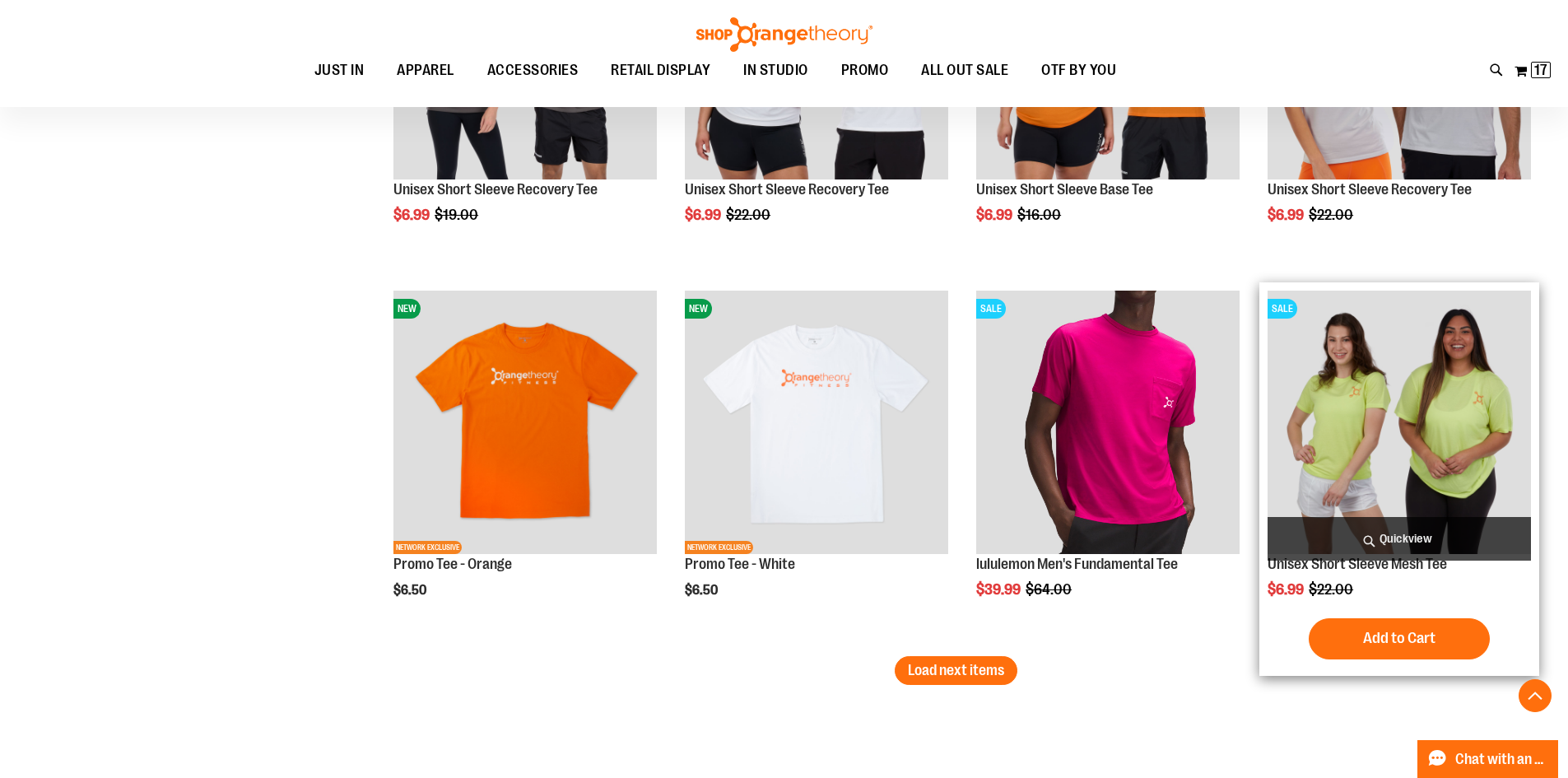
scroll to position [3046, 0]
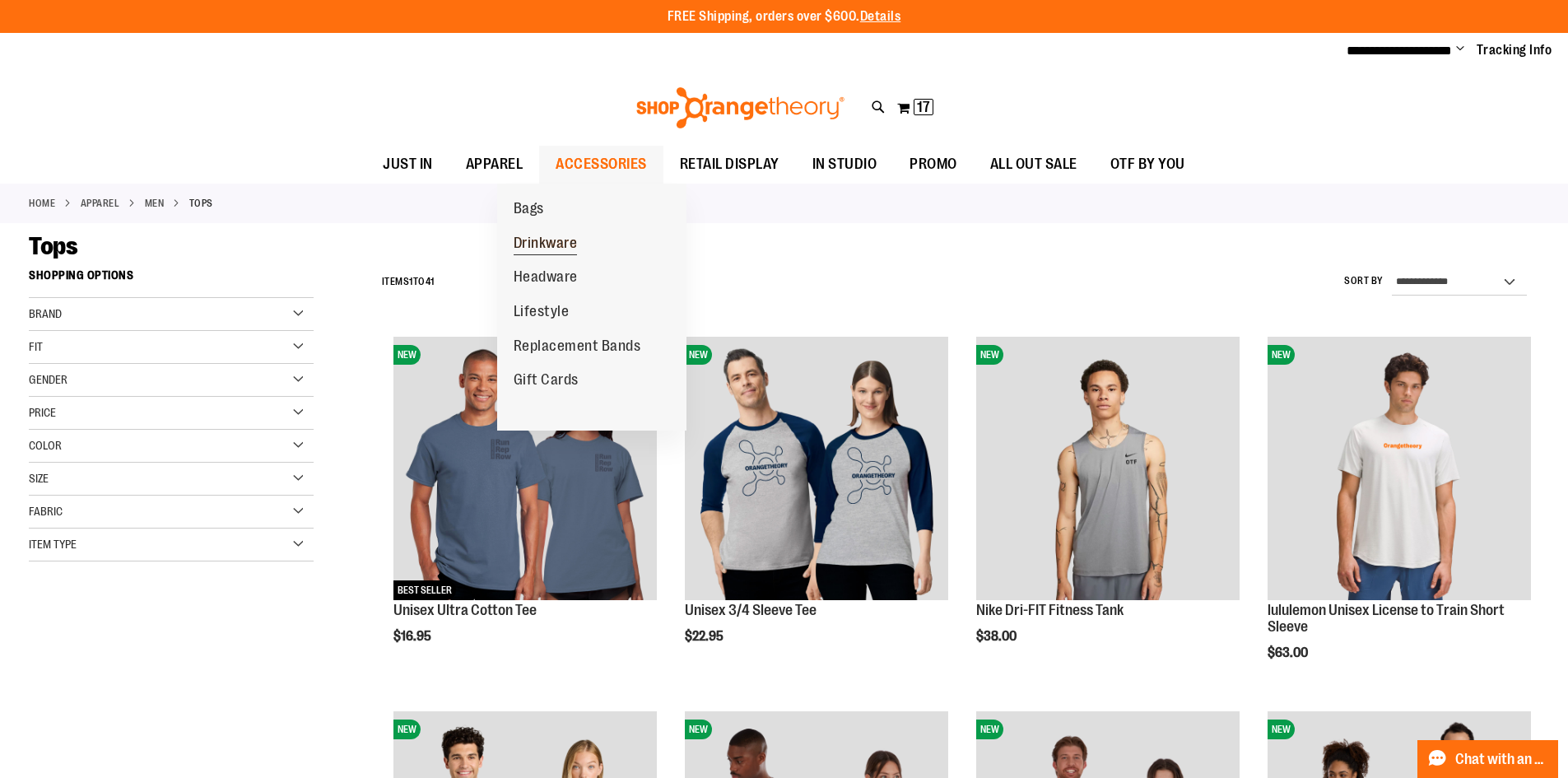
click at [547, 235] on span "Drinkware" at bounding box center [545, 244] width 64 height 21
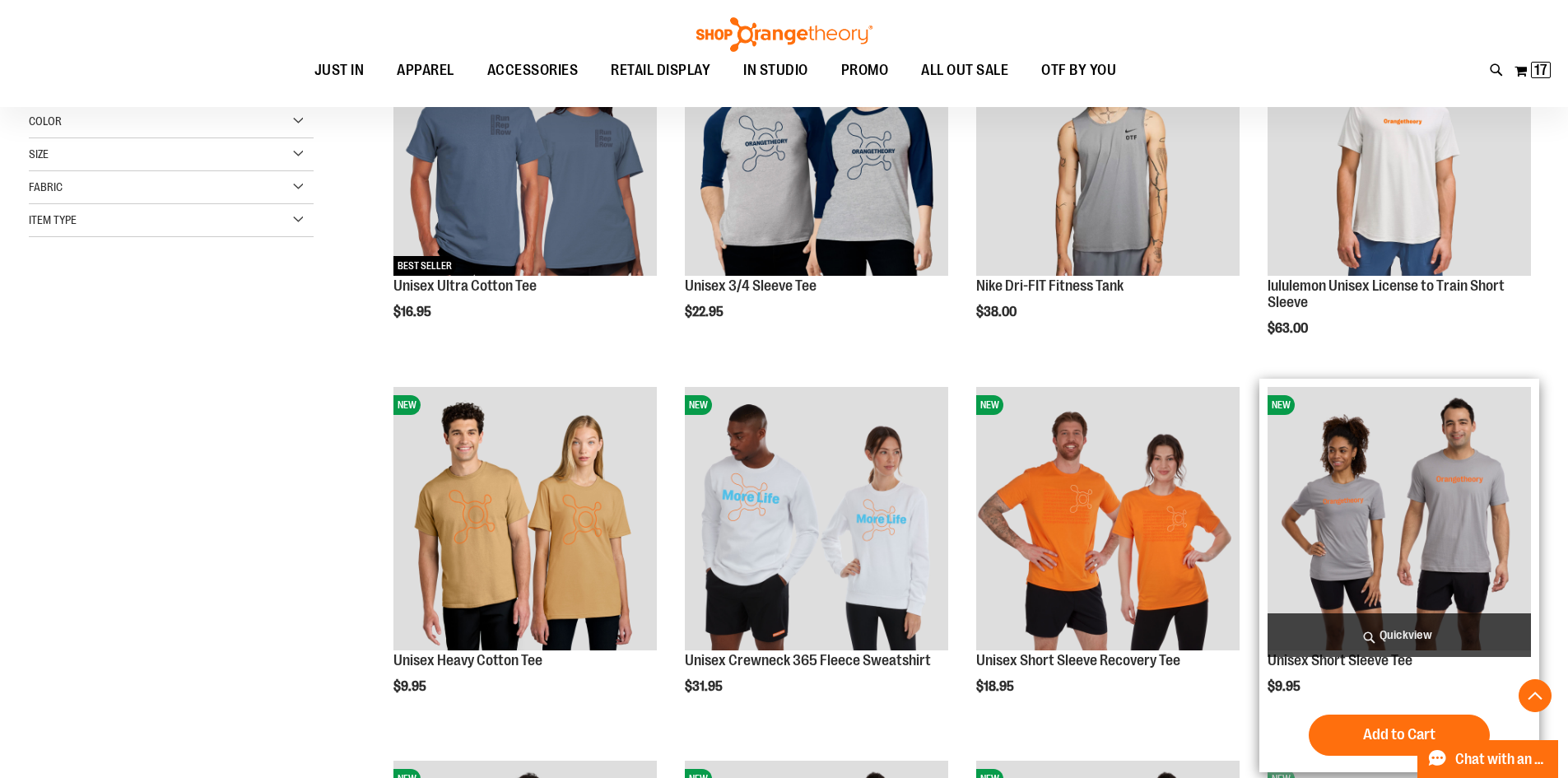
scroll to position [329, 0]
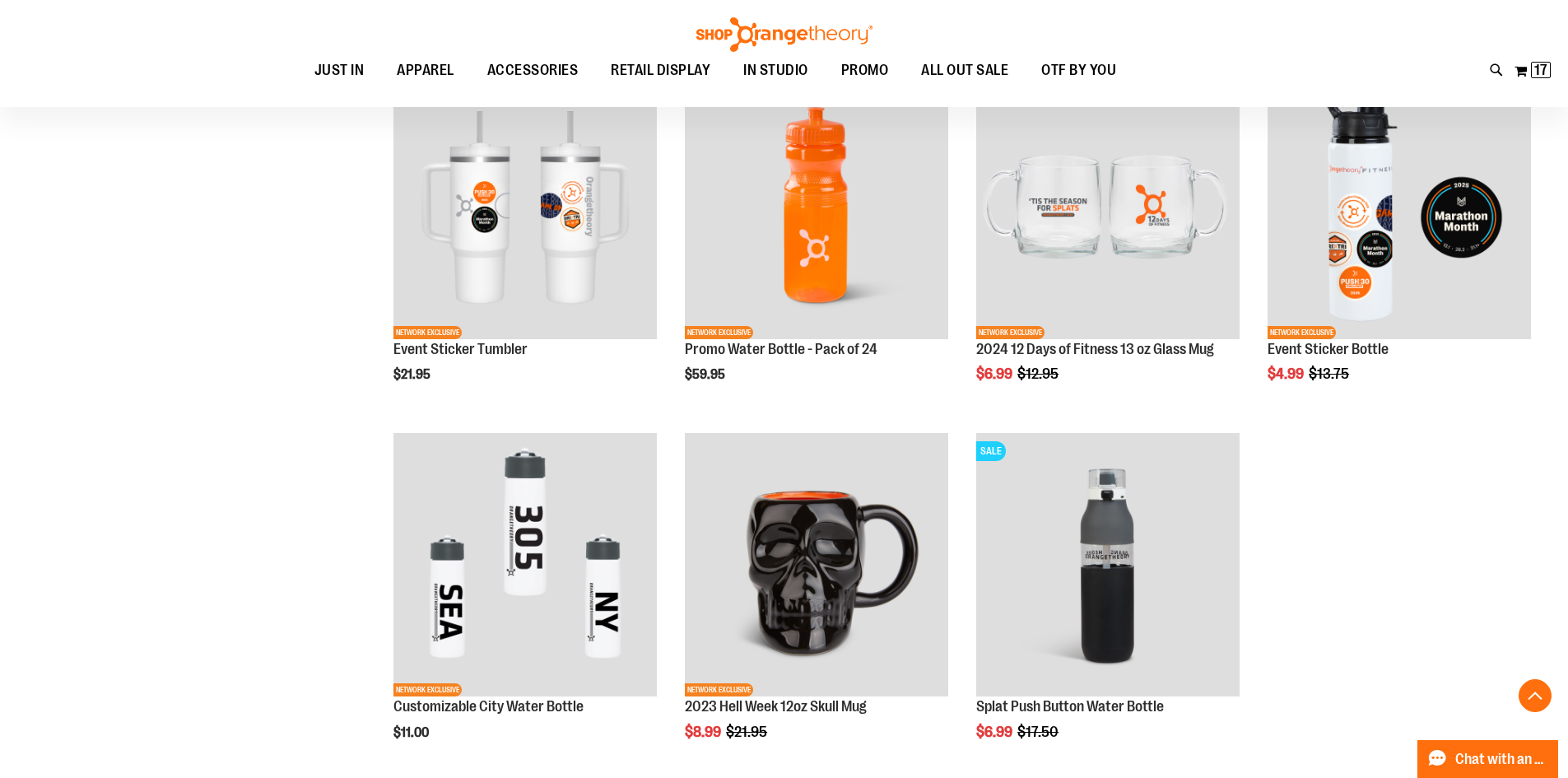
scroll to position [823, 0]
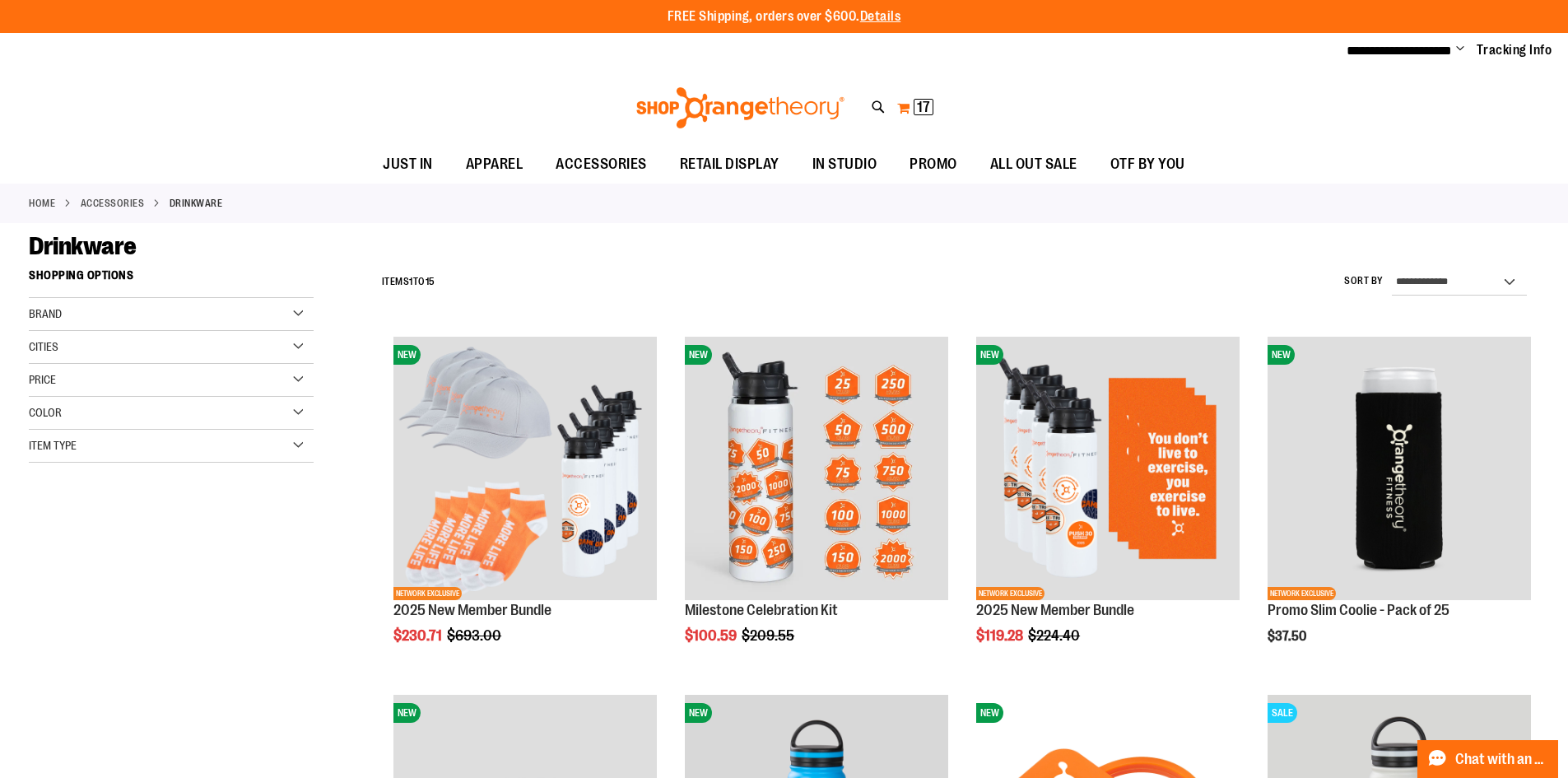
click at [923, 104] on span "17" at bounding box center [923, 107] width 13 height 16
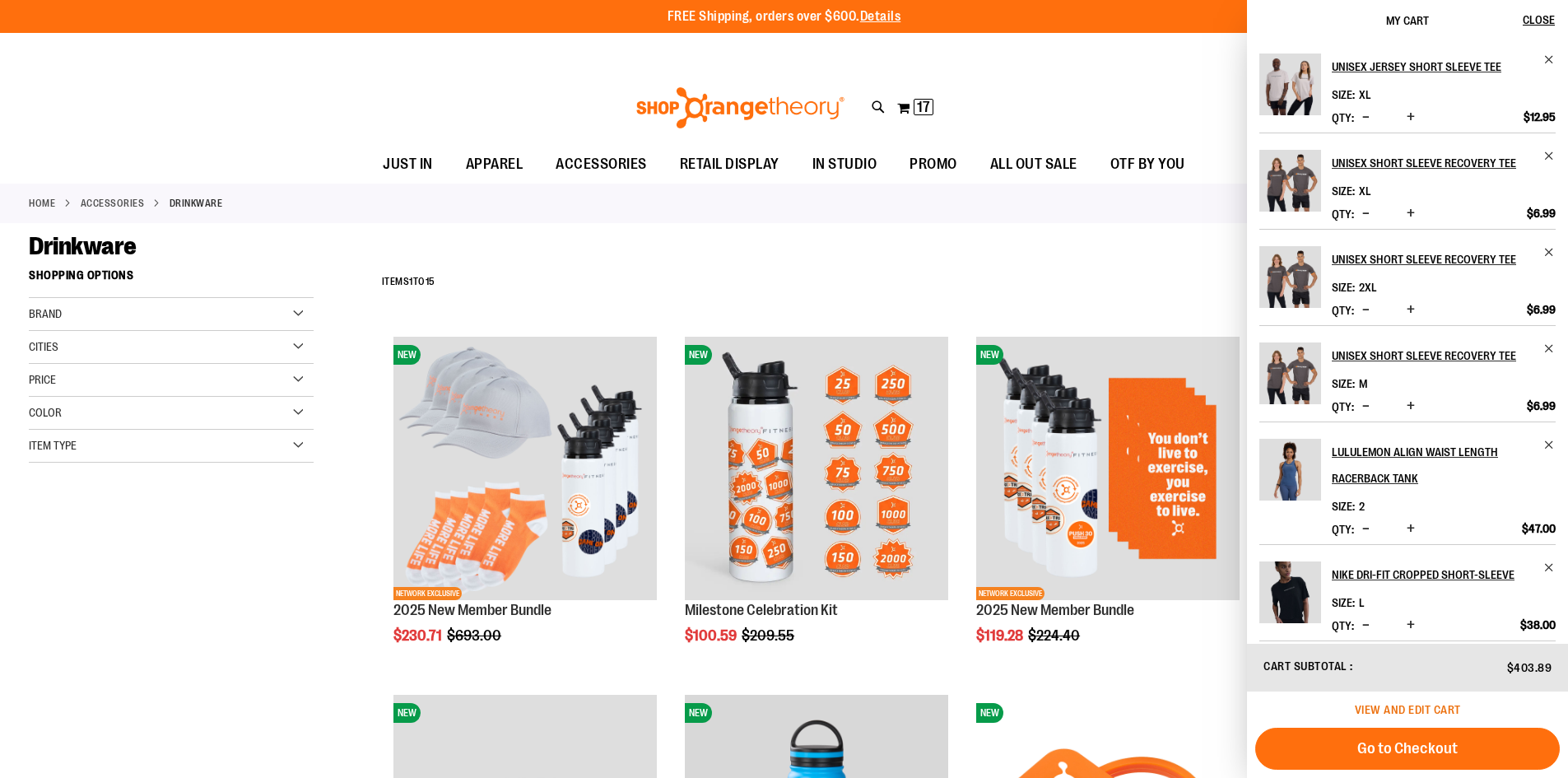
click at [1405, 705] on span "View and edit cart" at bounding box center [1408, 710] width 106 height 13
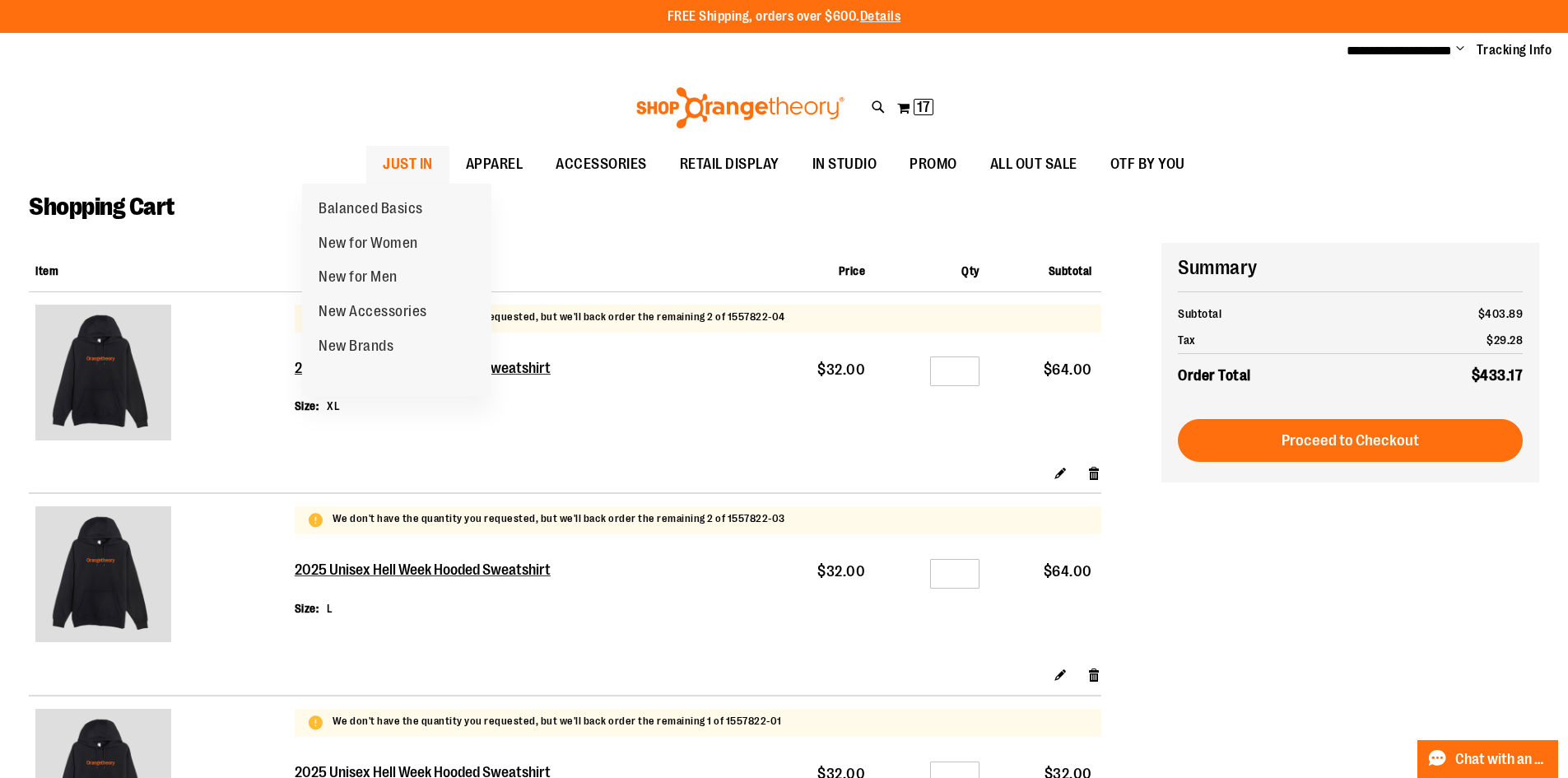
click at [383, 152] on span "JUST IN" at bounding box center [408, 164] width 50 height 37
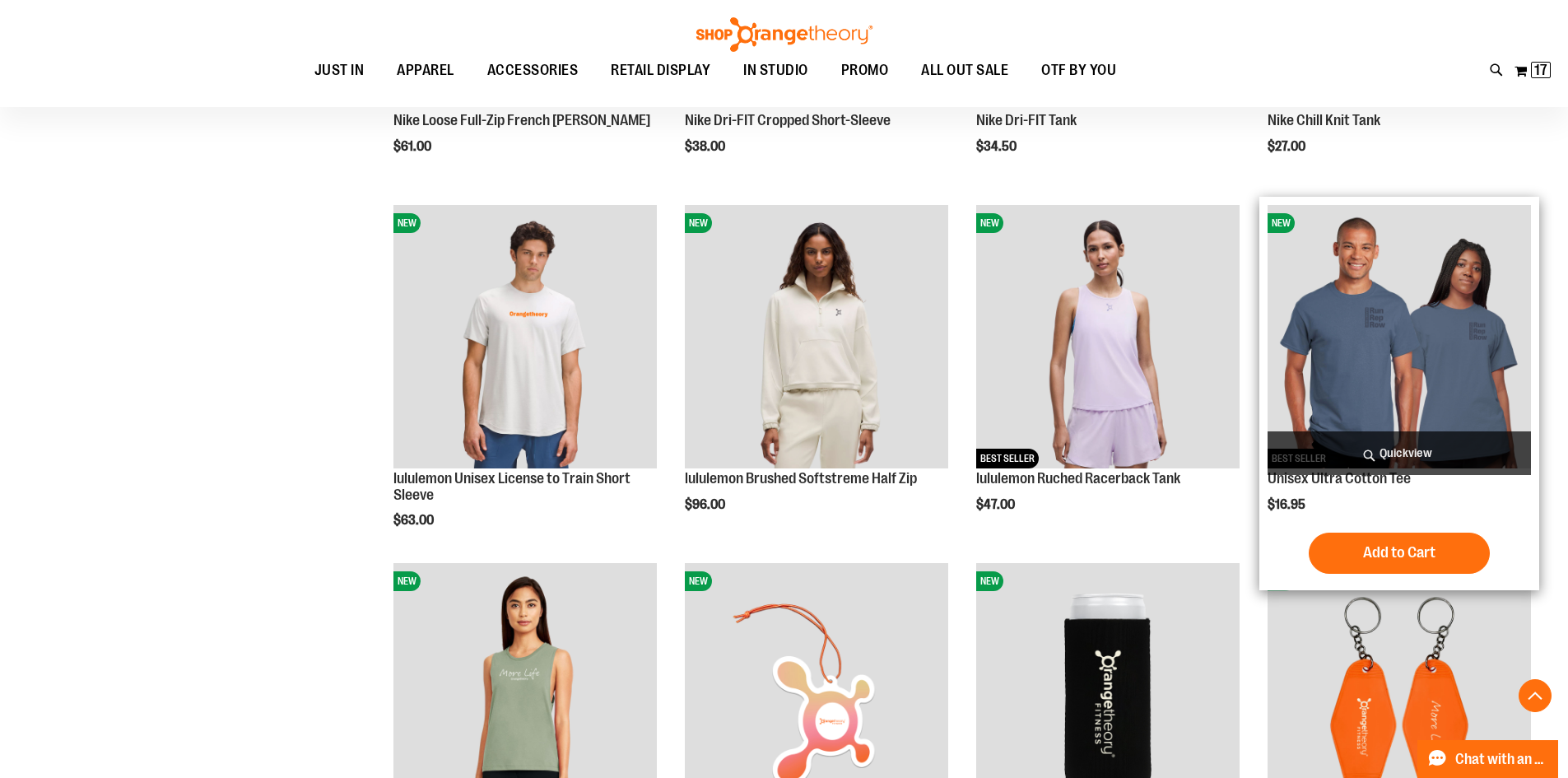
scroll to position [1564, 0]
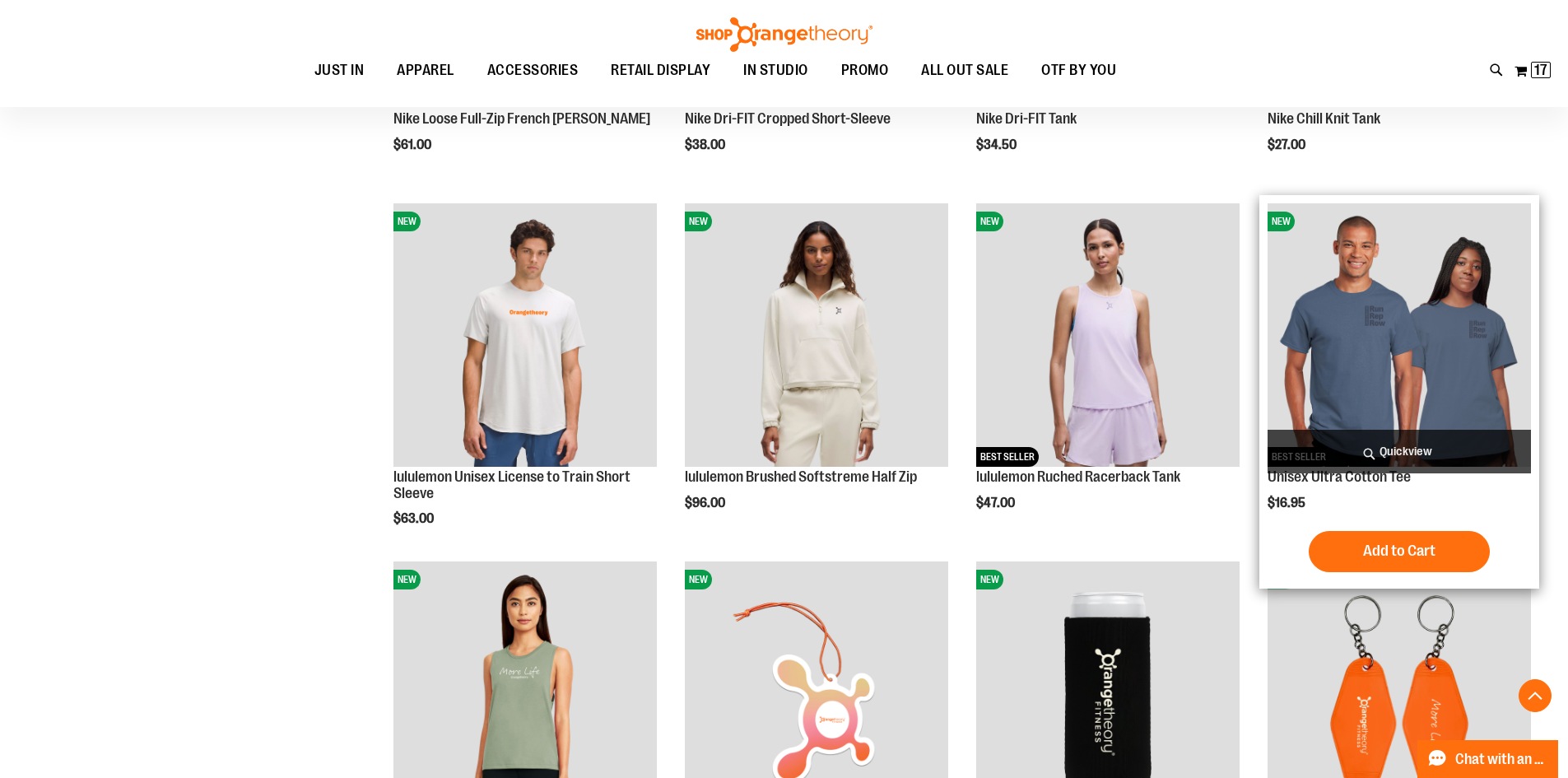
click at [1400, 327] on img "product" at bounding box center [1399, 334] width 263 height 263
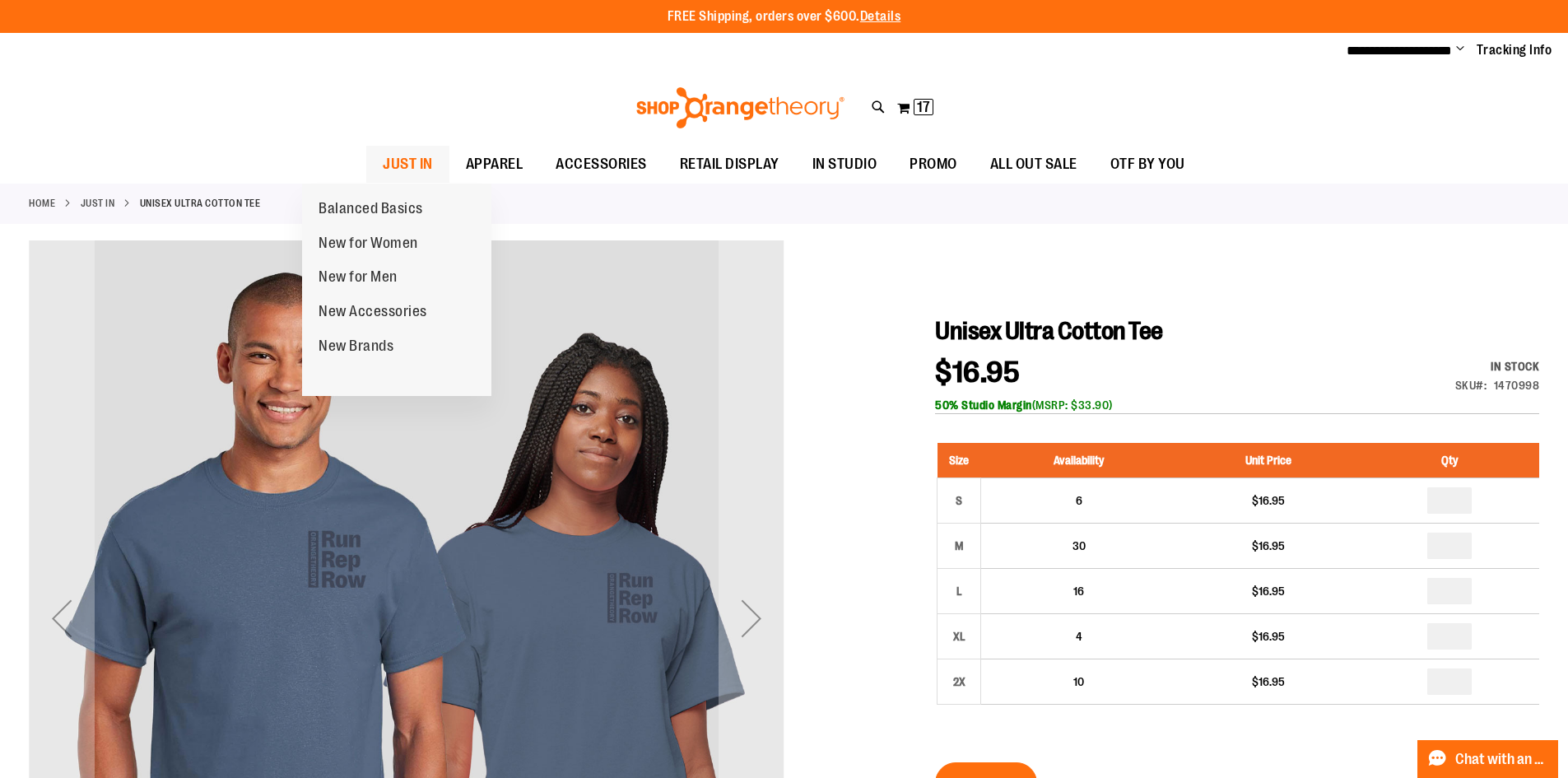
click at [383, 164] on span "JUST IN" at bounding box center [408, 164] width 50 height 37
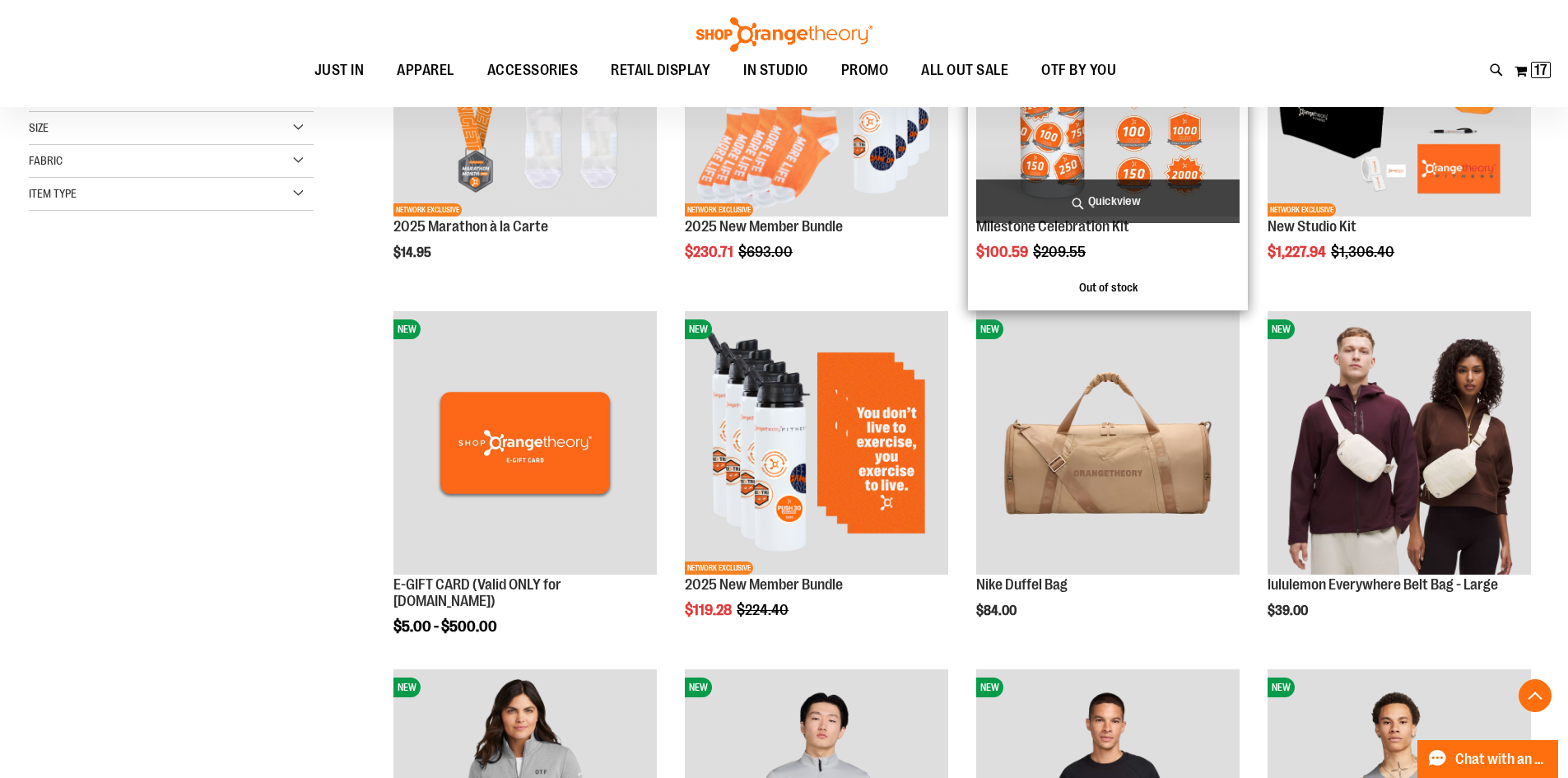
scroll to position [411, 0]
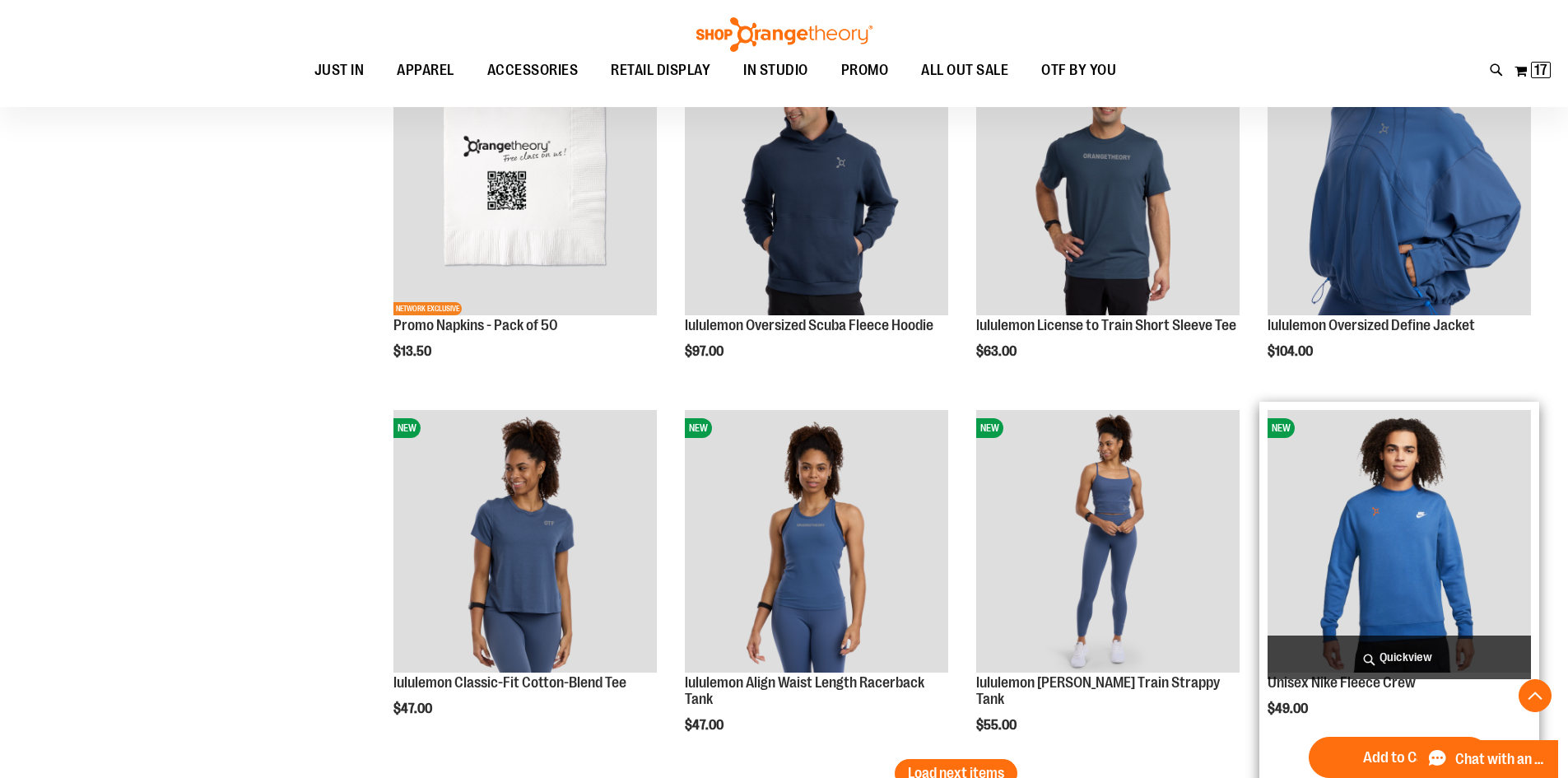
scroll to position [2798, 0]
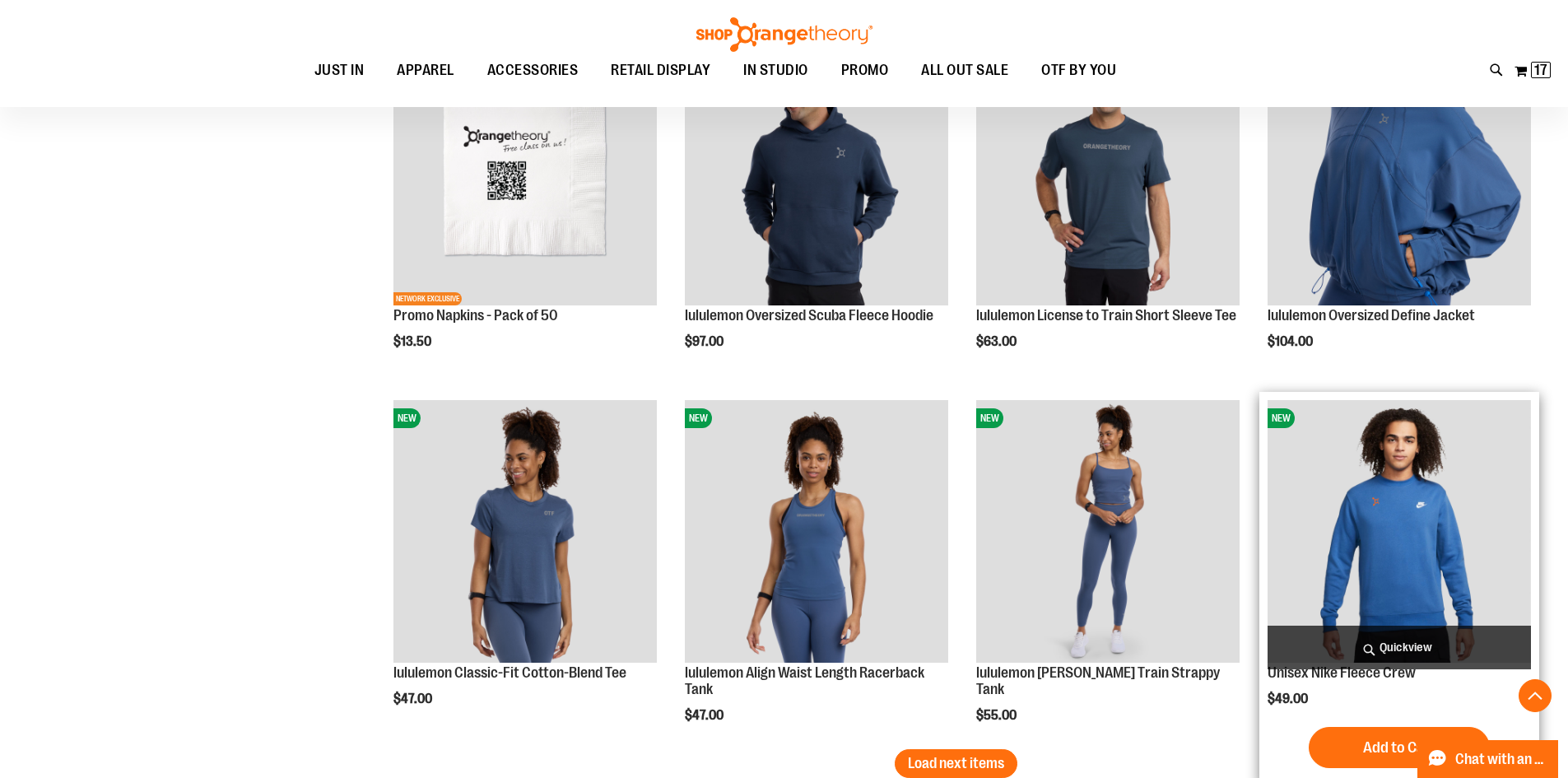
click at [1414, 542] on img "product" at bounding box center [1399, 531] width 263 height 263
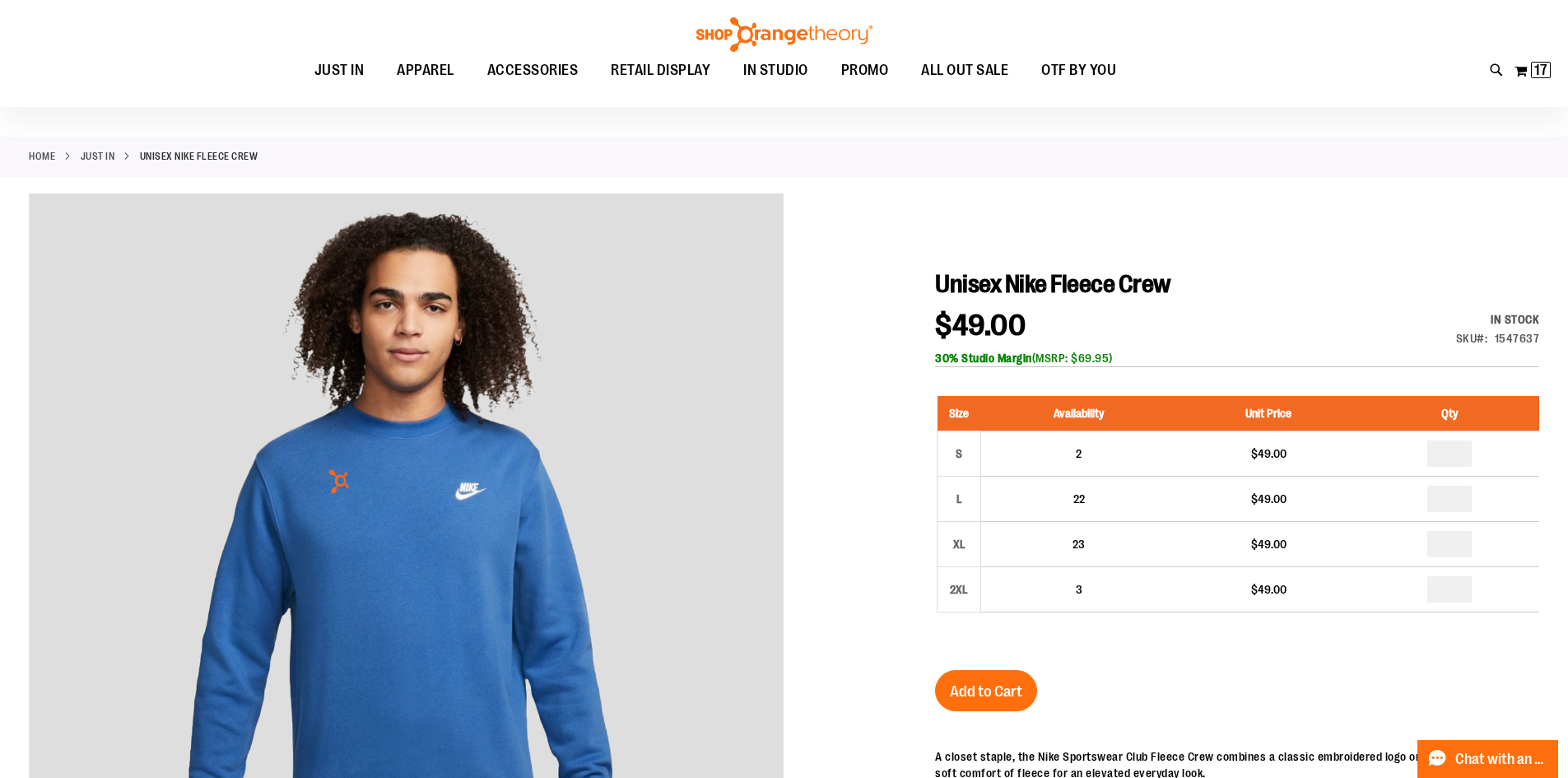
scroll to position [82, 0]
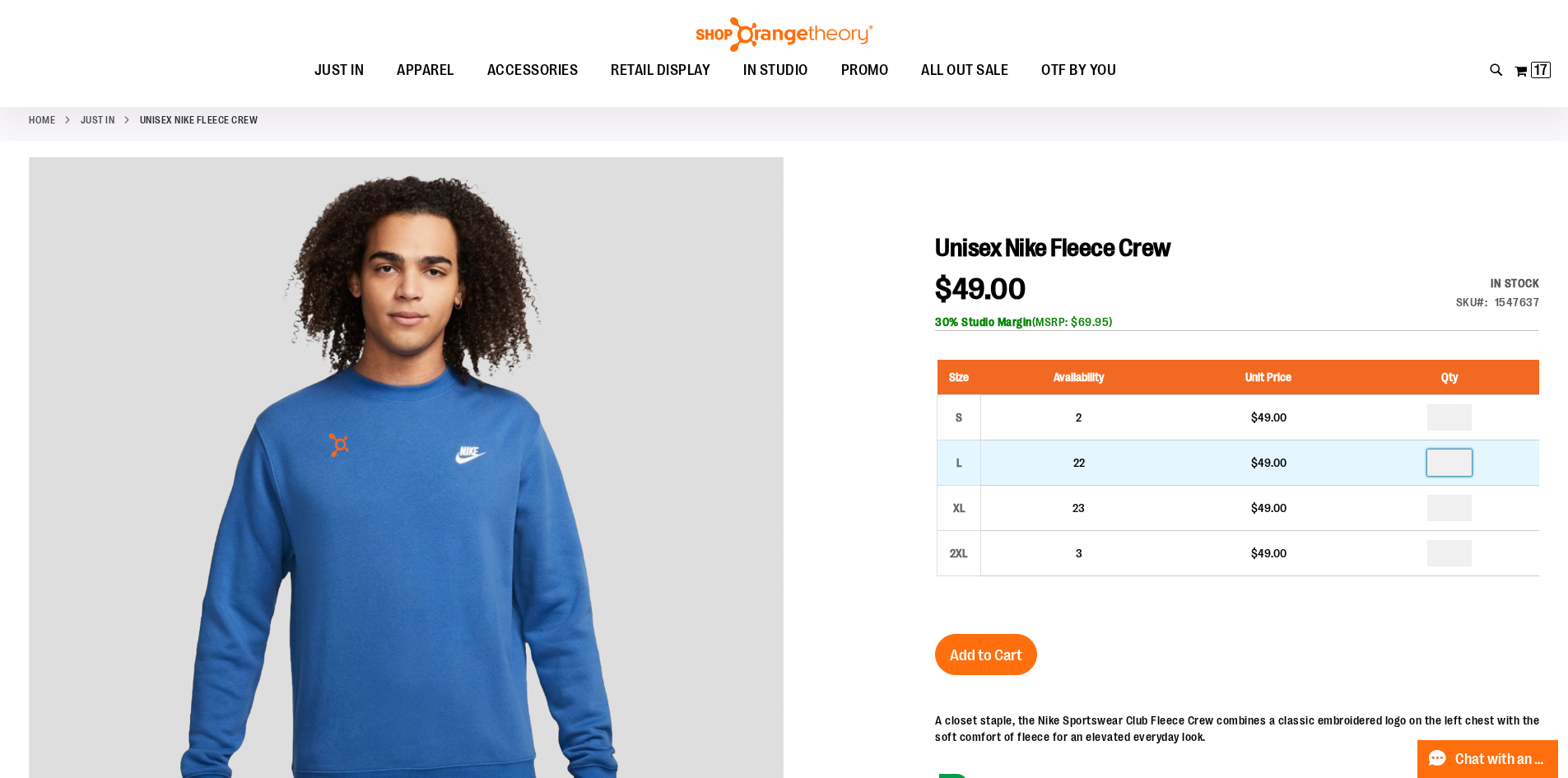
click at [1462, 465] on input "number" at bounding box center [1449, 462] width 44 height 26
click at [1460, 465] on input "number" at bounding box center [1449, 462] width 44 height 26
type input "*"
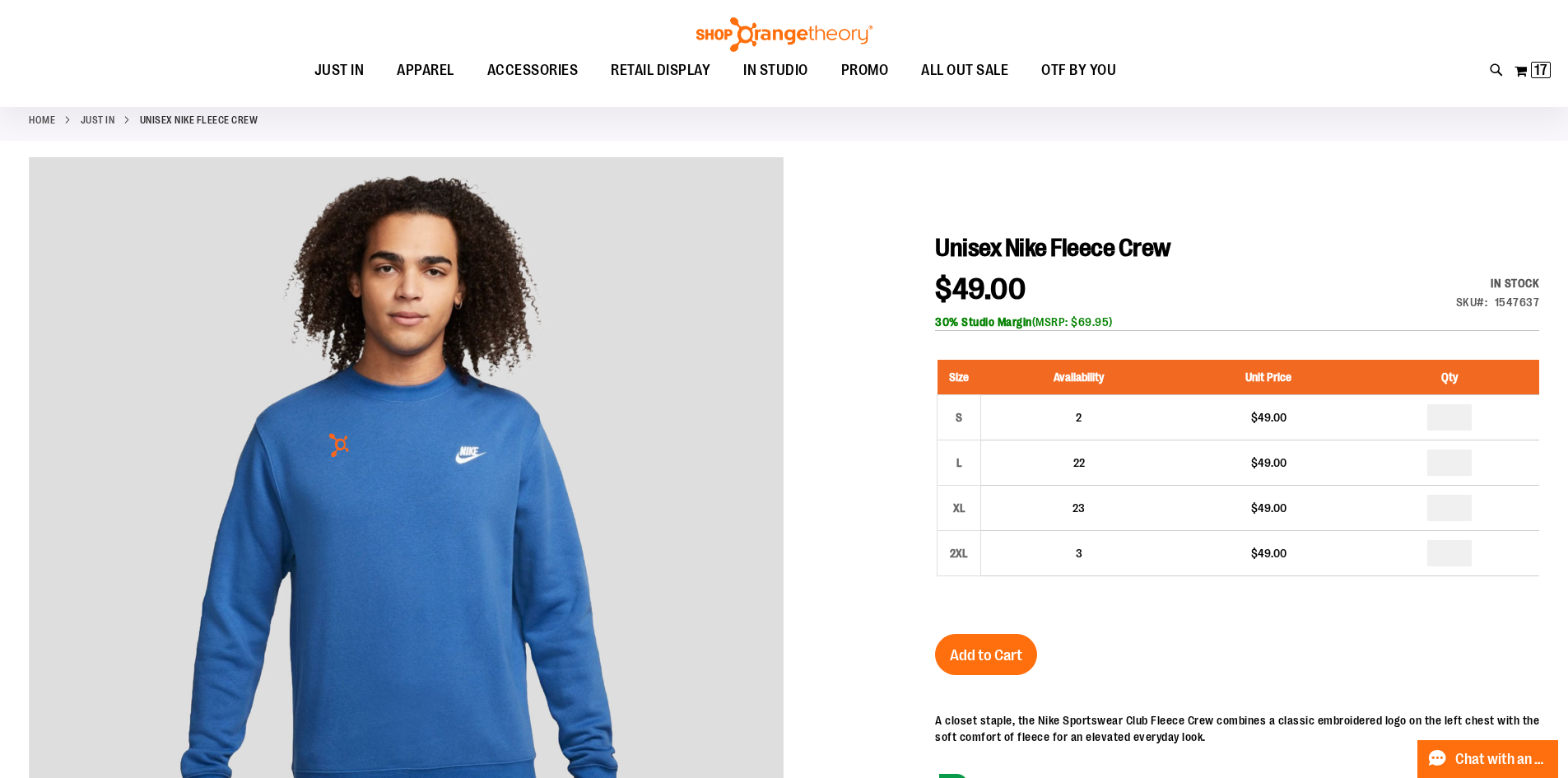
click at [1016, 635] on button "Add to Cart" at bounding box center [986, 655] width 102 height 41
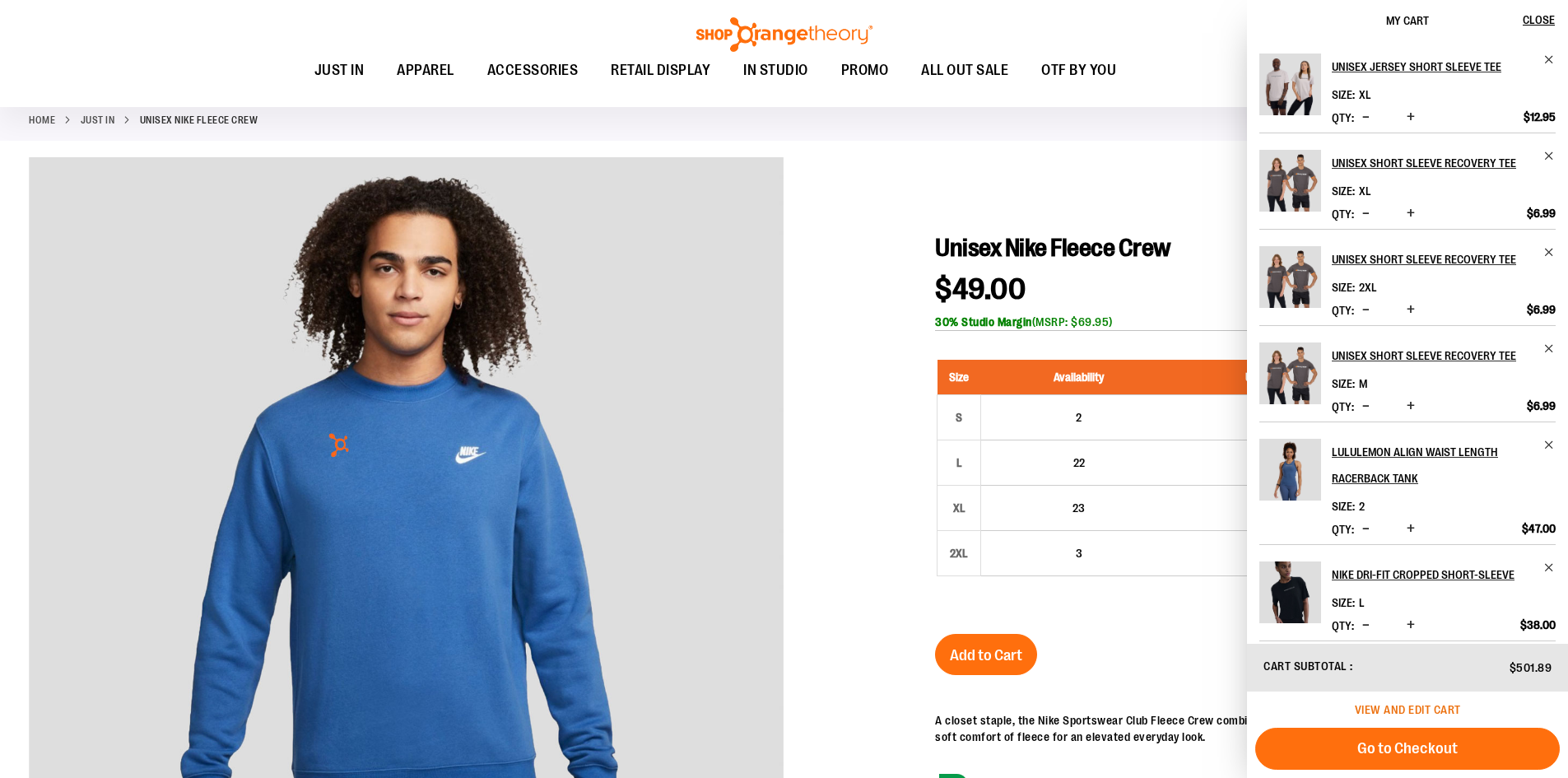
click at [1421, 708] on span "View and edit cart" at bounding box center [1408, 710] width 106 height 13
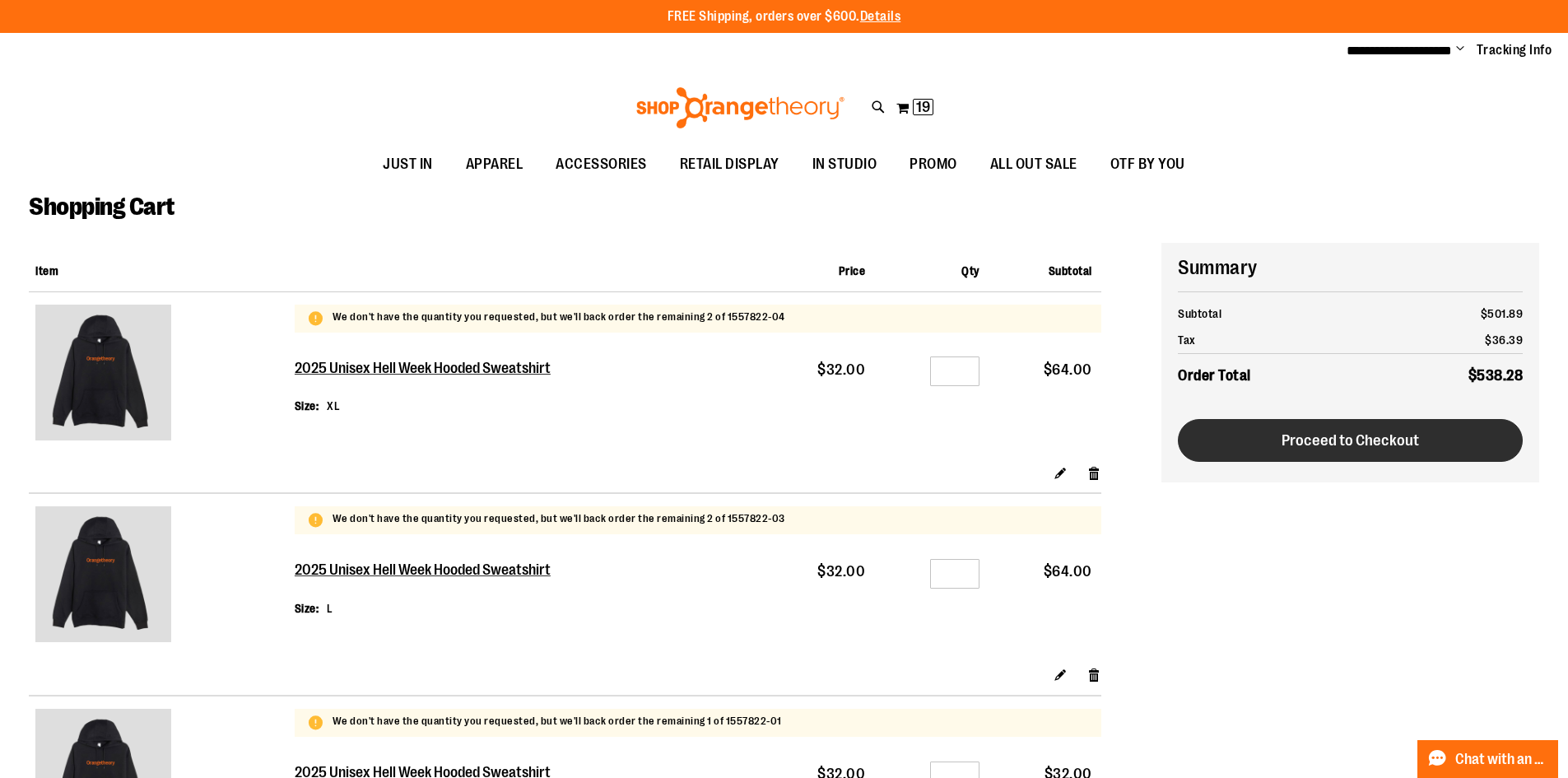
click at [1308, 439] on span "Proceed to Checkout" at bounding box center [1350, 440] width 137 height 18
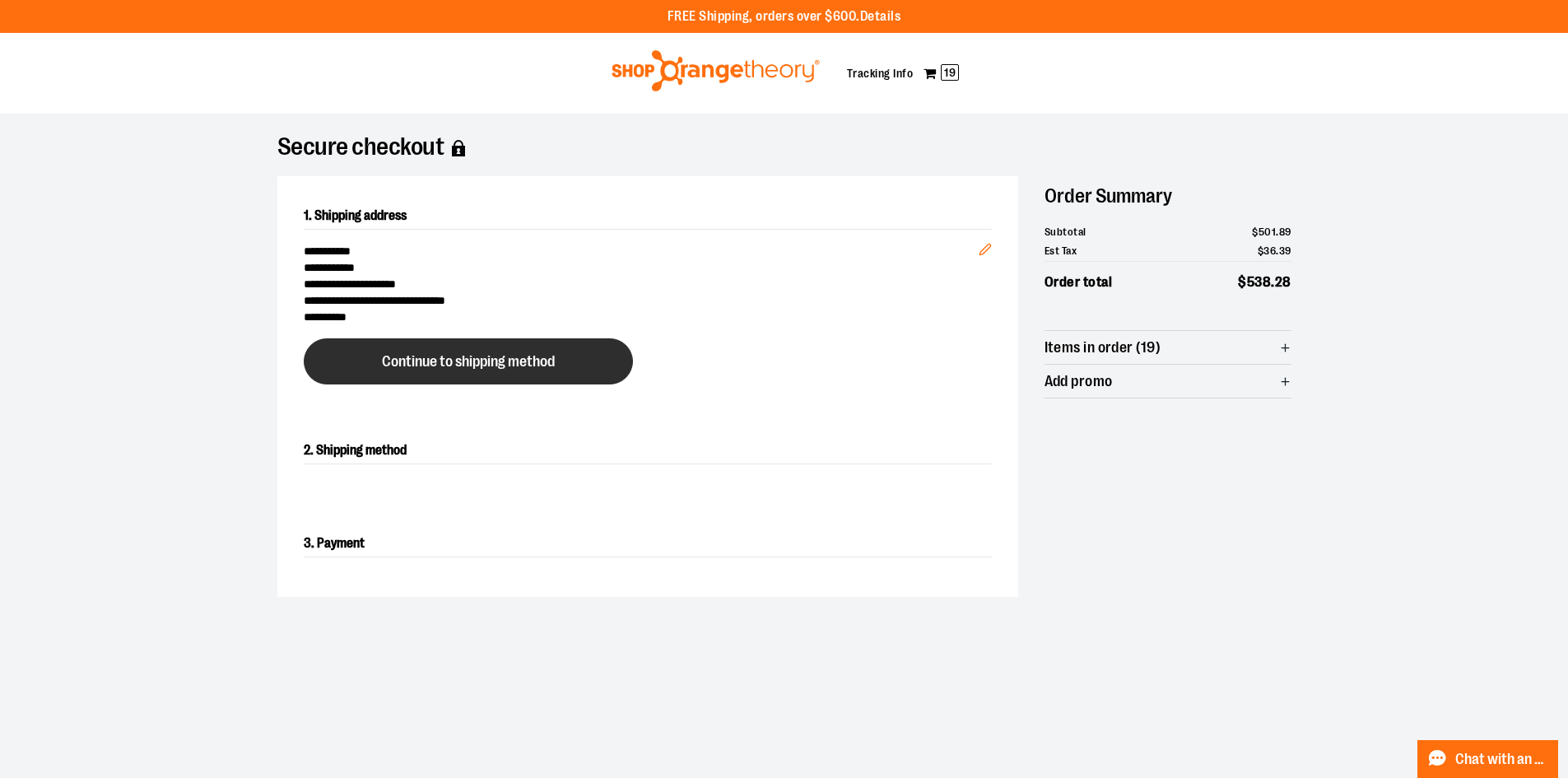
click at [462, 367] on span "Continue to shipping method" at bounding box center [468, 361] width 172 height 15
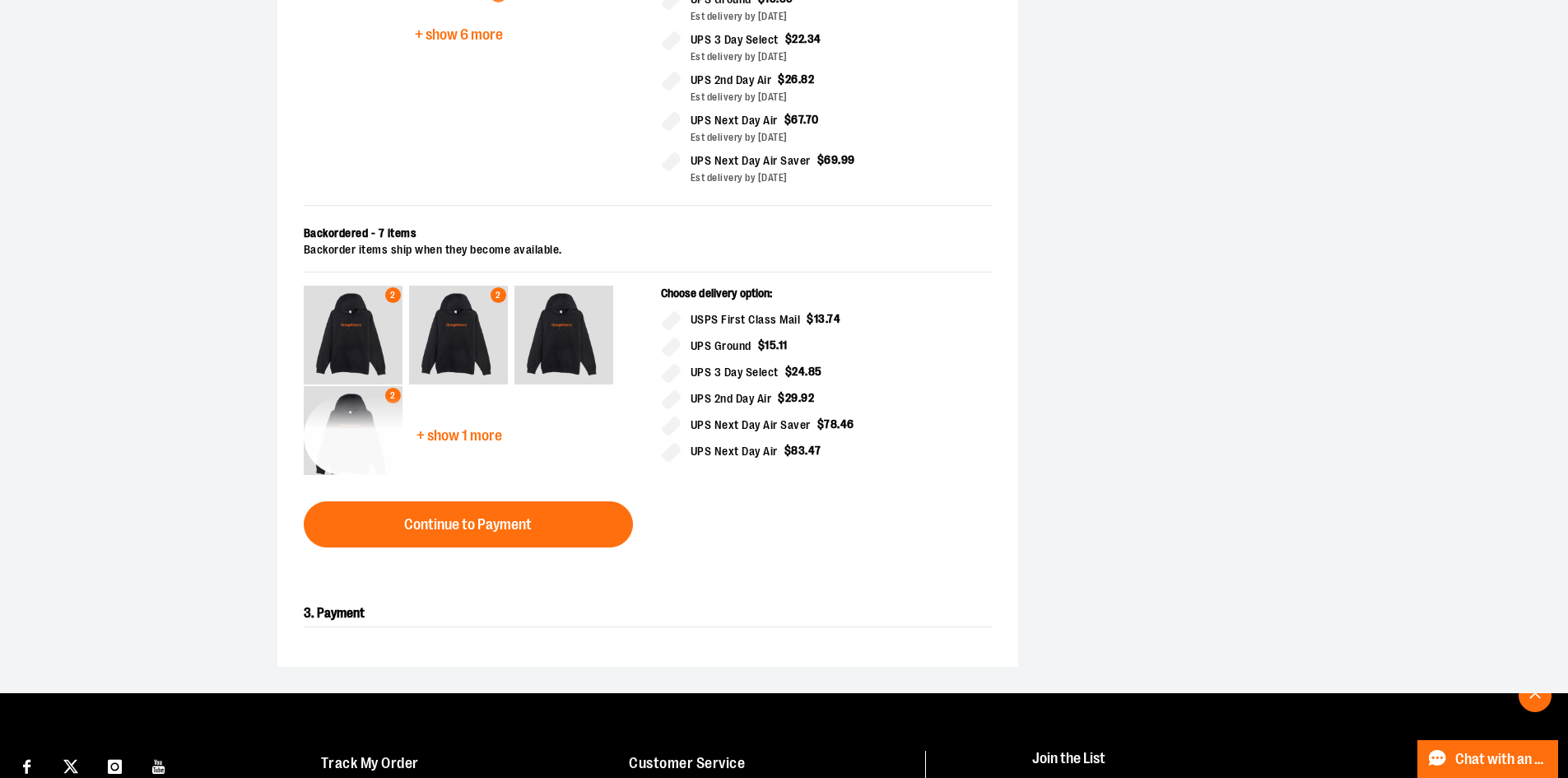
scroll to position [693, 0]
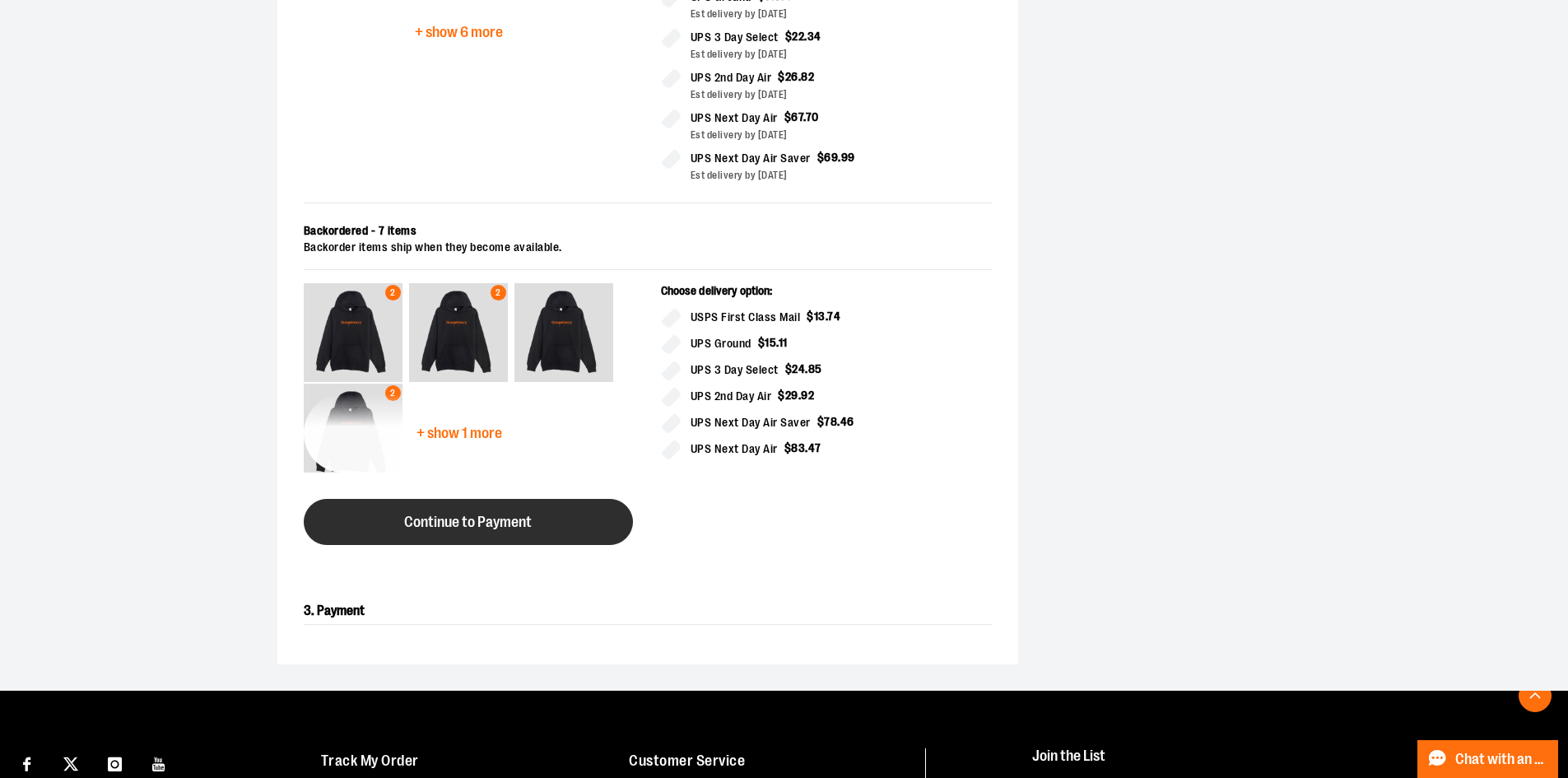
click at [457, 521] on span "Continue to Payment" at bounding box center [468, 522] width 128 height 15
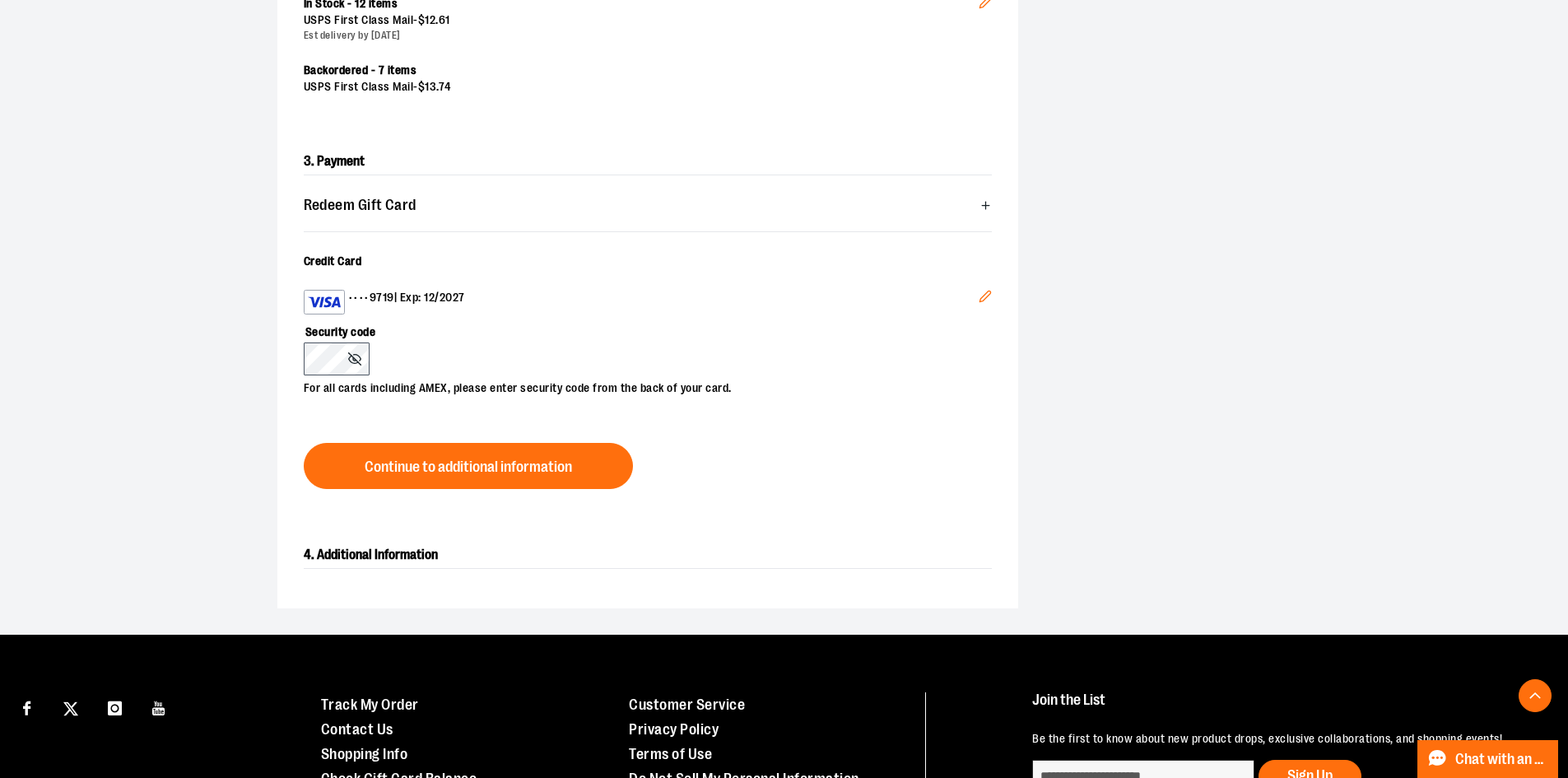
scroll to position [420, 0]
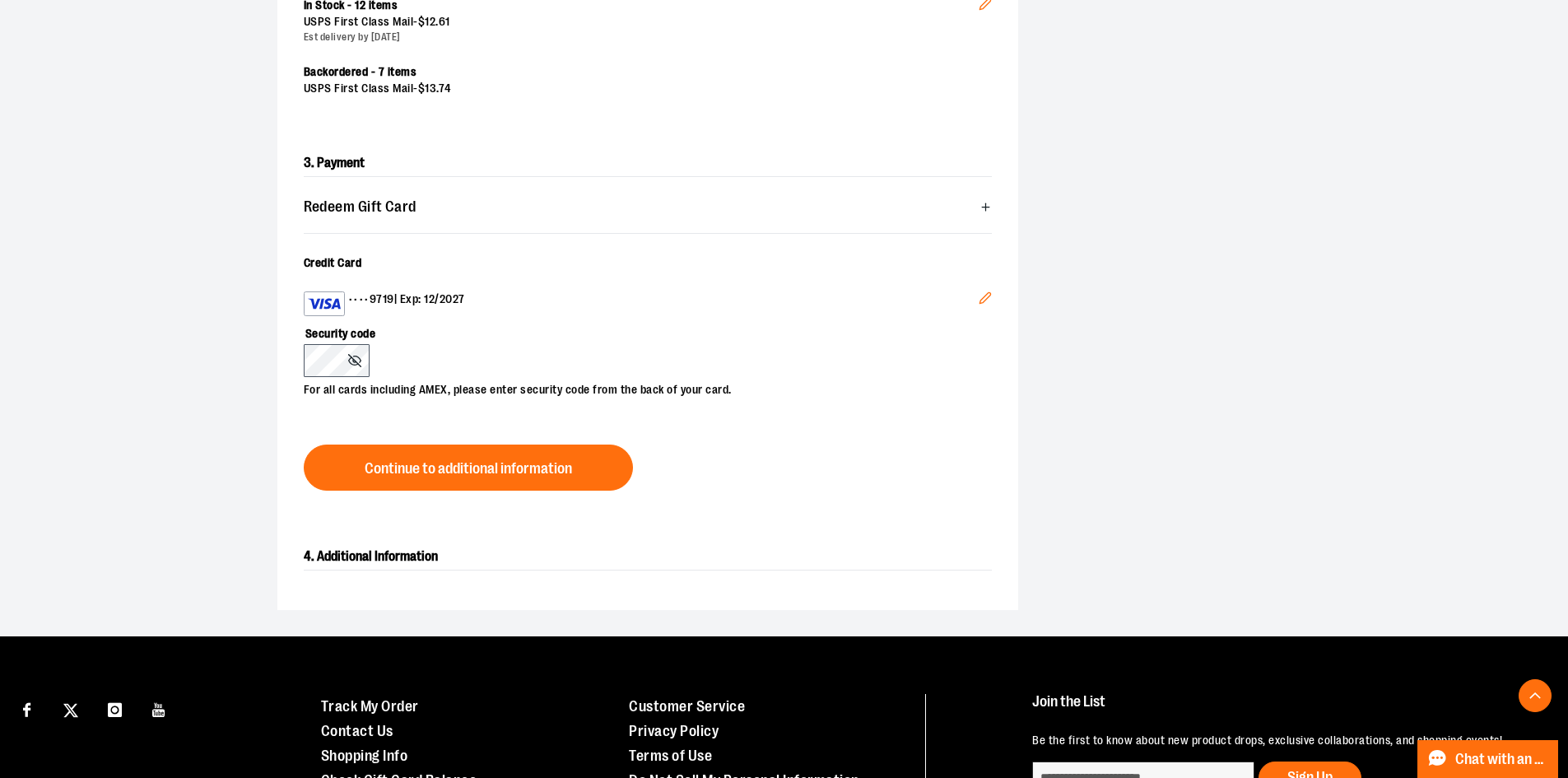
click at [360, 359] on icon at bounding box center [355, 361] width 13 height 9
click at [358, 360] on icon at bounding box center [355, 360] width 13 height 13
click at [355, 360] on line at bounding box center [355, 361] width 13 height 13
click at [353, 358] on icon at bounding box center [355, 360] width 13 height 13
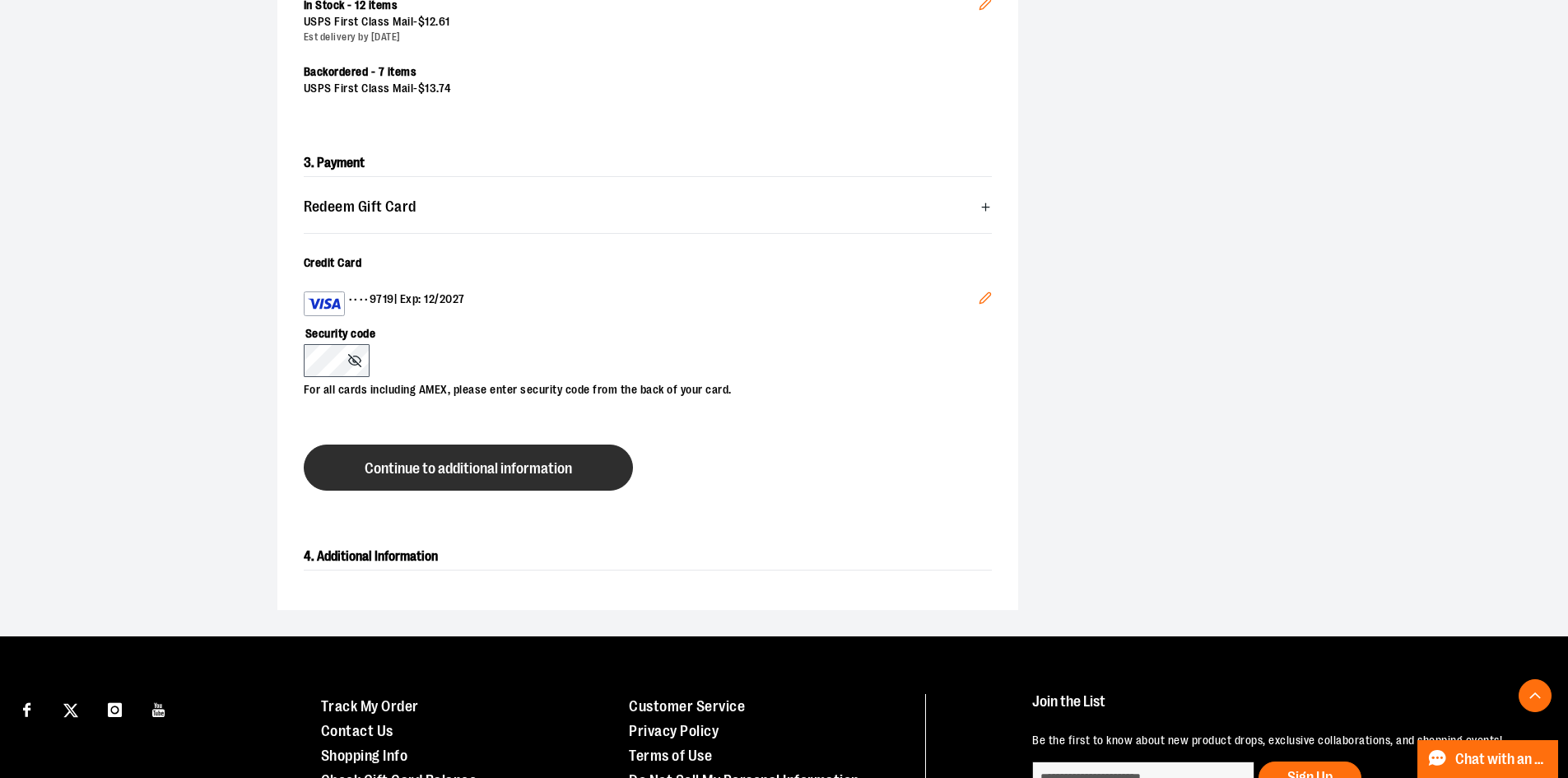
click at [601, 478] on button "Continue to additional information" at bounding box center [468, 467] width 330 height 46
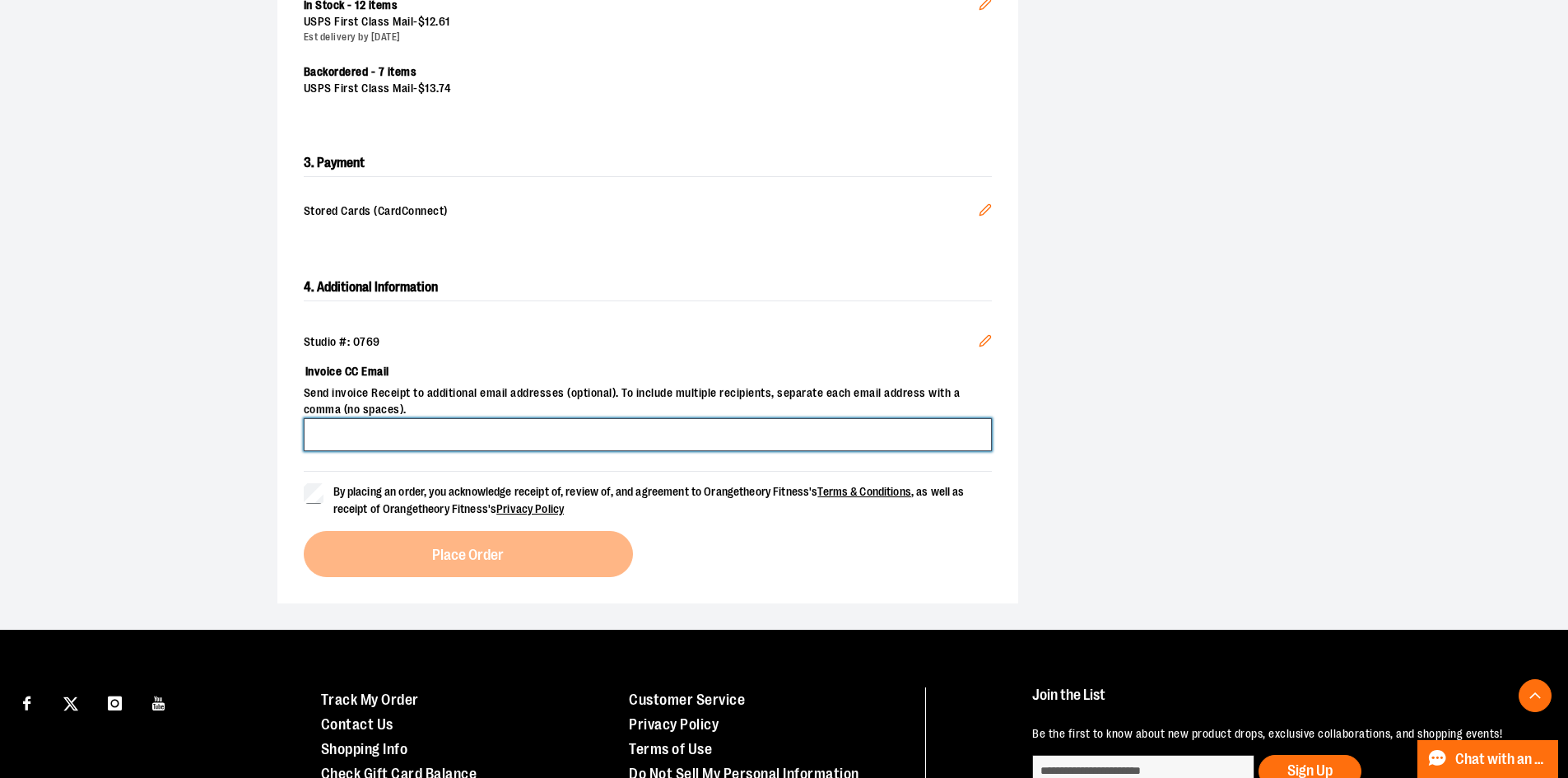
click at [538, 439] on input "Invoice CC Email" at bounding box center [647, 435] width 688 height 33
type input "**********"
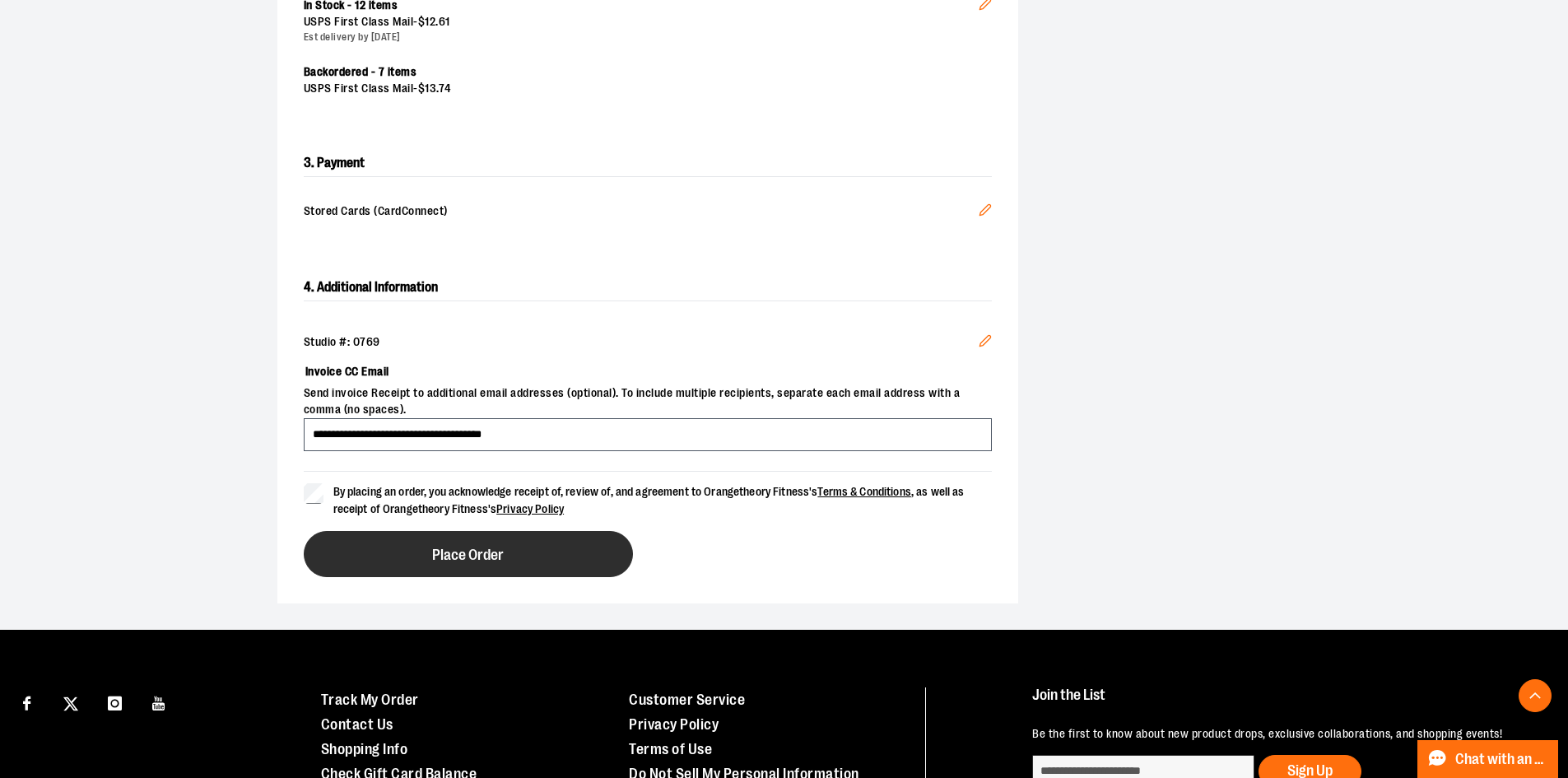
click at [523, 555] on button "Place Order" at bounding box center [468, 553] width 330 height 46
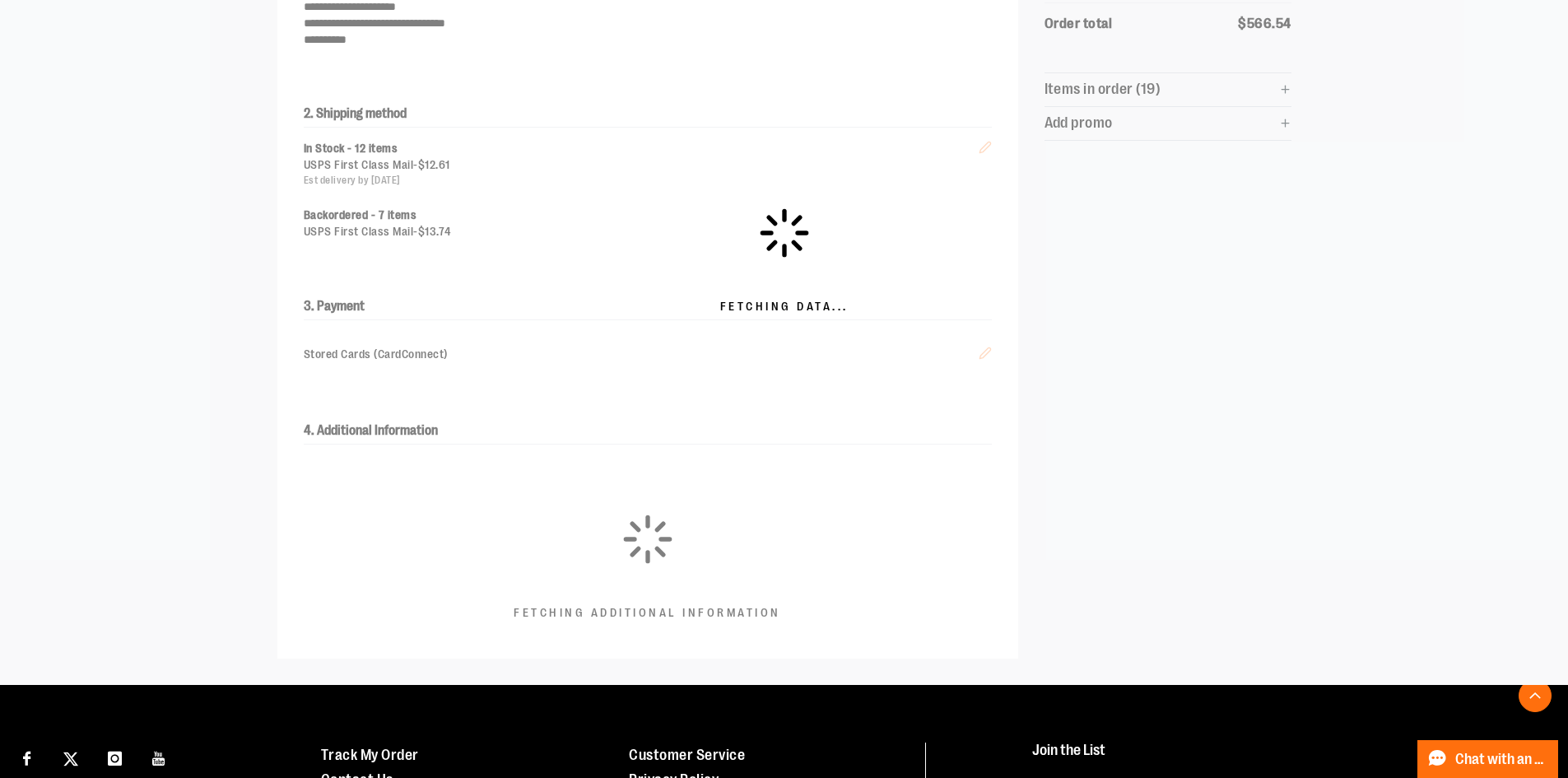
scroll to position [256, 0]
